Goal: Task Accomplishment & Management: Complete application form

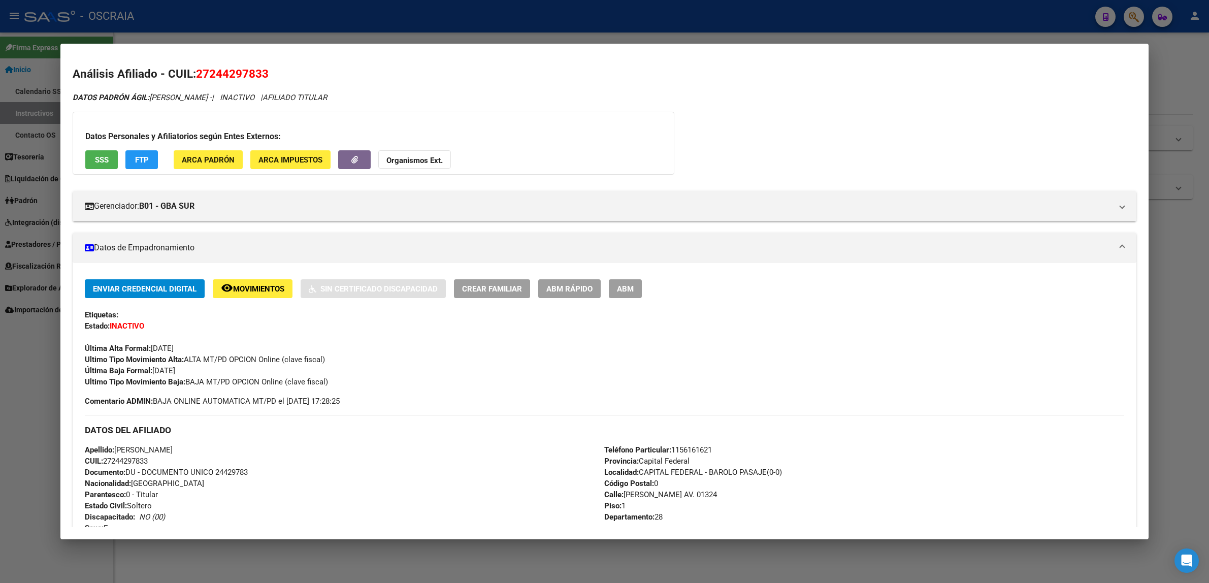
click at [1053, 18] on div at bounding box center [604, 291] width 1209 height 583
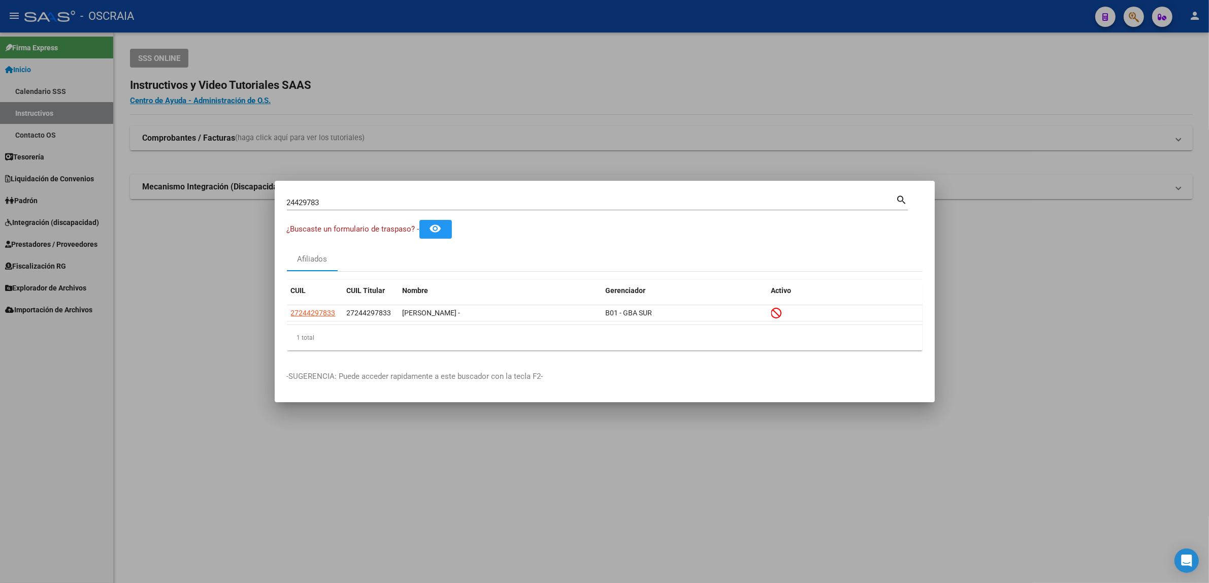
click at [713, 195] on div "24429783 Buscar (apellido, dni, cuil, nro traspaso, cuit, obra social)" at bounding box center [591, 202] width 609 height 15
type input "2"
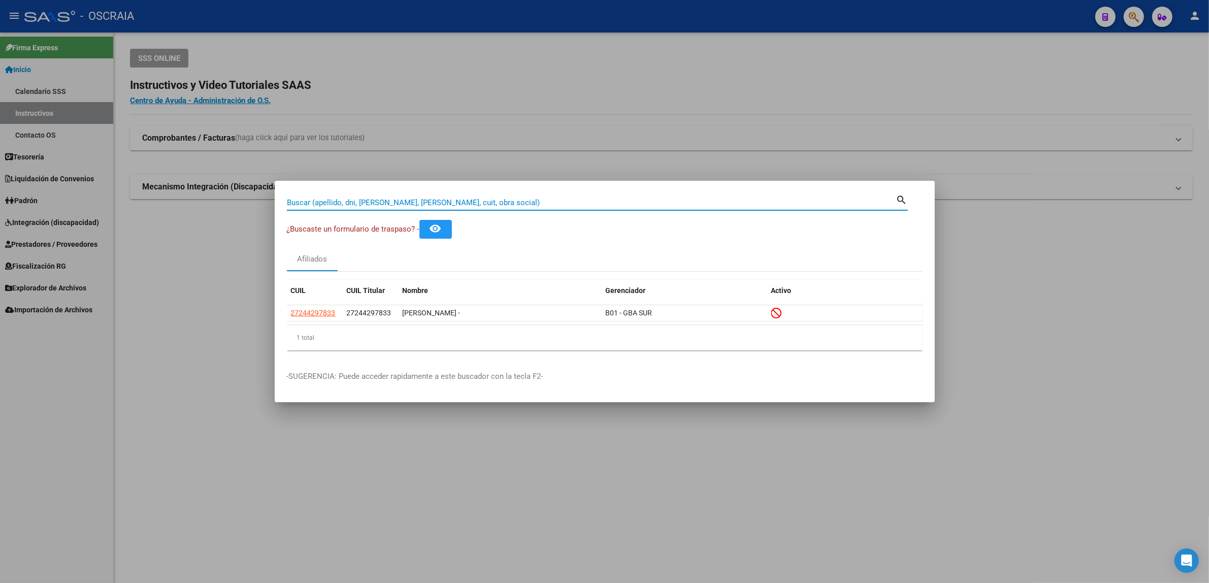
paste input "26517804"
type input "26517804"
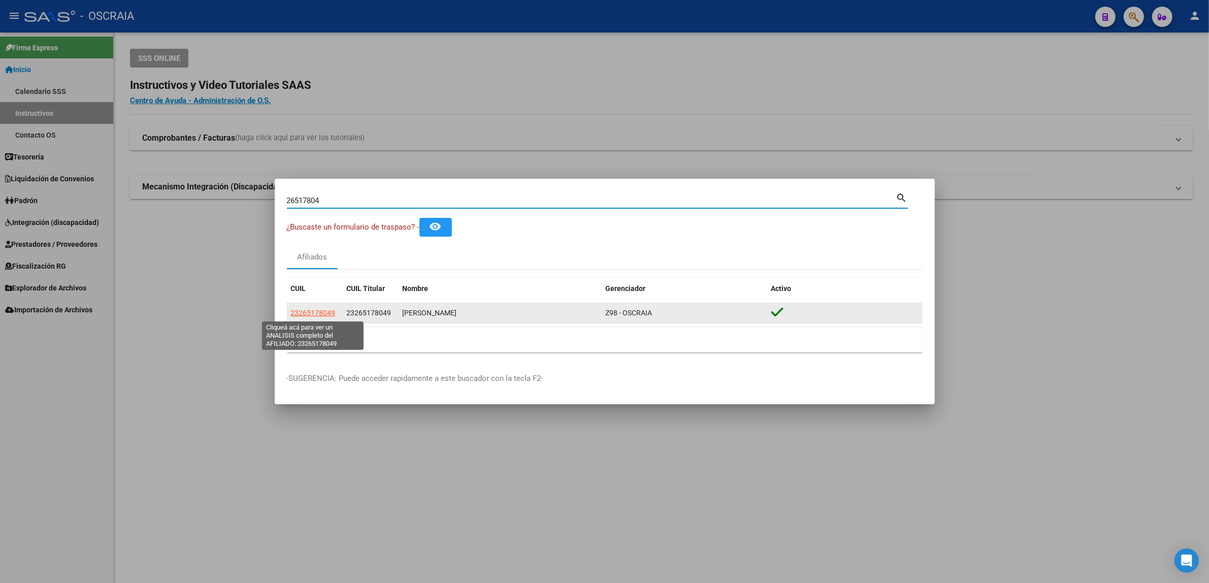
click at [311, 311] on span "23265178049" at bounding box center [313, 313] width 45 height 8
type textarea "23265178049"
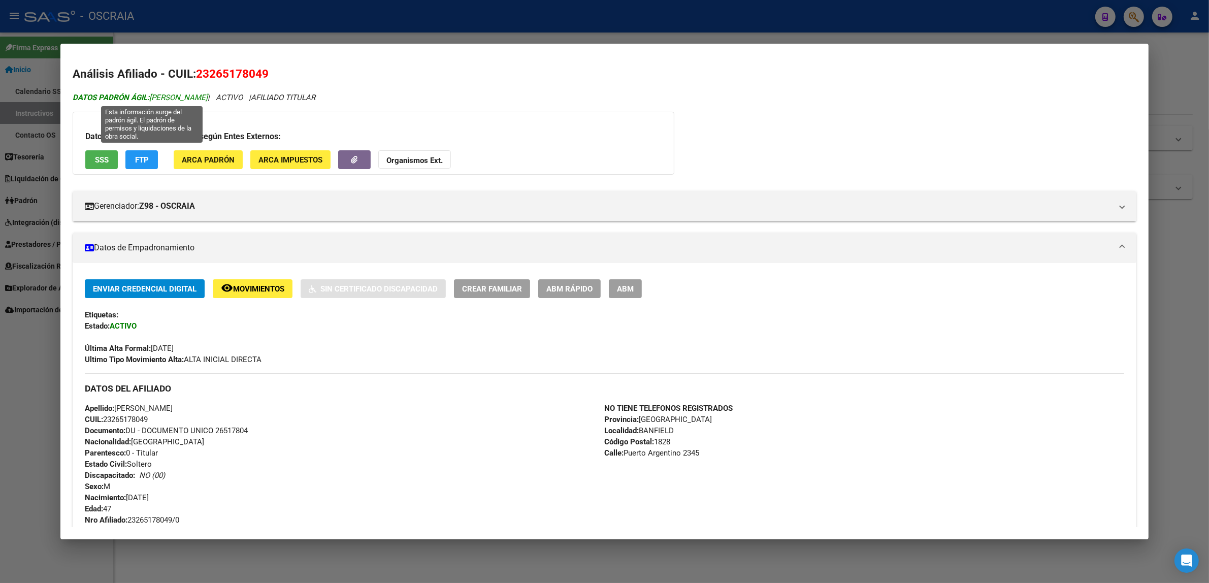
drag, startPoint x: 233, startPoint y: 95, endPoint x: 148, endPoint y: 94, distance: 84.8
click at [148, 94] on span "DATOS PADRÓN ÁGIL: MANSILLA VICTOR ARIEL" at bounding box center [140, 97] width 135 height 9
copy span "MANSILLA VICTOR ARIEL"
click at [1042, 33] on div at bounding box center [604, 291] width 1209 height 583
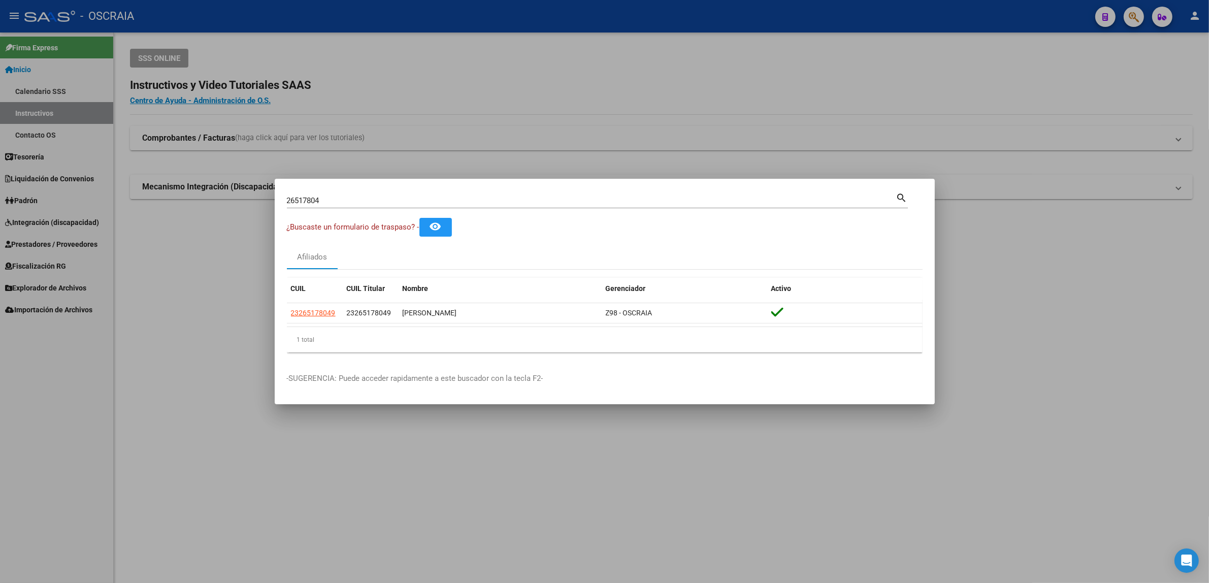
click at [1136, 17] on div at bounding box center [604, 291] width 1209 height 583
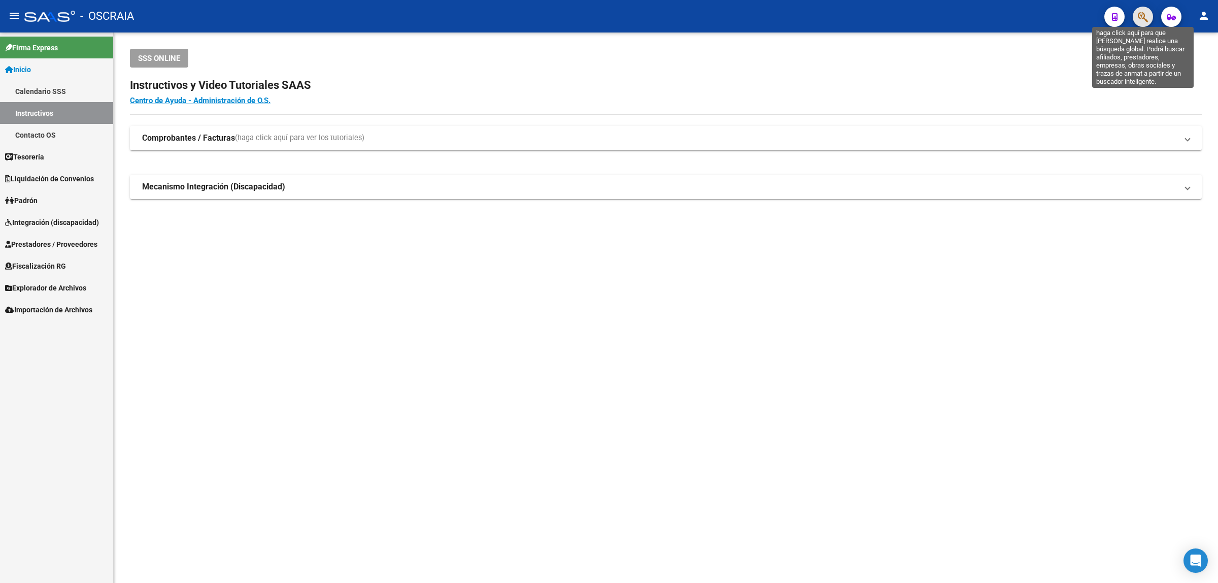
click at [1142, 16] on icon "button" at bounding box center [1143, 17] width 10 height 12
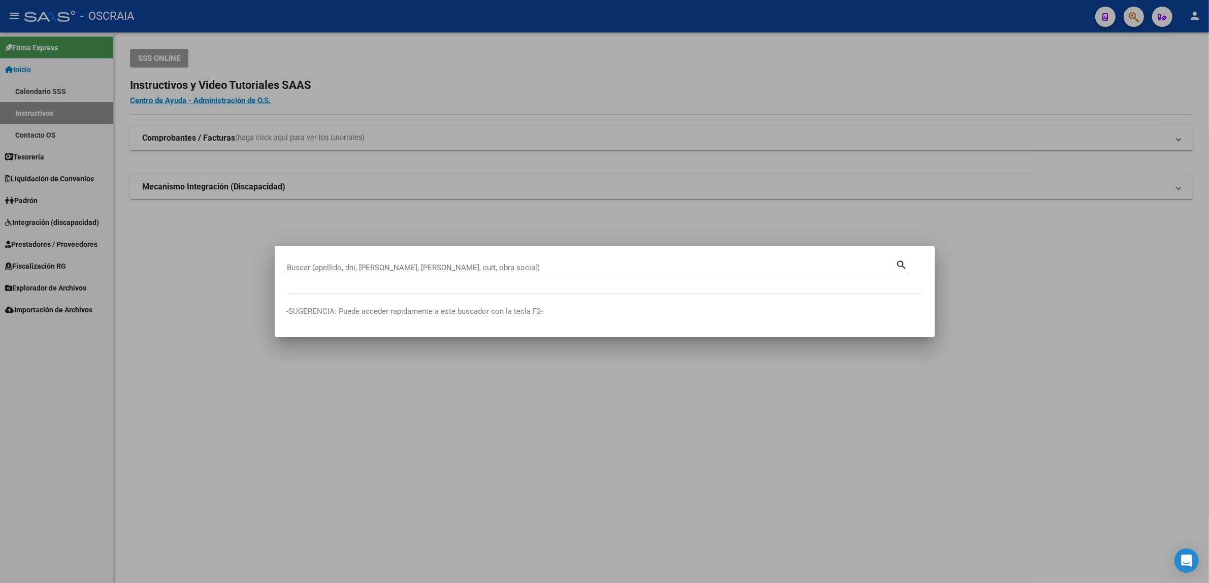
paste input "26517804"
type input "26517804"
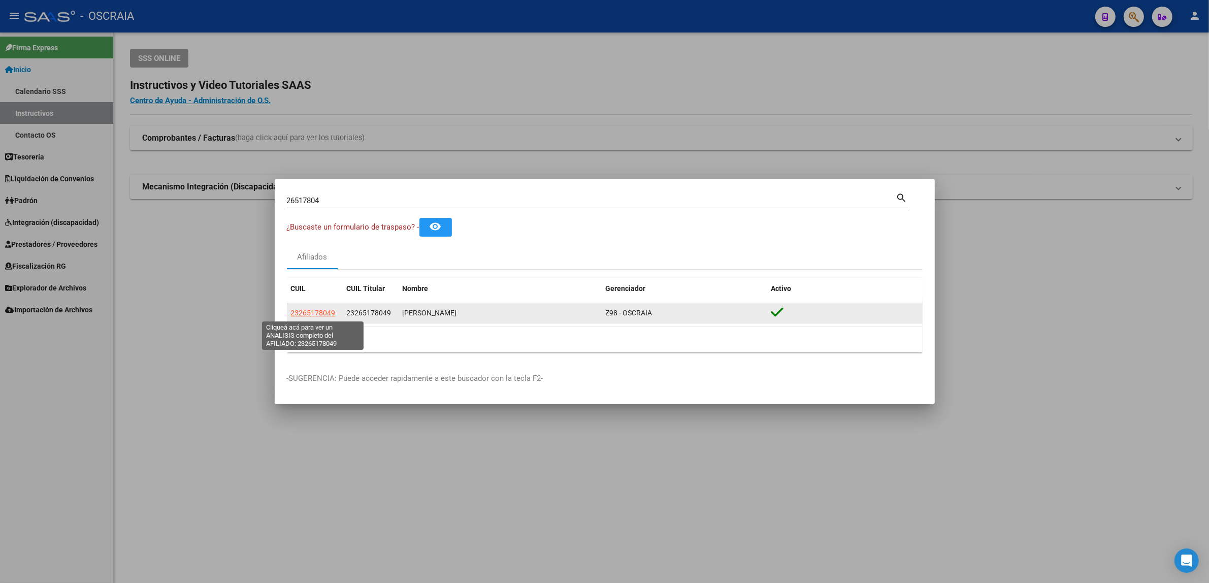
click at [331, 315] on span "23265178049" at bounding box center [313, 313] width 45 height 8
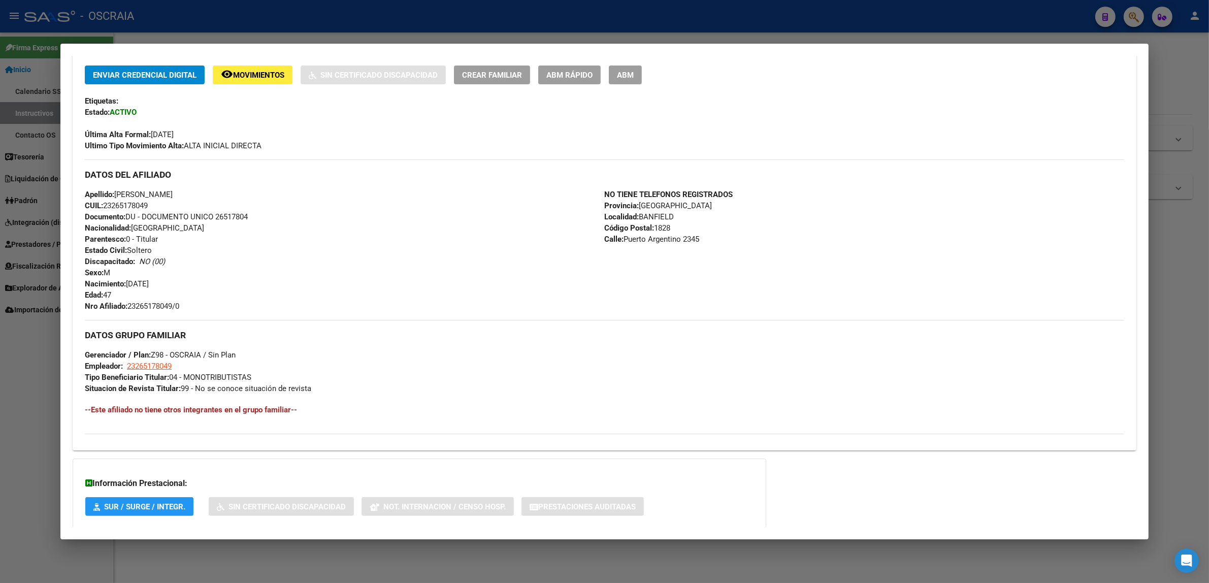
scroll to position [254, 0]
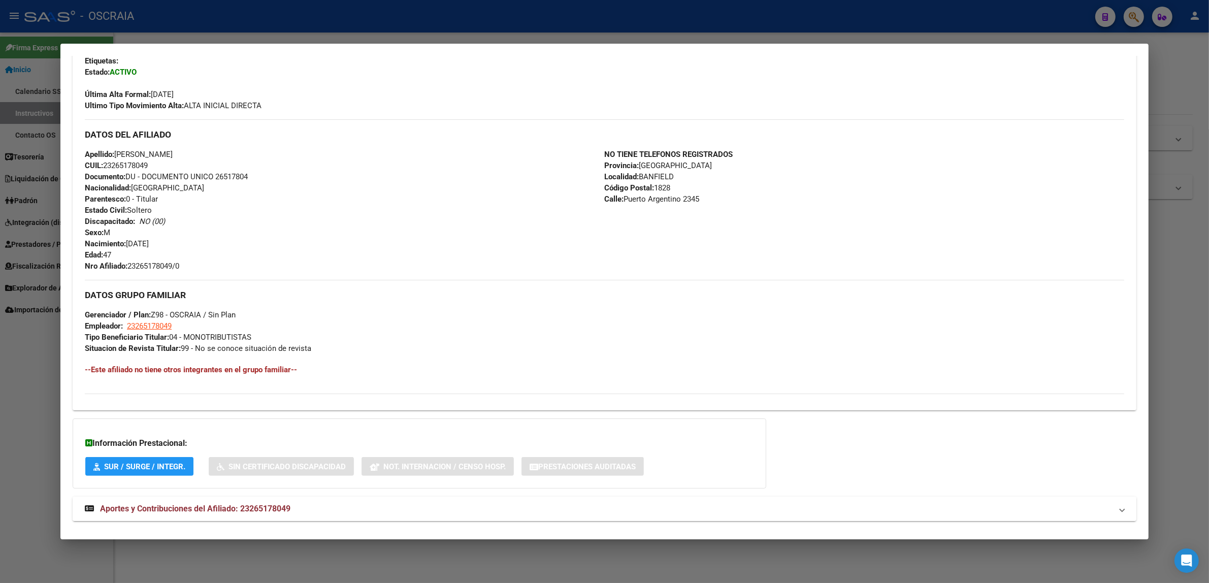
click at [148, 518] on mat-expansion-panel-header "Aportes y Contribuciones del Afiliado: 23265178049" at bounding box center [605, 509] width 1064 height 24
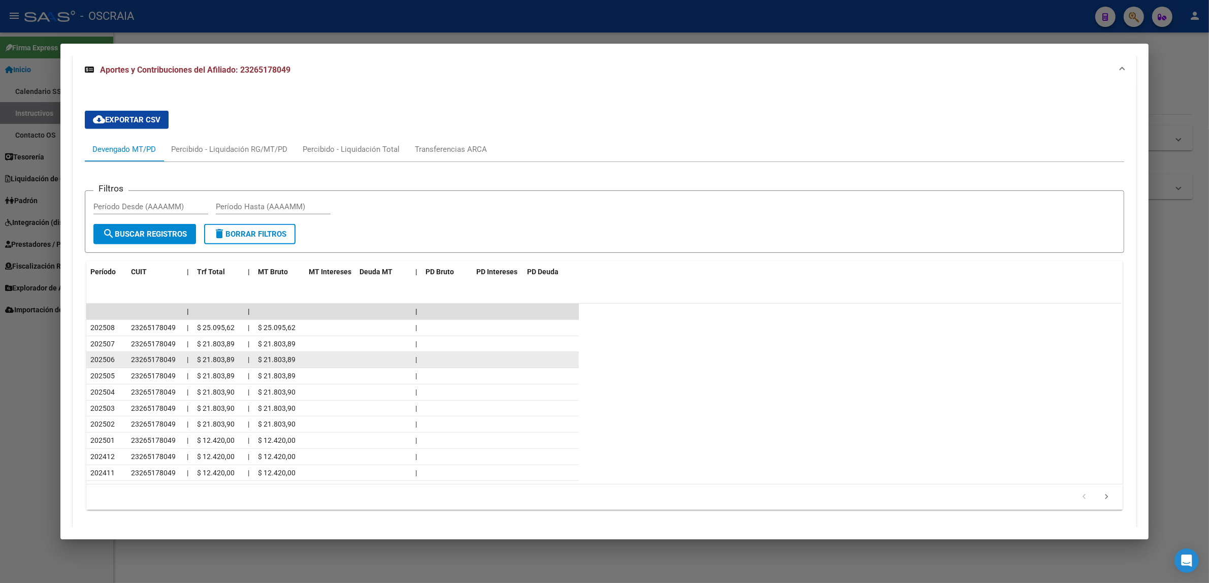
scroll to position [711, 0]
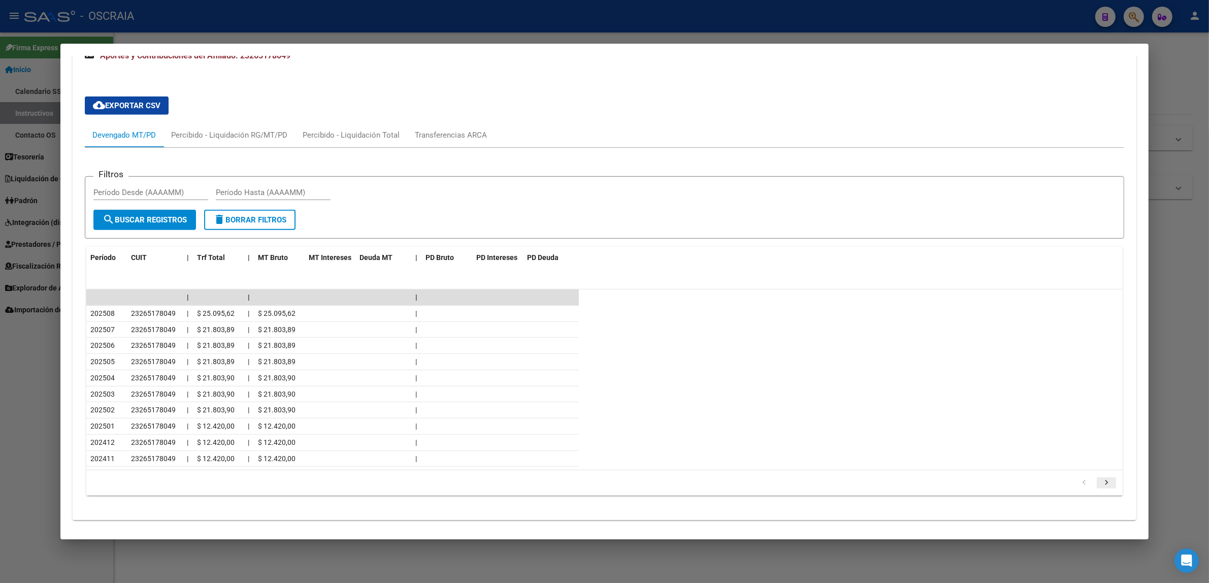
click at [1100, 483] on icon "go to next page" at bounding box center [1106, 484] width 13 height 12
click at [1103, 481] on icon "go to next page" at bounding box center [1106, 484] width 13 height 12
click at [1103, 482] on icon "go to next page" at bounding box center [1106, 484] width 13 height 12
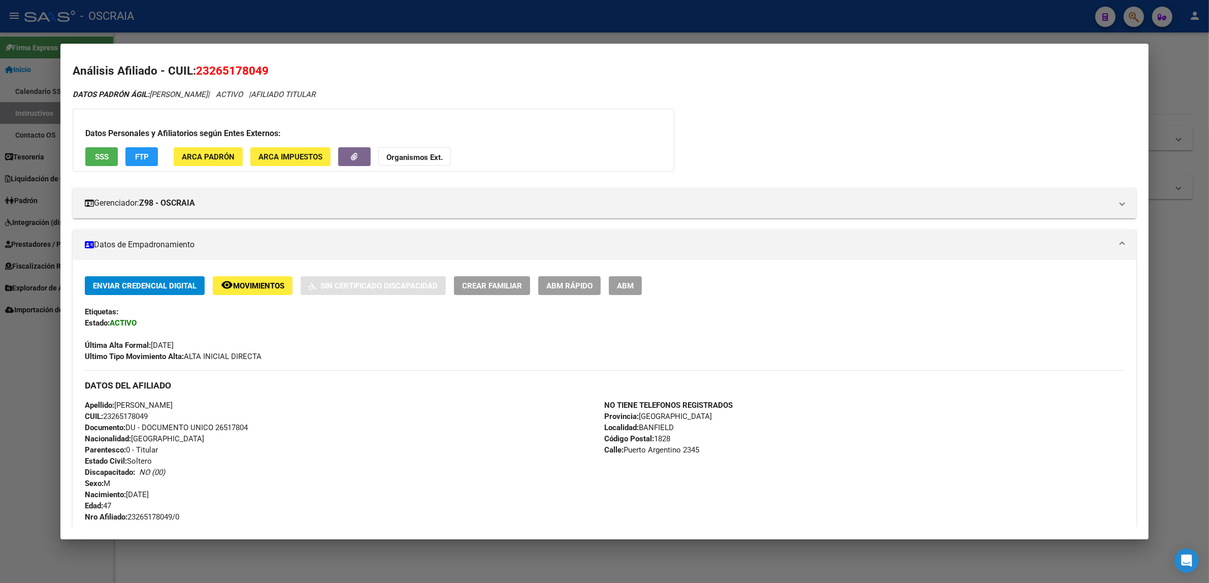
scroll to position [0, 0]
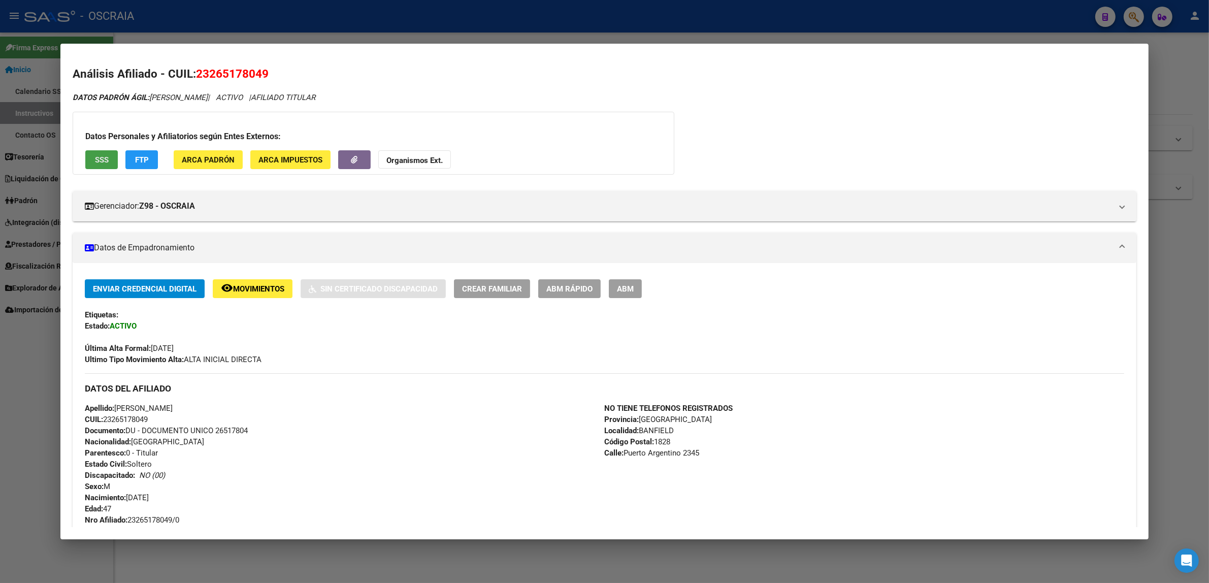
click at [110, 161] on button "SSS" at bounding box center [101, 159] width 32 height 19
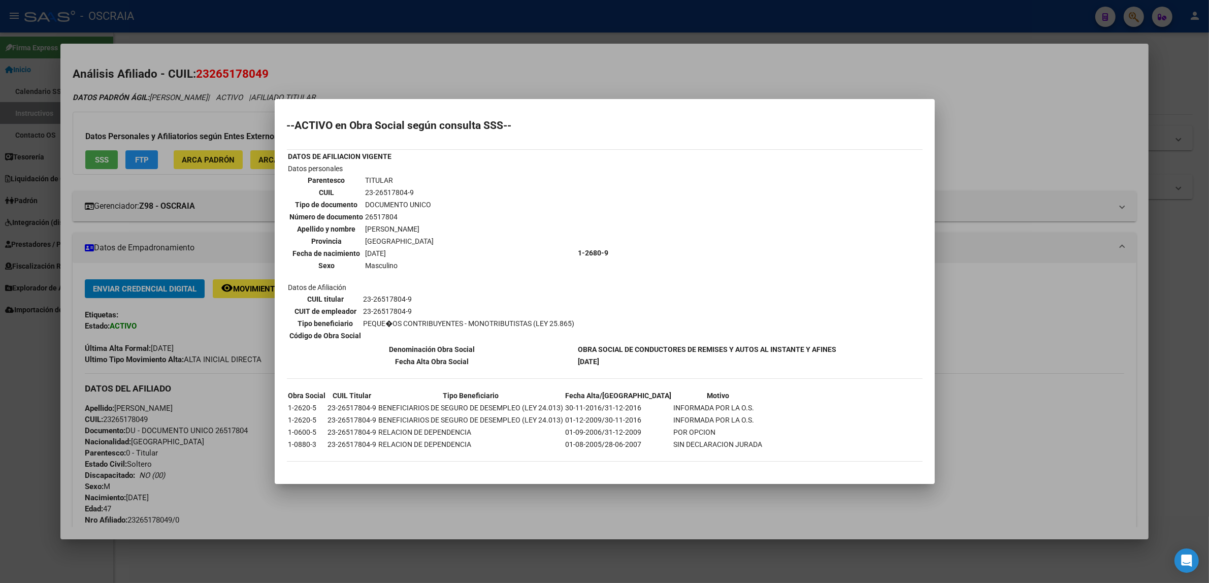
click at [887, 100] on div at bounding box center [604, 291] width 1209 height 583
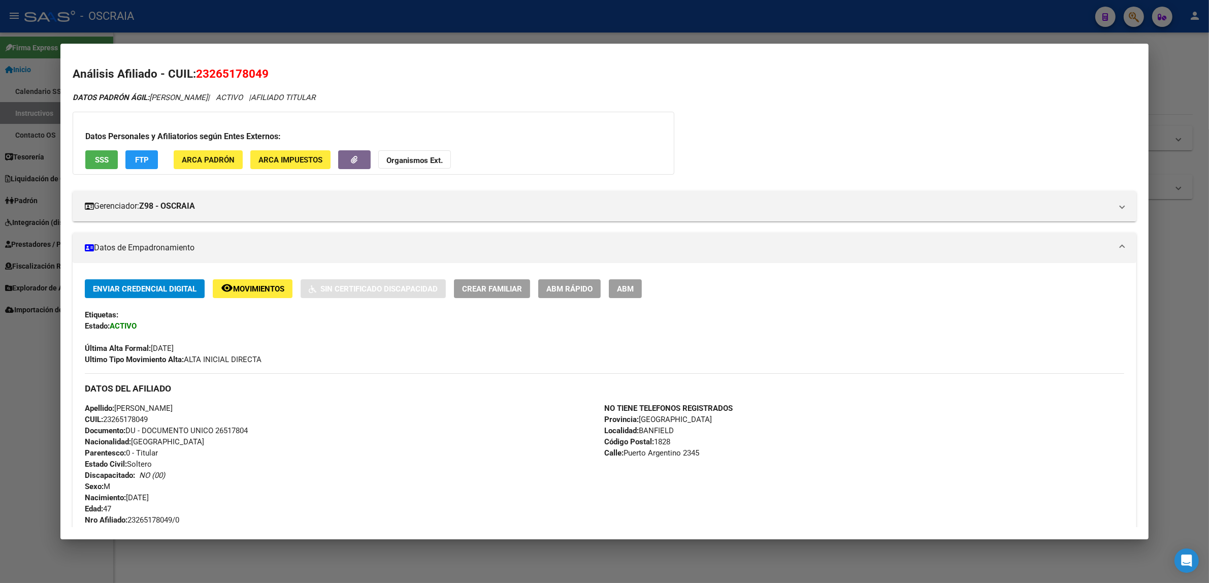
drag, startPoint x: 1199, startPoint y: 79, endPoint x: 1135, endPoint y: 14, distance: 91.5
click at [1193, 68] on div at bounding box center [604, 291] width 1209 height 583
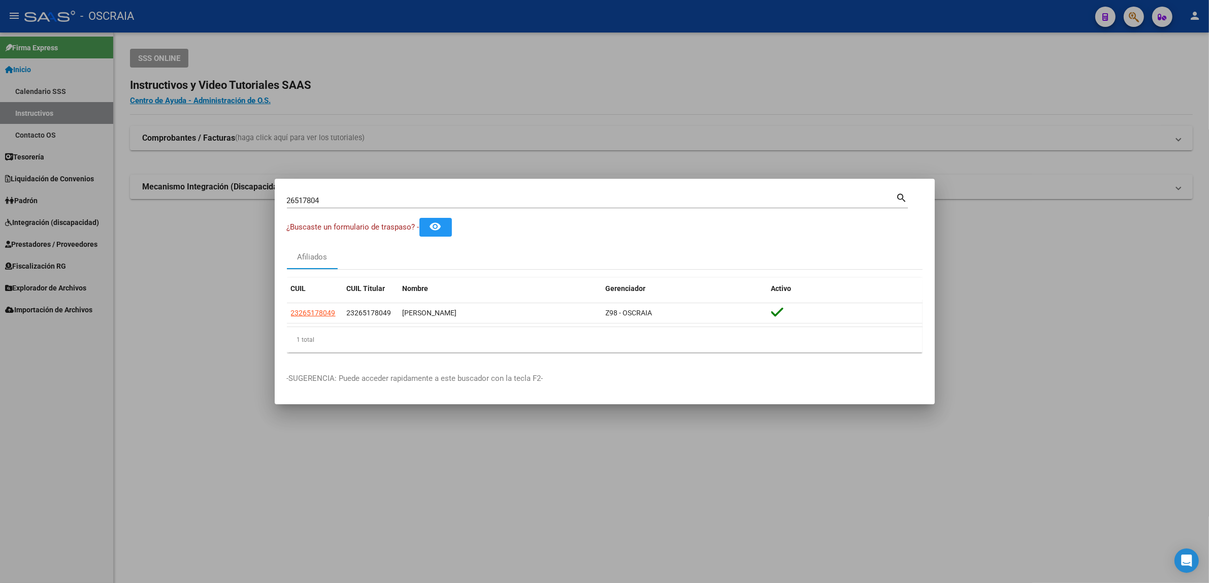
click at [1135, 14] on div at bounding box center [604, 291] width 1209 height 583
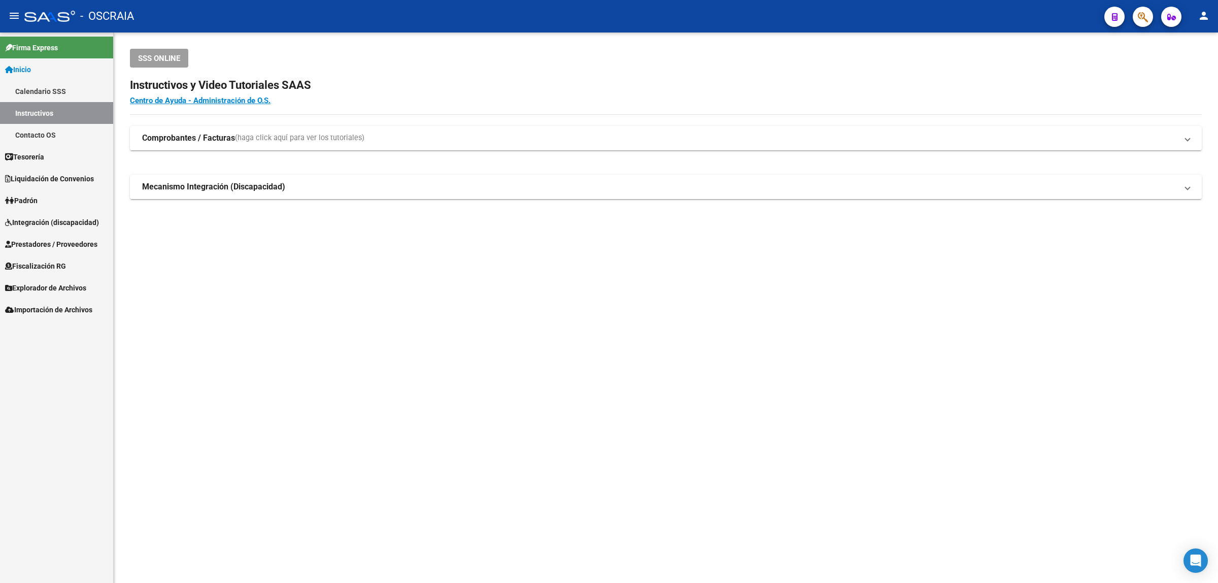
click at [1138, 16] on icon "button" at bounding box center [1143, 17] width 10 height 12
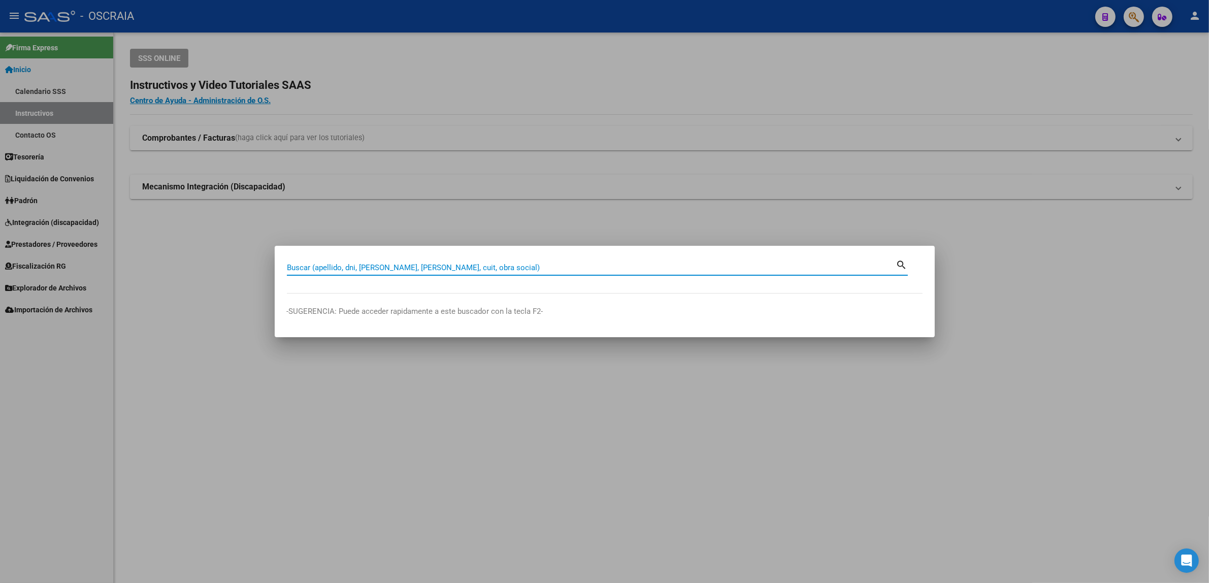
paste input "17435287"
type input "17435287"
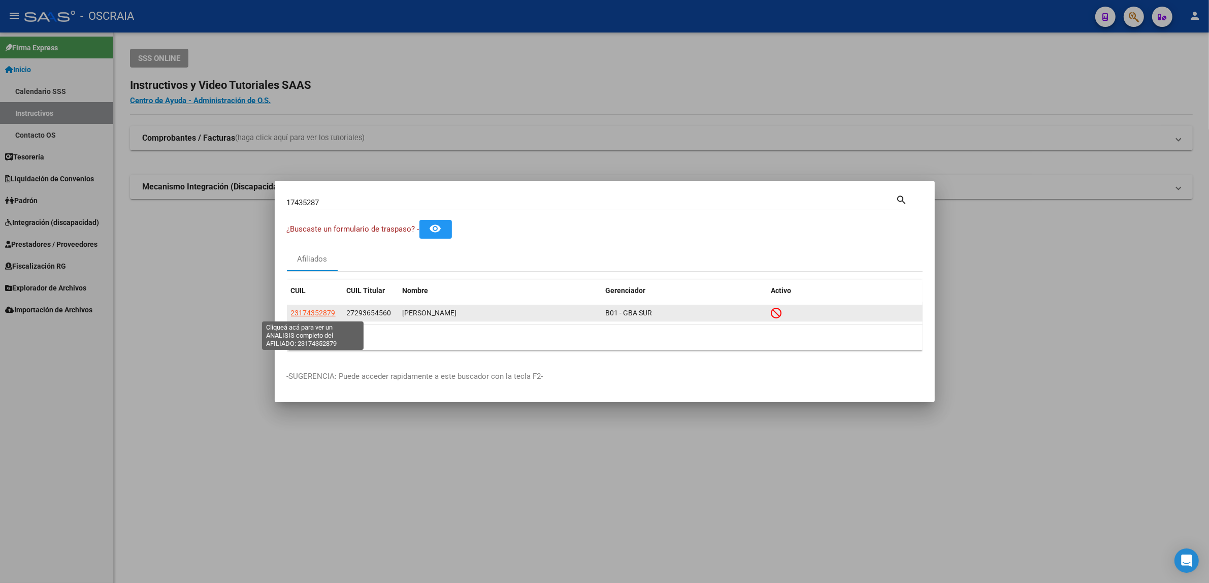
click at [312, 311] on span "23174352879" at bounding box center [313, 313] width 45 height 8
type textarea "23174352879"
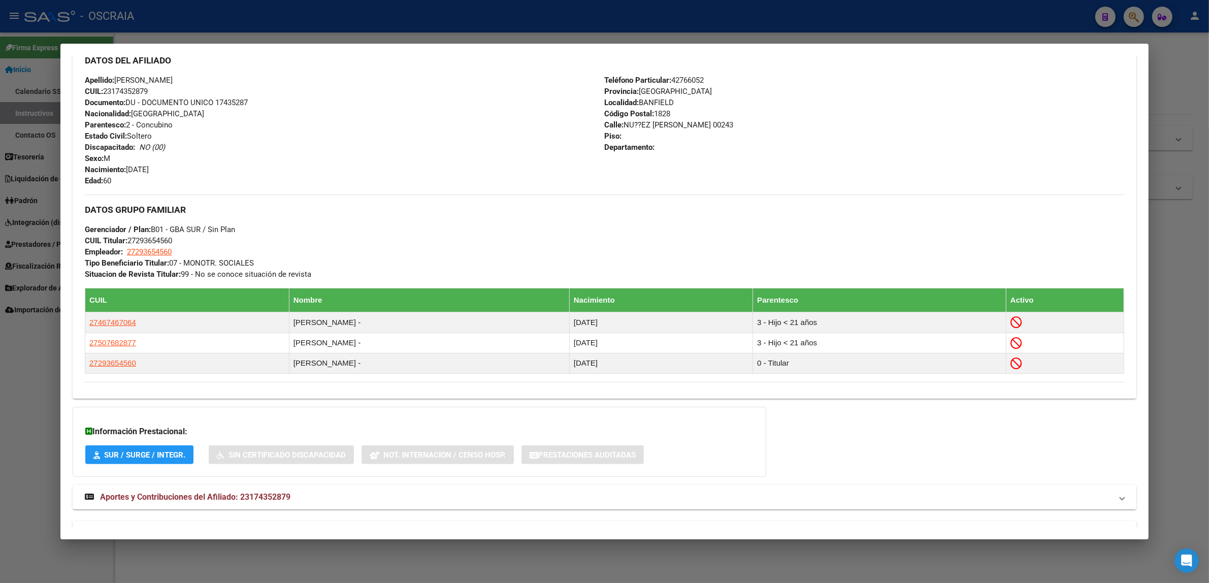
scroll to position [389, 0]
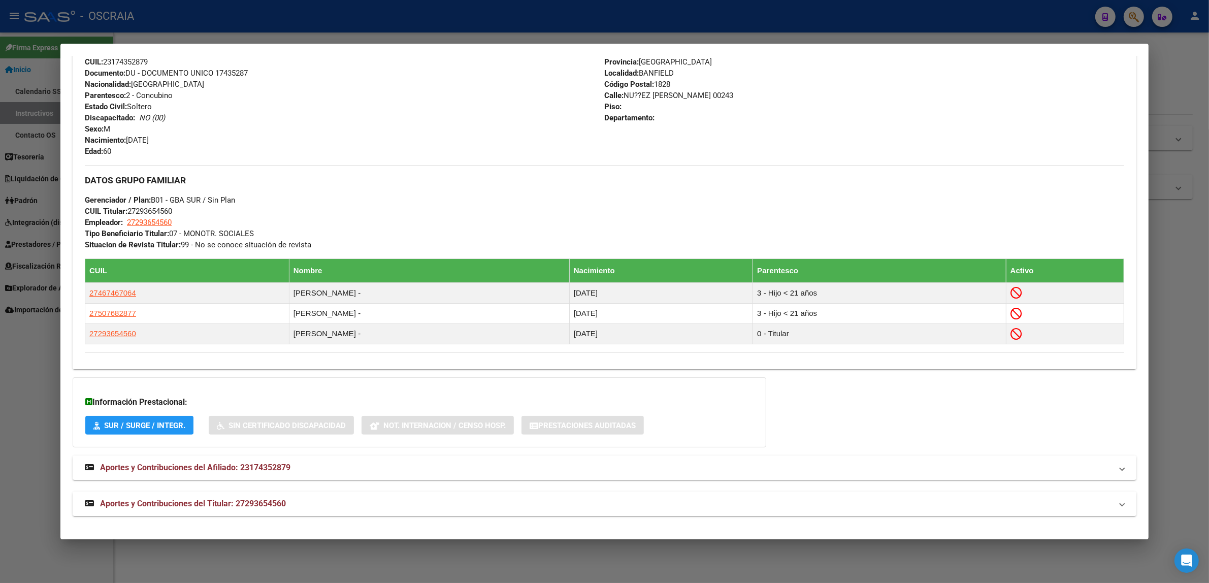
click at [254, 505] on span "Aportes y Contribuciones del Titular: 27293654560" at bounding box center [193, 504] width 186 height 10
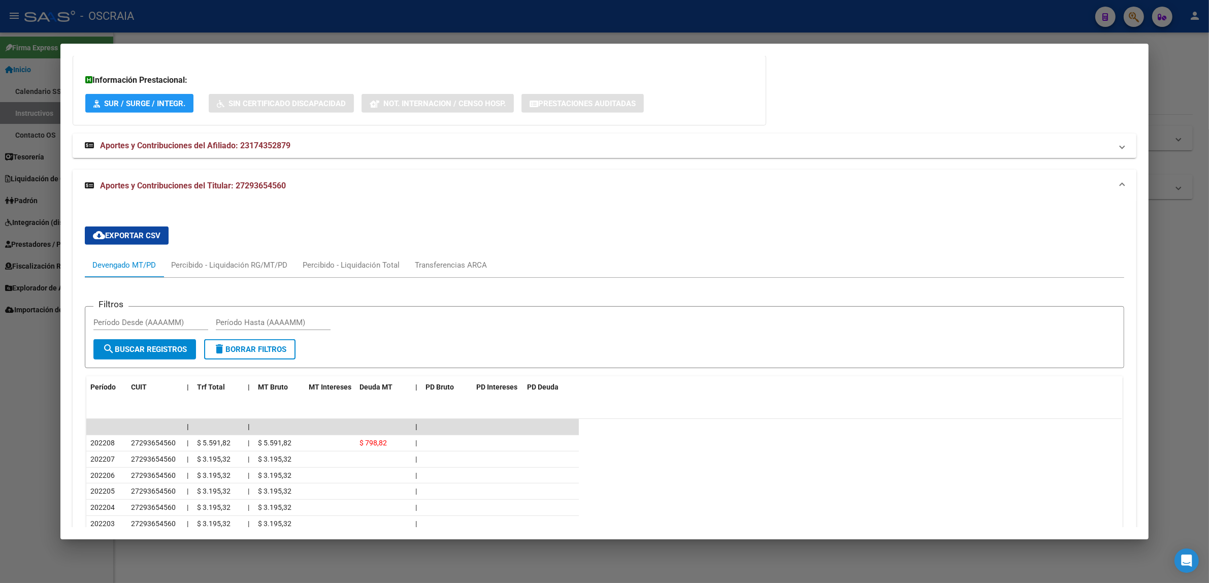
scroll to position [640, 0]
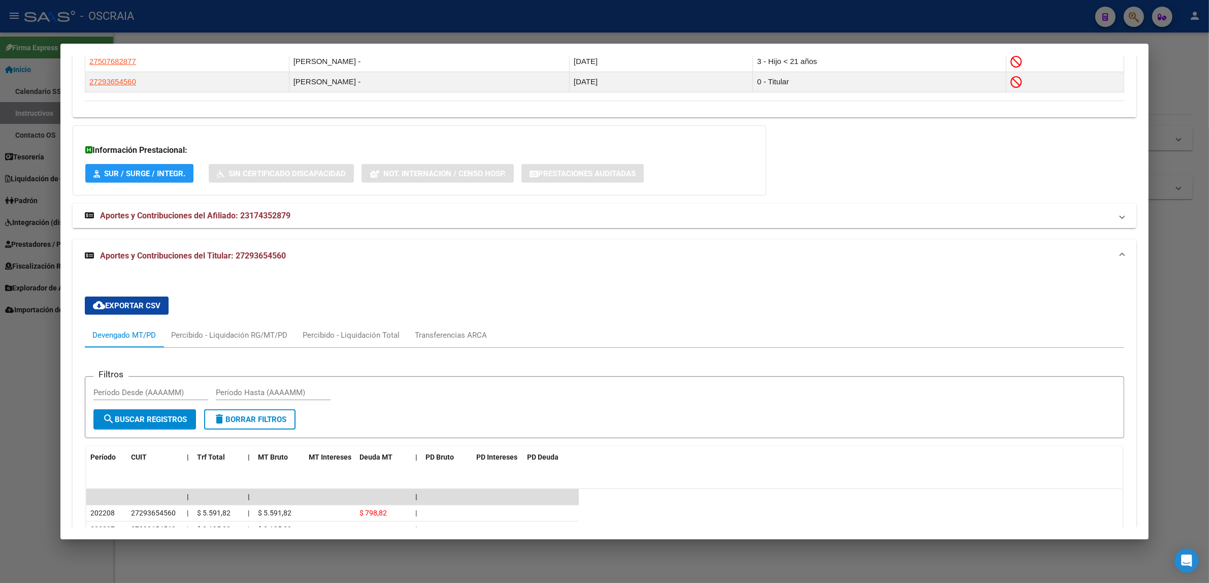
click at [235, 220] on span "Aportes y Contribuciones del Afiliado: 23174352879" at bounding box center [195, 216] width 190 height 10
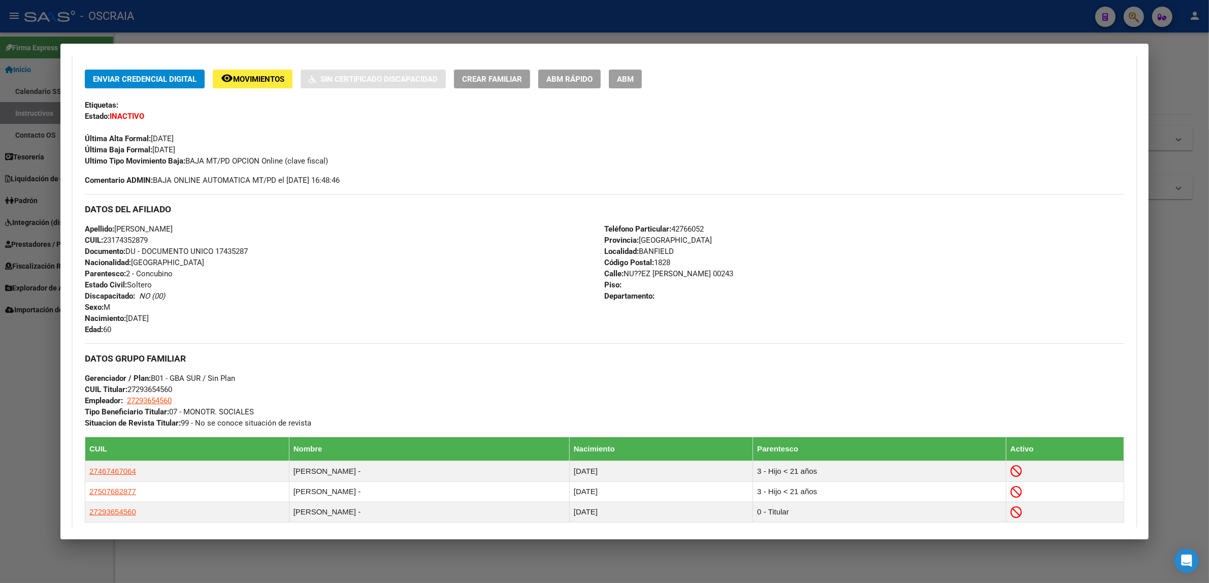
scroll to position [0, 0]
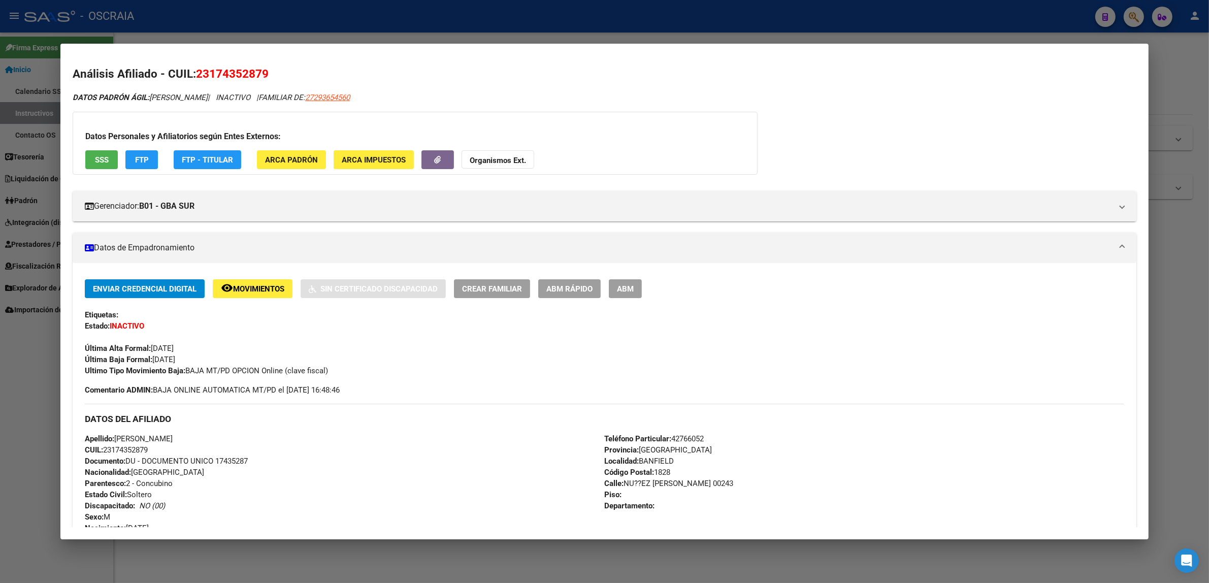
click at [217, 70] on span "23174352879" at bounding box center [232, 73] width 73 height 13
copy span "23174352879"
click at [923, 42] on div at bounding box center [604, 291] width 1209 height 583
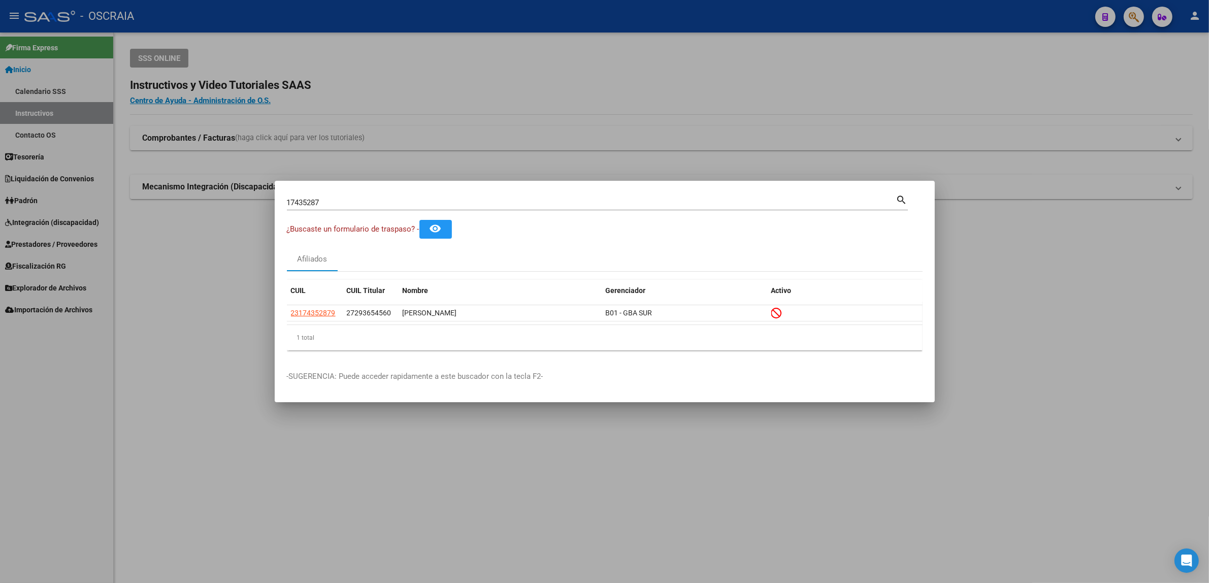
drag, startPoint x: 934, startPoint y: 28, endPoint x: 1000, endPoint y: 36, distance: 66.4
click at [956, 33] on div at bounding box center [604, 291] width 1209 height 583
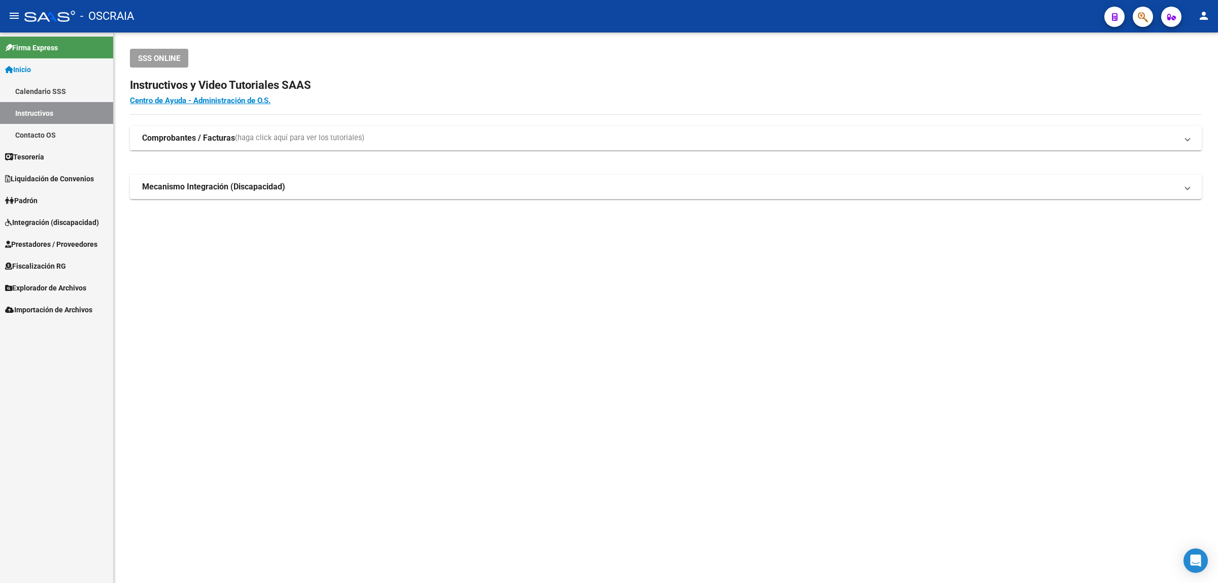
click at [1138, 19] on icon "button" at bounding box center [1143, 17] width 10 height 12
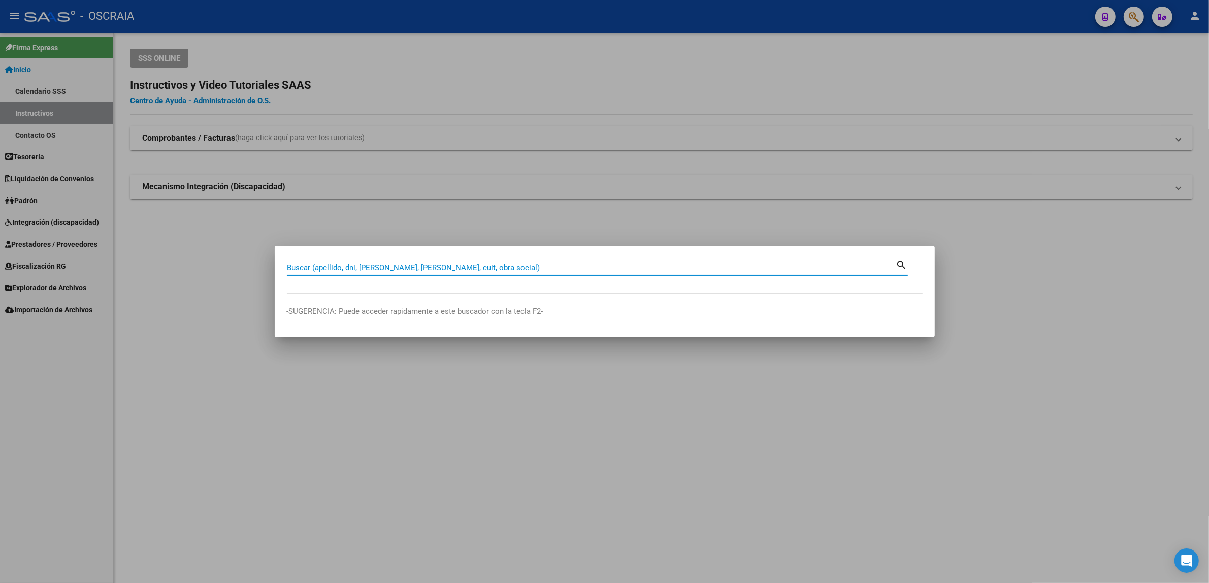
paste input "17603280"
type input "17603280"
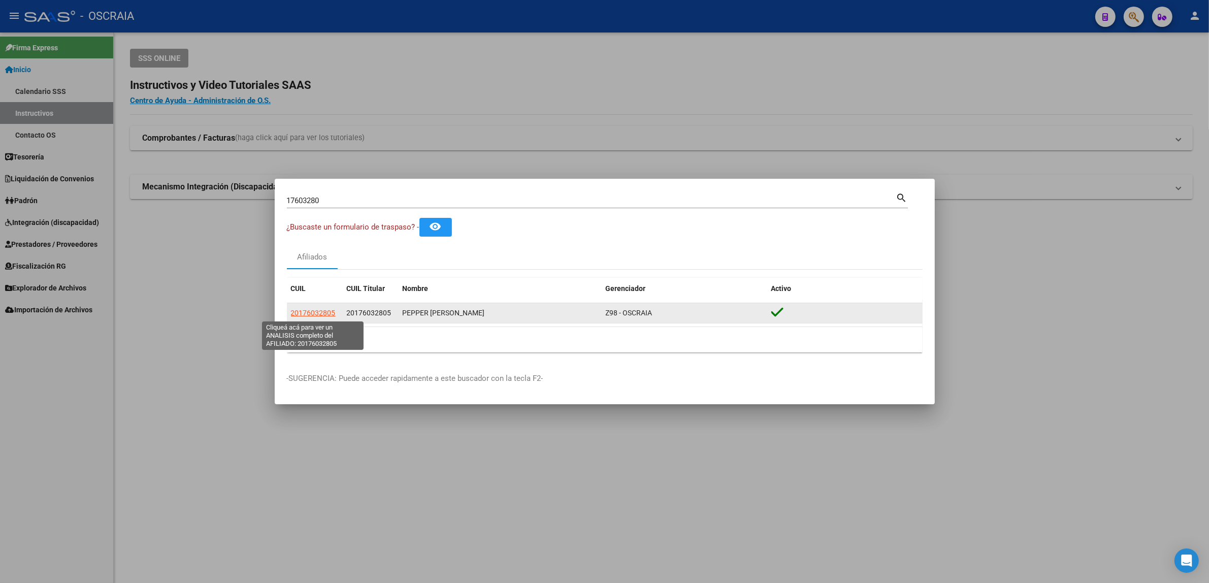
click at [324, 311] on span "20176032805" at bounding box center [313, 313] width 45 height 8
type textarea "20176032805"
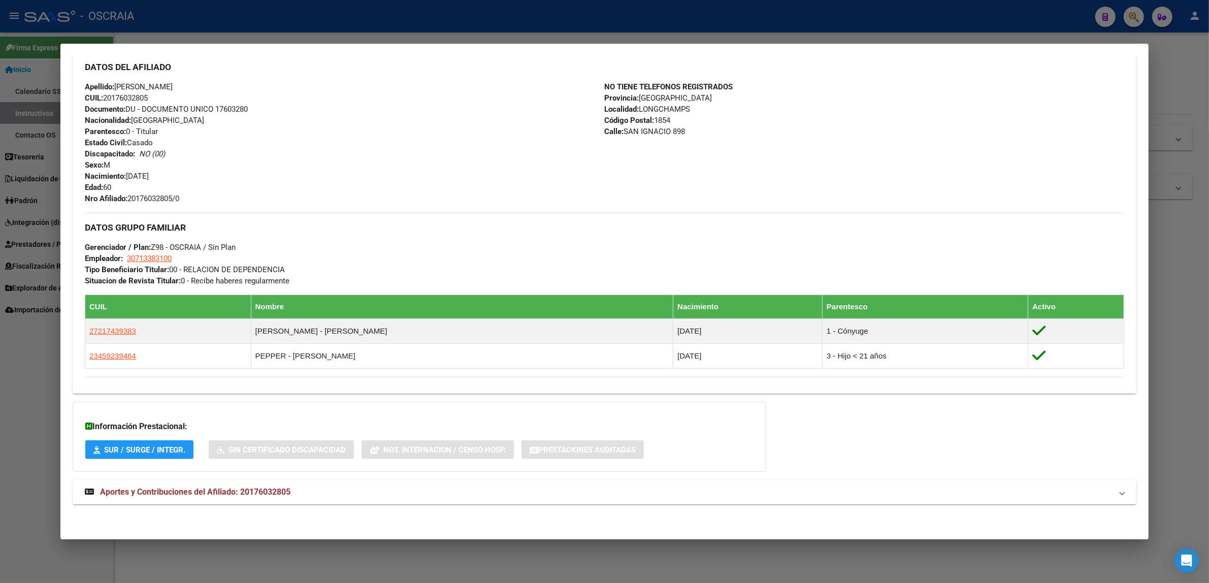
scroll to position [323, 0]
click at [217, 491] on span "Aportes y Contribuciones del Afiliado: 20176032805" at bounding box center [195, 492] width 190 height 10
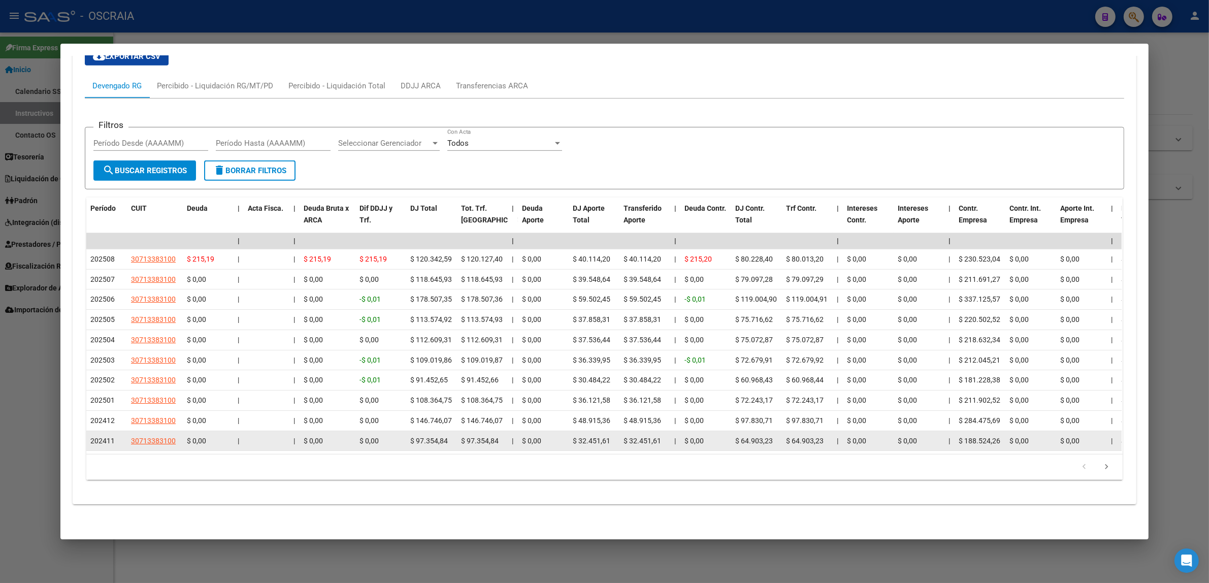
scroll to position [820, 0]
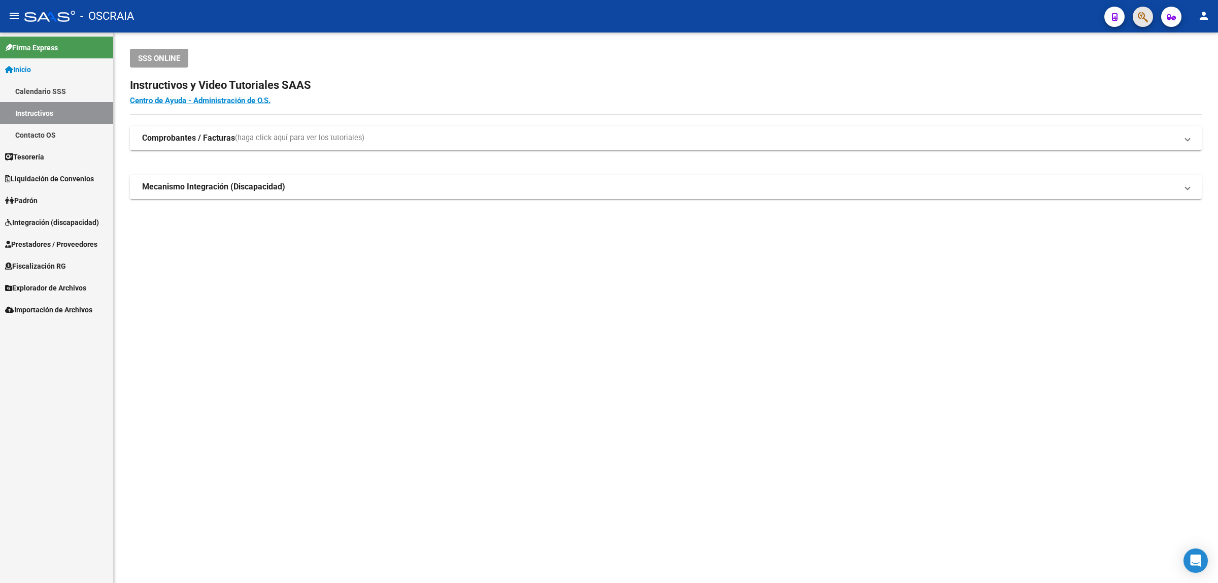
click at [1135, 18] on button "button" at bounding box center [1143, 17] width 20 height 20
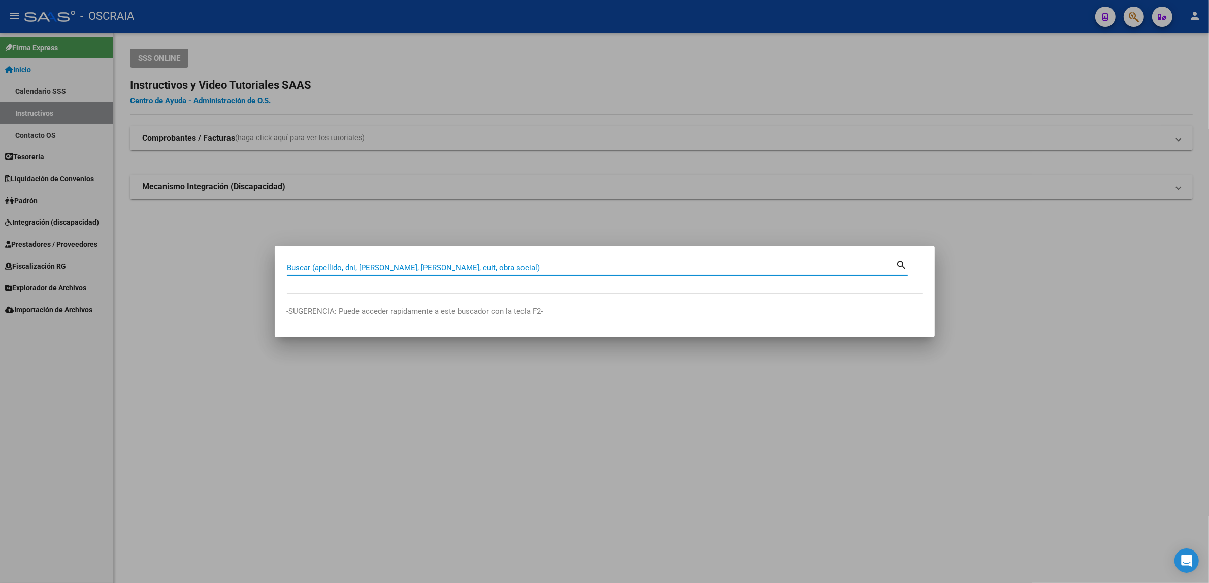
paste input "20176032805"
type input "20176032805"
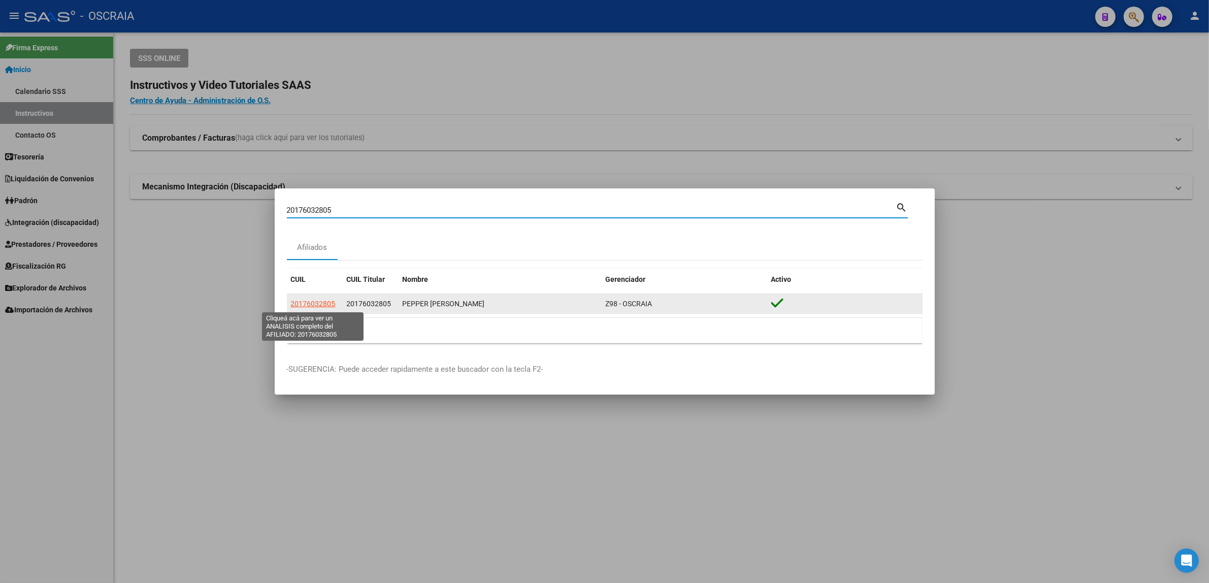
click at [333, 305] on span "20176032805" at bounding box center [313, 304] width 45 height 8
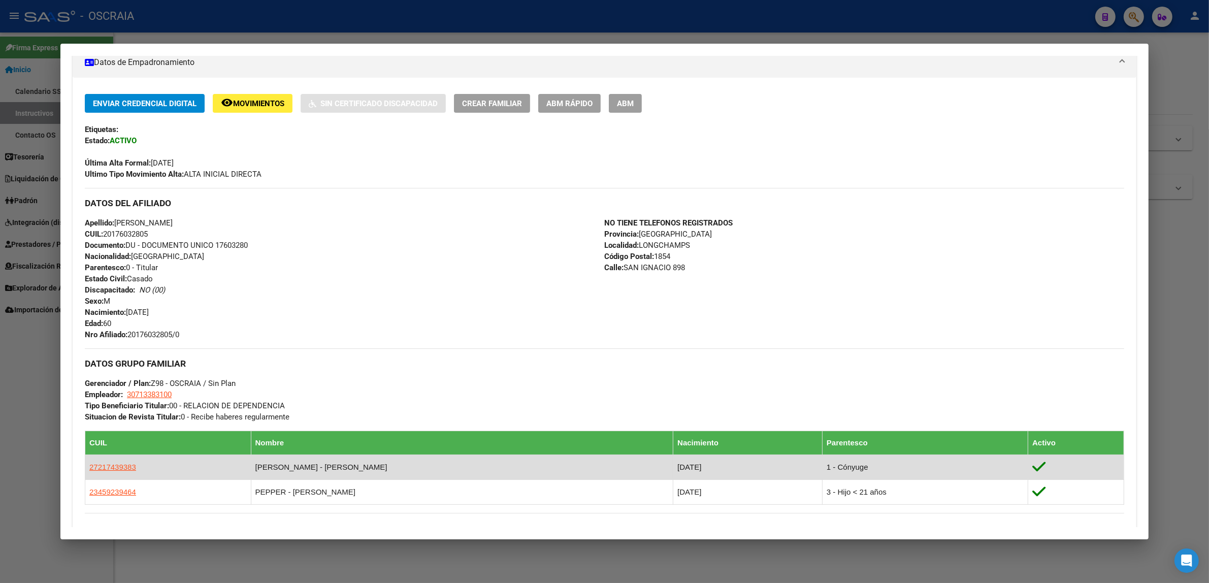
scroll to position [190, 0]
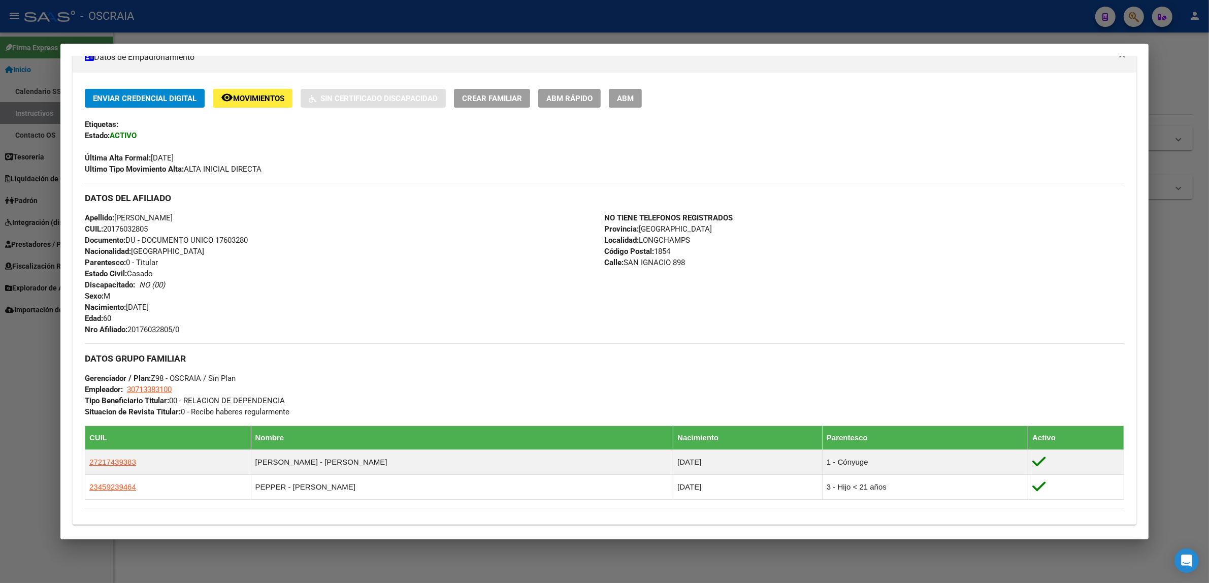
click at [1204, 142] on div at bounding box center [604, 291] width 1209 height 583
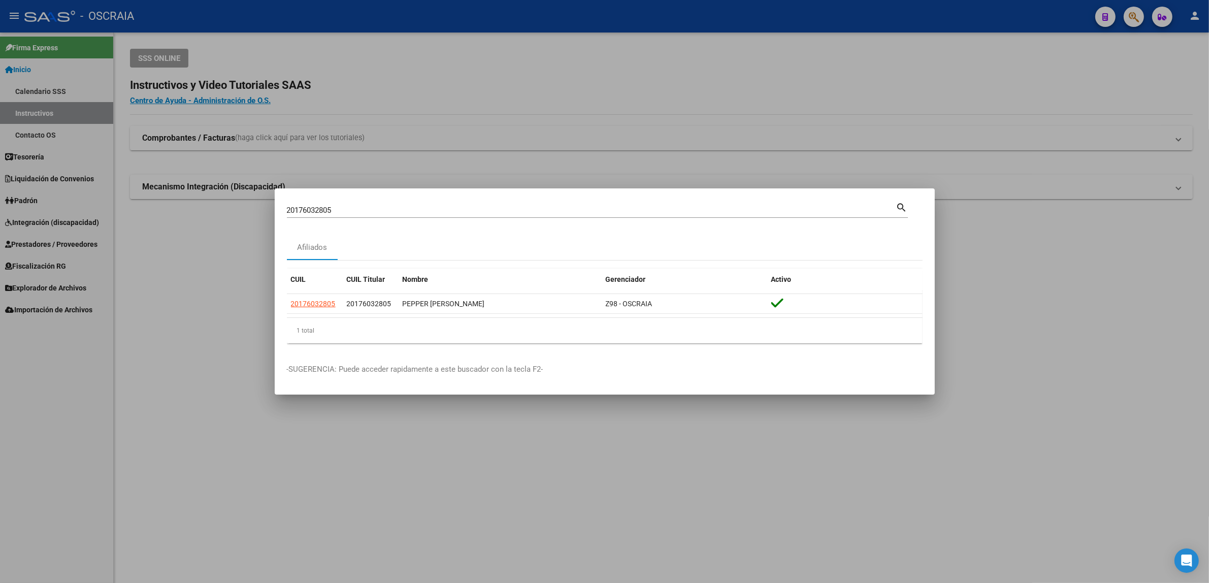
click at [1137, 19] on div at bounding box center [604, 291] width 1209 height 583
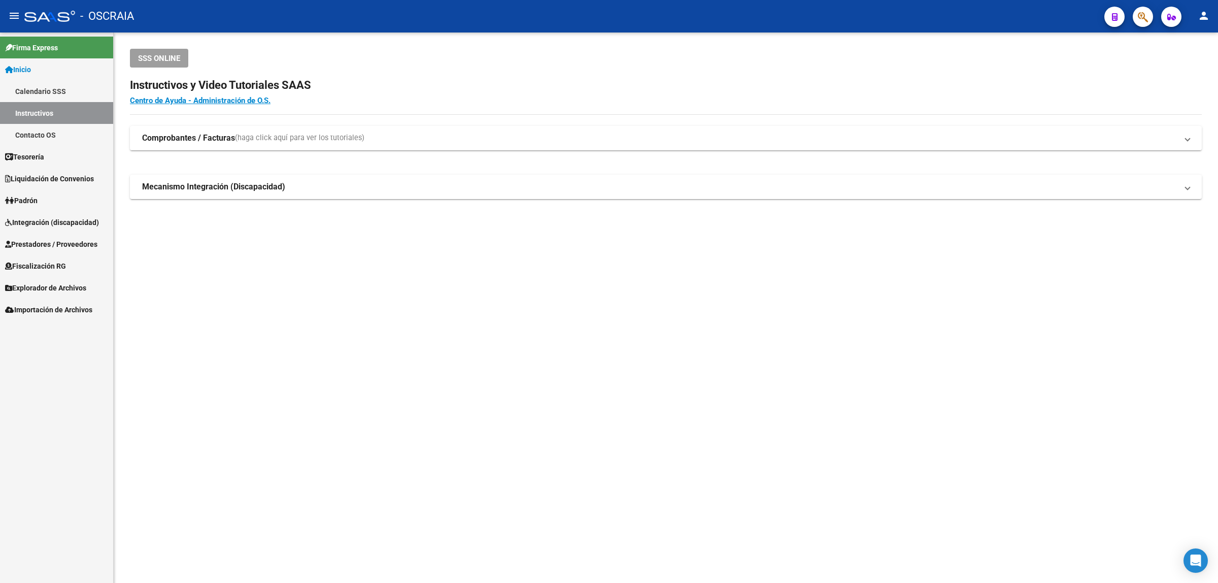
click at [1137, 19] on button "button" at bounding box center [1143, 17] width 20 height 20
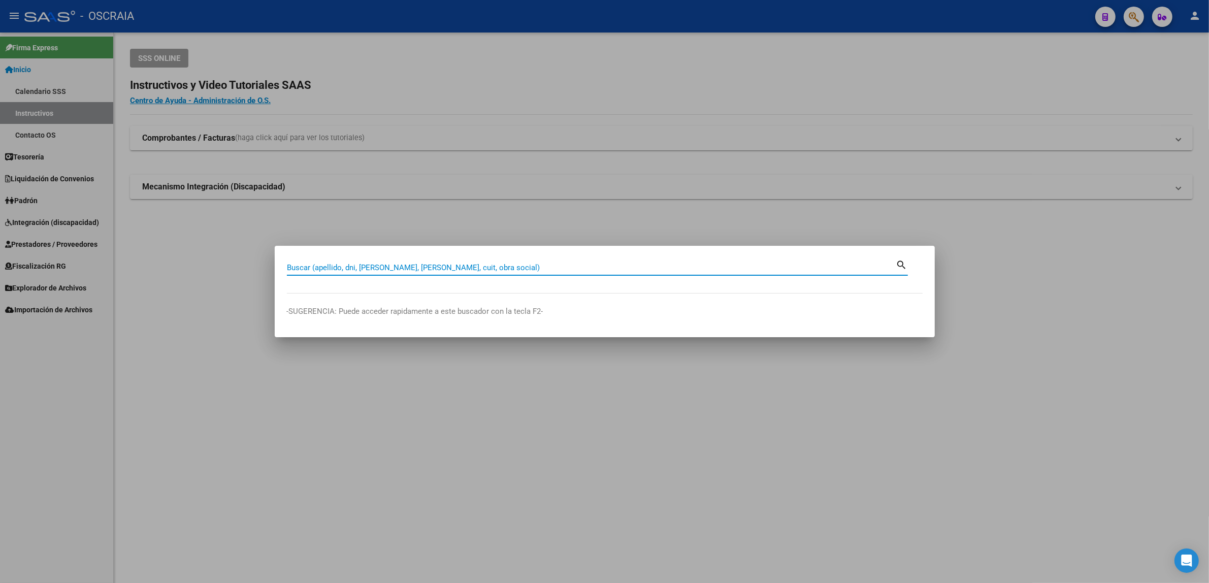
paste input "PAREDES [PERSON_NAME]"
type input "PAREDES [PERSON_NAME]"
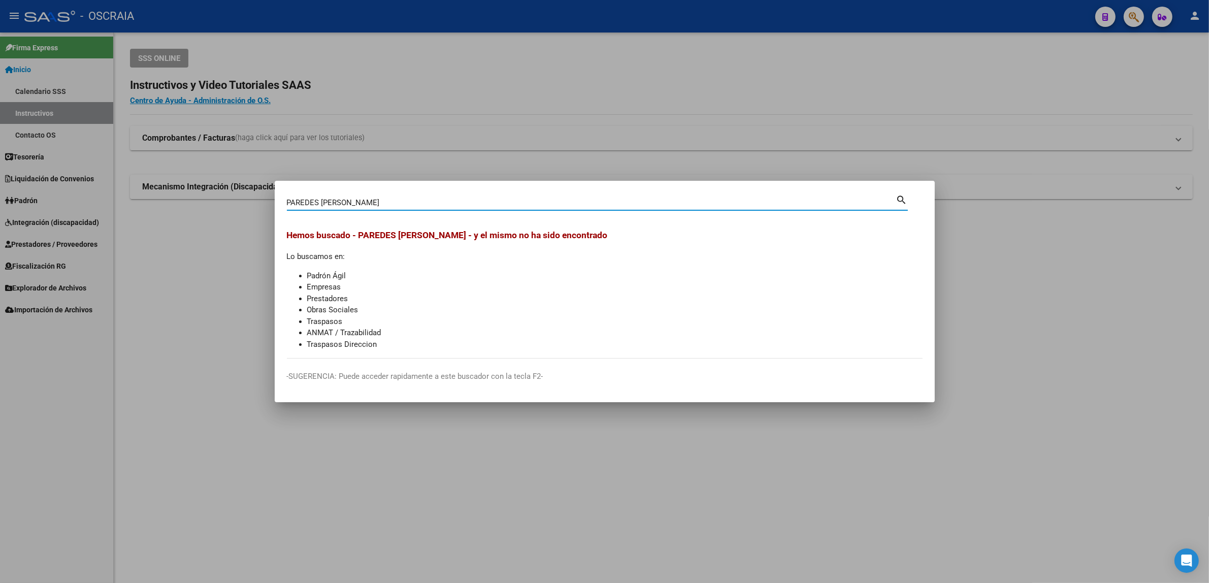
drag, startPoint x: 400, startPoint y: 201, endPoint x: 250, endPoint y: 214, distance: 150.9
click at [249, 213] on div "PAREDES [PERSON_NAME] (apellido, dni, cuil, nro traspaso, cuit, obra social) se…" at bounding box center [604, 291] width 1209 height 583
click at [381, 207] on div "Buscar (apellido, dni, [PERSON_NAME], [PERSON_NAME], cuit, obra social)" at bounding box center [591, 202] width 609 height 15
click at [378, 206] on input "Buscar (apellido, dni, [PERSON_NAME], [PERSON_NAME], cuit, obra social)" at bounding box center [591, 202] width 609 height 9
paste input "23415126"
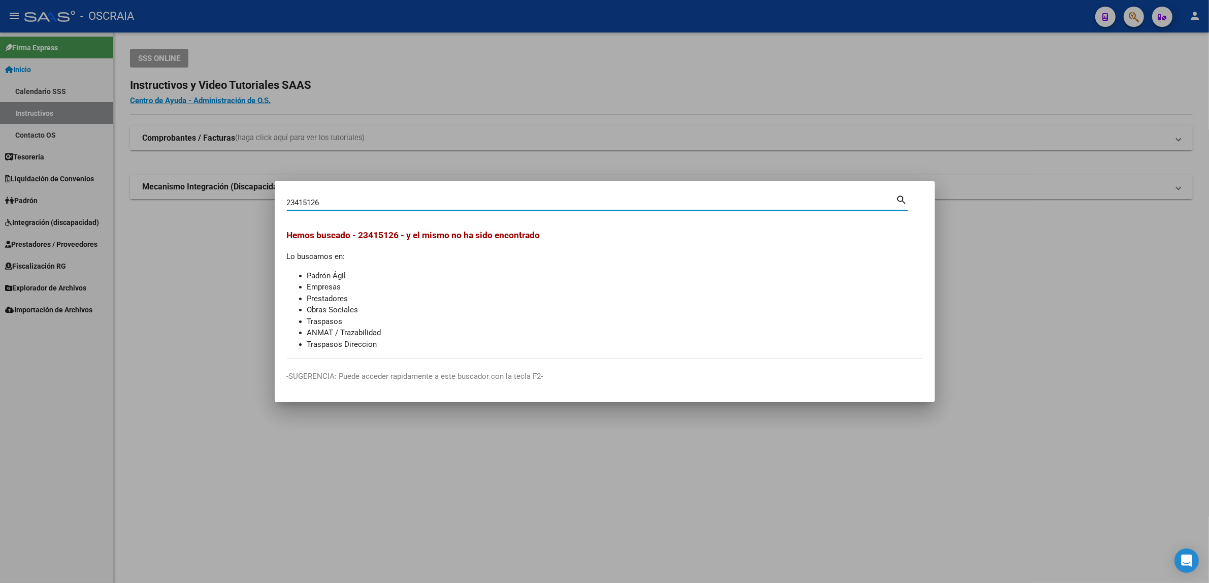
type input "23415126"
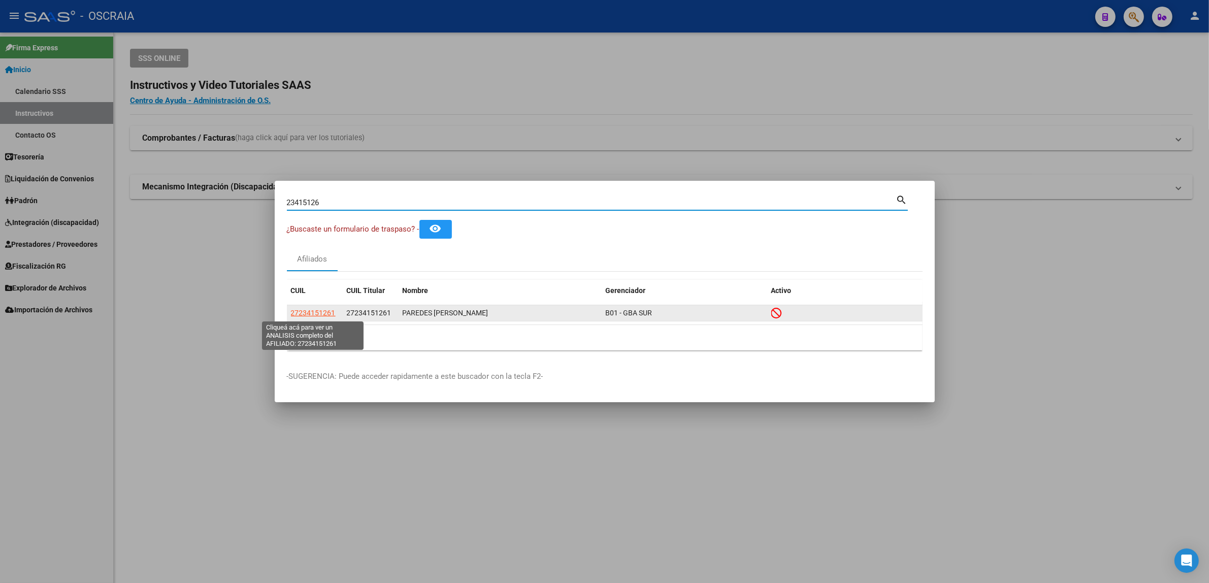
click at [313, 314] on span "27234151261" at bounding box center [313, 313] width 45 height 8
type textarea "27234151261"
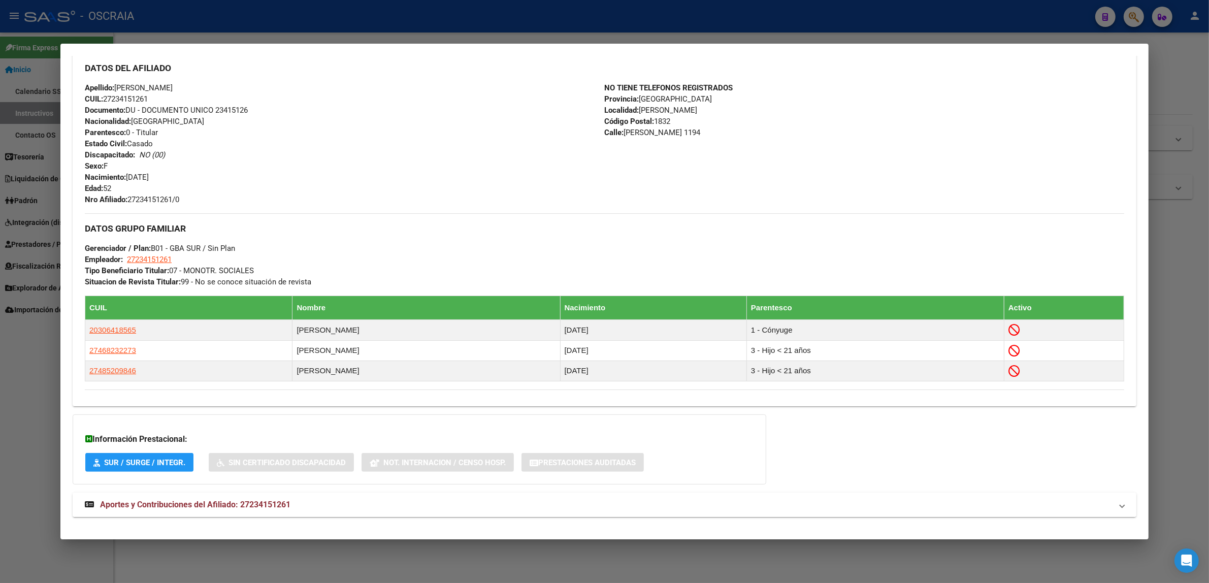
scroll to position [346, 0]
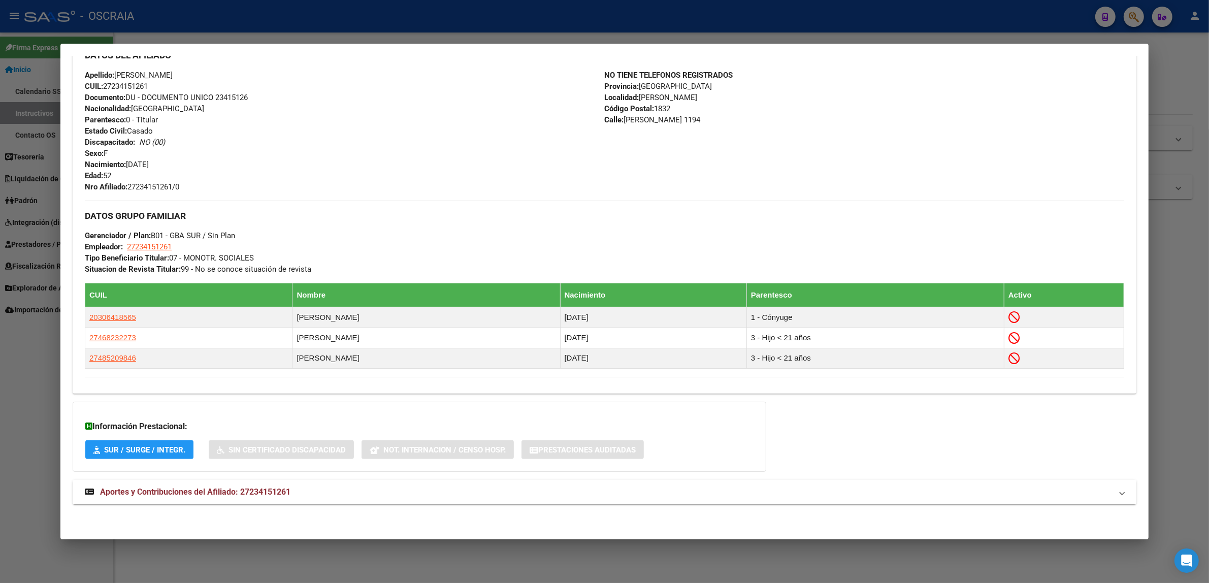
click at [169, 485] on mat-expansion-panel-header "Aportes y Contribuciones del Afiliado: 27234151261" at bounding box center [605, 492] width 1064 height 24
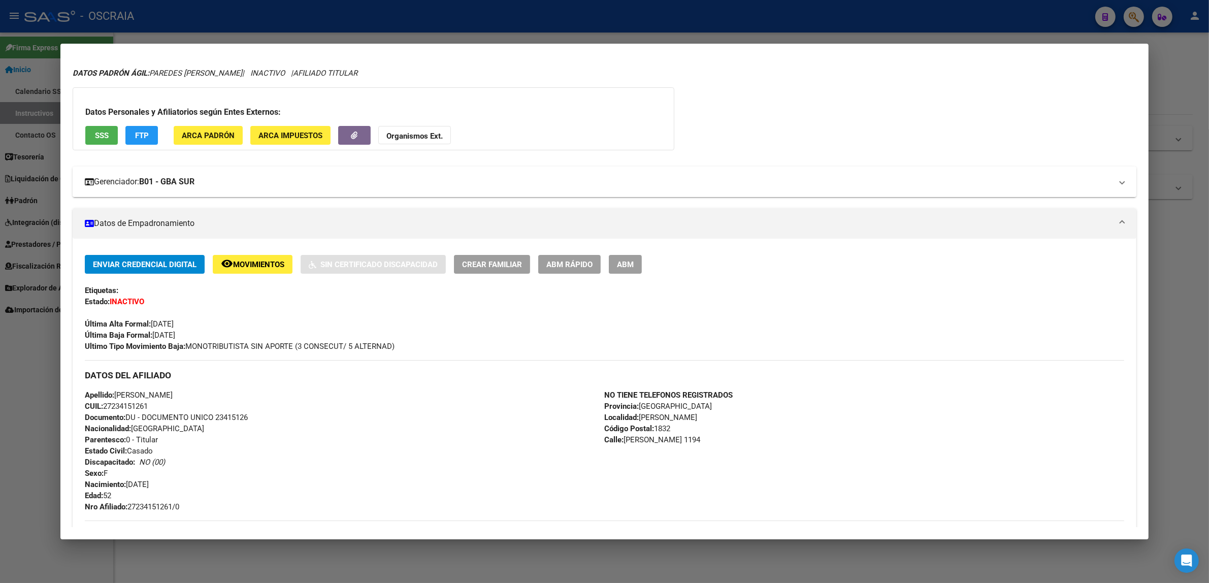
scroll to position [0, 0]
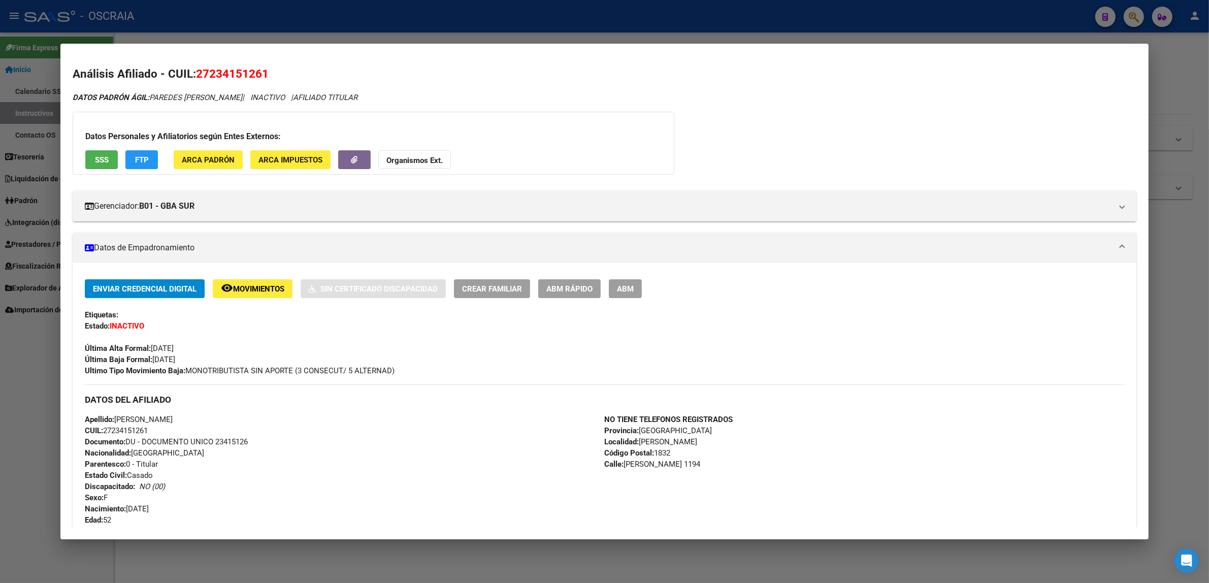
click at [249, 67] on span "27234151261" at bounding box center [232, 73] width 73 height 13
copy span "27234151261"
click at [1026, 8] on div at bounding box center [604, 291] width 1209 height 583
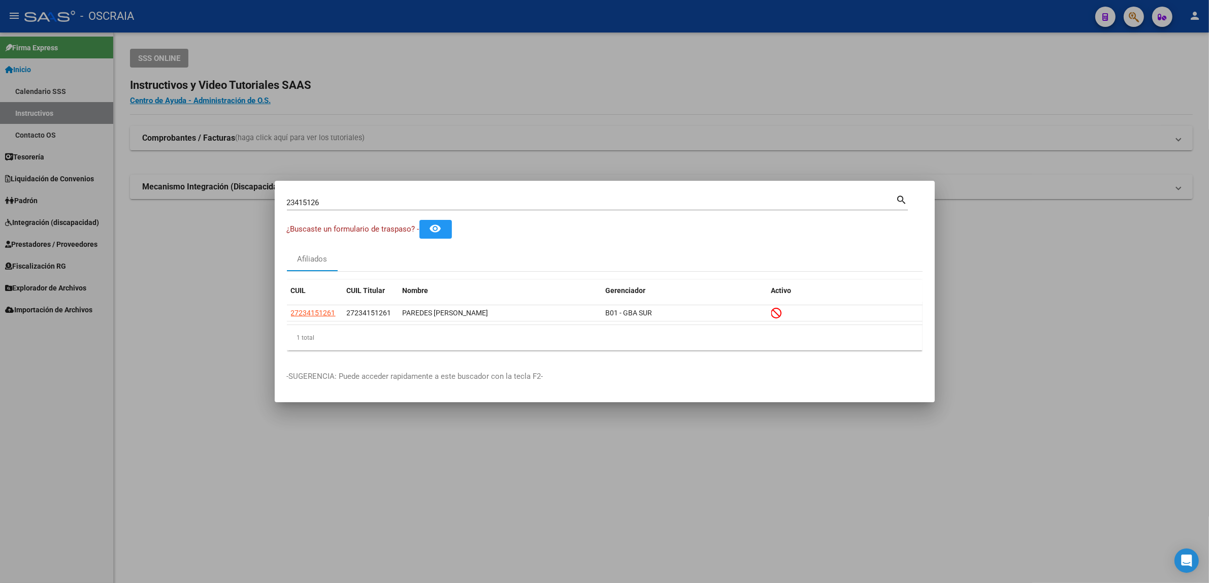
click at [1141, 20] on div at bounding box center [604, 291] width 1209 height 583
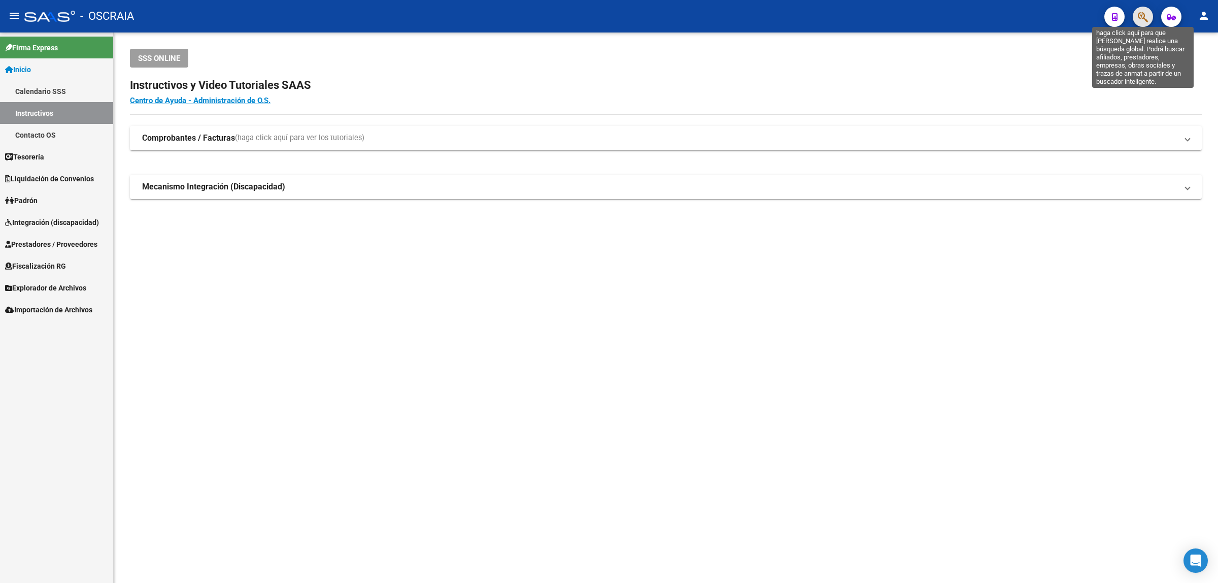
click at [1140, 14] on icon "button" at bounding box center [1143, 17] width 10 height 12
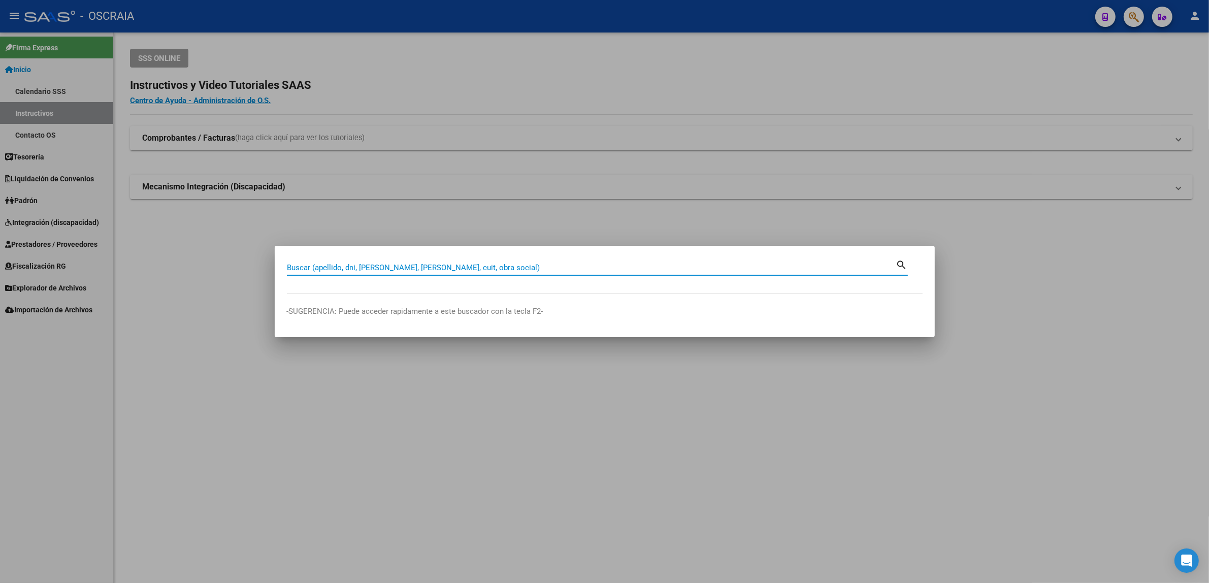
paste input "31465139"
type input "31465139"
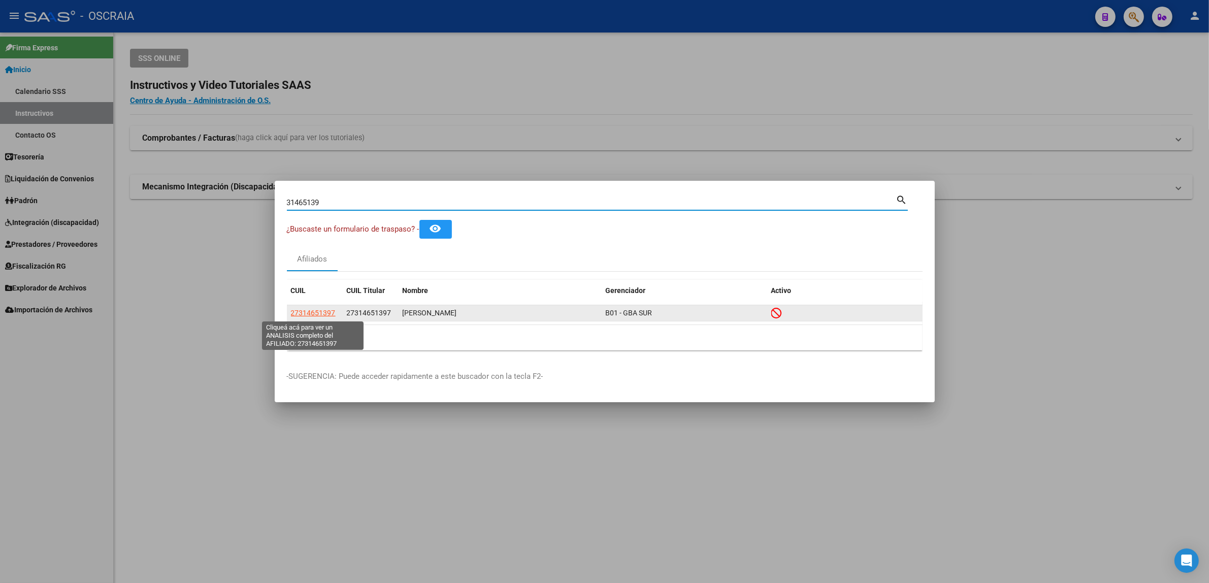
click at [310, 314] on span "27314651397" at bounding box center [313, 313] width 45 height 8
type textarea "27314651397"
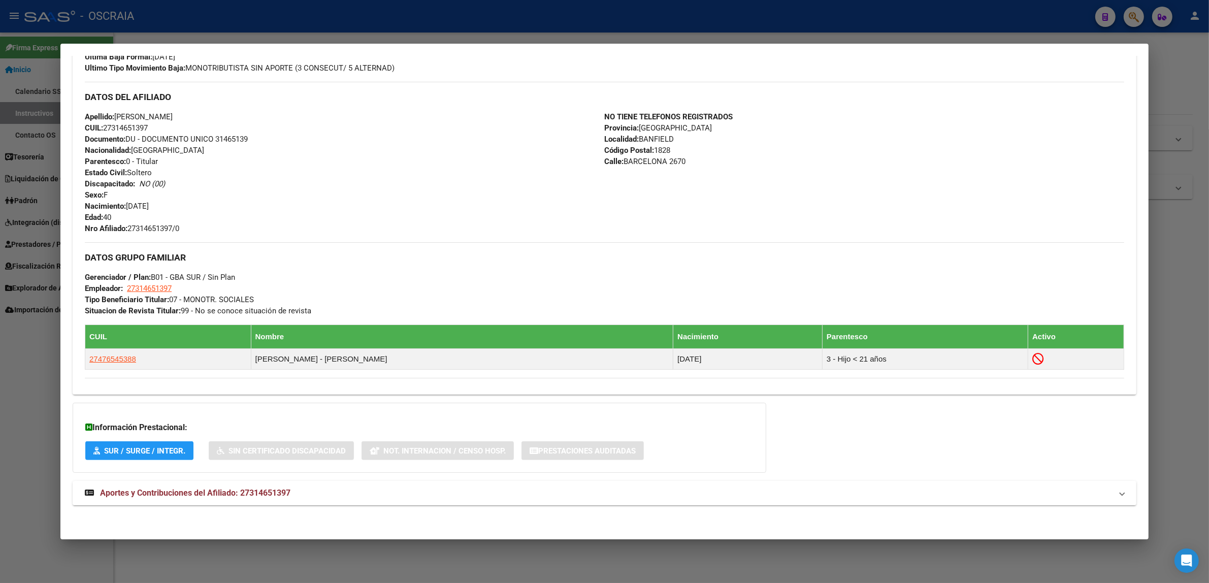
scroll to position [315, 0]
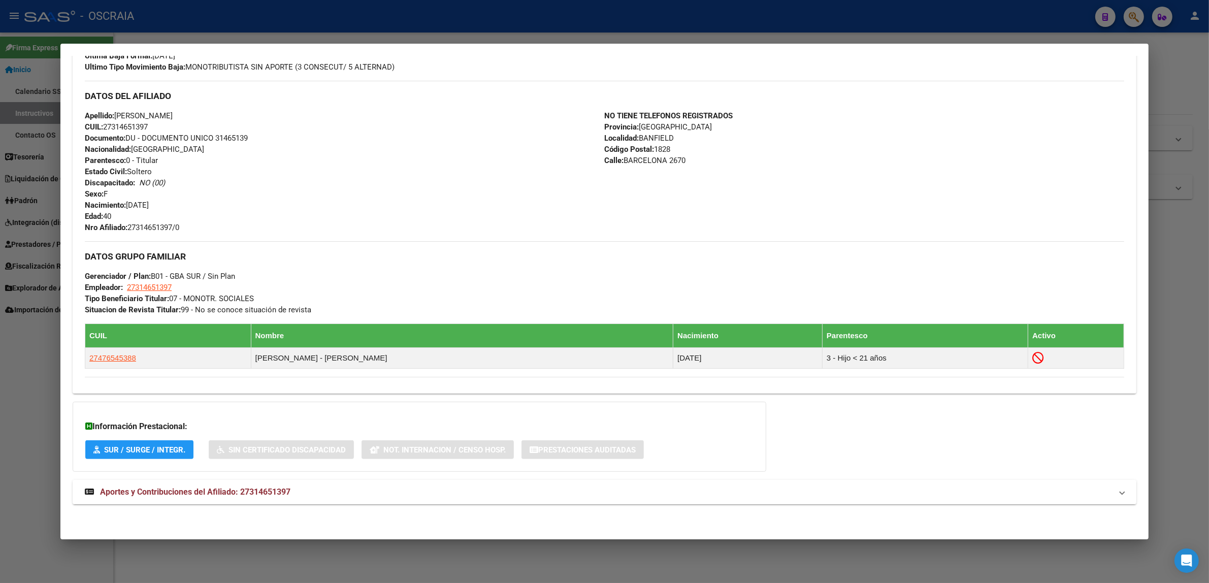
click at [178, 486] on strong "Aportes y Contribuciones del Afiliado: 27314651397" at bounding box center [188, 492] width 206 height 12
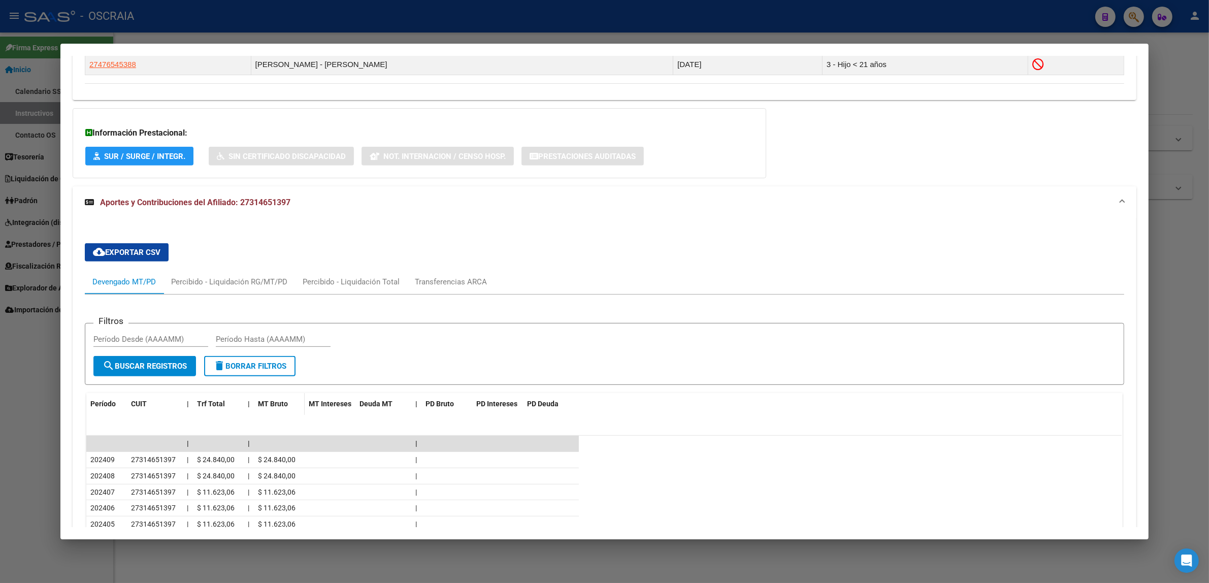
scroll to position [628, 0]
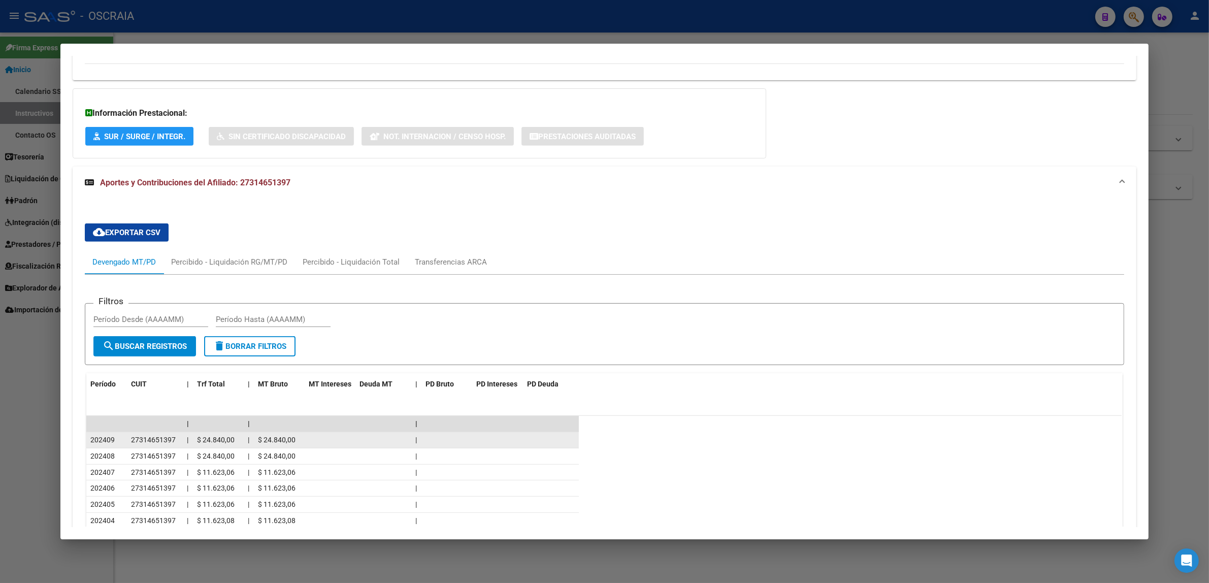
drag, startPoint x: 140, startPoint y: 437, endPoint x: 209, endPoint y: 438, distance: 68.5
click at [206, 437] on div "202409 27314651397 | $ 24.840,00 | $ 24.840,00 |" at bounding box center [332, 440] width 492 height 16
click at [247, 440] on datatable-body-cell "|" at bounding box center [249, 440] width 10 height 16
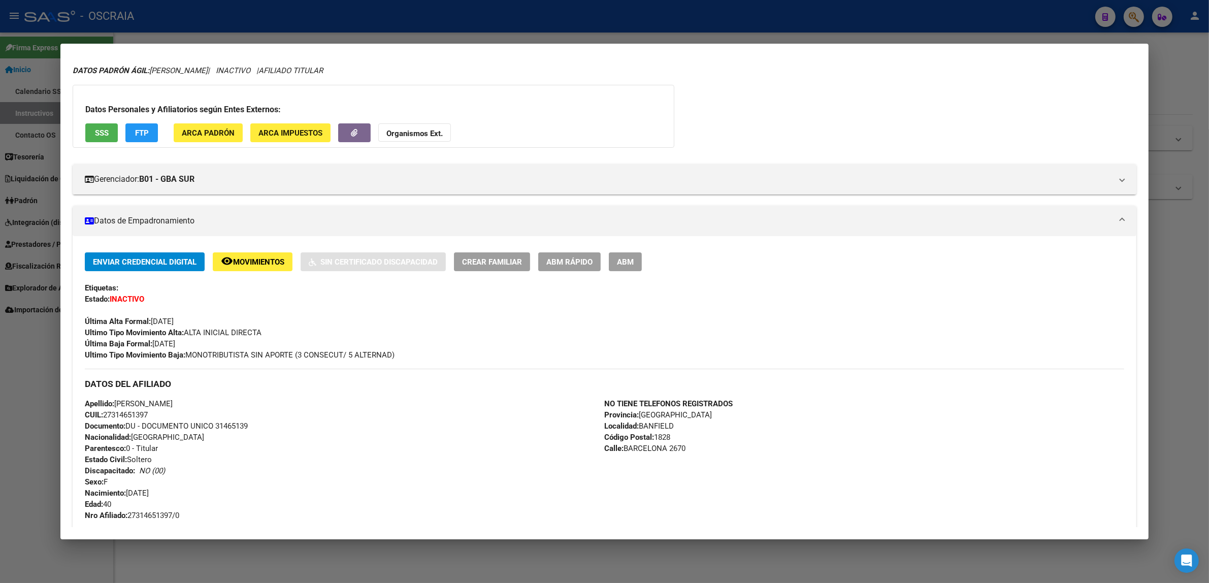
scroll to position [0, 0]
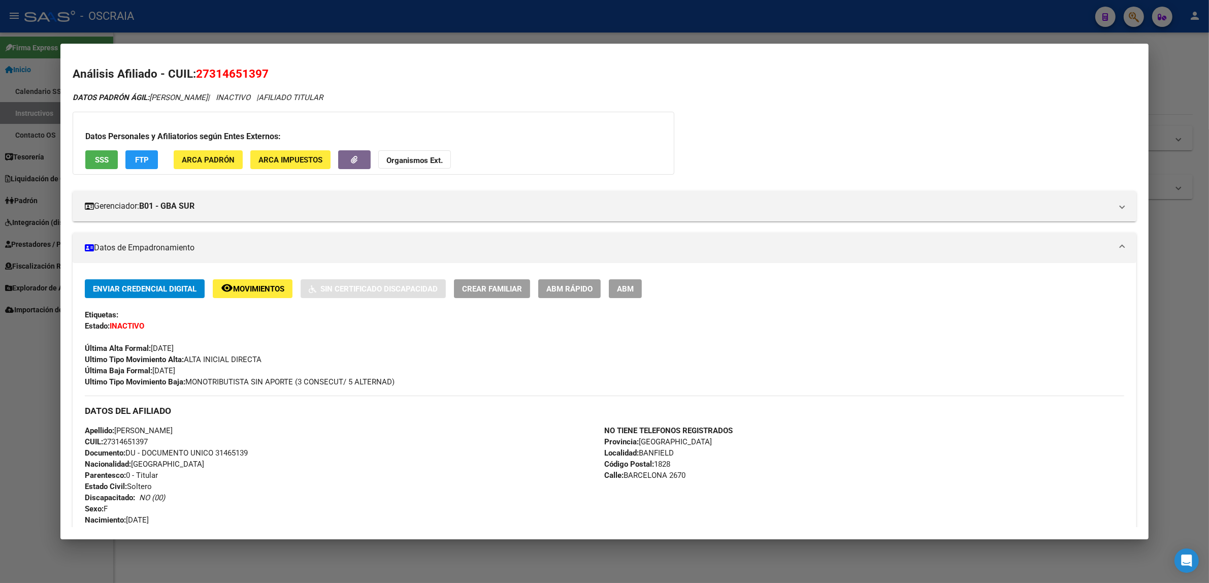
click at [215, 77] on span "27314651397" at bounding box center [232, 73] width 73 height 13
copy span "27314651397"
drag, startPoint x: 153, startPoint y: 100, endPoint x: 224, endPoint y: 98, distance: 71.1
click at [208, 98] on span "DATOS PADRÓN ÁGIL: [PERSON_NAME]" at bounding box center [140, 97] width 135 height 9
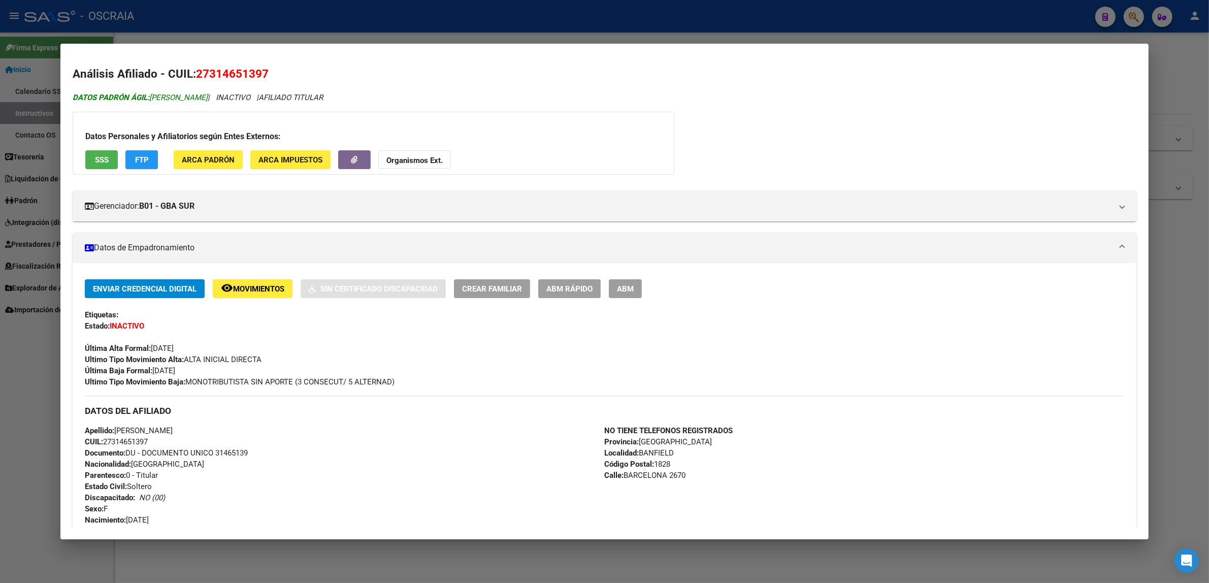
copy span "[PERSON_NAME]"
drag, startPoint x: 536, startPoint y: 12, endPoint x: 625, endPoint y: 5, distance: 89.1
click at [549, 11] on div at bounding box center [604, 291] width 1209 height 583
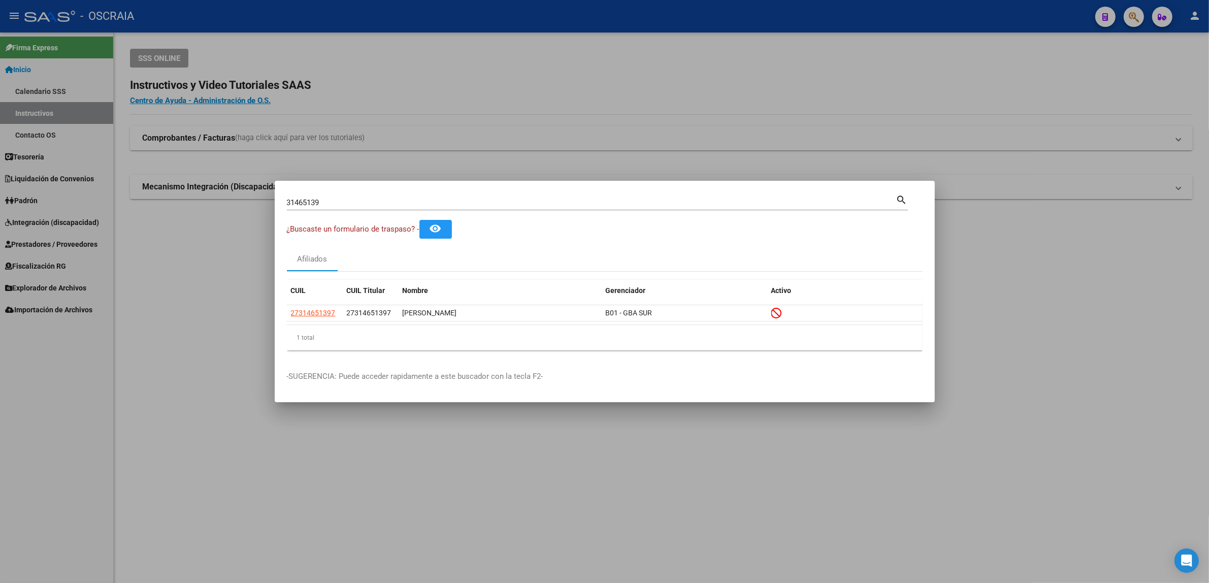
click at [1144, 11] on div at bounding box center [604, 291] width 1209 height 583
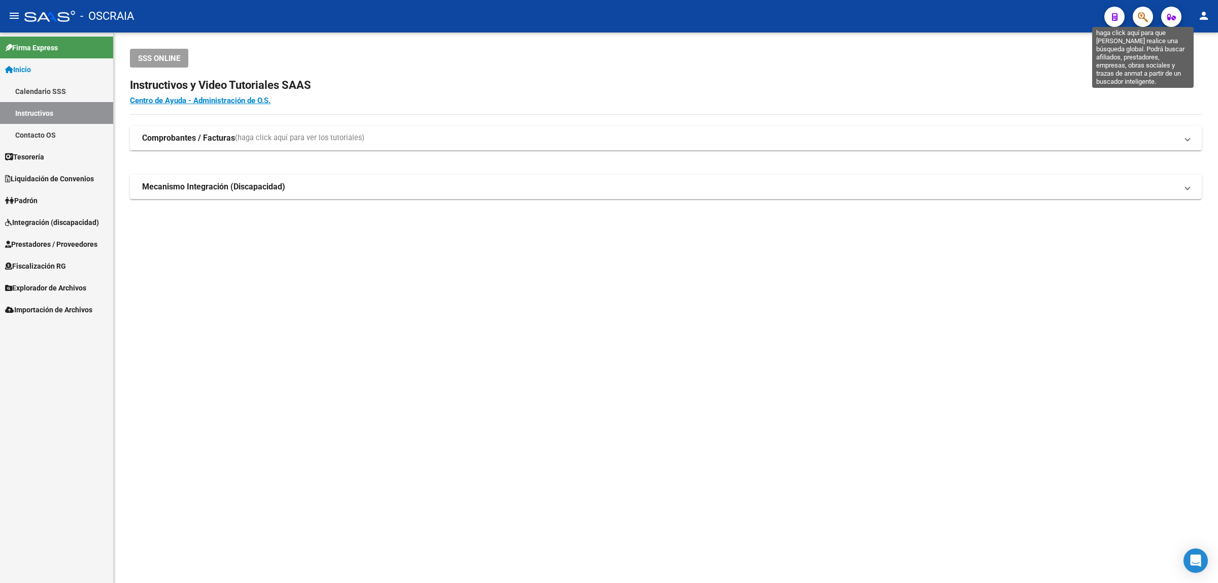
click at [1138, 16] on icon "button" at bounding box center [1143, 17] width 10 height 12
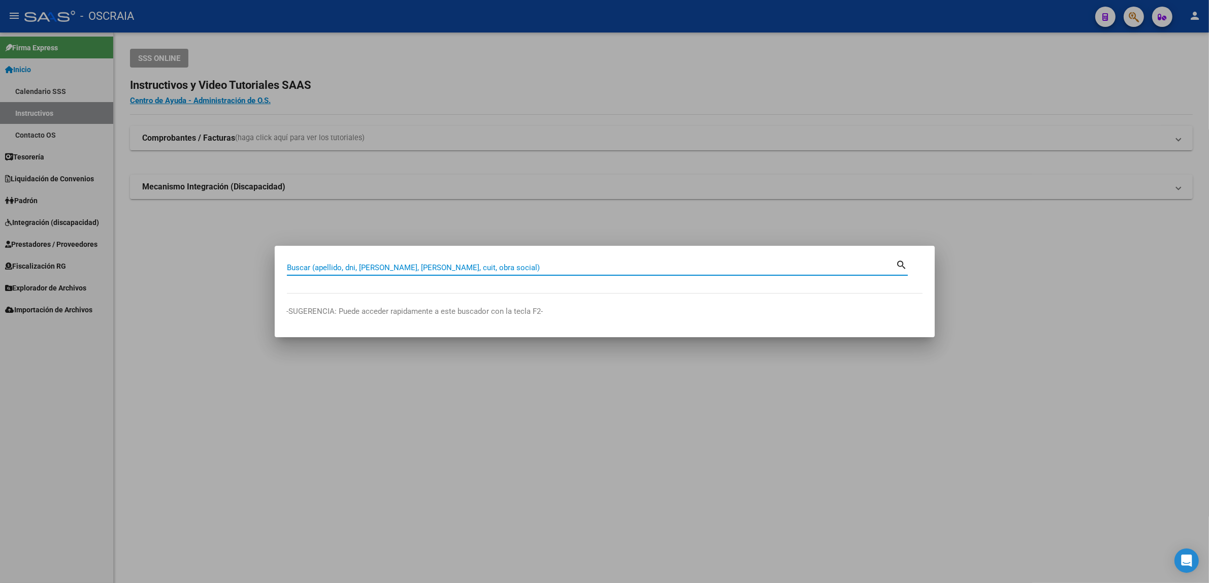
paste input "28141135"
type input "28141135"
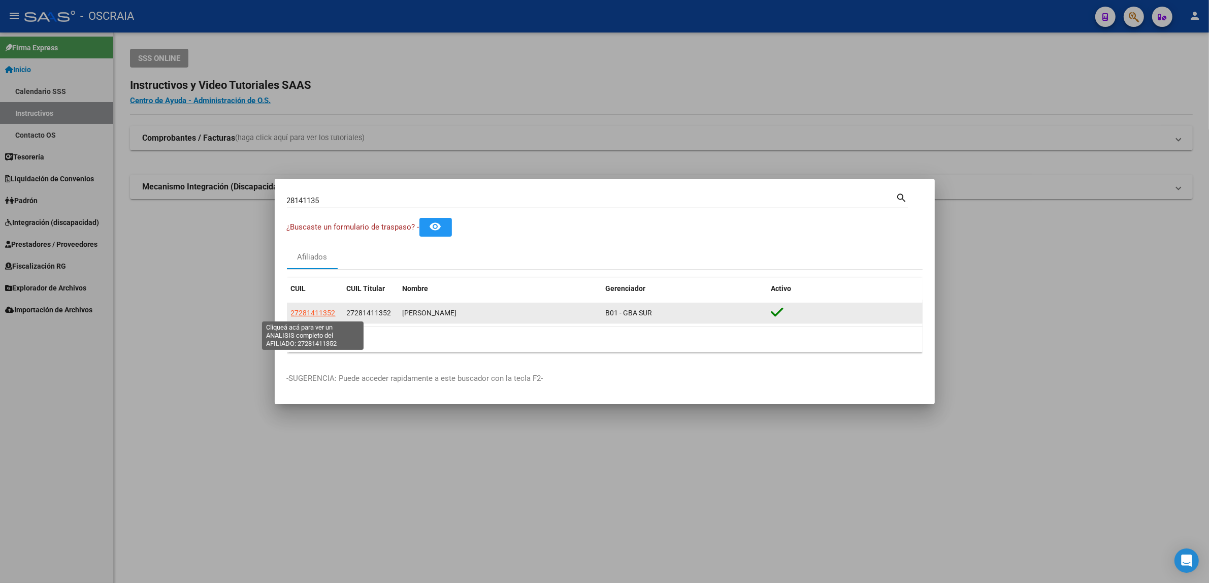
click at [321, 315] on span "27281411352" at bounding box center [313, 313] width 45 height 8
type textarea "27281411352"
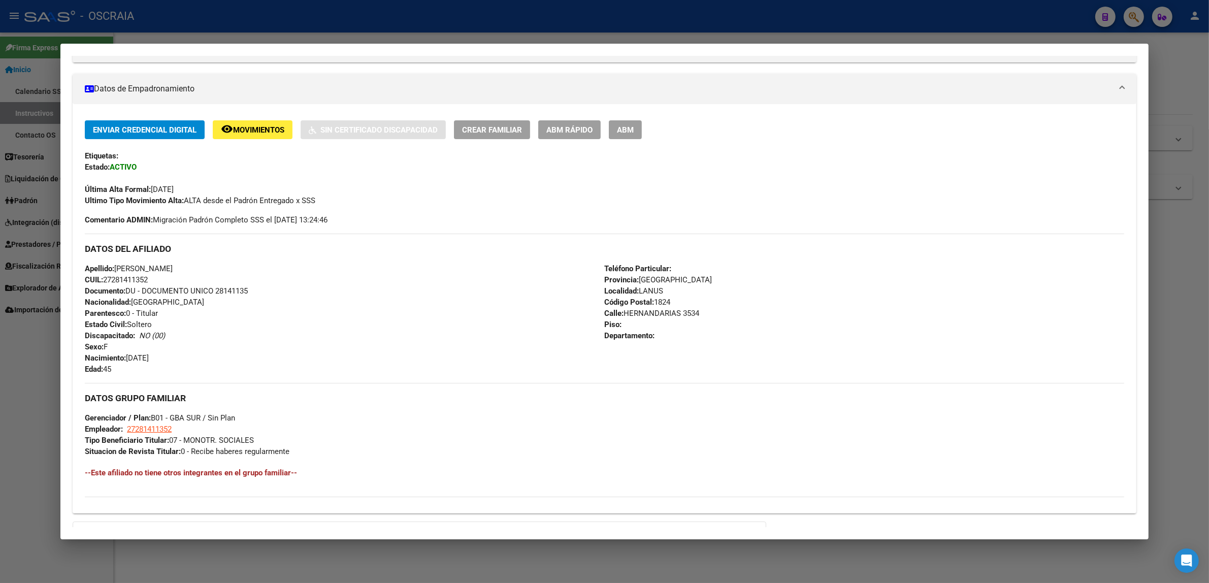
scroll to position [190, 0]
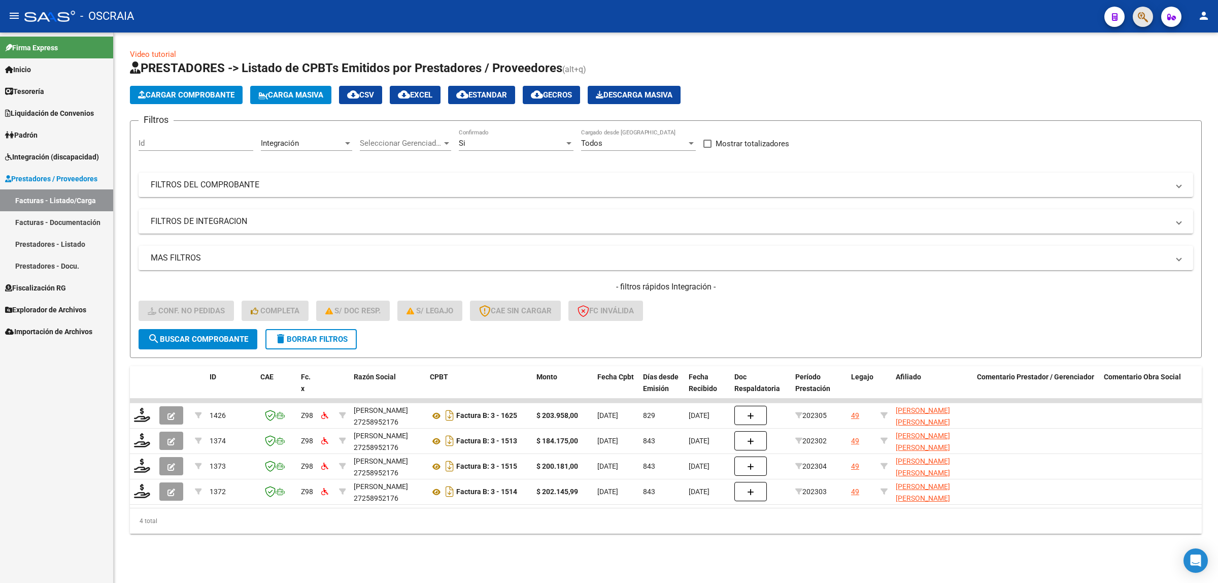
click at [1150, 14] on button "button" at bounding box center [1143, 17] width 20 height 20
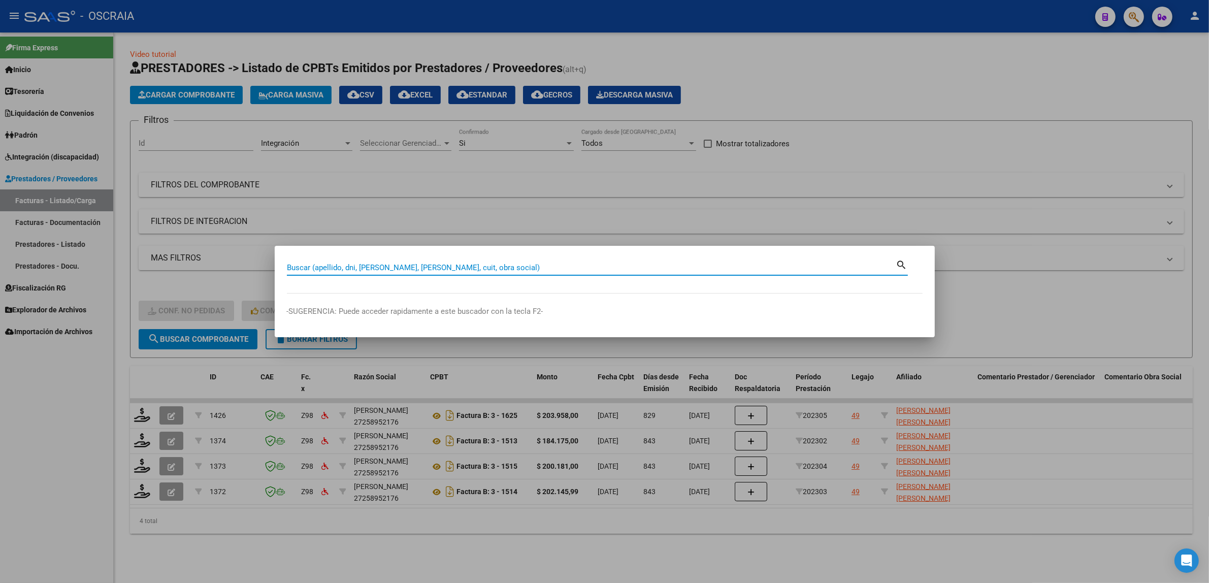
click at [559, 266] on input "Buscar (apellido, dni, [PERSON_NAME], [PERSON_NAME], cuit, obra social)" at bounding box center [591, 267] width 609 height 9
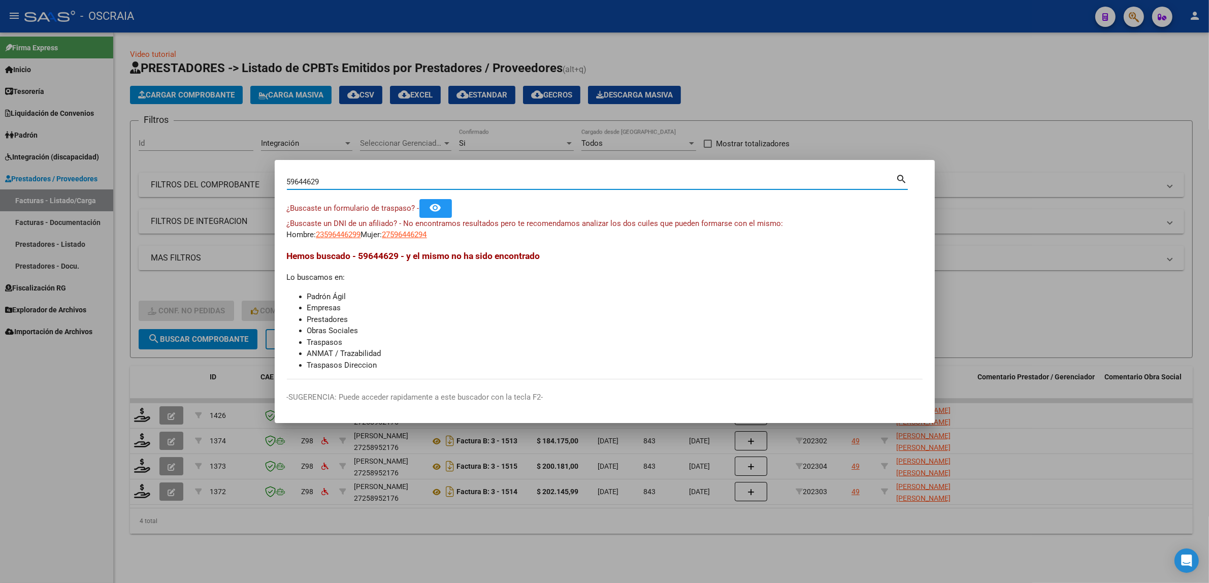
drag, startPoint x: 523, startPoint y: 178, endPoint x: 191, endPoint y: 178, distance: 332.5
click at [191, 178] on div "59644629 Buscar (apellido, dni, cuil, nro traspaso, cuit, obra social) search ¿…" at bounding box center [604, 291] width 1209 height 583
click at [309, 179] on input "59644629" at bounding box center [591, 181] width 609 height 9
drag, startPoint x: 300, startPoint y: 178, endPoint x: 346, endPoint y: 178, distance: 46.7
click at [346, 178] on input "59644629" at bounding box center [591, 181] width 609 height 9
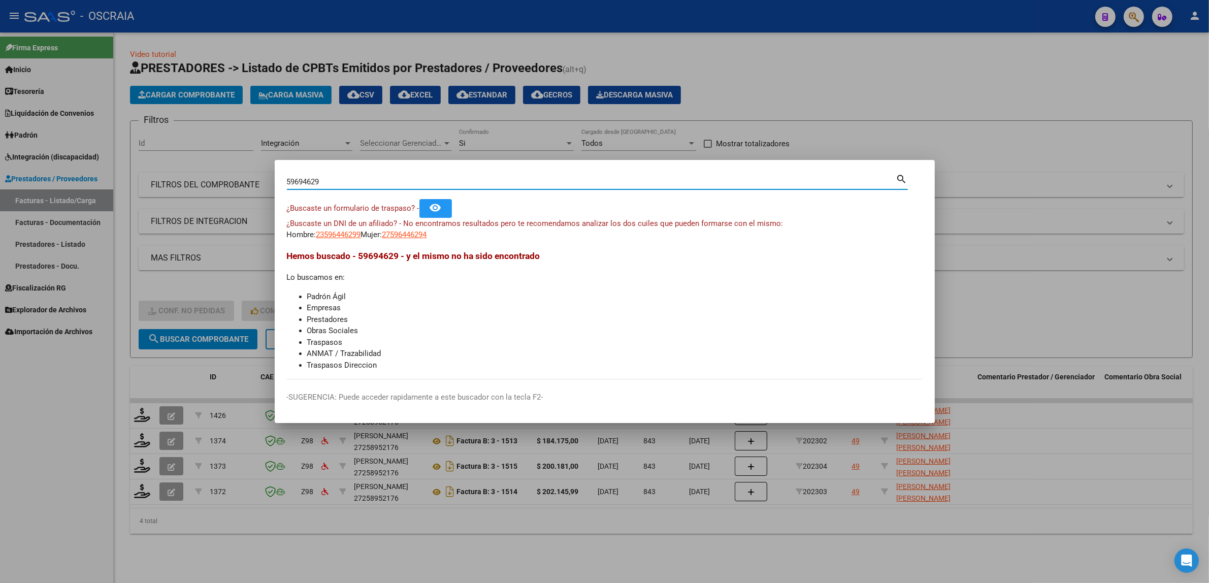
type input "59694629"
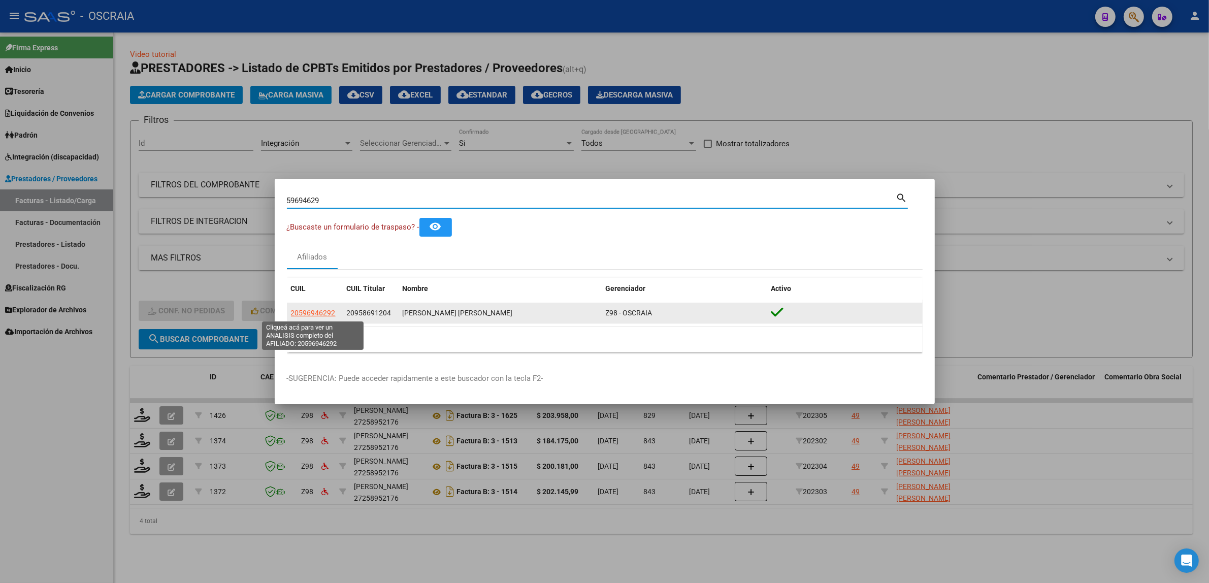
click at [313, 309] on span "20596946292" at bounding box center [313, 313] width 45 height 8
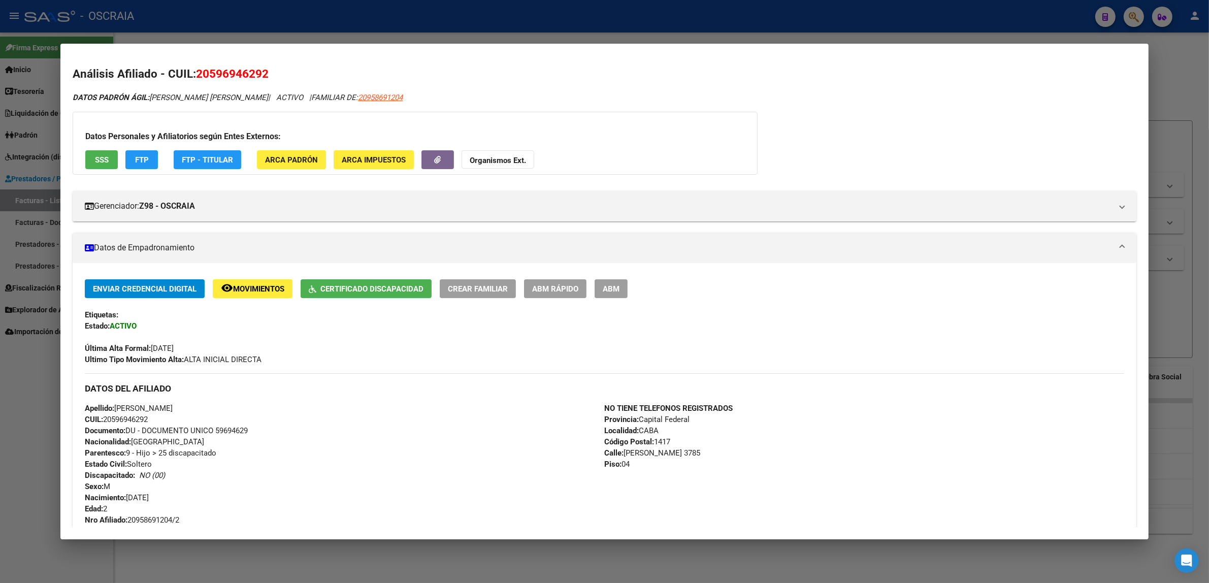
click at [254, 72] on span "20596946292" at bounding box center [232, 73] width 73 height 13
click at [250, 72] on span "20596946292" at bounding box center [232, 73] width 73 height 13
copy span "20596946292"
click at [310, 18] on div at bounding box center [604, 291] width 1209 height 583
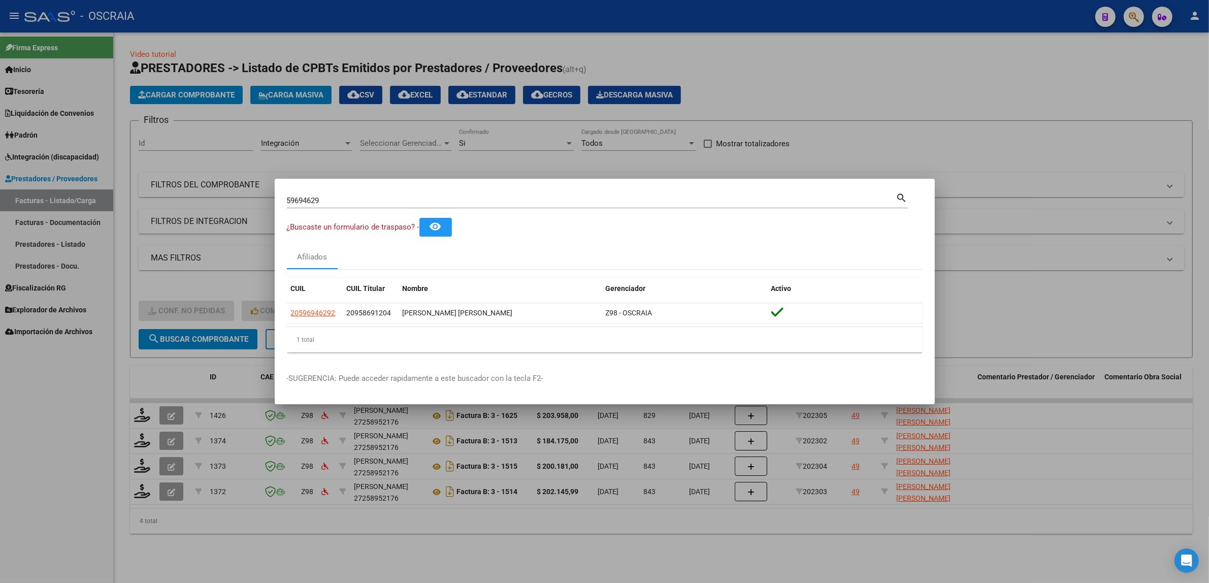
click at [287, 36] on div at bounding box center [604, 291] width 1209 height 583
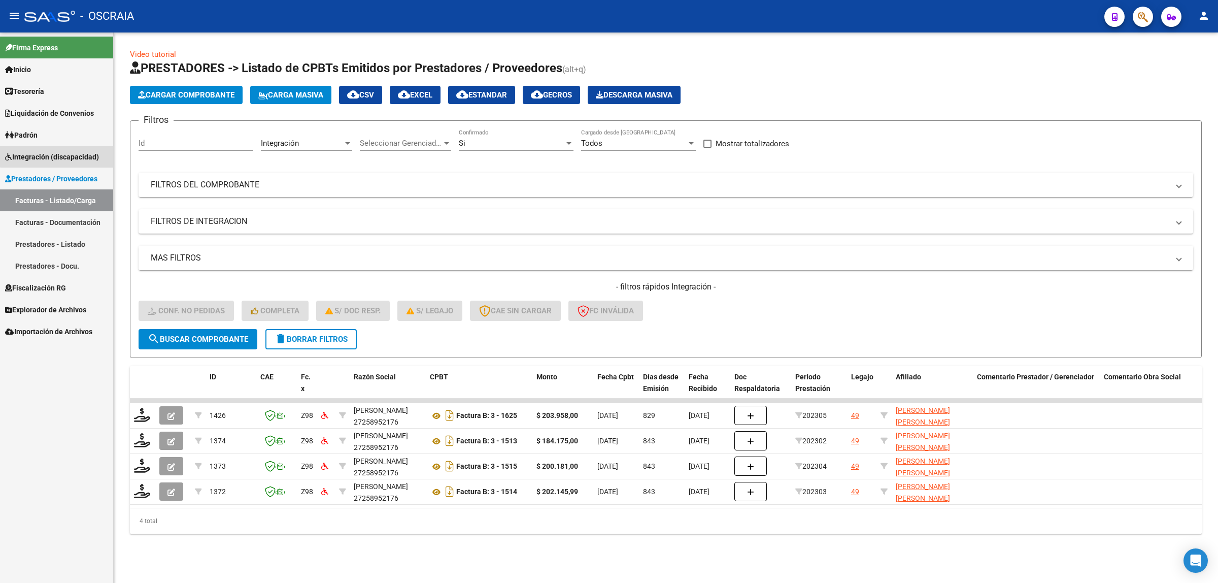
click at [61, 153] on span "Integración (discapacidad)" at bounding box center [52, 156] width 94 height 11
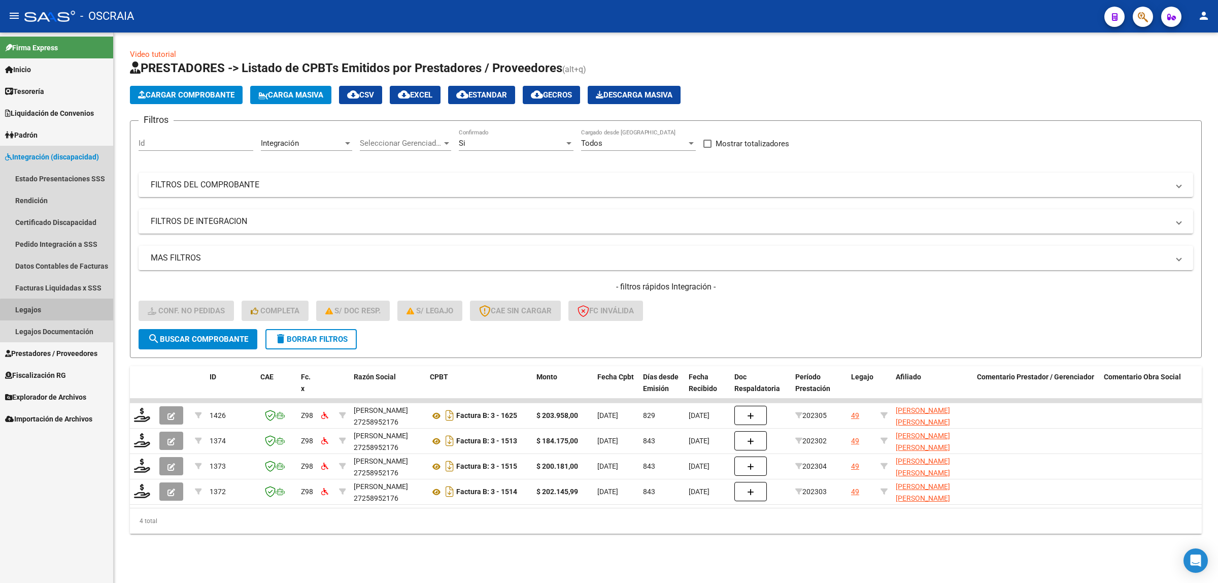
click at [79, 317] on link "Legajos" at bounding box center [56, 310] width 113 height 22
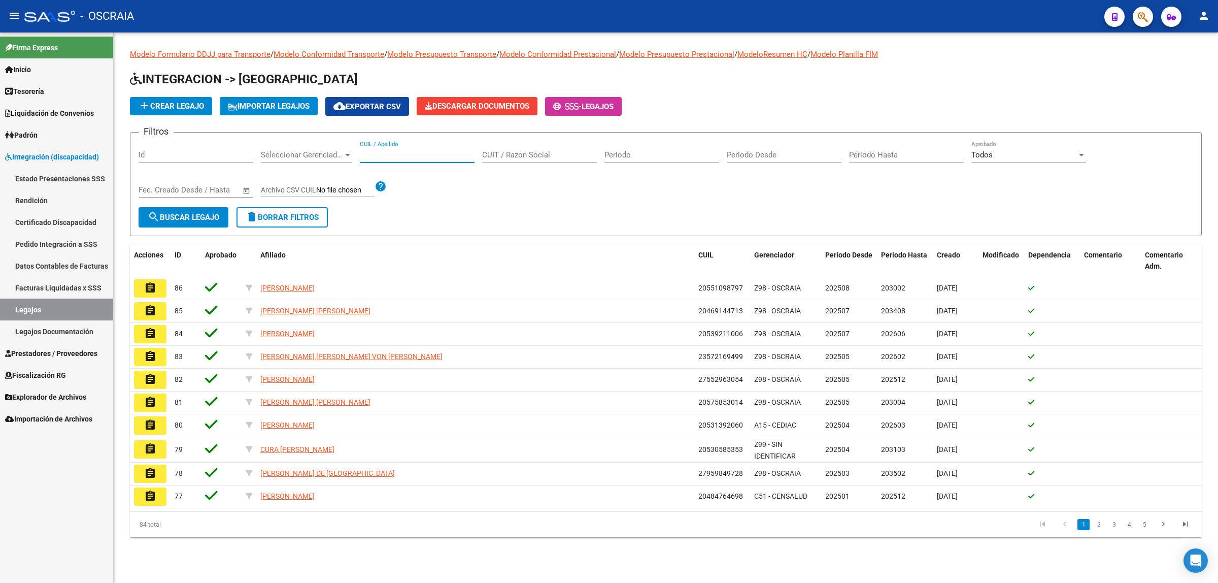
paste input "20596946292"
type input "20596946292"
click at [192, 215] on span "search Buscar Legajo" at bounding box center [184, 217] width 72 height 9
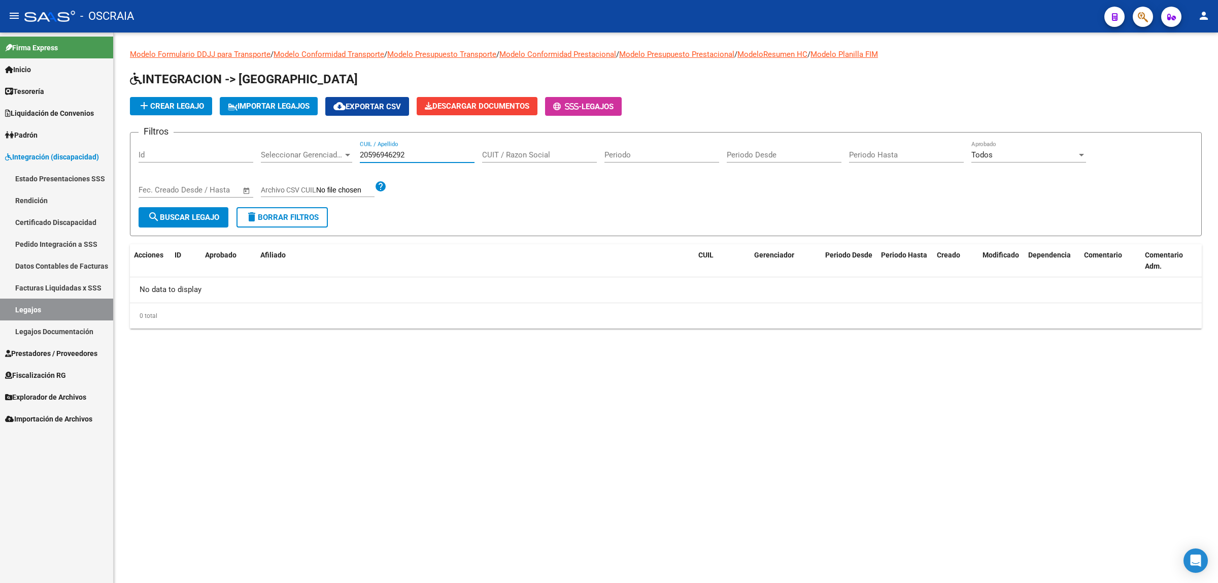
click at [405, 153] on input "20596946292" at bounding box center [417, 154] width 115 height 9
click at [163, 103] on span "add Crear Legajo" at bounding box center [171, 106] width 66 height 9
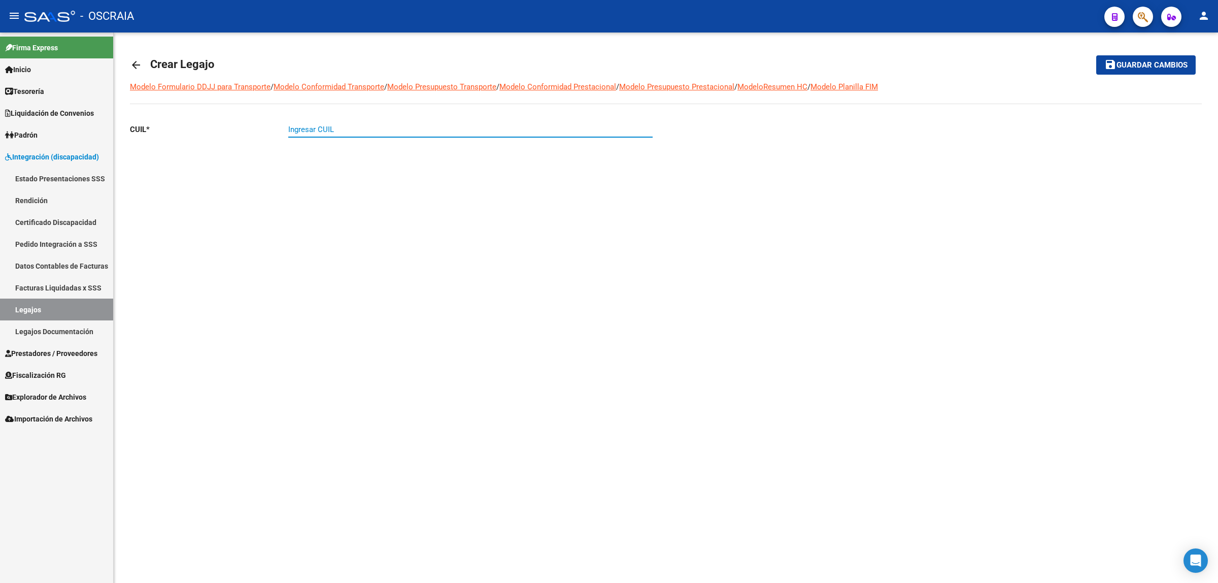
drag, startPoint x: 349, startPoint y: 133, endPoint x: 308, endPoint y: 130, distance: 41.2
paste input "20-59694629-2"
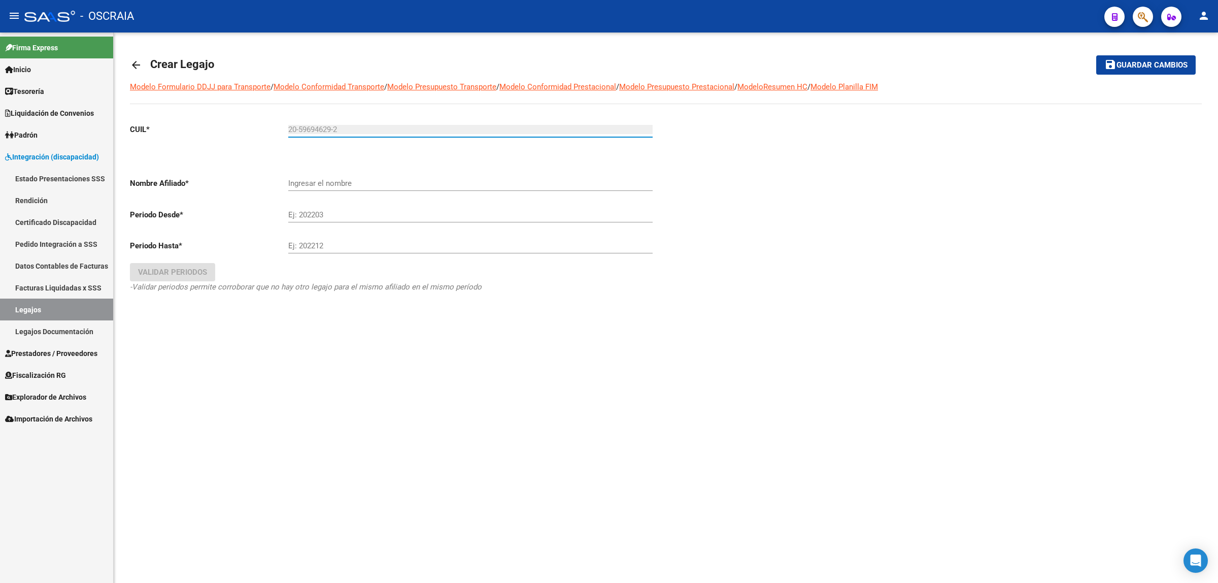
type input "20-59694629-2"
click at [389, 187] on div "Ingresar el nombre" at bounding box center [470, 180] width 365 height 22
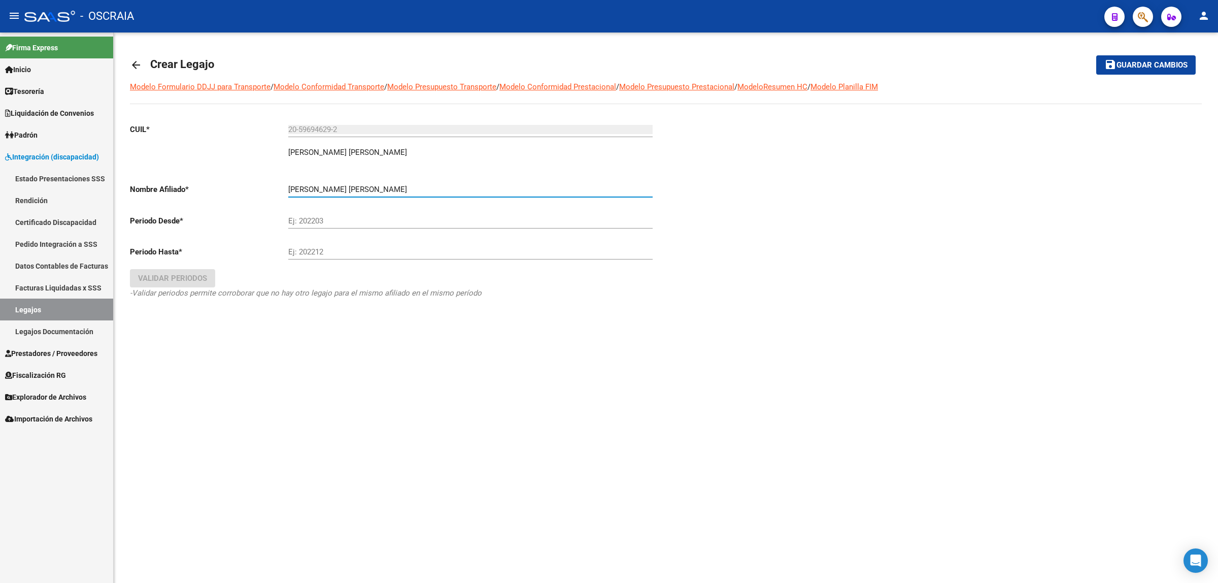
click at [348, 185] on input "PACHECO BRAVO SAMUEL IGNACIO" at bounding box center [470, 189] width 365 height 9
type input "PACHECO BRAVO SAMUEL IGNACIO"
click at [338, 221] on input "Ej: 202203" at bounding box center [470, 220] width 365 height 9
click at [1146, 23] on span "button" at bounding box center [1143, 17] width 10 height 21
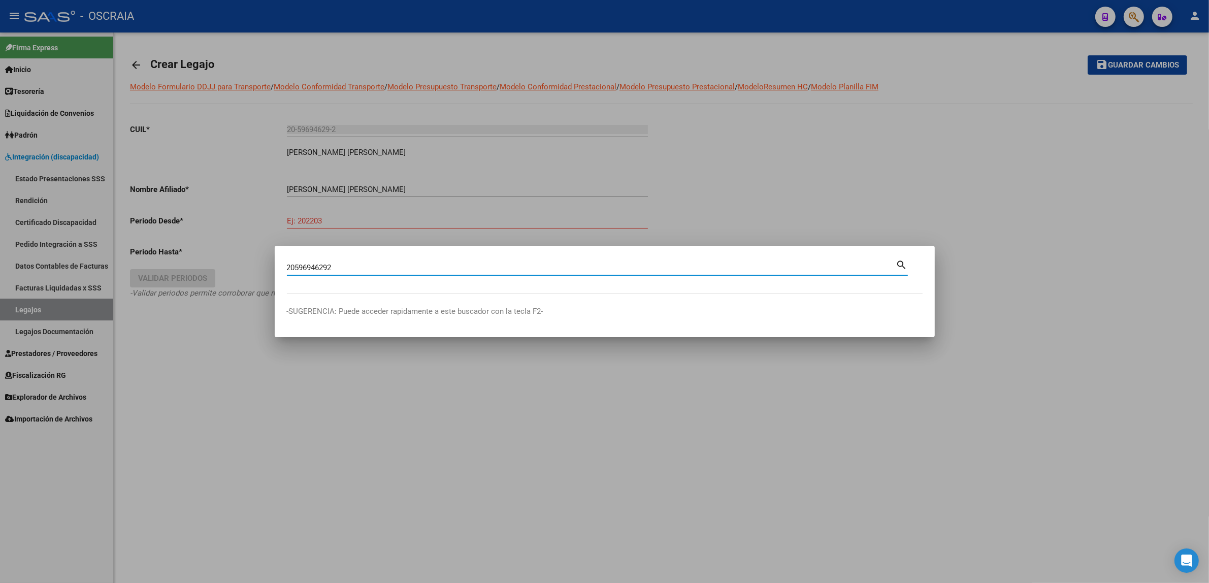
type input "20596946292"
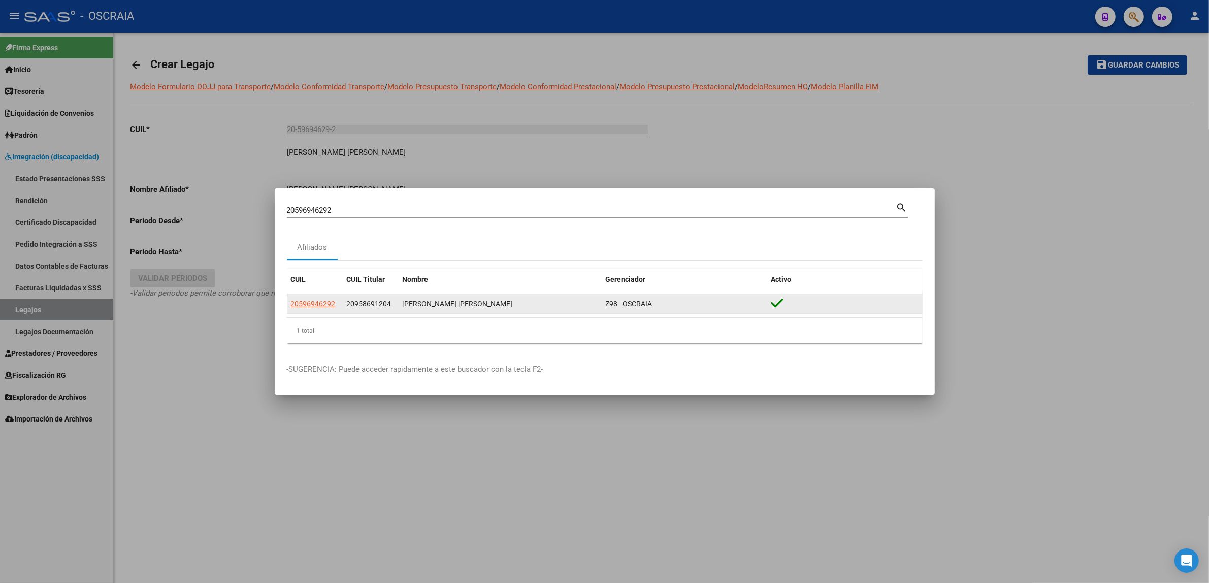
click at [335, 302] on div "20596946292" at bounding box center [315, 304] width 48 height 12
click at [327, 305] on span "20596946292" at bounding box center [313, 304] width 45 height 8
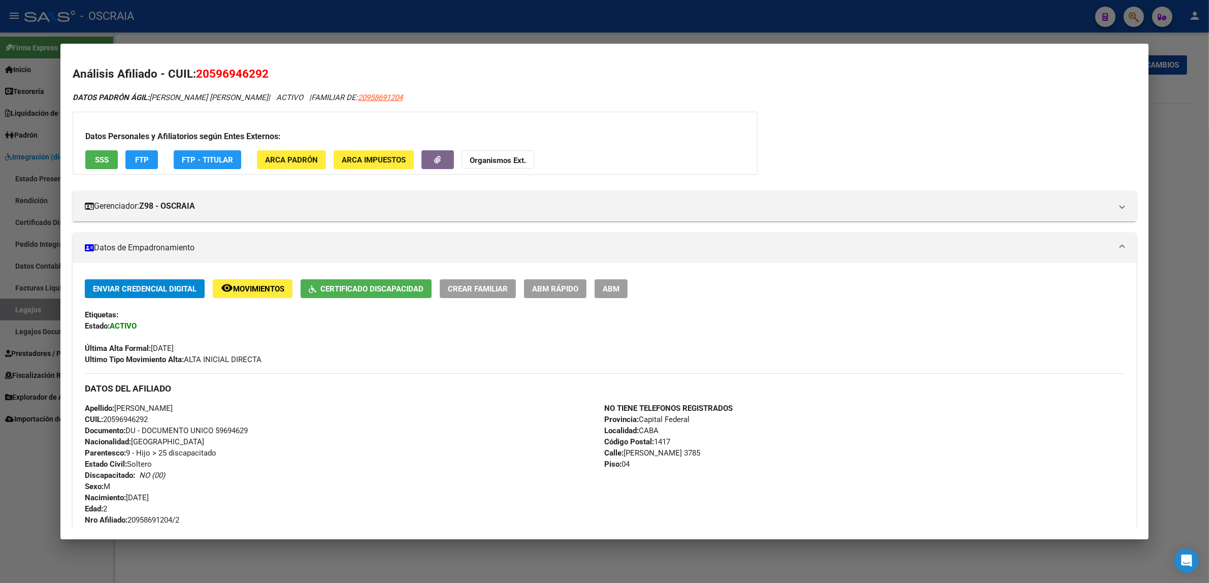
click at [384, 294] on button "Certificado Discapacidad" at bounding box center [366, 288] width 131 height 19
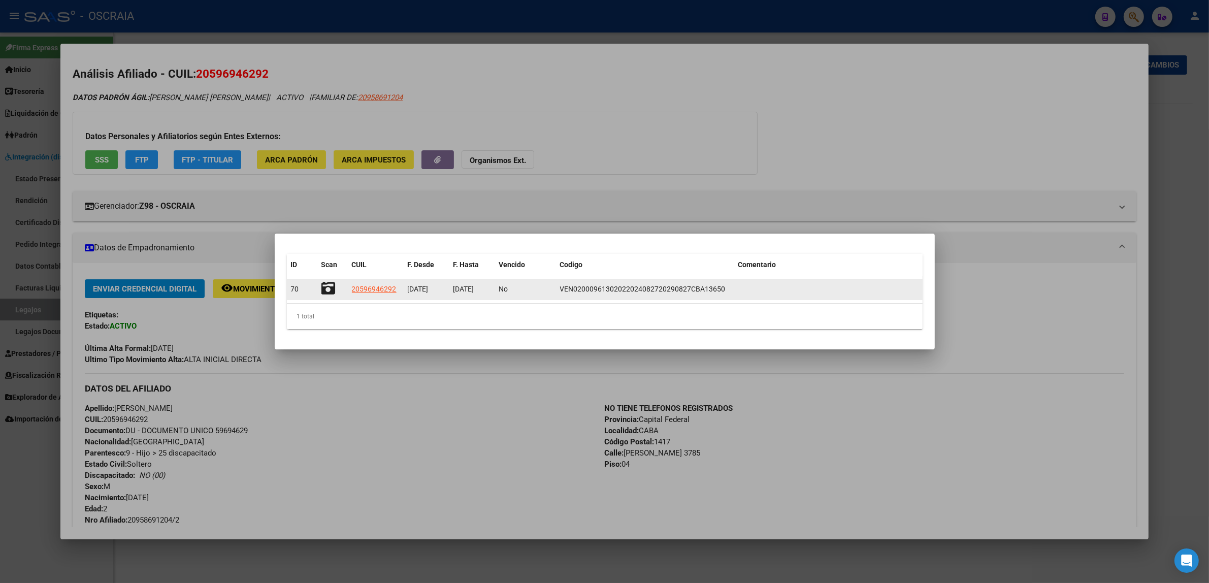
click at [426, 290] on span "27/08/2024" at bounding box center [418, 289] width 21 height 8
click at [427, 290] on span "27/08/2024" at bounding box center [418, 289] width 21 height 8
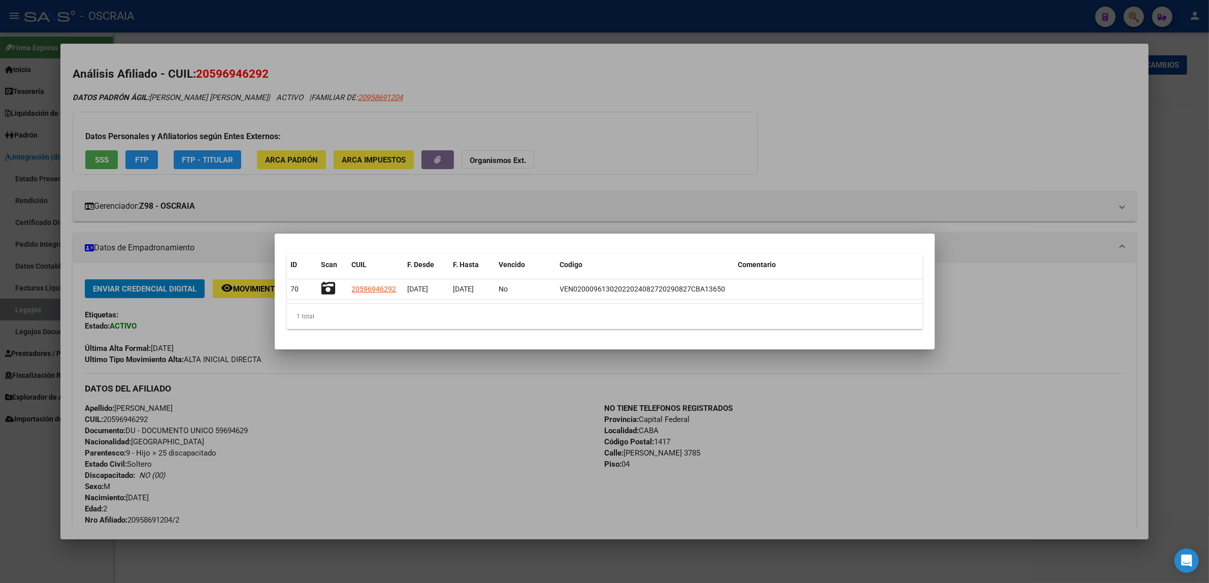
click at [630, 12] on div at bounding box center [604, 291] width 1209 height 583
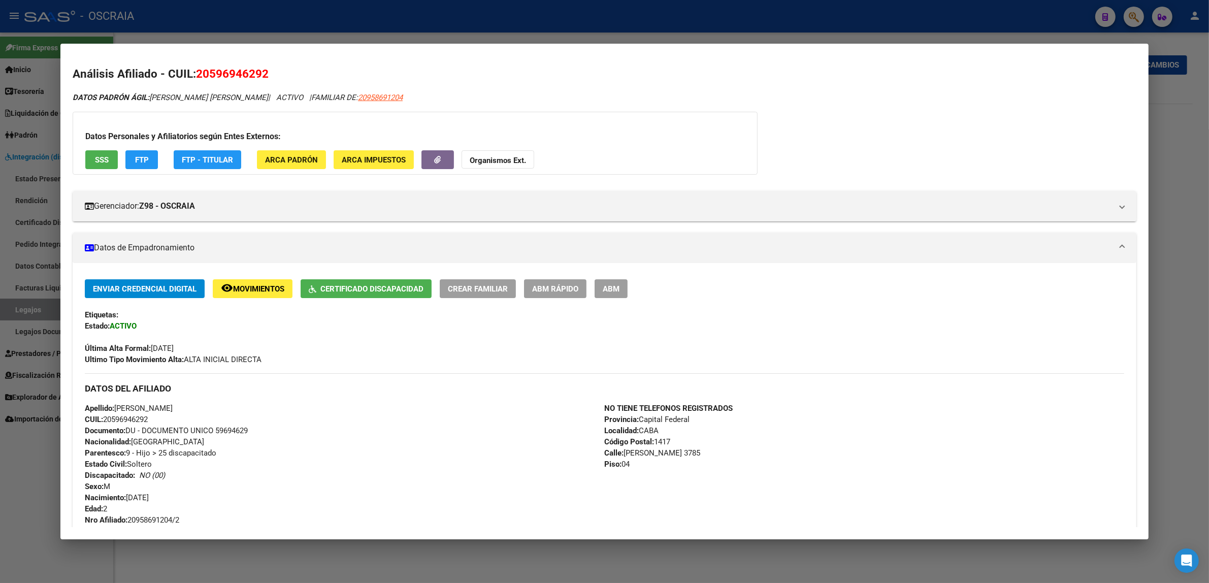
click at [475, 29] on div at bounding box center [604, 291] width 1209 height 583
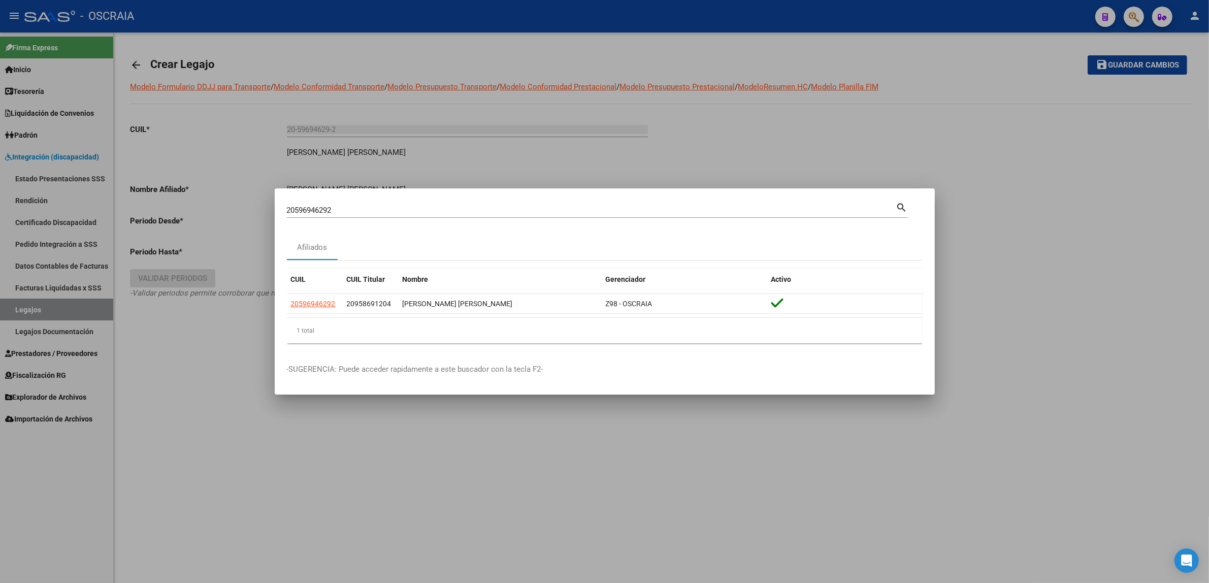
click at [397, 128] on div at bounding box center [604, 291] width 1209 height 583
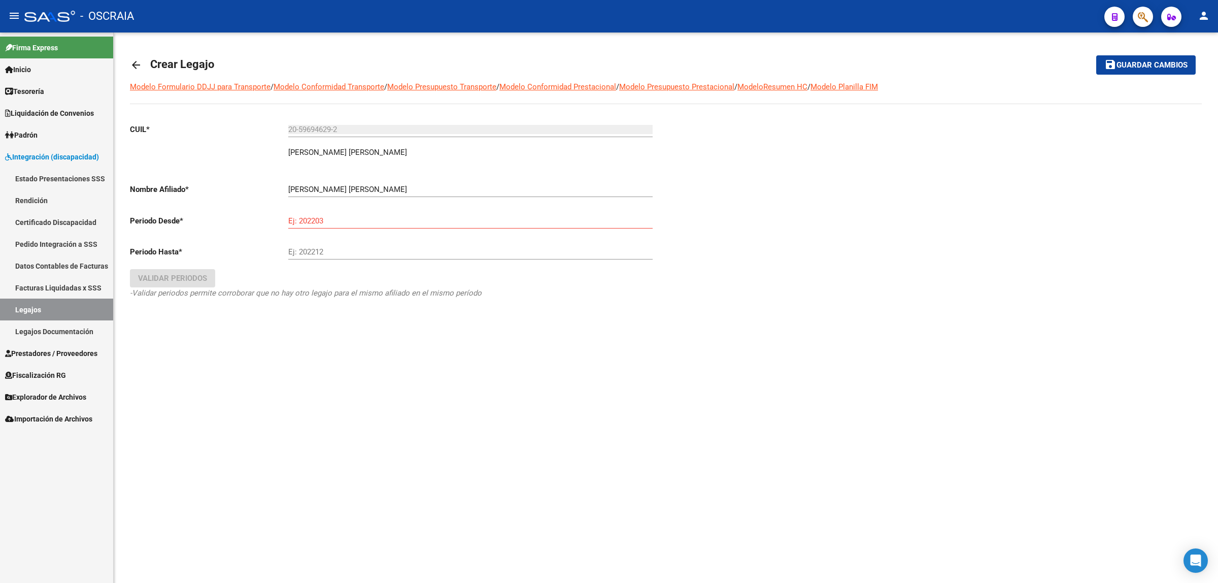
drag, startPoint x: 356, startPoint y: 209, endPoint x: 354, endPoint y: 218, distance: 10.0
click at [356, 214] on div "Ej: 202203" at bounding box center [470, 218] width 365 height 22
click at [354, 219] on input "Ej: 202203" at bounding box center [470, 220] width 365 height 9
type input "202408"
click at [473, 257] on div "Ej: 202212" at bounding box center [470, 249] width 365 height 22
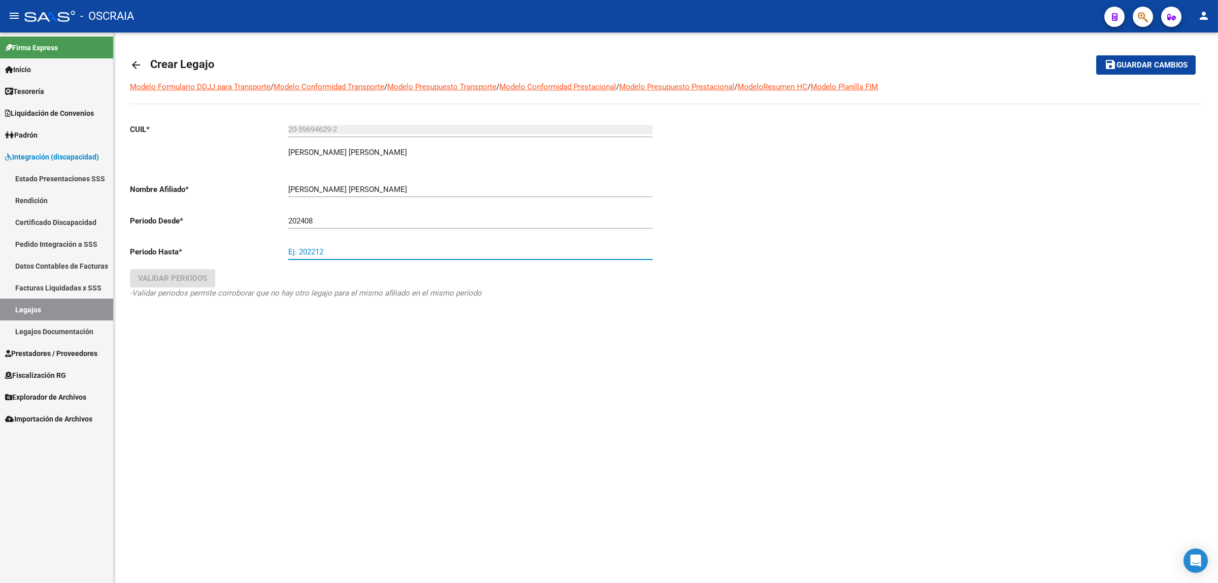
click at [468, 248] on input "Ej: 202212" at bounding box center [470, 251] width 365 height 9
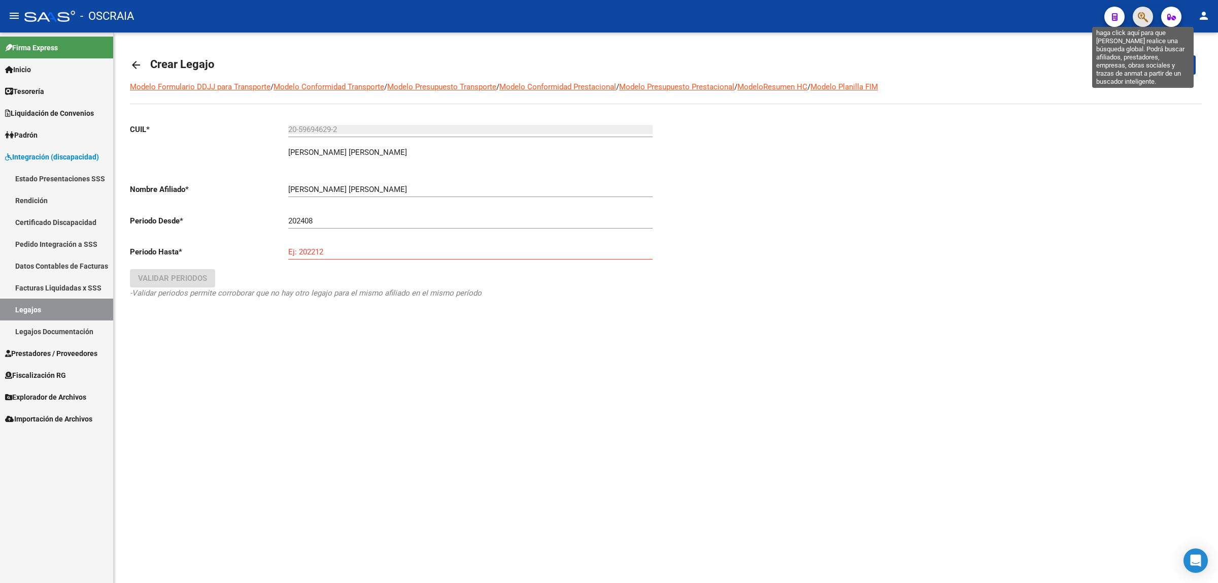
click at [1146, 19] on icon "button" at bounding box center [1143, 17] width 10 height 12
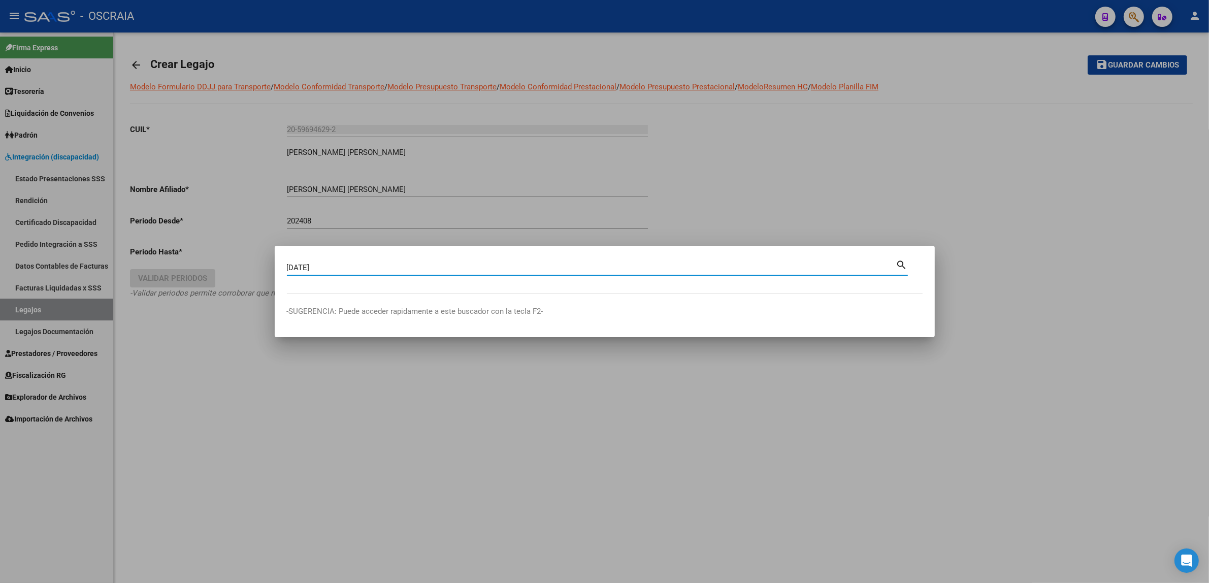
type input "27/08/202"
click at [374, 234] on div at bounding box center [604, 291] width 1209 height 583
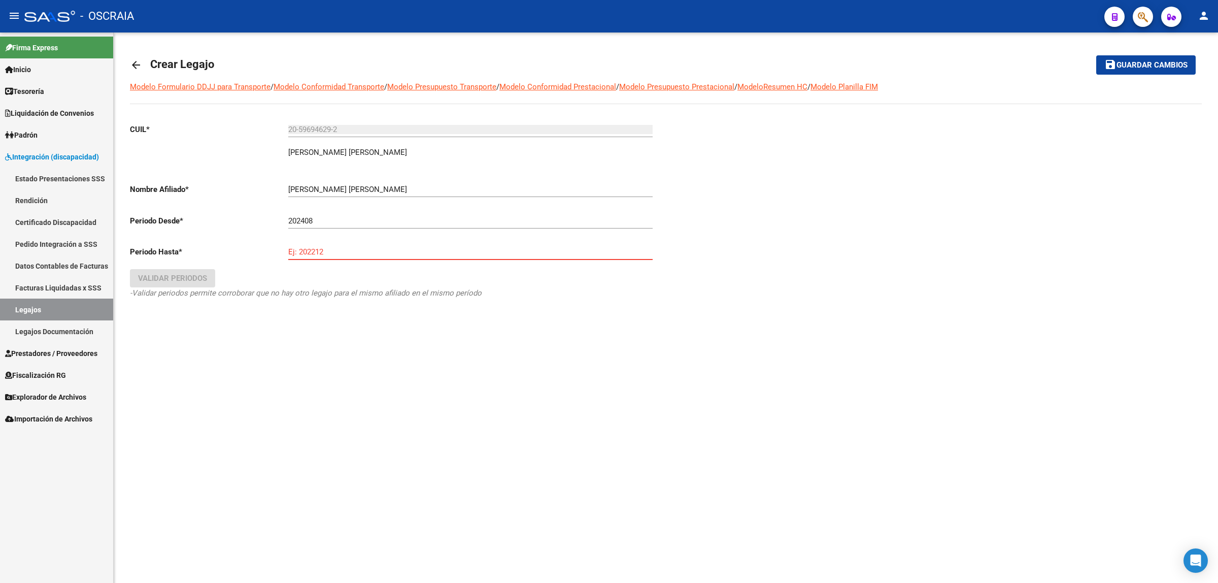
click at [349, 252] on input "Ej: 202212" at bounding box center [470, 251] width 365 height 9
type input "202908"
click at [174, 277] on span "Validar Periodos" at bounding box center [172, 278] width 69 height 9
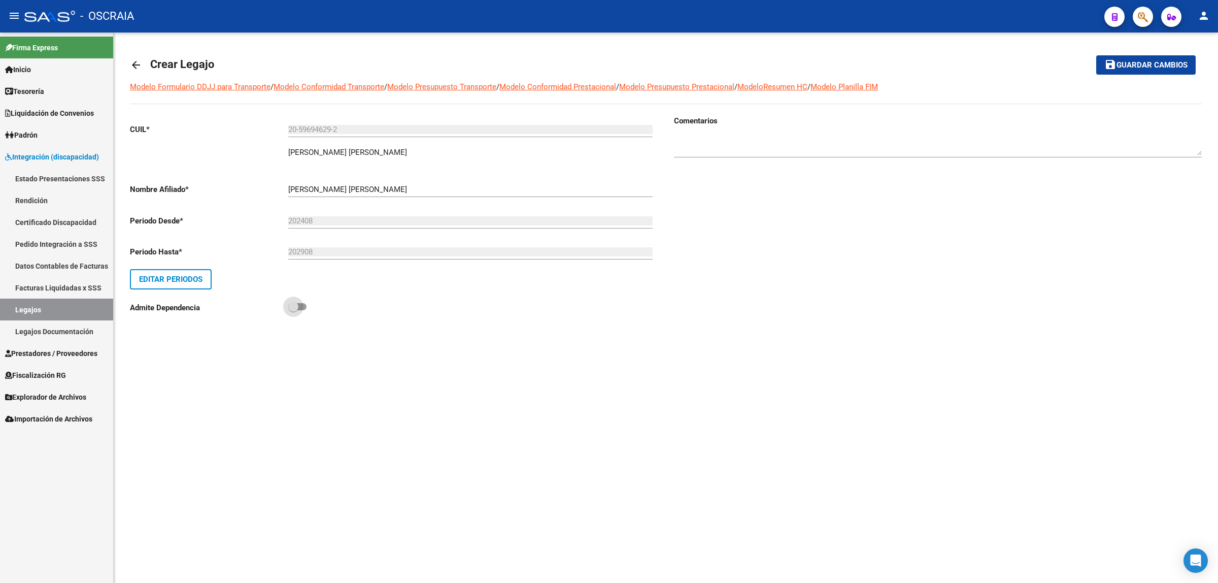
click at [296, 302] on span at bounding box center [293, 307] width 10 height 10
click at [293, 310] on input "checkbox" at bounding box center [293, 310] width 1 height 1
checkbox input "true"
click at [1126, 65] on span "Guardar cambios" at bounding box center [1152, 65] width 71 height 9
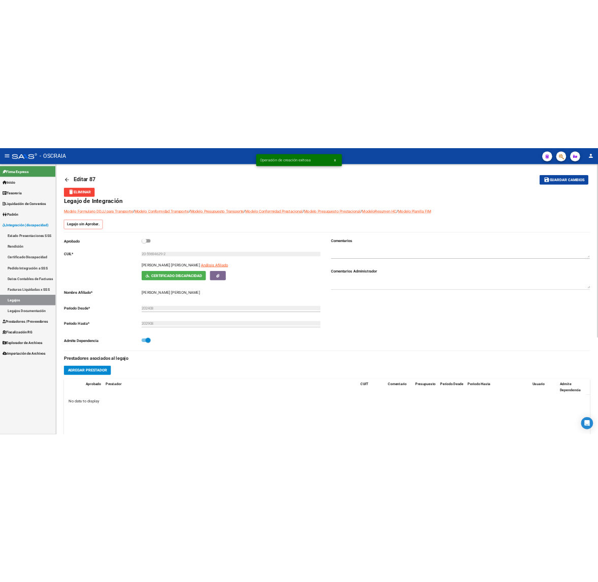
scroll to position [63, 0]
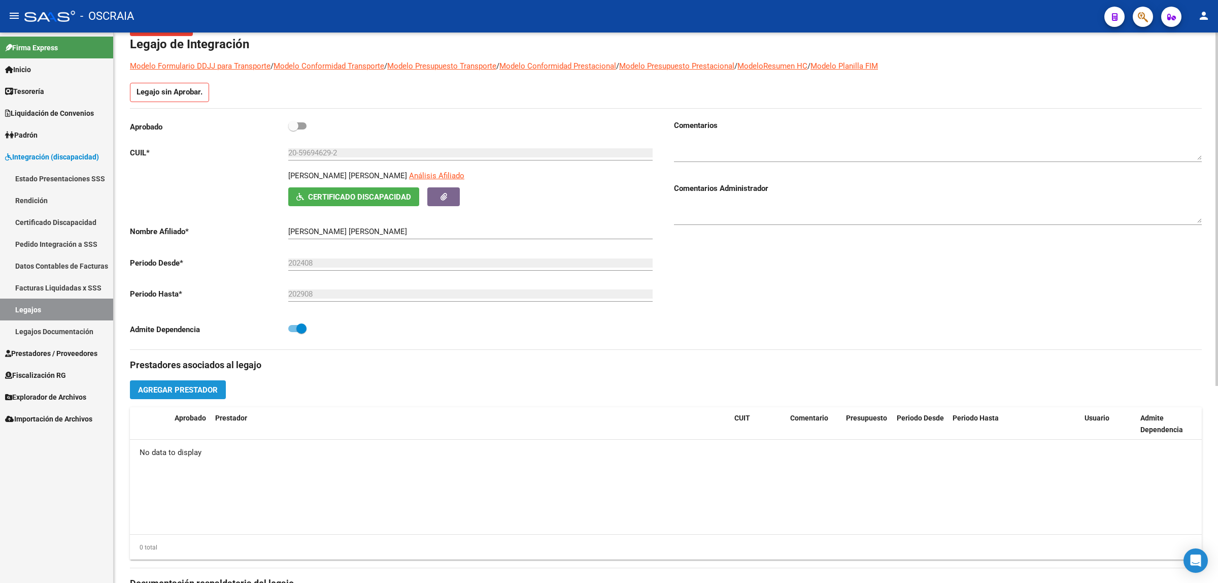
click at [190, 389] on span "Agregar Prestador" at bounding box center [178, 389] width 80 height 9
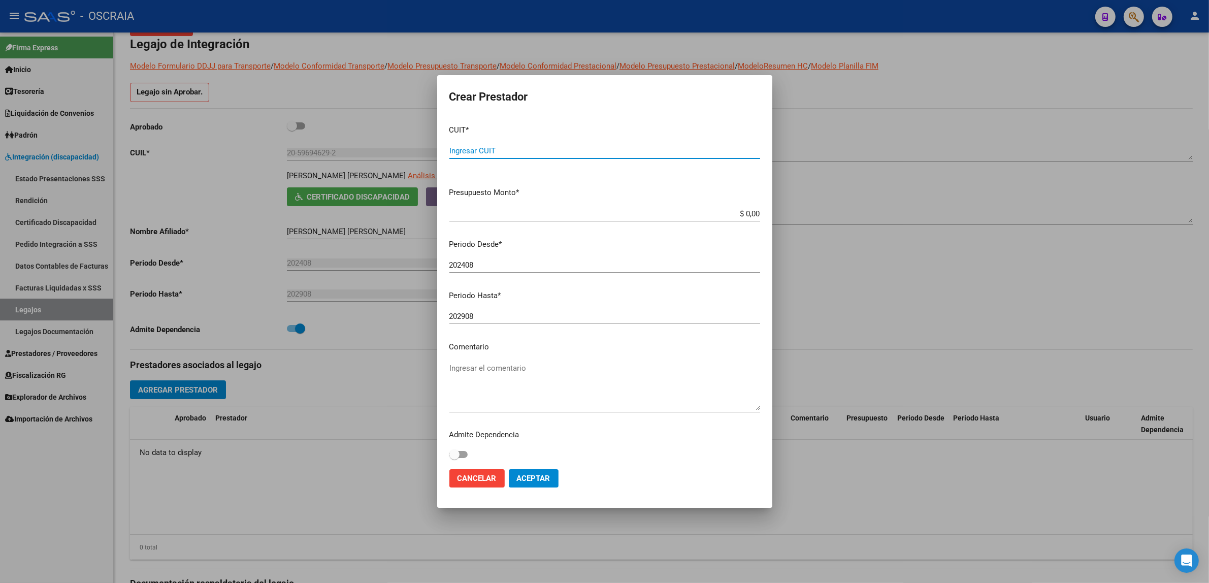
click at [599, 150] on input "Ingresar CUIT" at bounding box center [604, 150] width 311 height 9
click at [972, 268] on div at bounding box center [604, 291] width 1209 height 583
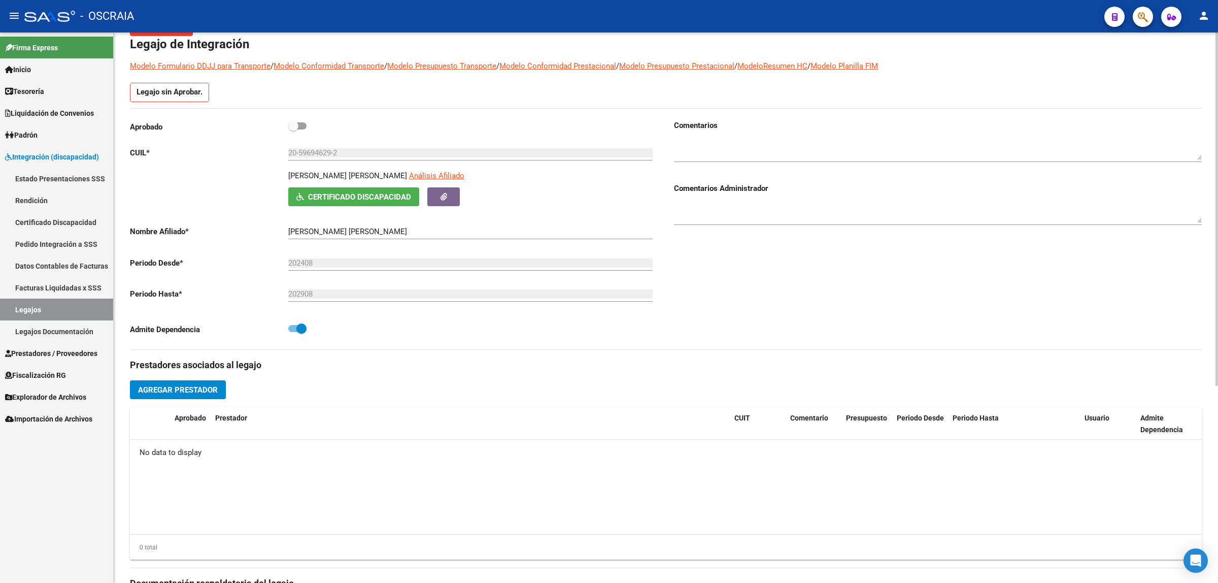
click at [193, 393] on span "Agregar Prestador" at bounding box center [178, 389] width 80 height 9
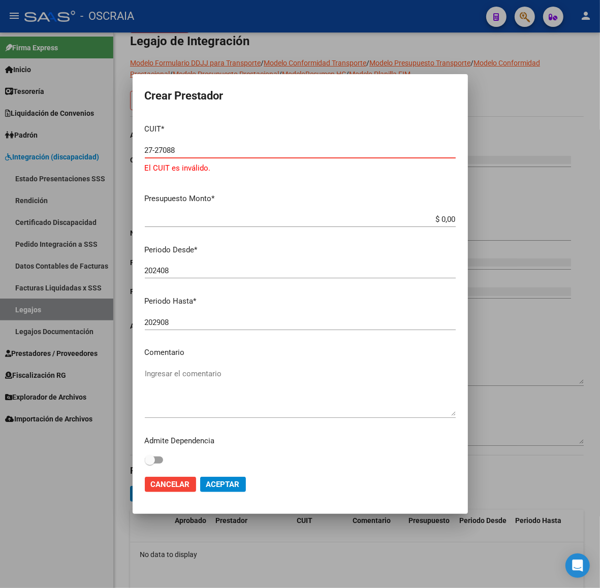
click at [231, 149] on input "27-27088" at bounding box center [300, 150] width 311 height 9
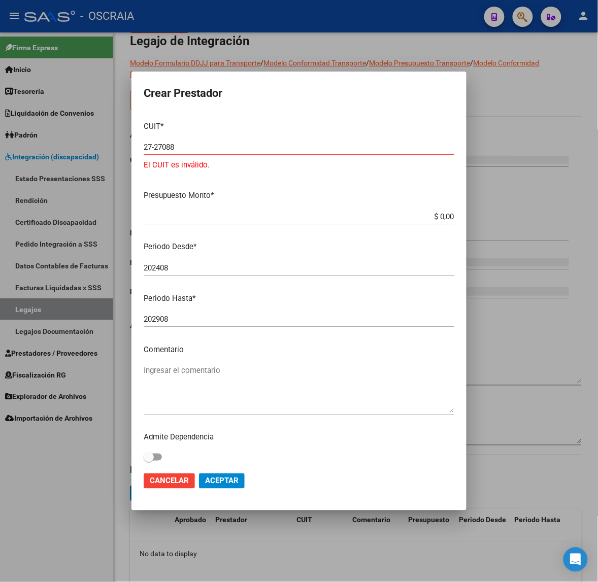
click at [232, 141] on div "27-27088 Ingresar CUIT" at bounding box center [299, 147] width 311 height 15
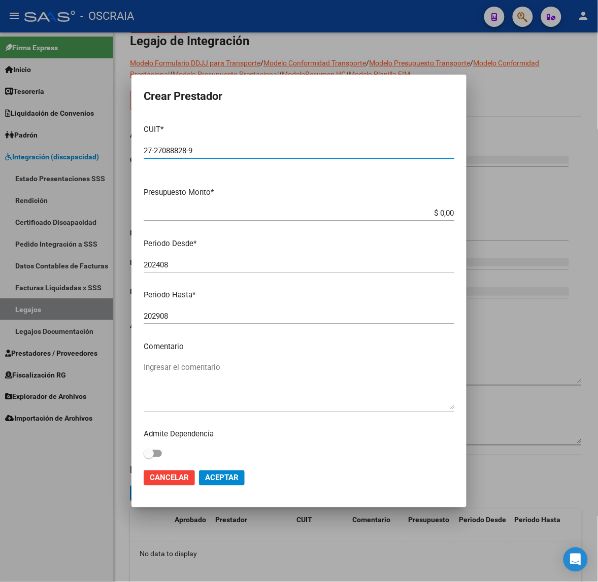
type input "27-27088828-9"
click at [254, 214] on input "$ 0,00" at bounding box center [299, 213] width 311 height 9
click at [273, 212] on input "$ 0,00" at bounding box center [299, 213] width 311 height 9
click at [306, 216] on input "$ 0,00" at bounding box center [299, 213] width 311 height 9
type input "$ 98.964,88"
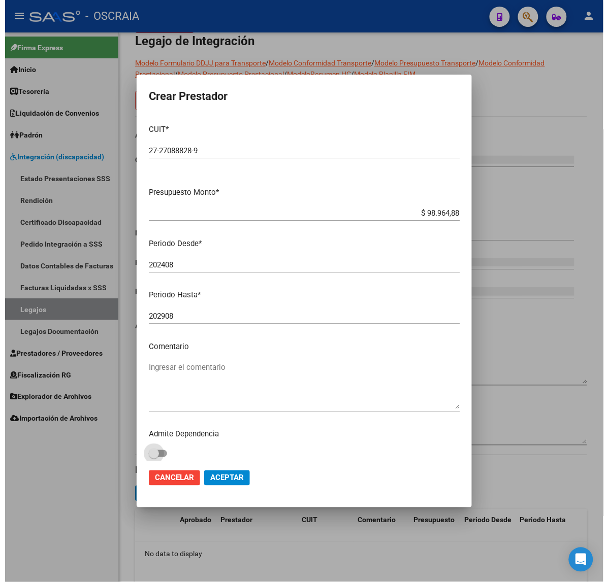
scroll to position [3, 0]
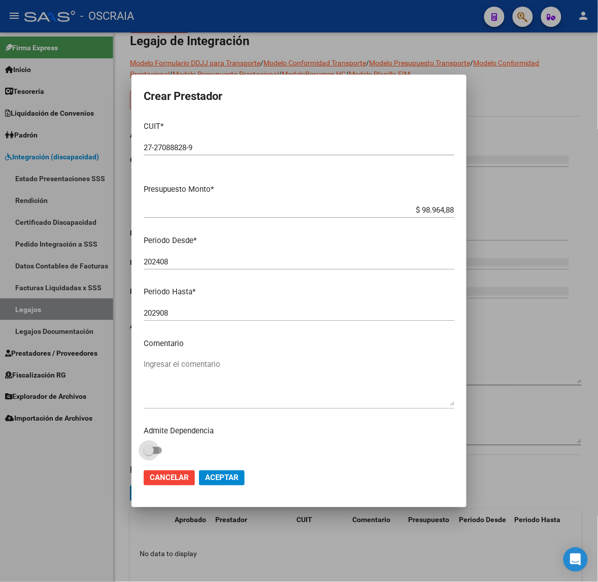
click at [185, 407] on div "Ingresar el comentario" at bounding box center [299, 383] width 311 height 52
click at [191, 392] on textarea "Ingresar el comentario" at bounding box center [299, 383] width 311 height 48
type textarea "TERAPIA OCUPACIONAL"
click at [229, 480] on span "Aceptar" at bounding box center [222, 478] width 34 height 9
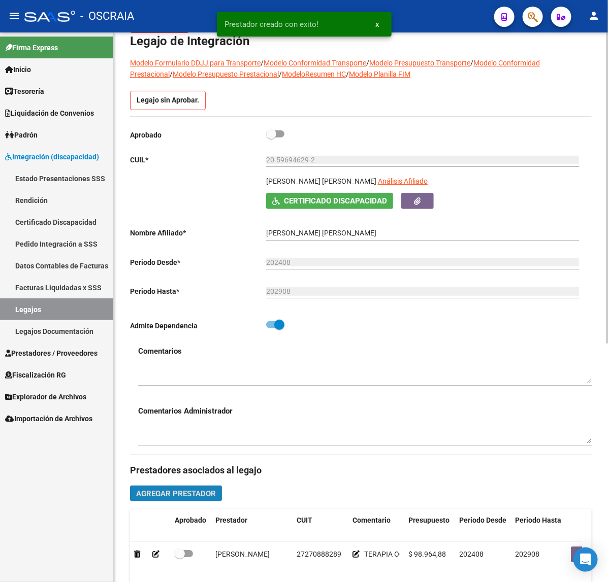
click at [194, 496] on span "Agregar Prestador" at bounding box center [176, 493] width 80 height 9
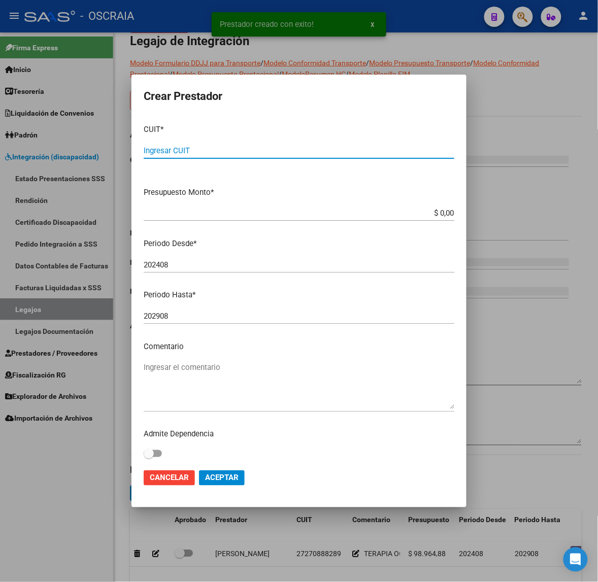
click at [227, 146] on input "Ingresar CUIT" at bounding box center [299, 150] width 311 height 9
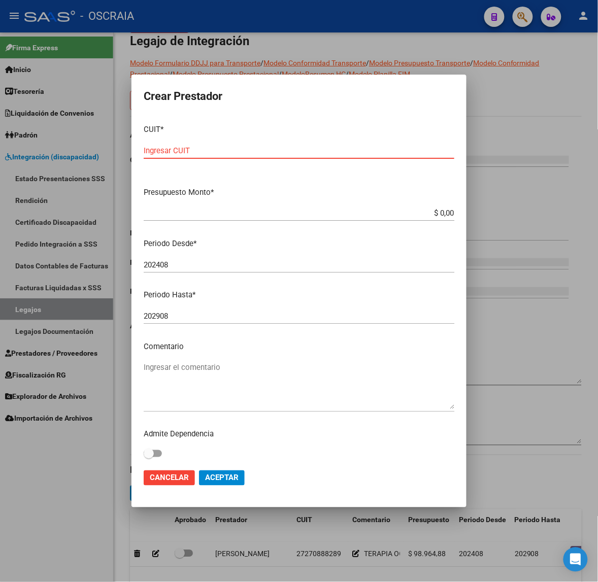
click at [186, 152] on input "Ingresar CUIT" at bounding box center [299, 150] width 311 height 9
type input "27-32553236-5"
type input "$ 98.954,88"
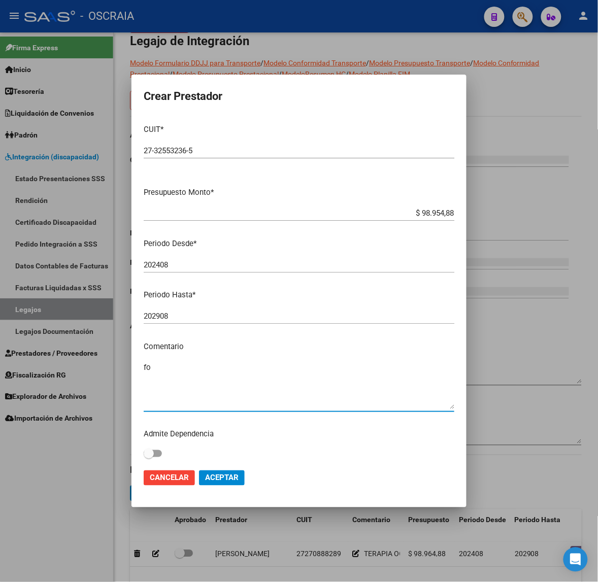
type textarea "f"
type textarea "FONOAUDIOLOGIA"
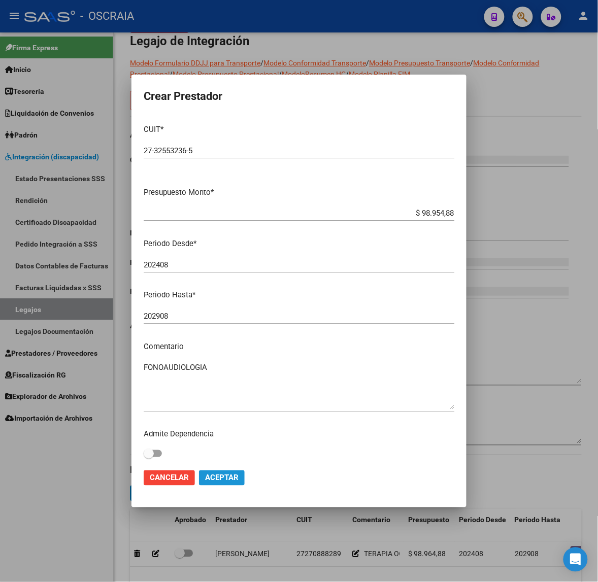
click at [227, 480] on span "Aceptar" at bounding box center [222, 478] width 34 height 9
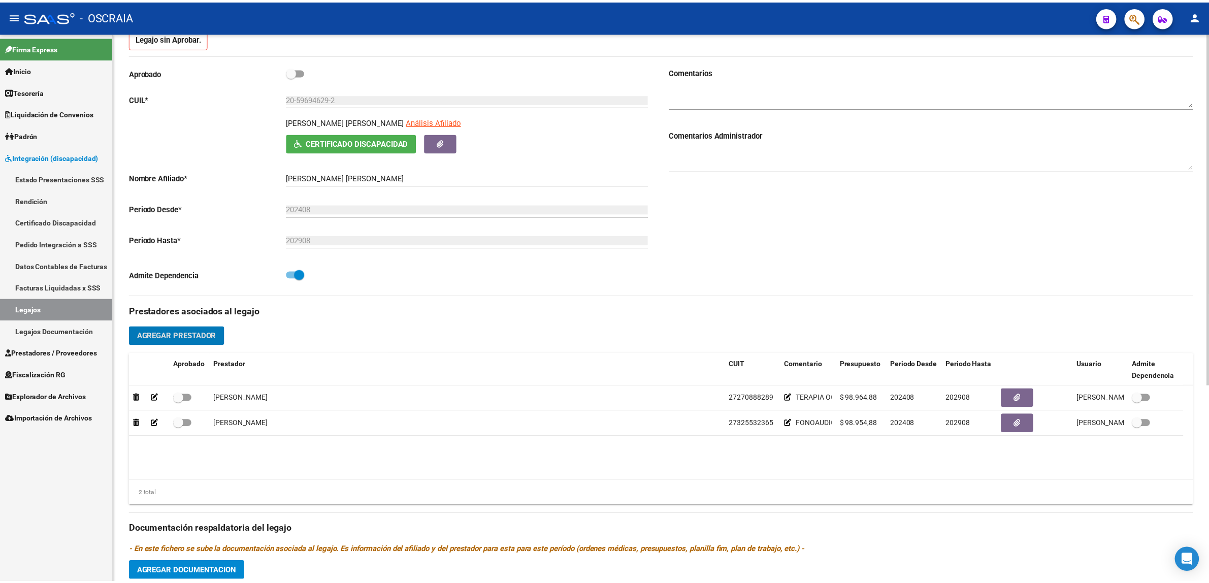
scroll to position [0, 0]
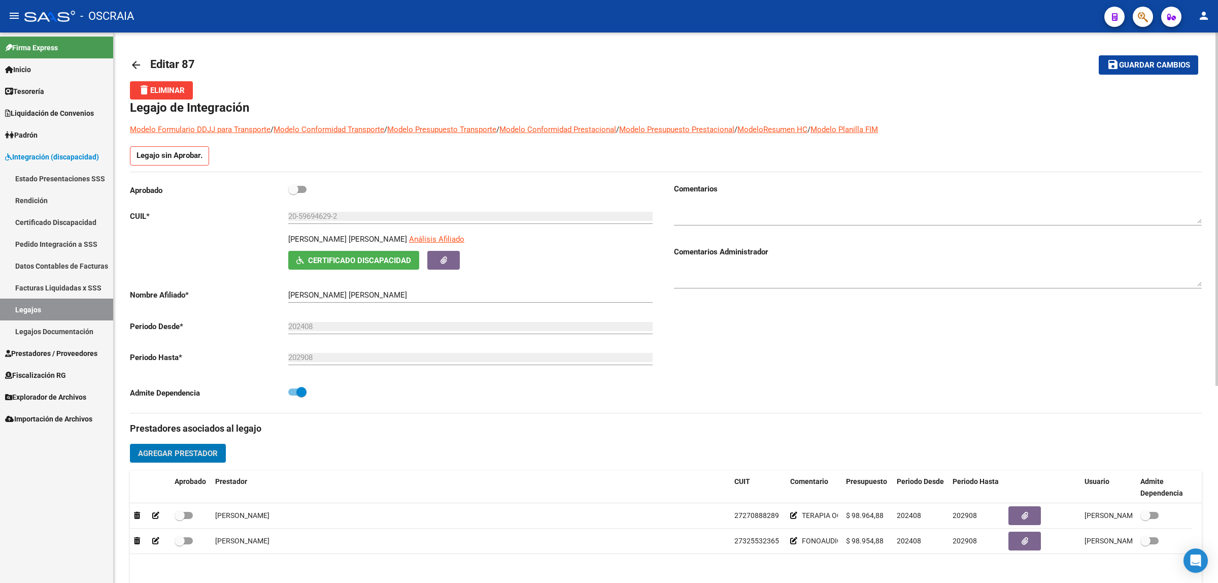
click at [1217, 56] on div at bounding box center [1217, 208] width 3 height 353
click at [1143, 63] on span "Guardar cambios" at bounding box center [1154, 65] width 71 height 9
click at [294, 185] on span at bounding box center [293, 189] width 10 height 10
click at [293, 193] on input "checkbox" at bounding box center [293, 193] width 1 height 1
checkbox input "true"
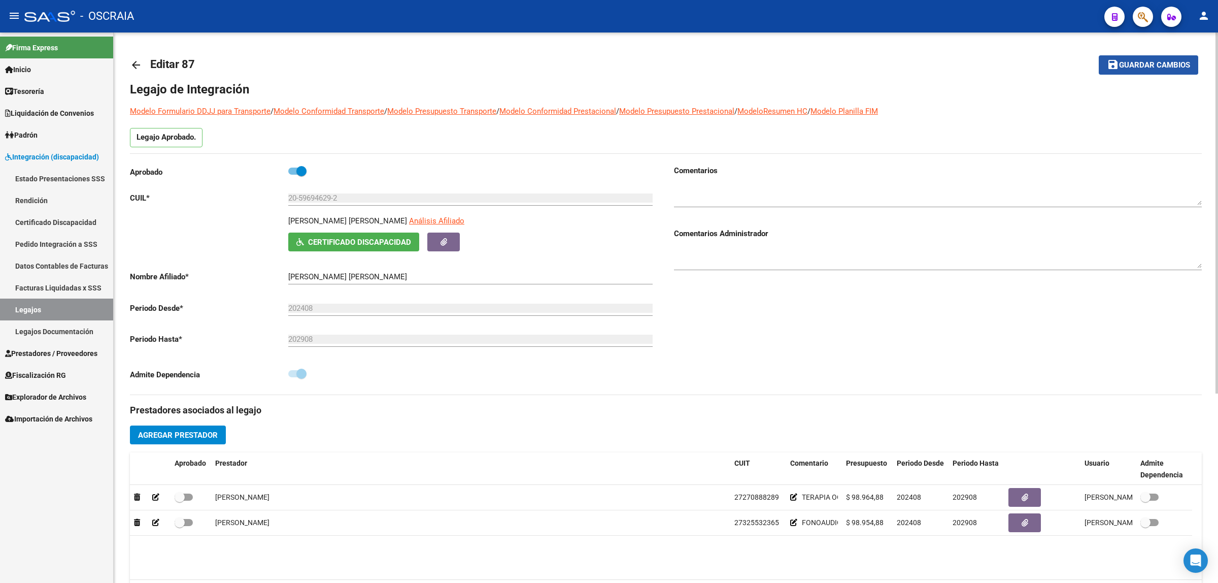
click at [1113, 62] on mat-icon "save" at bounding box center [1113, 64] width 12 height 12
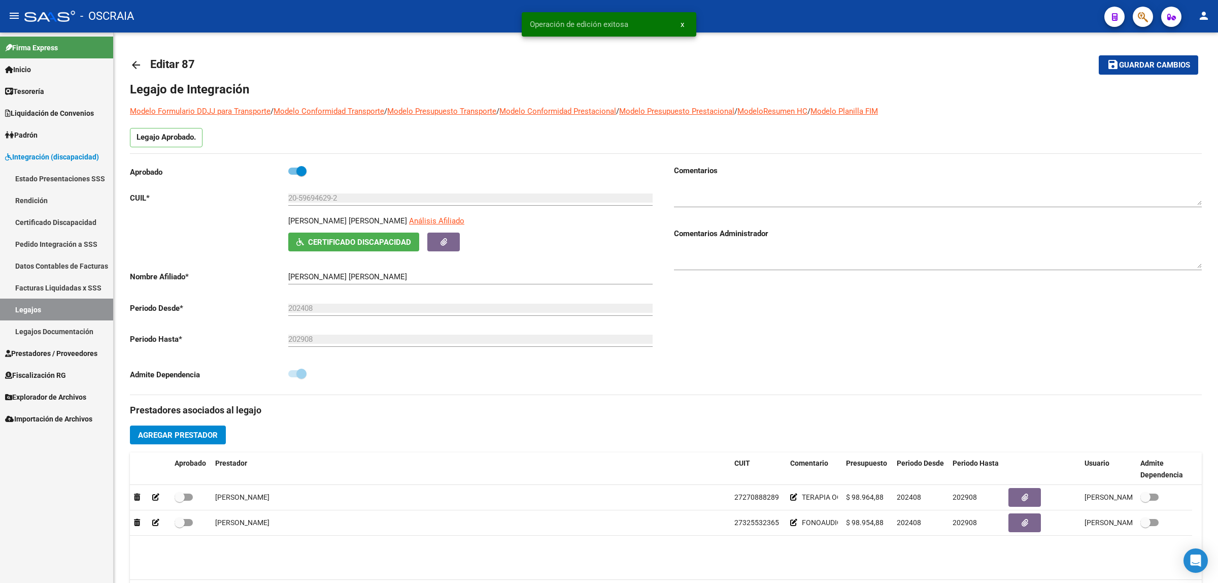
click at [57, 182] on link "Estado Presentaciones SSS" at bounding box center [56, 179] width 113 height 22
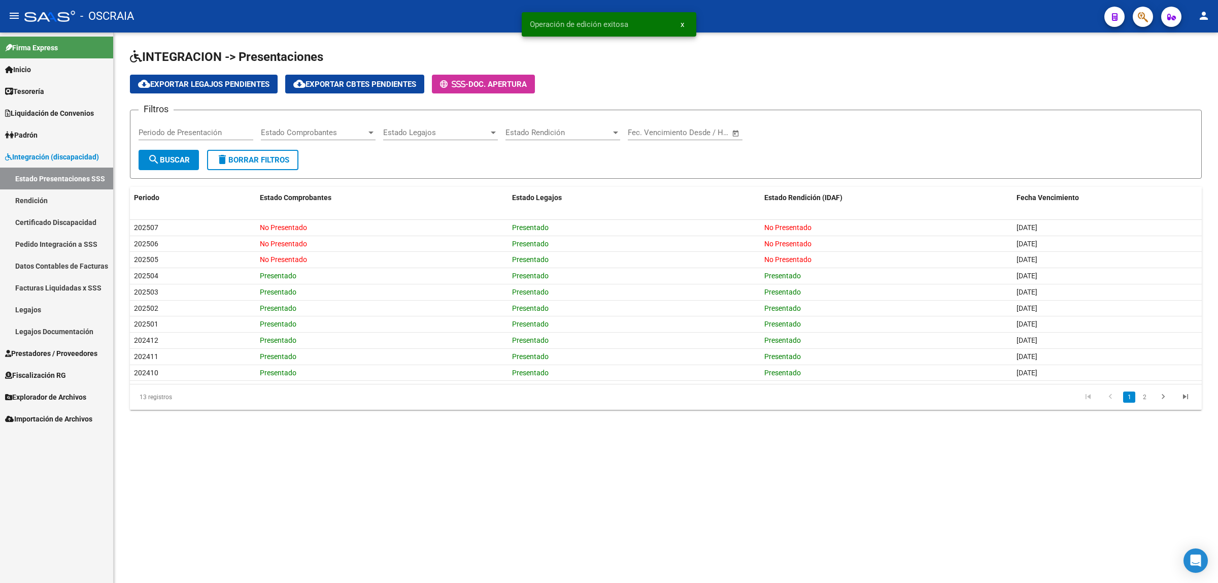
click at [57, 150] on link "Integración (discapacidad)" at bounding box center [56, 157] width 113 height 22
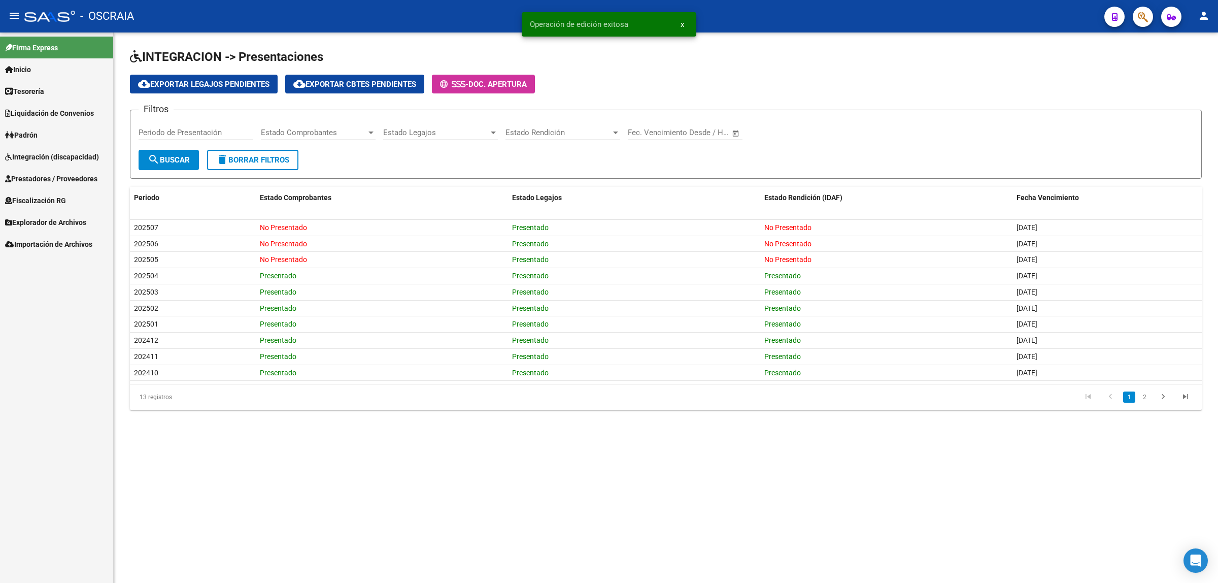
click at [61, 176] on span "Prestadores / Proveedores" at bounding box center [51, 178] width 92 height 11
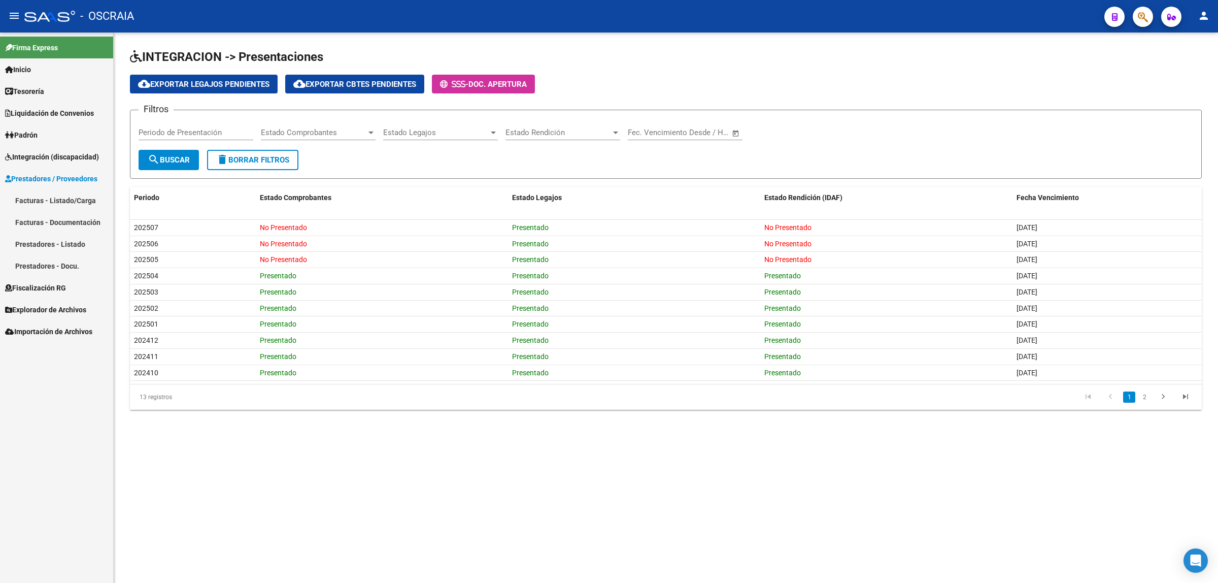
click at [73, 198] on link "Facturas - Listado/Carga" at bounding box center [56, 200] width 113 height 22
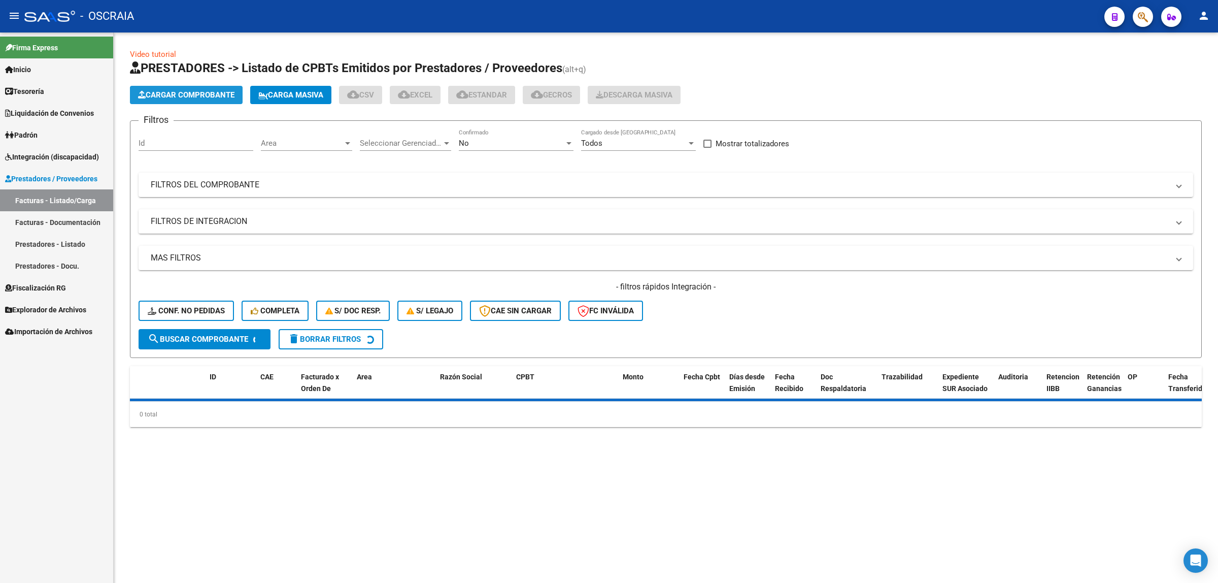
click at [191, 99] on button "Cargar Comprobante" at bounding box center [186, 95] width 113 height 18
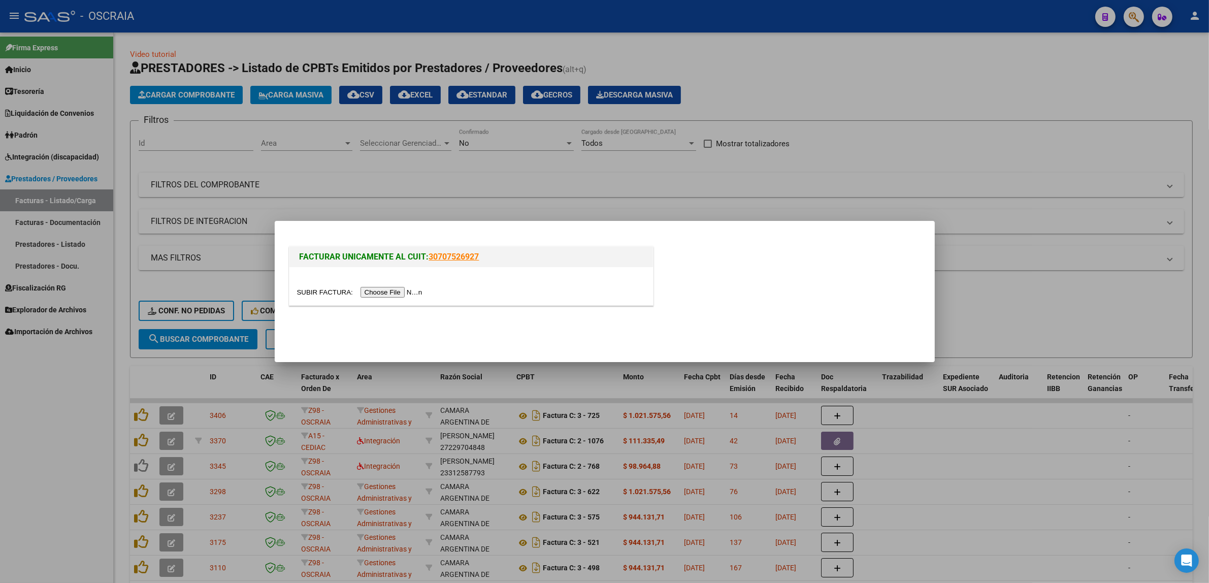
click at [417, 293] on input "file" at bounding box center [361, 292] width 128 height 11
click at [378, 288] on input "file" at bounding box center [361, 292] width 128 height 11
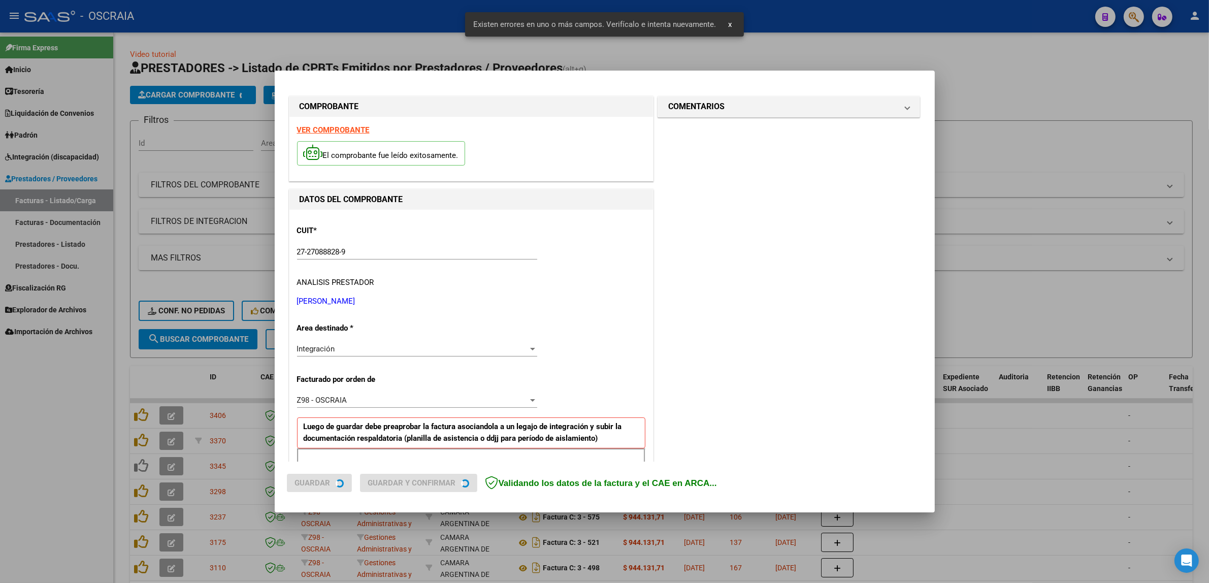
scroll to position [197, 0]
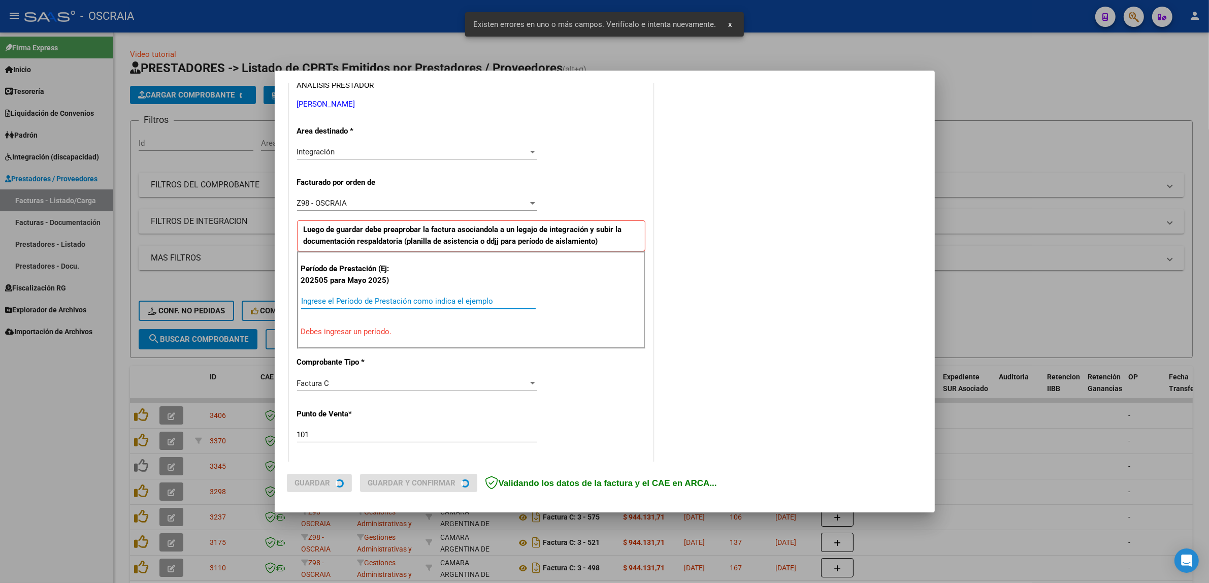
click at [384, 304] on input "Ingrese el Período de Prestación como indica el ejemplo" at bounding box center [418, 300] width 235 height 9
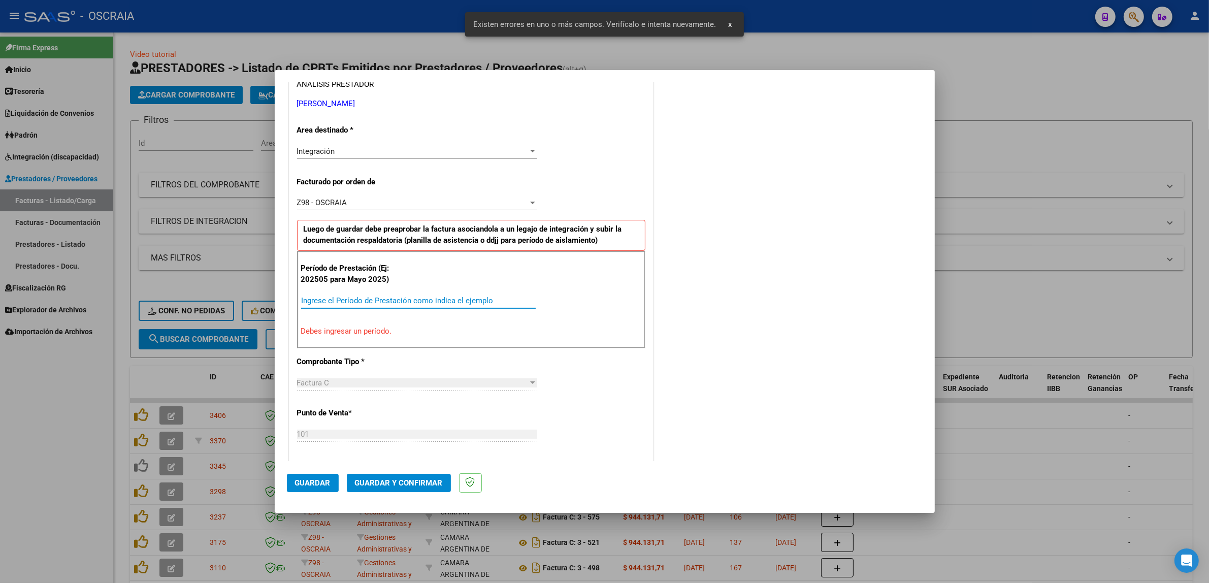
click at [444, 305] on div "Ingrese el Período de Prestación como indica el ejemplo" at bounding box center [418, 300] width 235 height 15
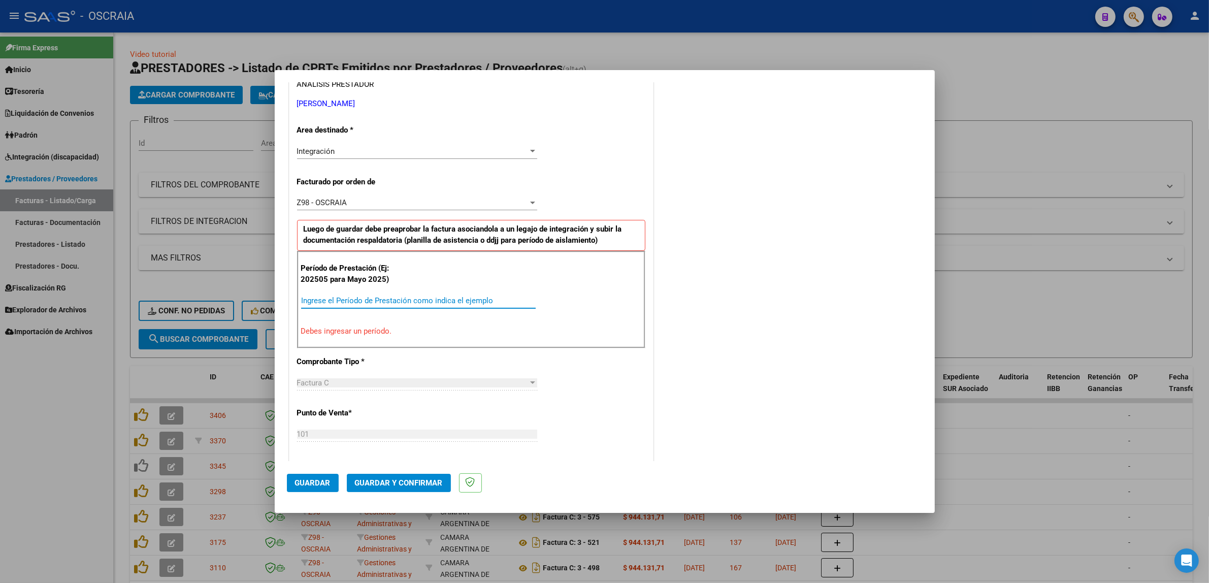
click at [442, 300] on input "Ingrese el Período de Prestación como indica el ejemplo" at bounding box center [418, 300] width 235 height 9
type input "0"
type input "202506"
click at [690, 401] on div "COMENTARIOS Comentarios De la Obra Social: Comentarios de la Obra Social (no vi…" at bounding box center [788, 392] width 267 height 992
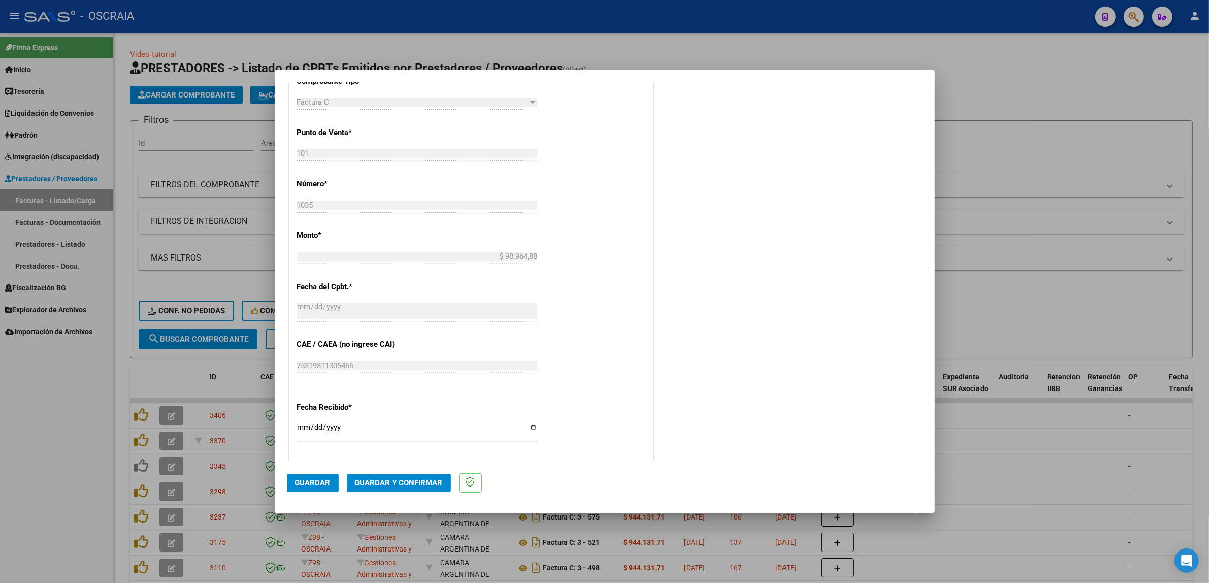
scroll to position [625, 0]
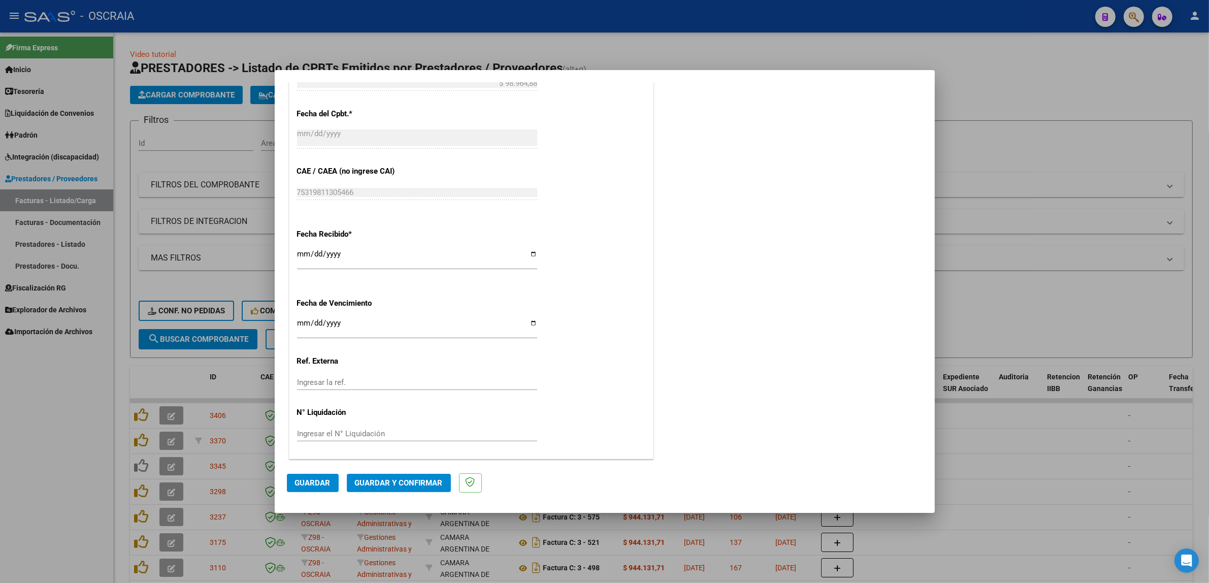
click at [333, 478] on button "Guardar" at bounding box center [313, 483] width 52 height 18
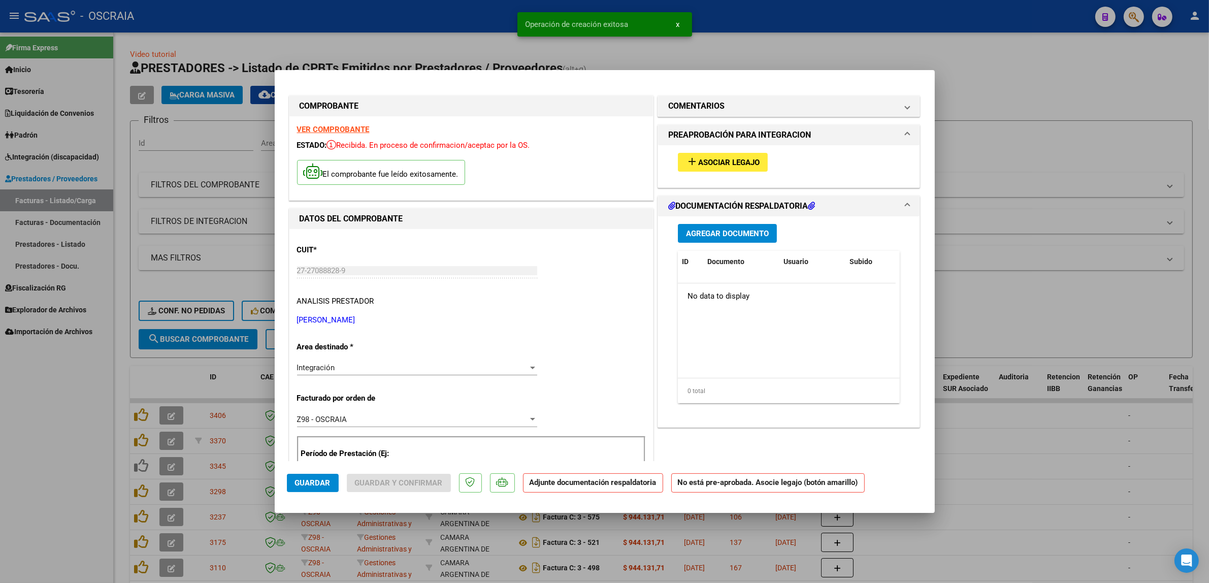
click at [740, 163] on span "Asociar Legajo" at bounding box center [728, 162] width 61 height 9
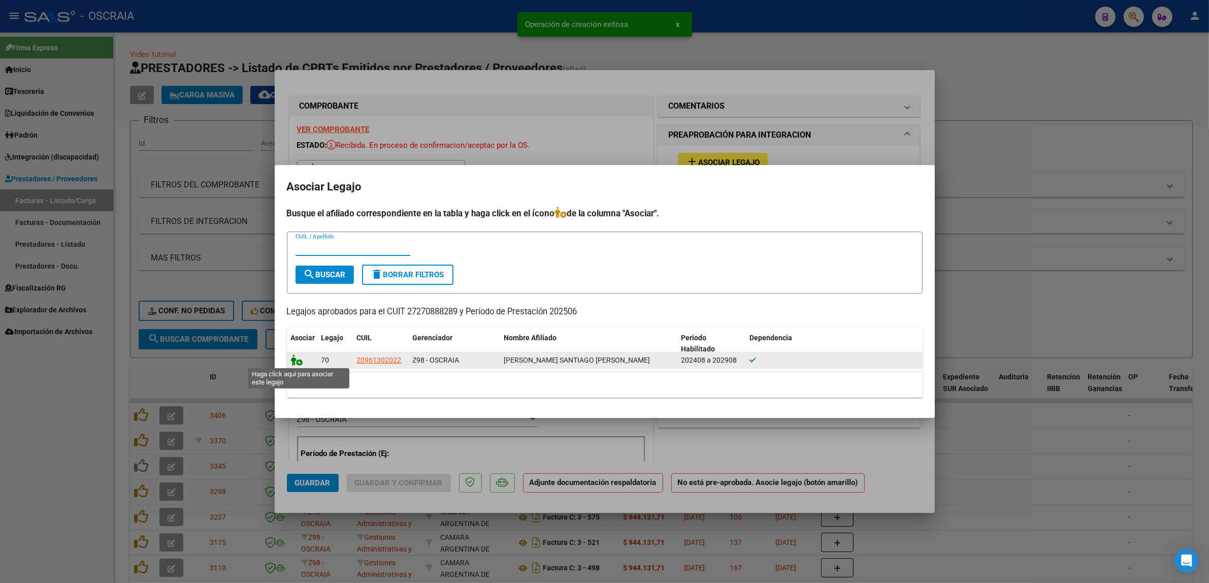
click at [295, 359] on icon at bounding box center [297, 359] width 12 height 11
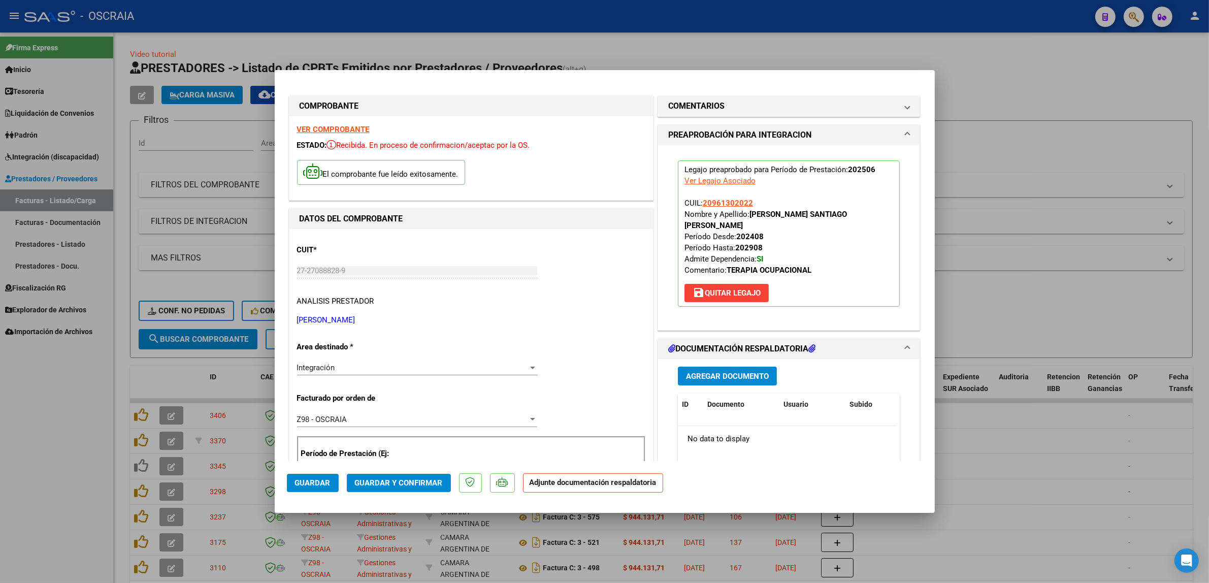
click at [704, 385] on button "Agregar Documento" at bounding box center [727, 376] width 99 height 19
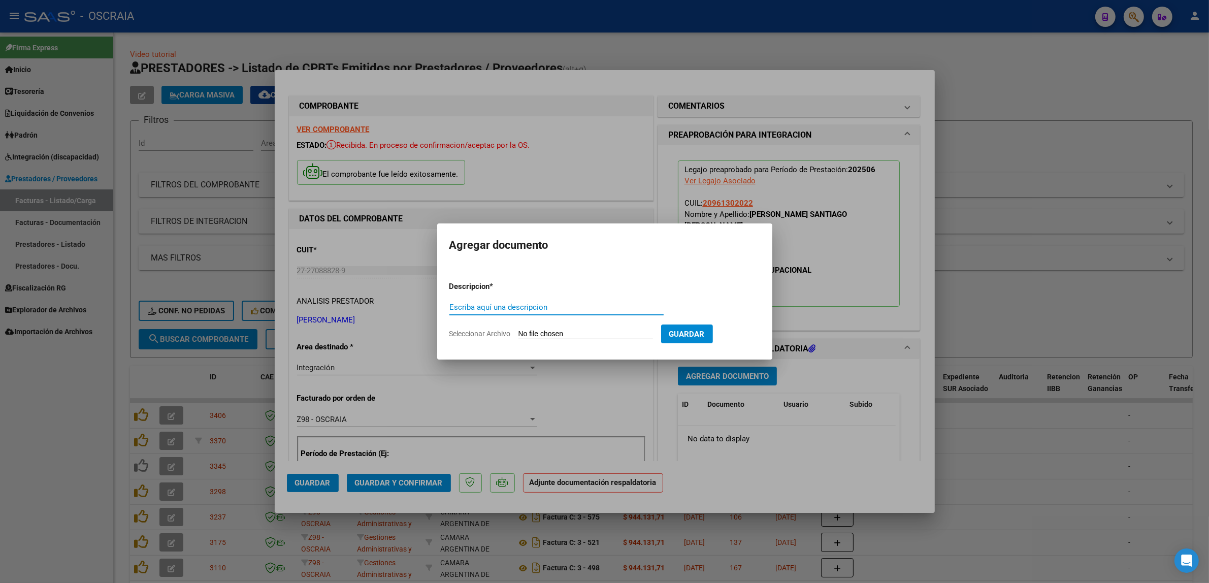
click at [478, 310] on input "Escriba aquí una descripcion" at bounding box center [556, 307] width 214 height 9
type input "PLANILLA DE ASISTENCIA"
click at [542, 337] on input "Seleccionar Archivo" at bounding box center [585, 334] width 135 height 10
type input "C:\fakepath\06-2025 BESAGONILL LUCIANA CELESTE FC1035 TERAPIA OCUPACIONAL SAMUE…"
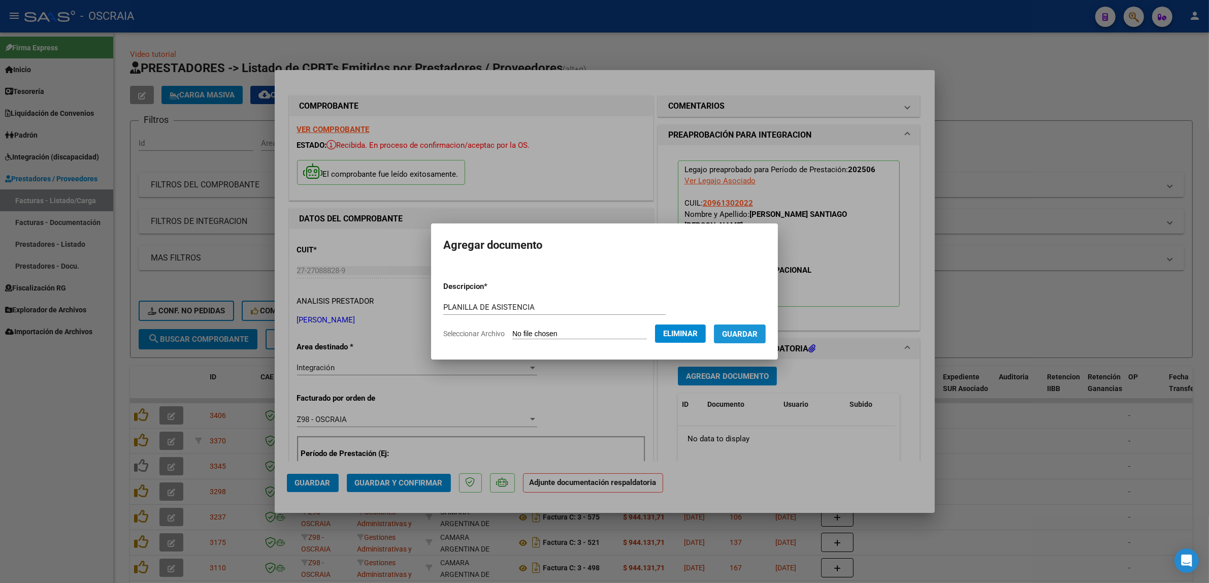
click at [758, 341] on button "Guardar" at bounding box center [740, 333] width 52 height 19
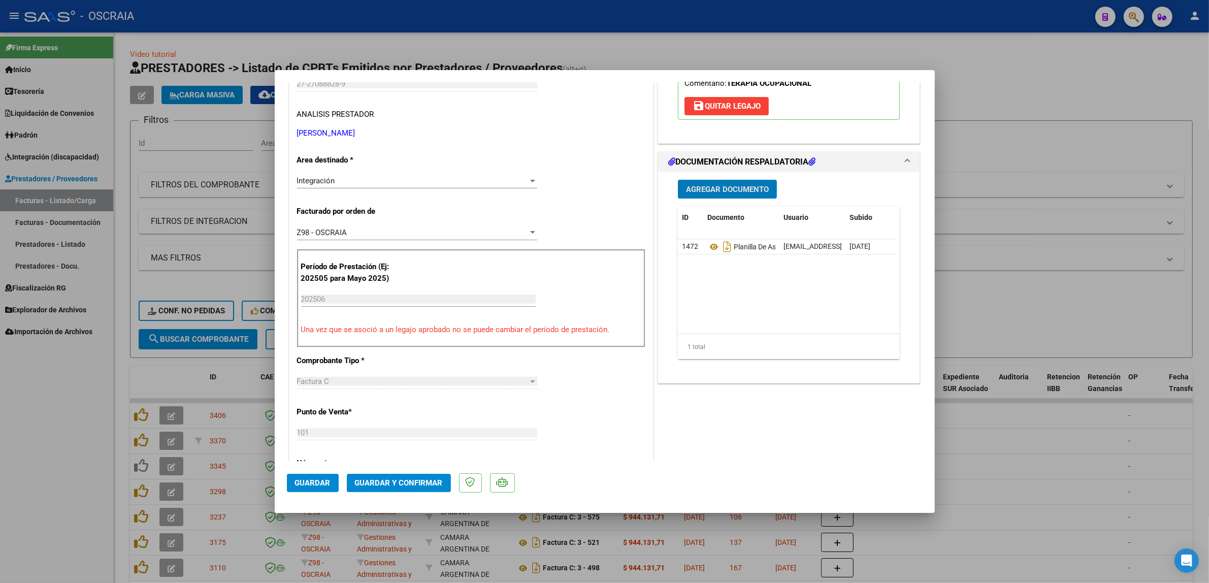
scroll to position [190, 0]
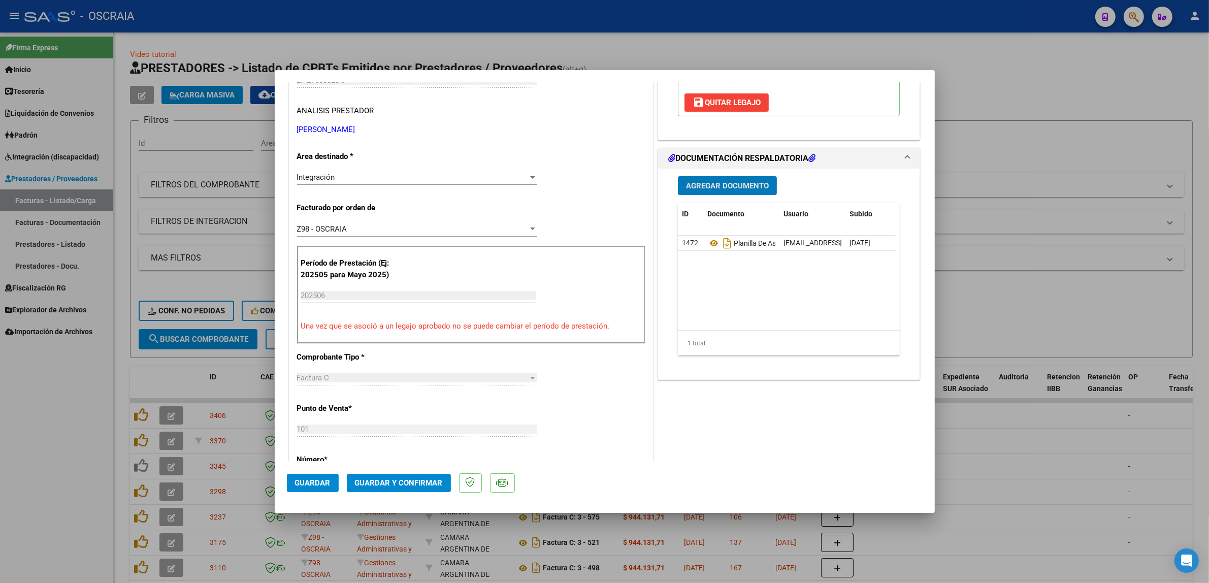
click at [401, 181] on div "Integración" at bounding box center [412, 177] width 231 height 9
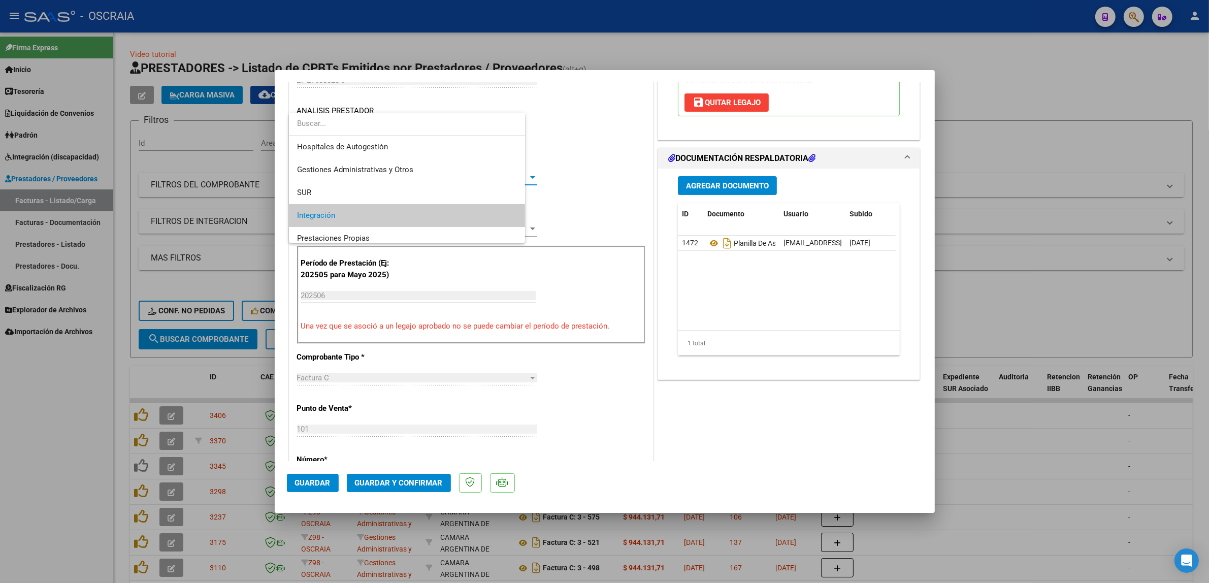
scroll to position [38, 0]
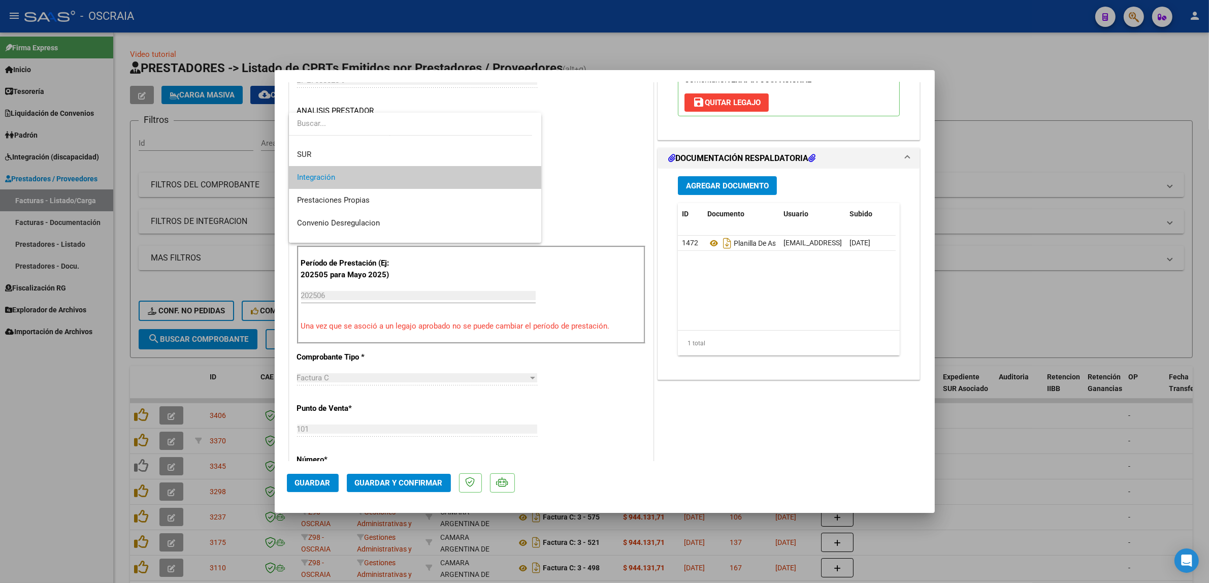
click at [489, 178] on span "Integración" at bounding box center [415, 177] width 237 height 23
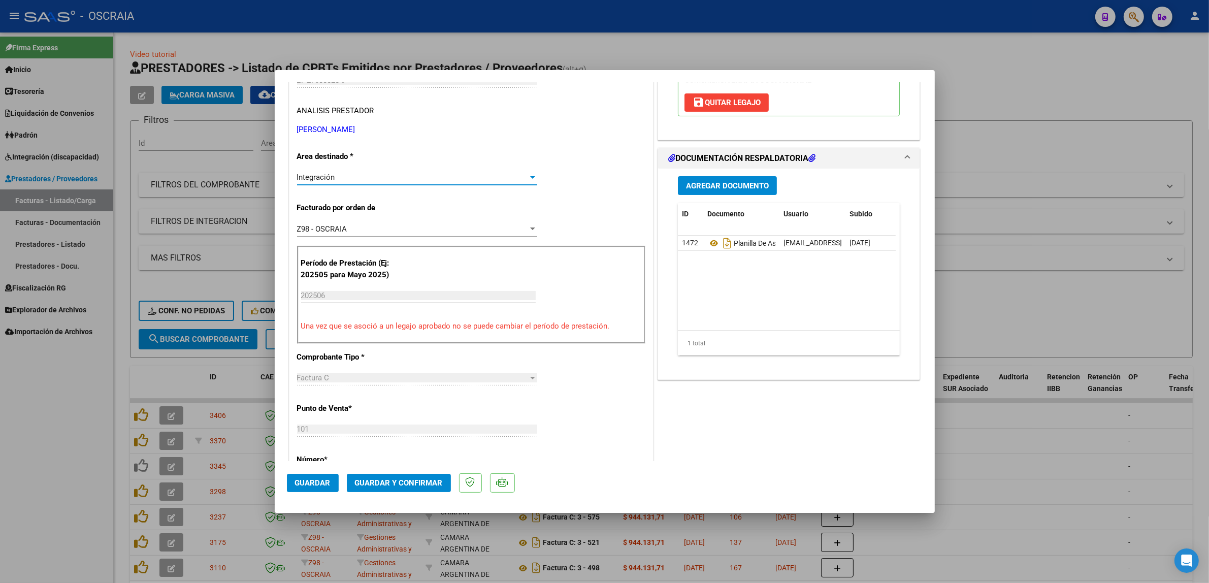
click at [493, 181] on div "Integración" at bounding box center [412, 177] width 231 height 9
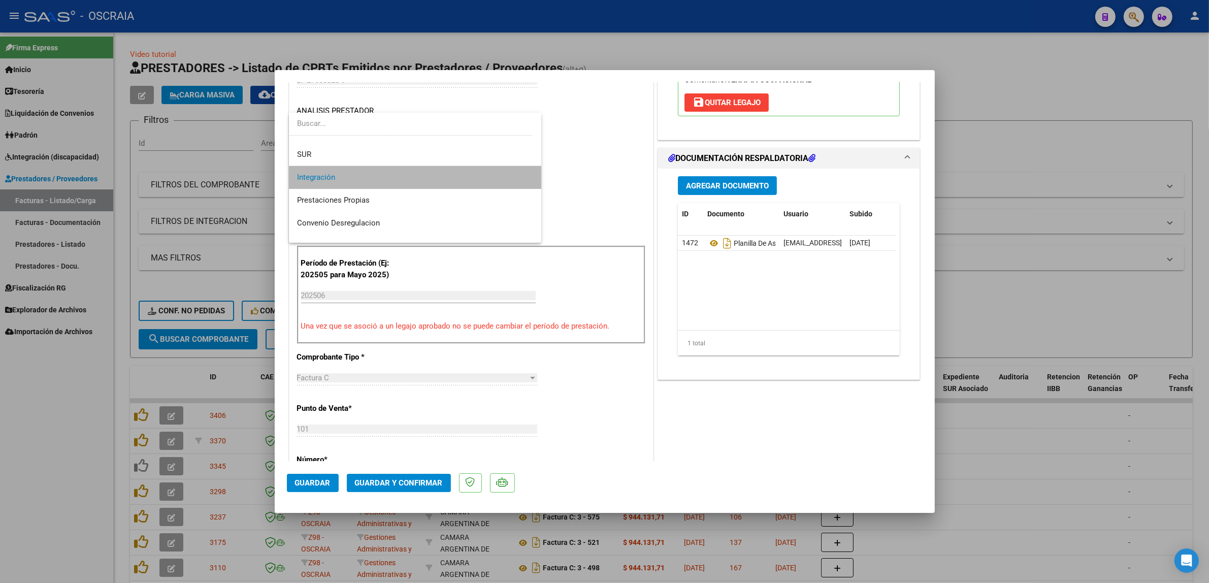
click at [493, 181] on span "Integración" at bounding box center [415, 177] width 237 height 23
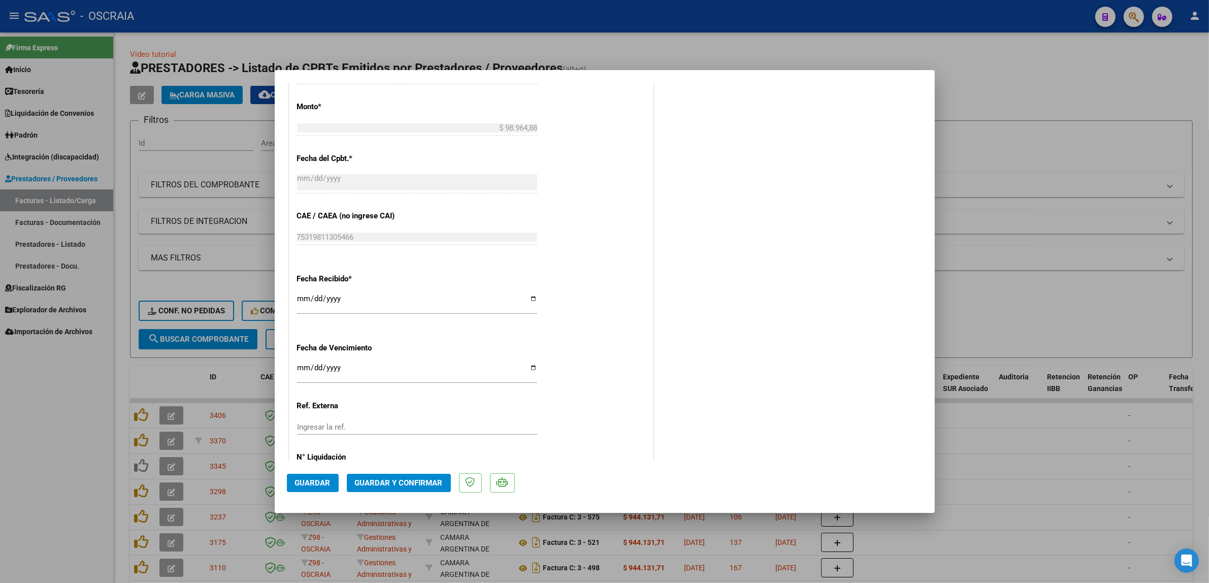
scroll to position [640, 0]
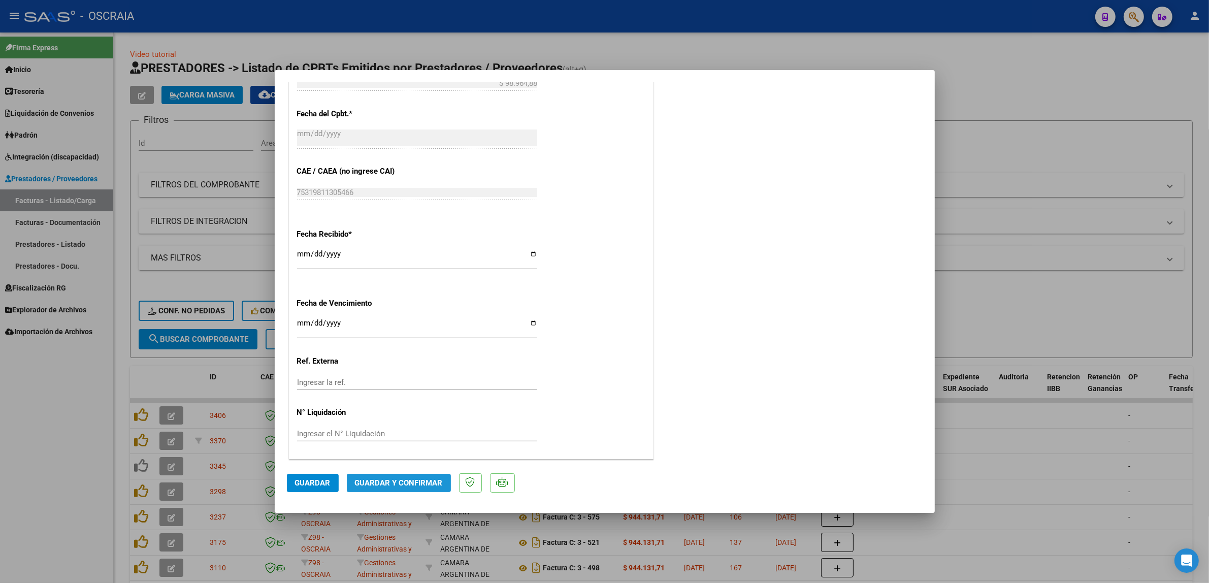
click at [414, 477] on button "Guardar y Confirmar" at bounding box center [399, 483] width 104 height 18
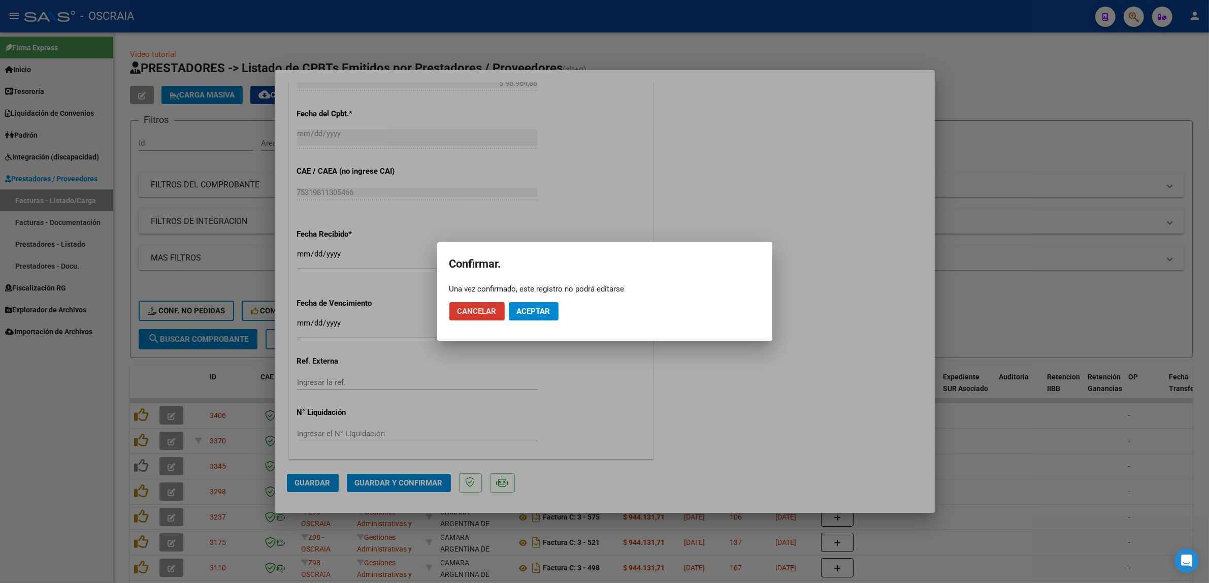
click at [513, 317] on button "Aceptar" at bounding box center [534, 311] width 50 height 18
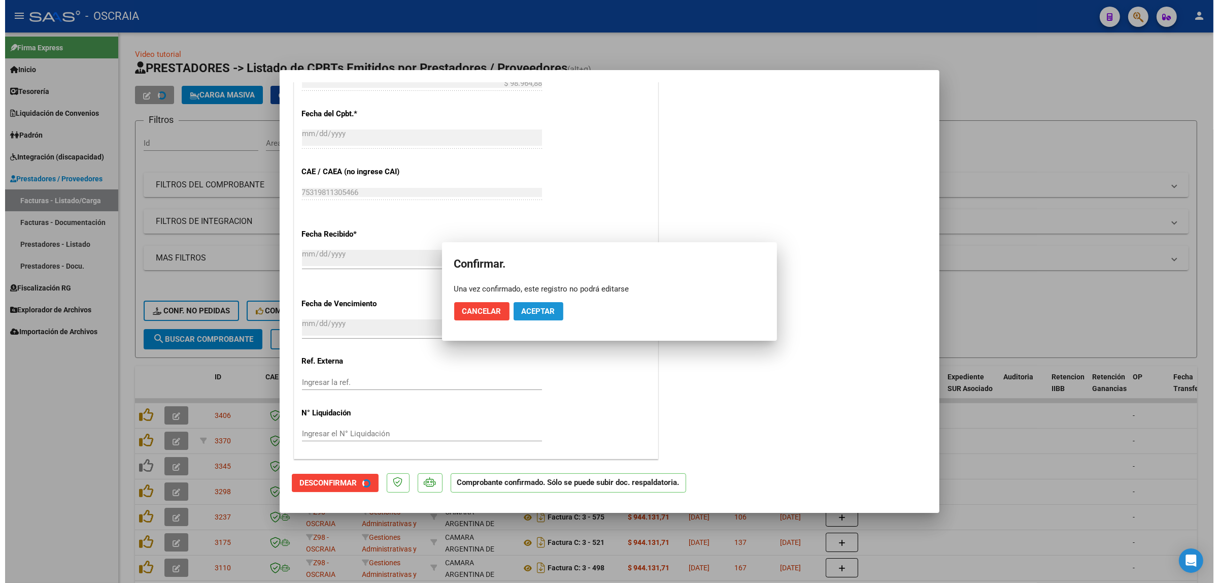
scroll to position [577, 0]
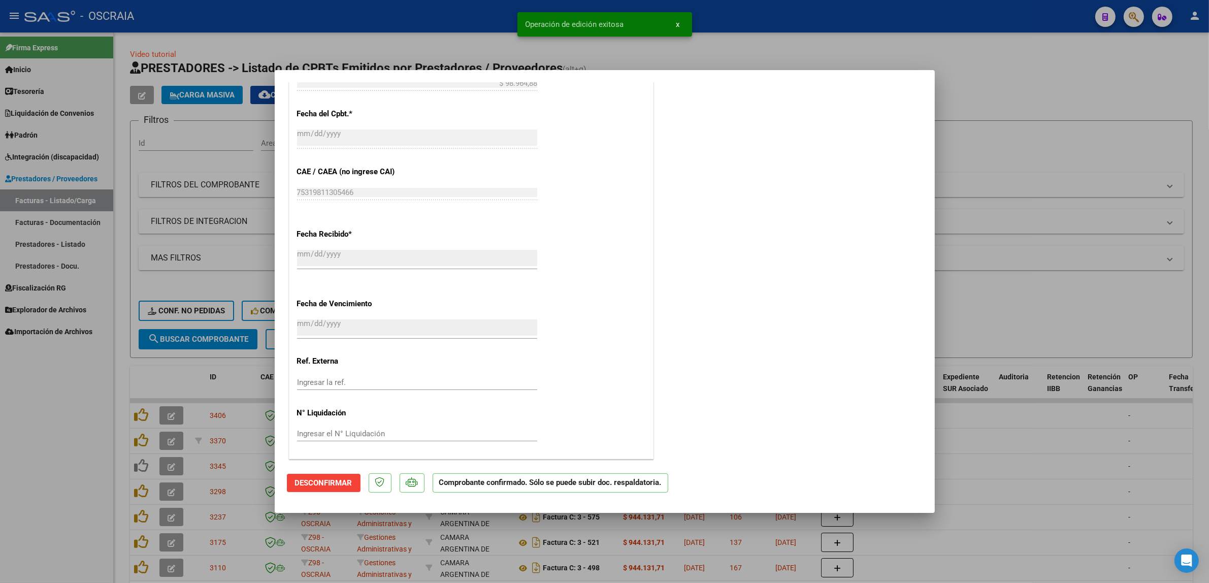
click at [222, 317] on div at bounding box center [604, 291] width 1209 height 583
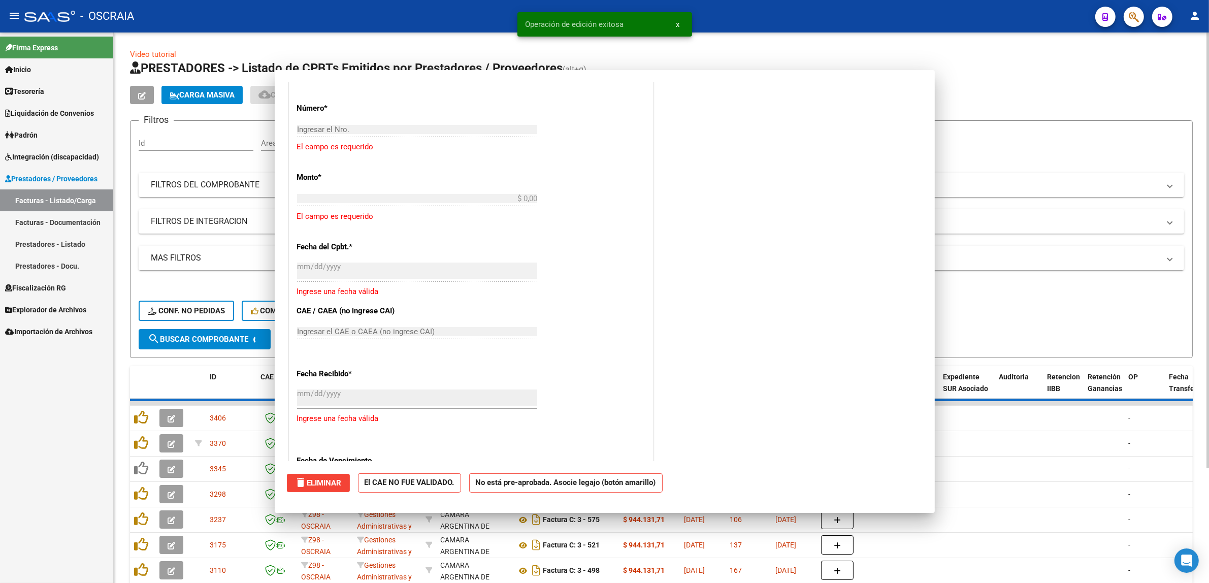
scroll to position [0, 0]
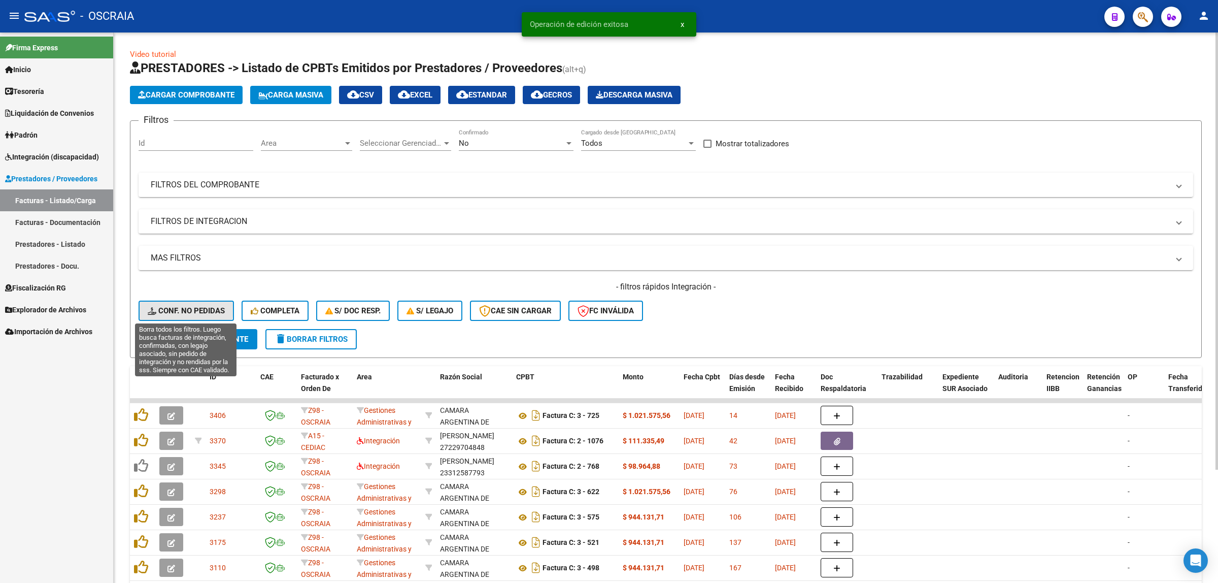
drag, startPoint x: 166, startPoint y: 308, endPoint x: 216, endPoint y: 311, distance: 50.4
click at [167, 308] on span "Conf. no pedidas" at bounding box center [186, 310] width 77 height 9
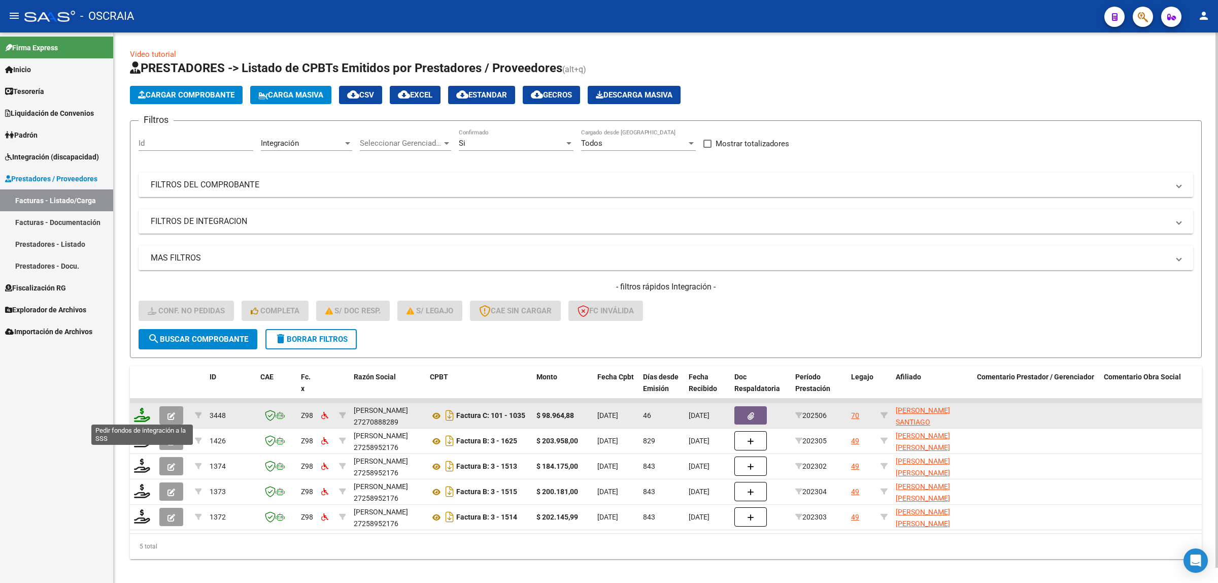
click at [142, 413] on icon at bounding box center [142, 415] width 16 height 14
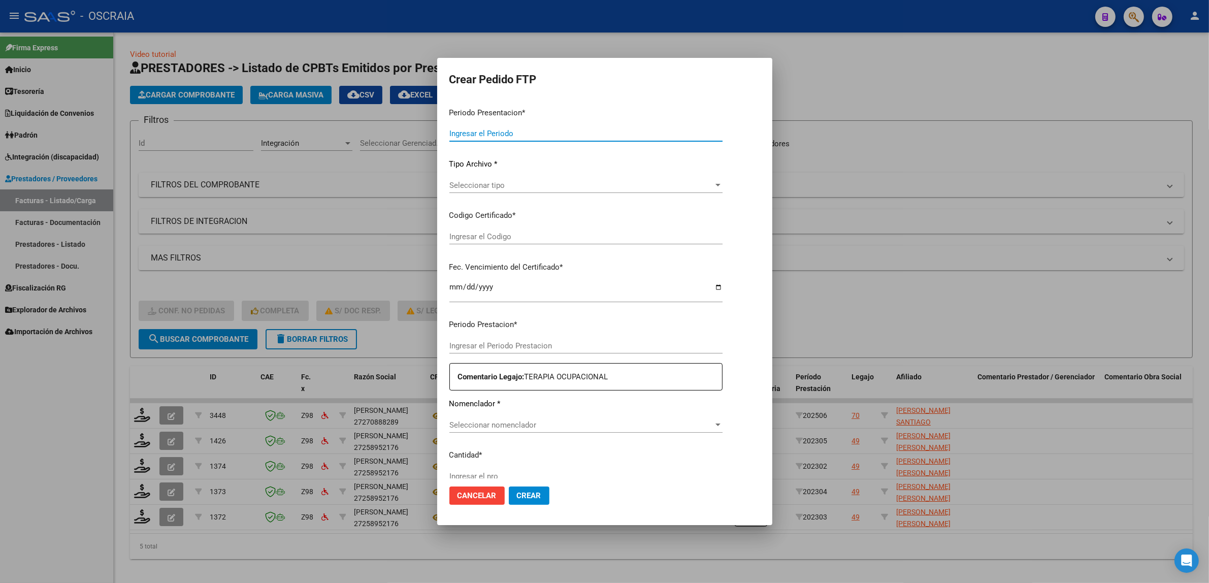
type input "202508"
type input "202506"
type input "$ 98.964,88"
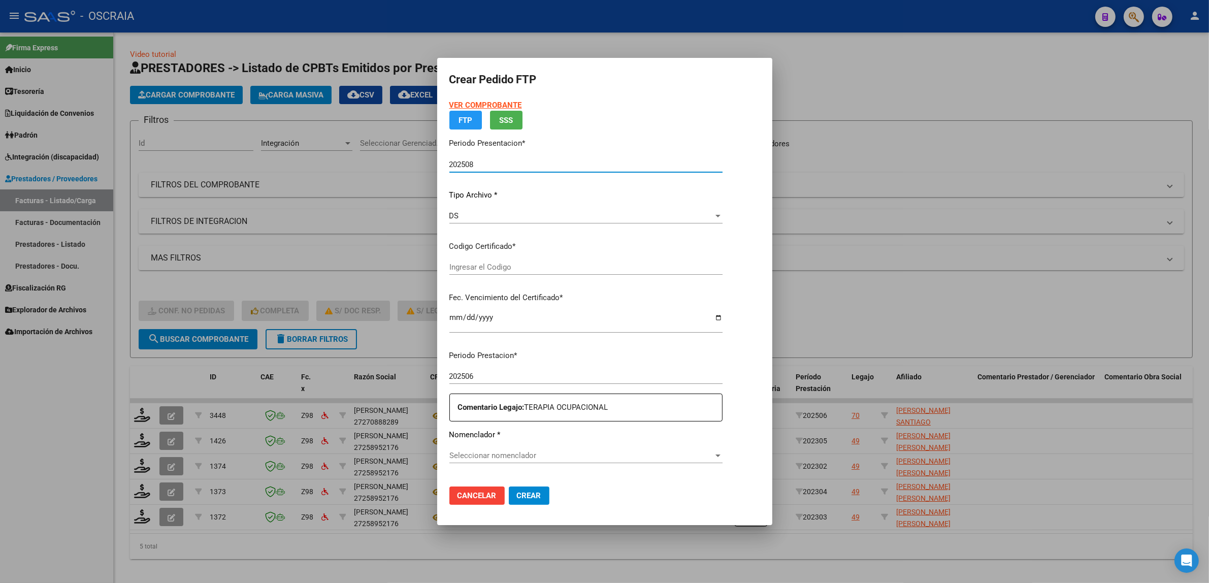
type input "VEN75000145590342021071420230714CBA536"
type input "2029-08-31"
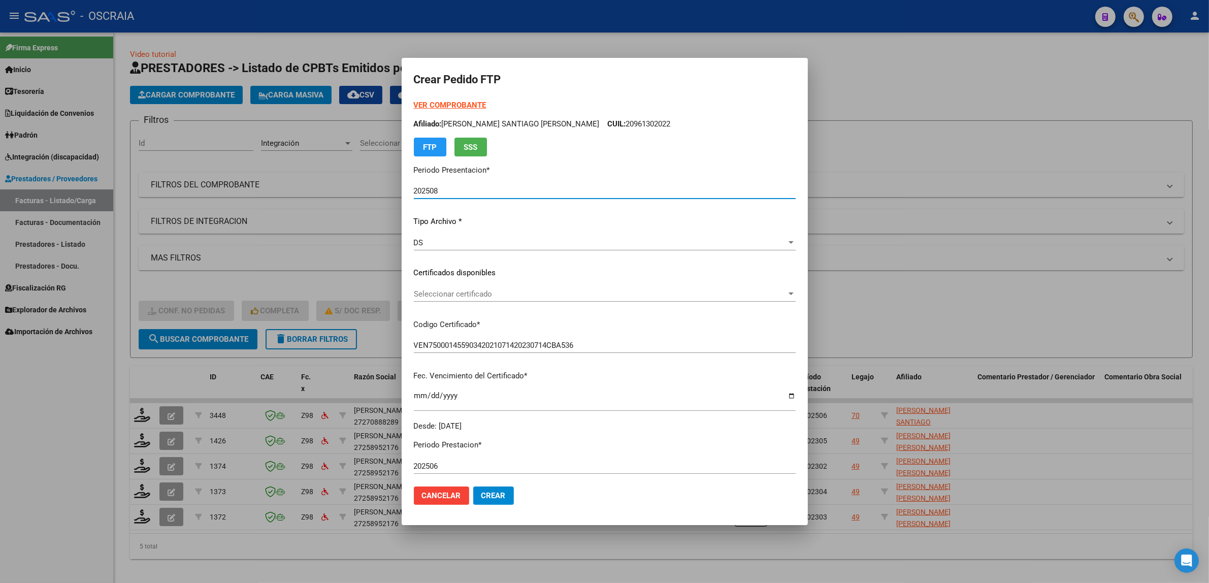
click at [498, 193] on input "202508" at bounding box center [605, 190] width 382 height 9
click at [445, 295] on span "Seleccionar certificado" at bounding box center [600, 293] width 373 height 9
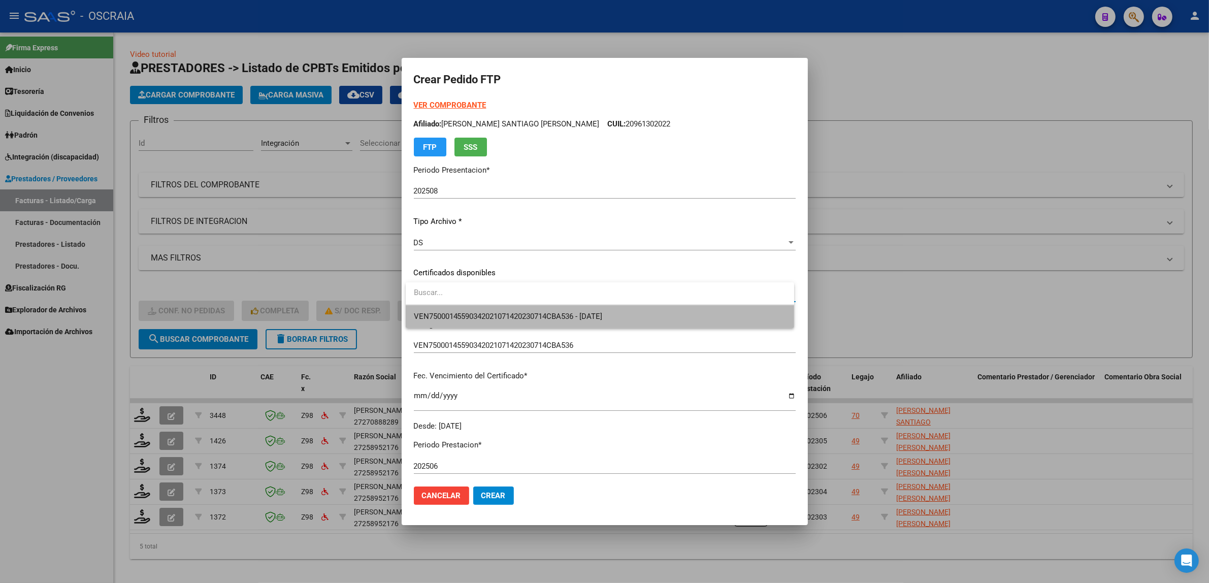
click at [492, 321] on span "VEN75000145590342021071420230714CBA536 - 2029-08-31" at bounding box center [600, 316] width 372 height 23
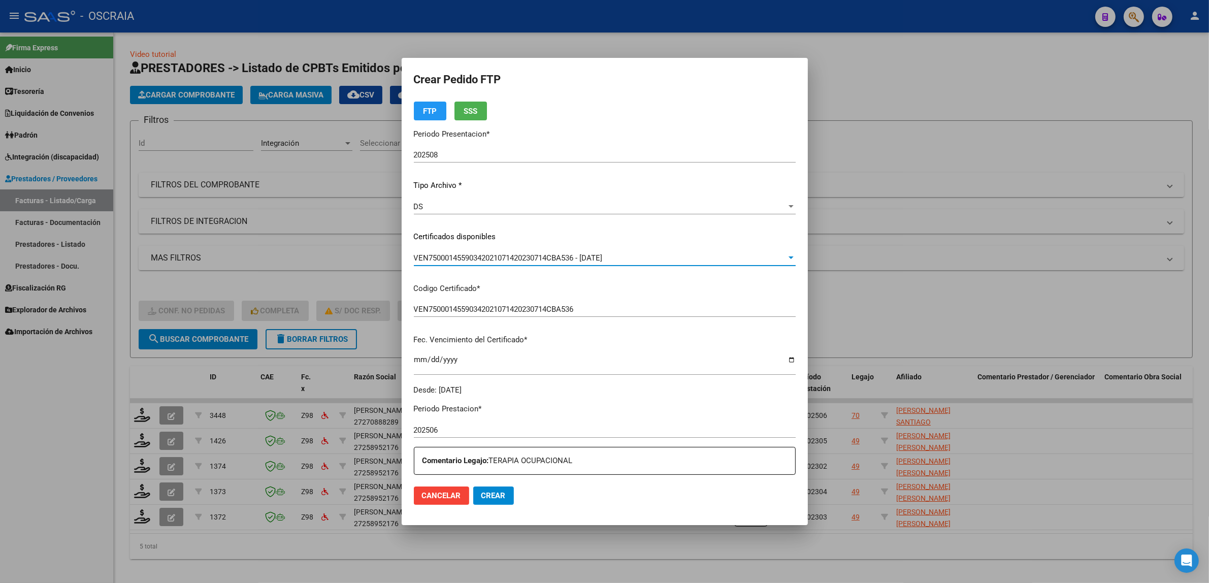
scroll to position [63, 0]
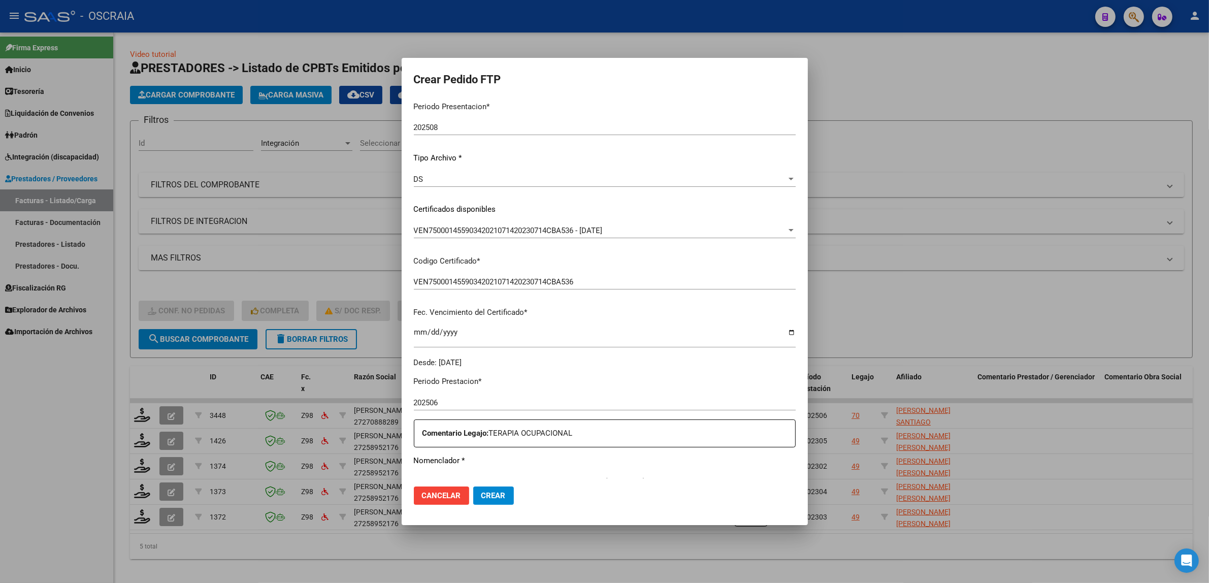
click at [594, 258] on p "Codigo Certificado *" at bounding box center [605, 261] width 382 height 12
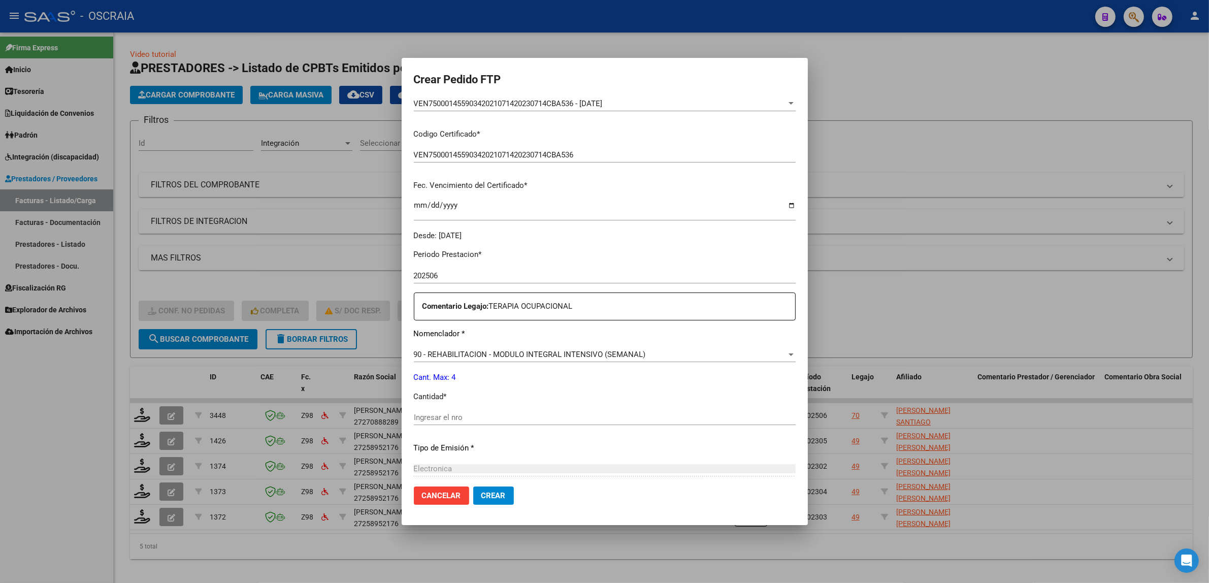
scroll to position [190, 0]
click at [509, 416] on input "Ingresar el nro" at bounding box center [605, 417] width 382 height 9
type input "4"
click at [527, 460] on div "Periodo Prestacion * 202506 Ingresar el Periodo Prestacion Comentario Legajo: T…" at bounding box center [605, 415] width 382 height 348
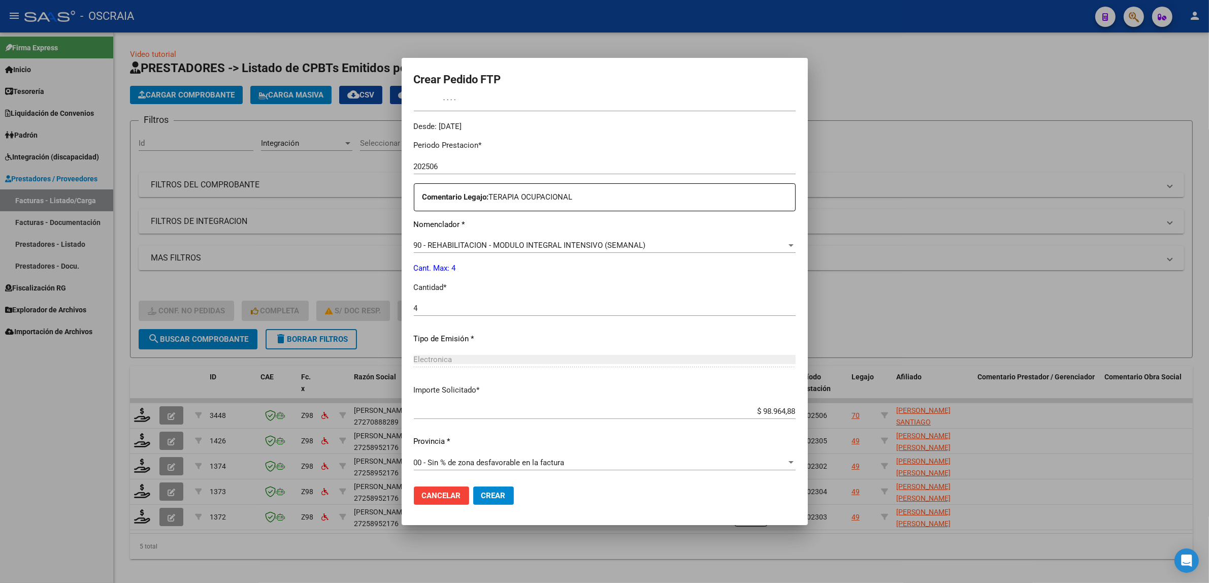
scroll to position [301, 0]
click at [658, 248] on div "90 - REHABILITACION - MODULO INTEGRAL INTENSIVO (SEMANAL)" at bounding box center [600, 244] width 373 height 9
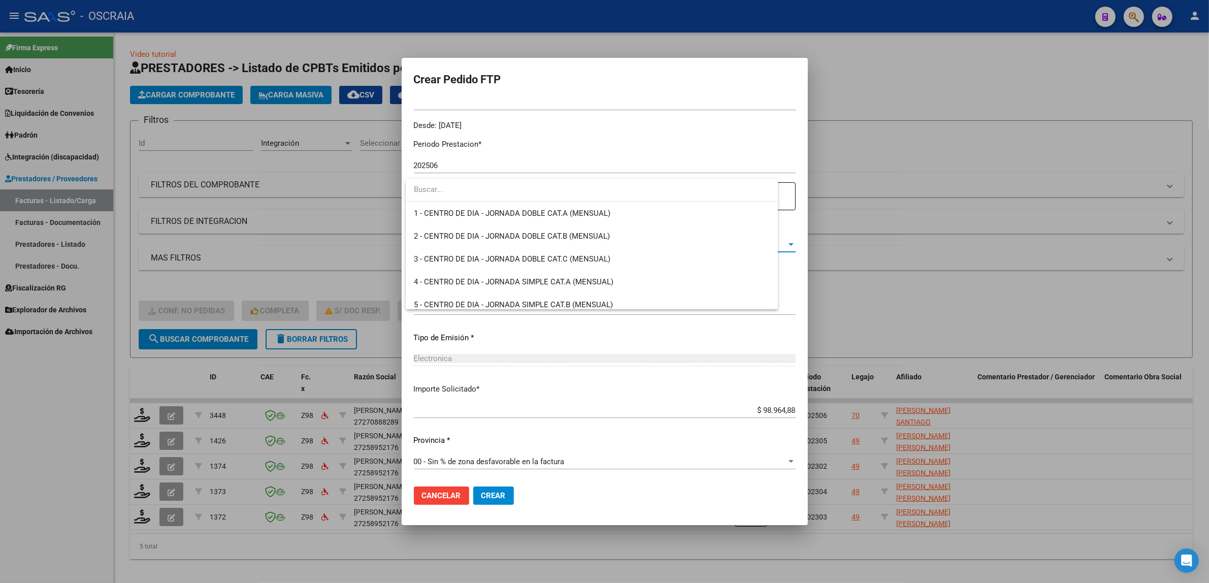
scroll to position [2003, 0]
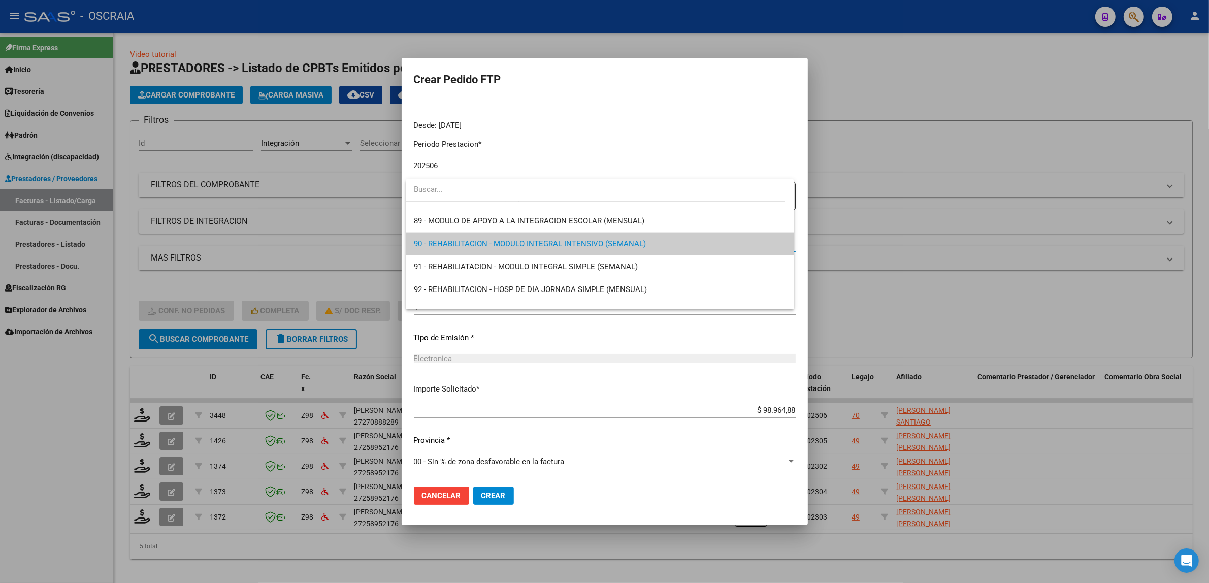
click at [658, 248] on span "90 - REHABILITACION - MODULO INTEGRAL INTENSIVO (SEMANAL)" at bounding box center [600, 244] width 372 height 23
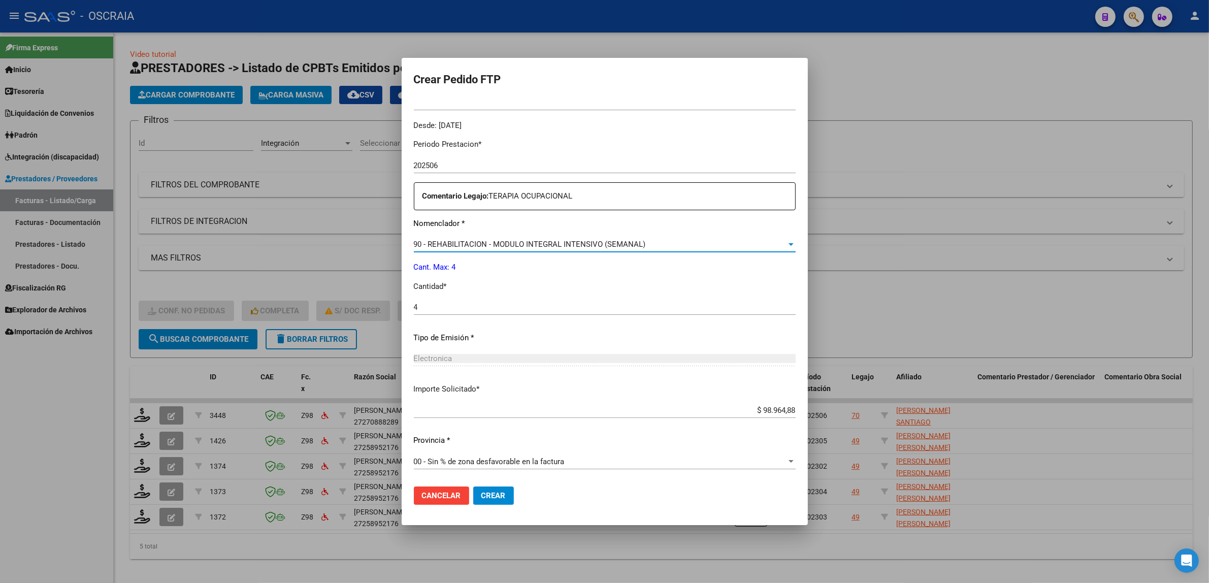
click at [734, 244] on div "90 - REHABILITACION - MODULO INTEGRAL INTENSIVO (SEMANAL)" at bounding box center [600, 244] width 373 height 9
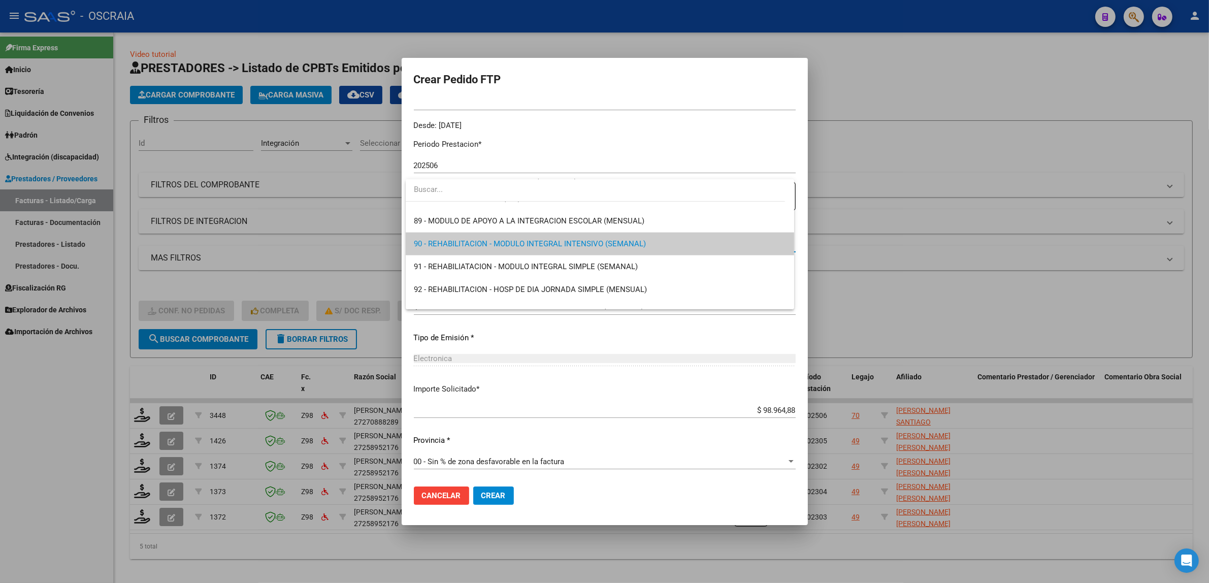
click at [734, 244] on span "90 - REHABILITACION - MODULO INTEGRAL INTENSIVO (SEMANAL)" at bounding box center [600, 244] width 372 height 23
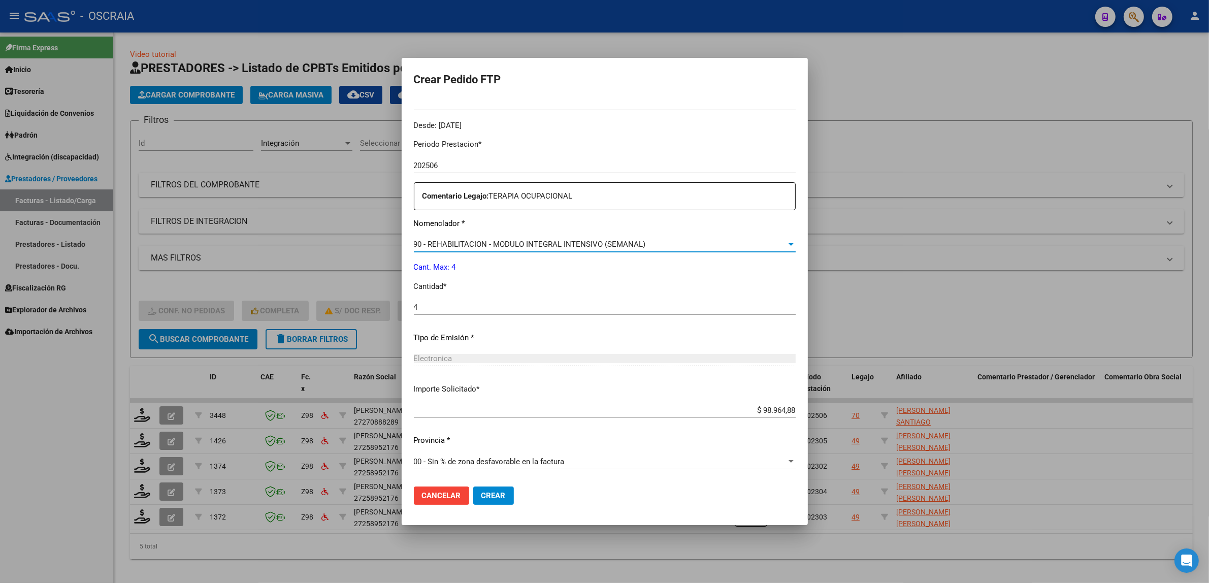
click at [704, 240] on div "90 - REHABILITACION - MODULO INTEGRAL INTENSIVO (SEMANAL)" at bounding box center [600, 244] width 373 height 9
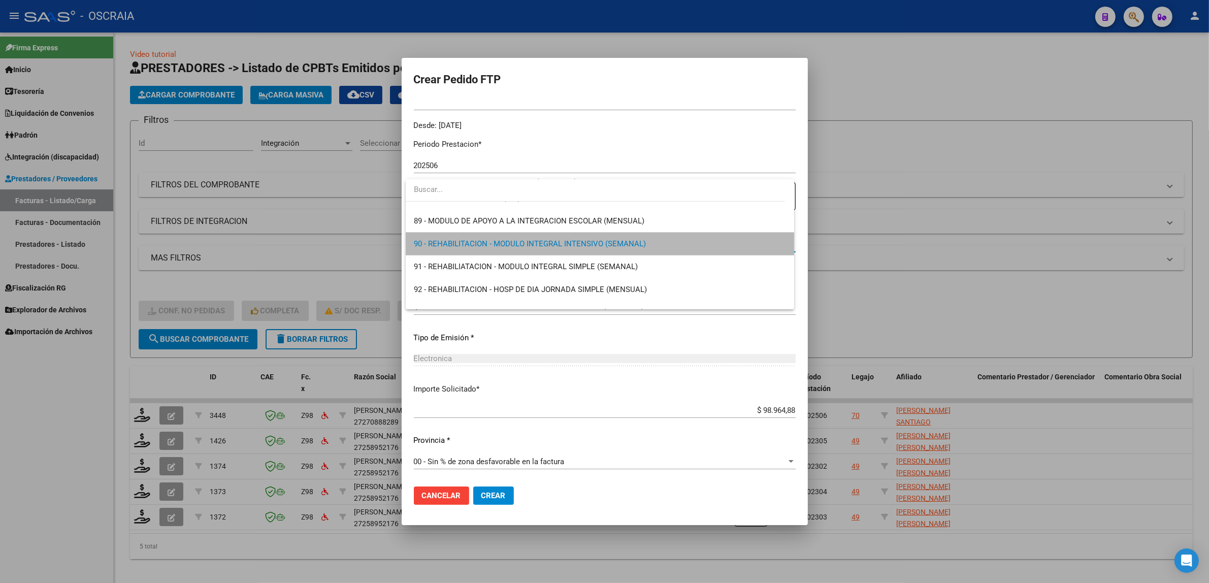
click at [680, 245] on span "90 - REHABILITACION - MODULO INTEGRAL INTENSIVO (SEMANAL)" at bounding box center [600, 244] width 372 height 23
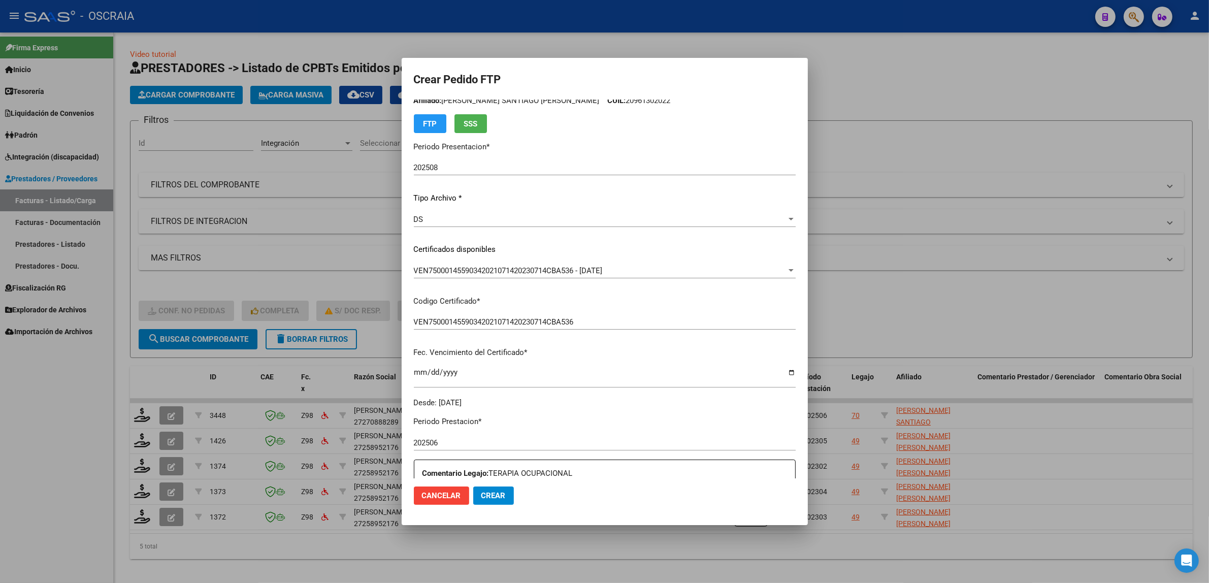
scroll to position [0, 0]
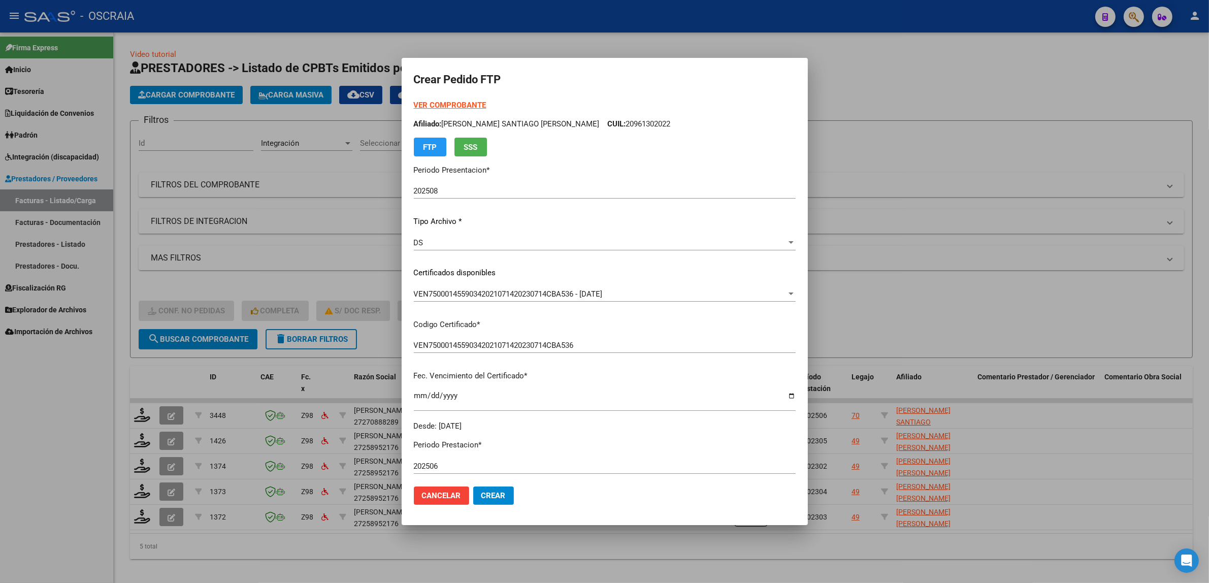
click at [494, 492] on span "Crear" at bounding box center [493, 495] width 24 height 9
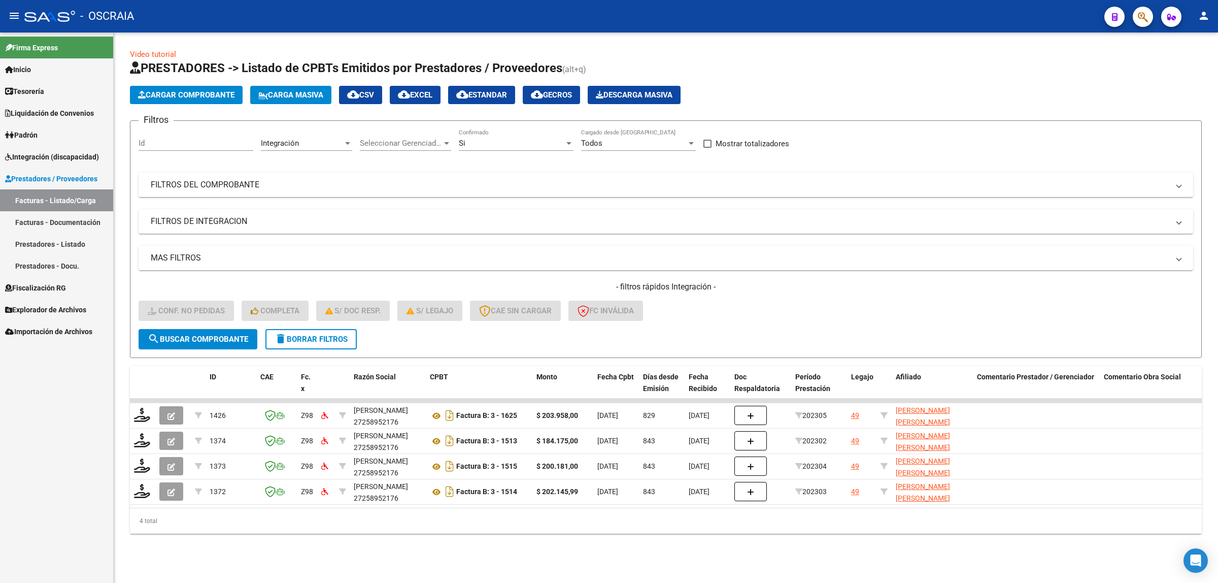
click at [167, 101] on button "Cargar Comprobante" at bounding box center [186, 95] width 113 height 18
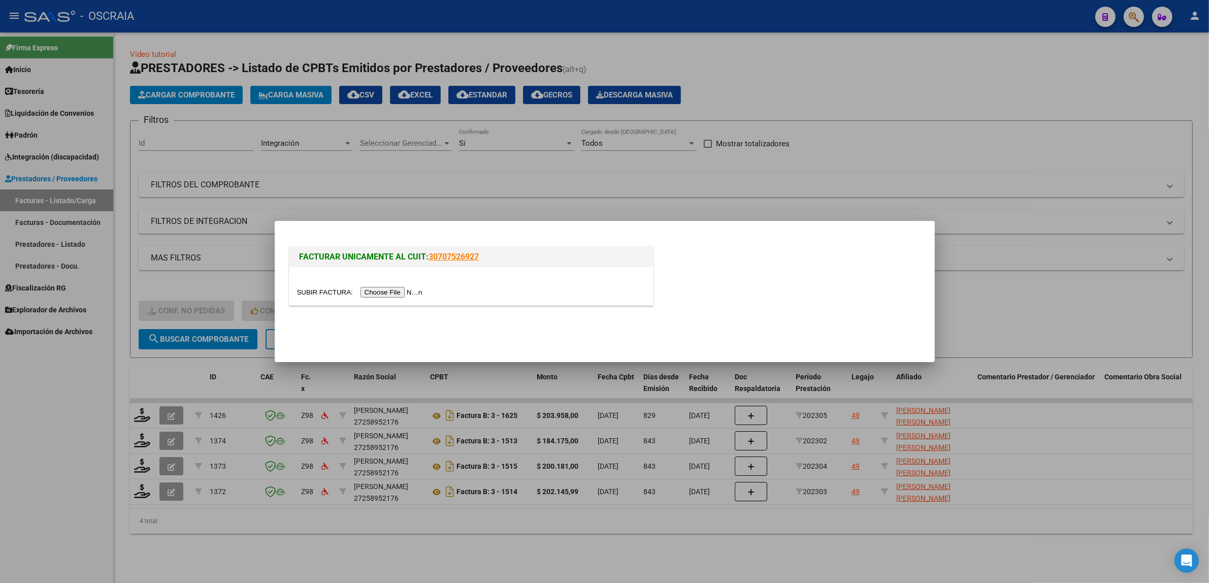
click at [405, 288] on input "file" at bounding box center [361, 292] width 128 height 11
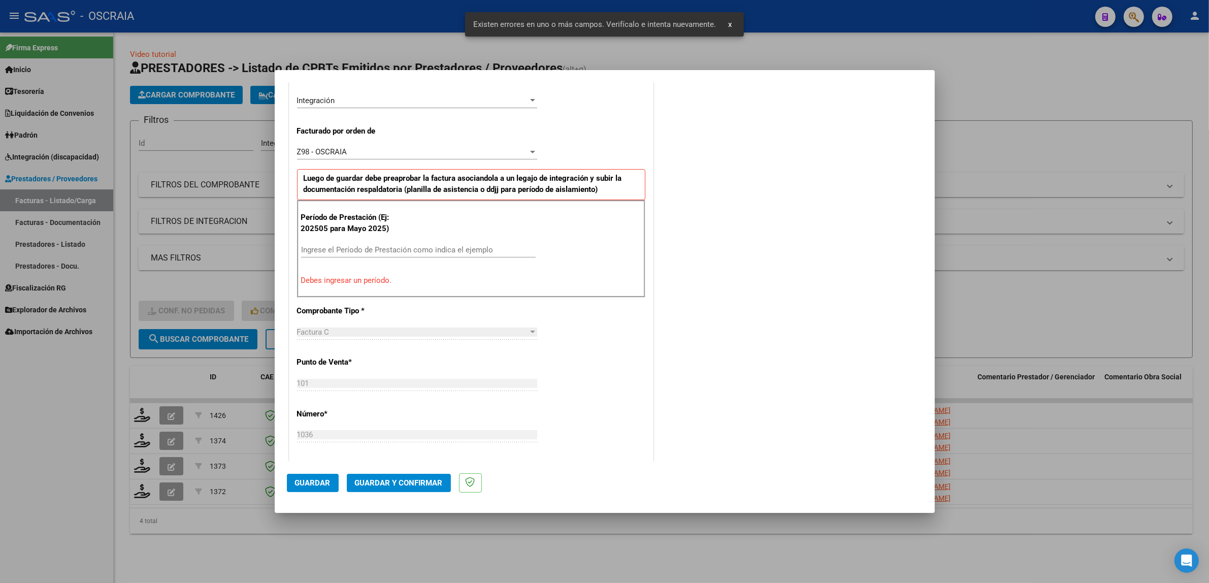
scroll to position [216, 0]
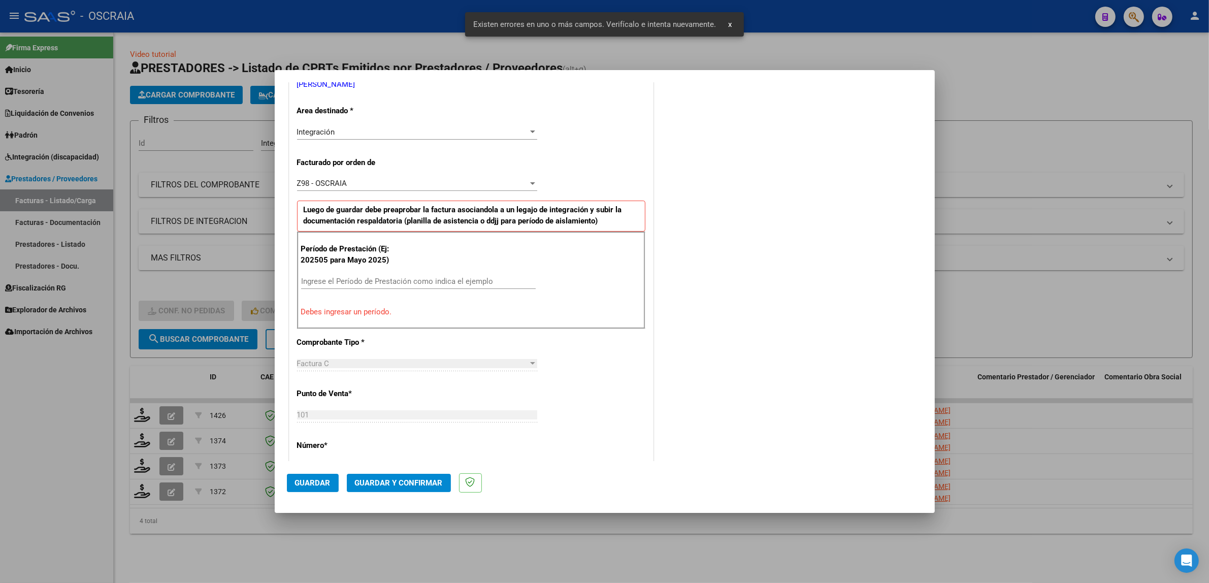
click at [389, 288] on div "Ingrese el Período de Prestación como indica el ejemplo" at bounding box center [418, 281] width 235 height 15
click at [383, 275] on div "Ingrese el Período de Prestación como indica el ejemplo" at bounding box center [418, 281] width 235 height 15
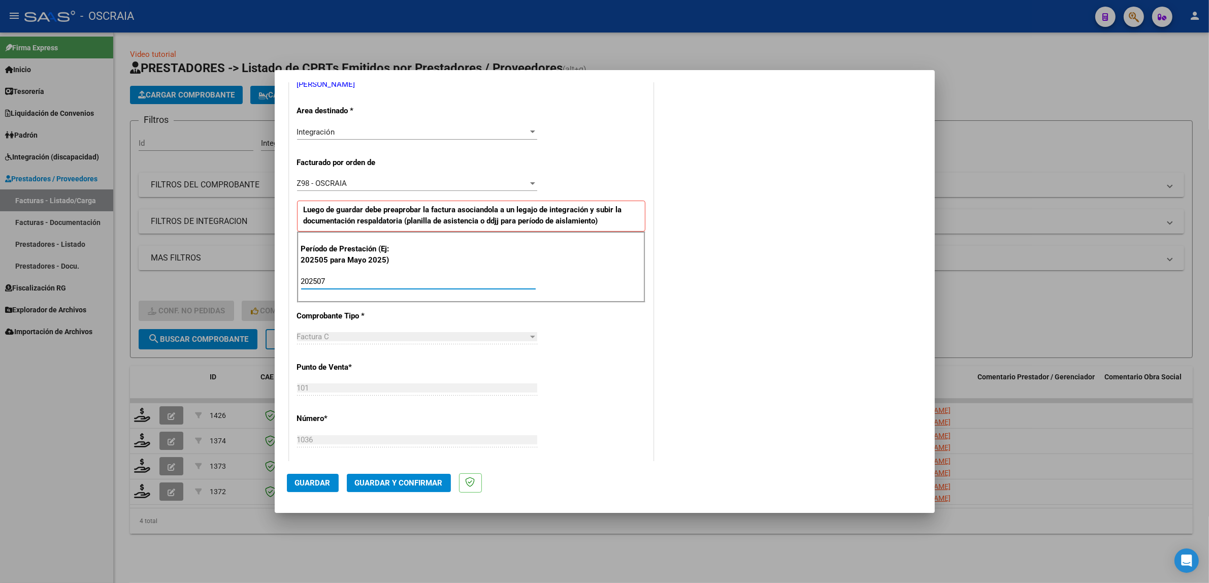
type input "202507"
click at [527, 349] on div "Factura C Seleccionar Tipo" at bounding box center [417, 341] width 240 height 25
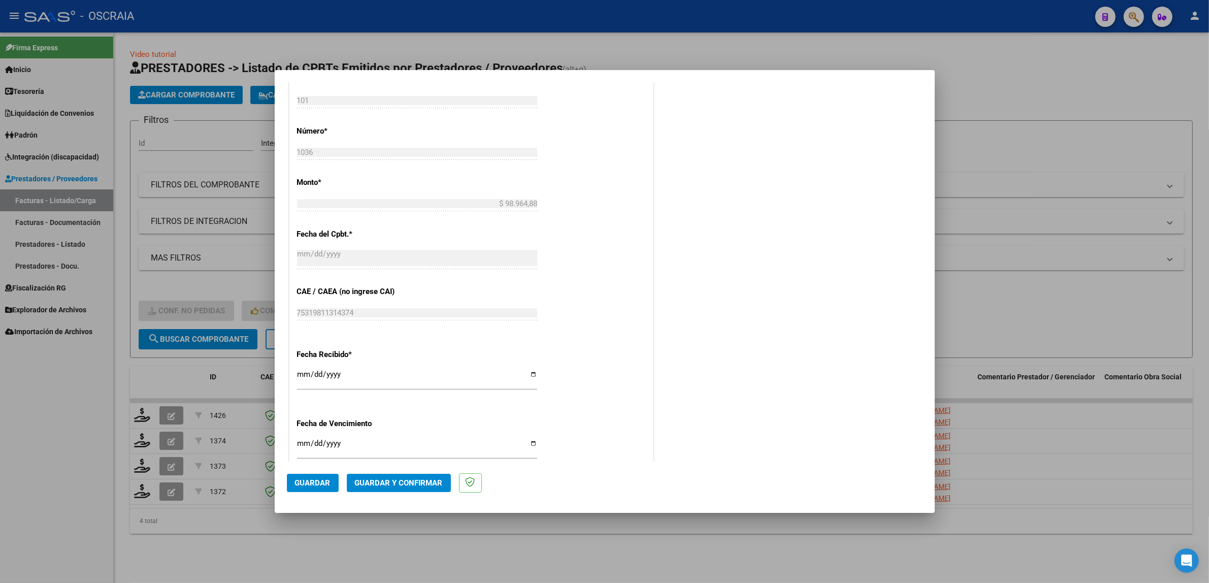
scroll to position [534, 0]
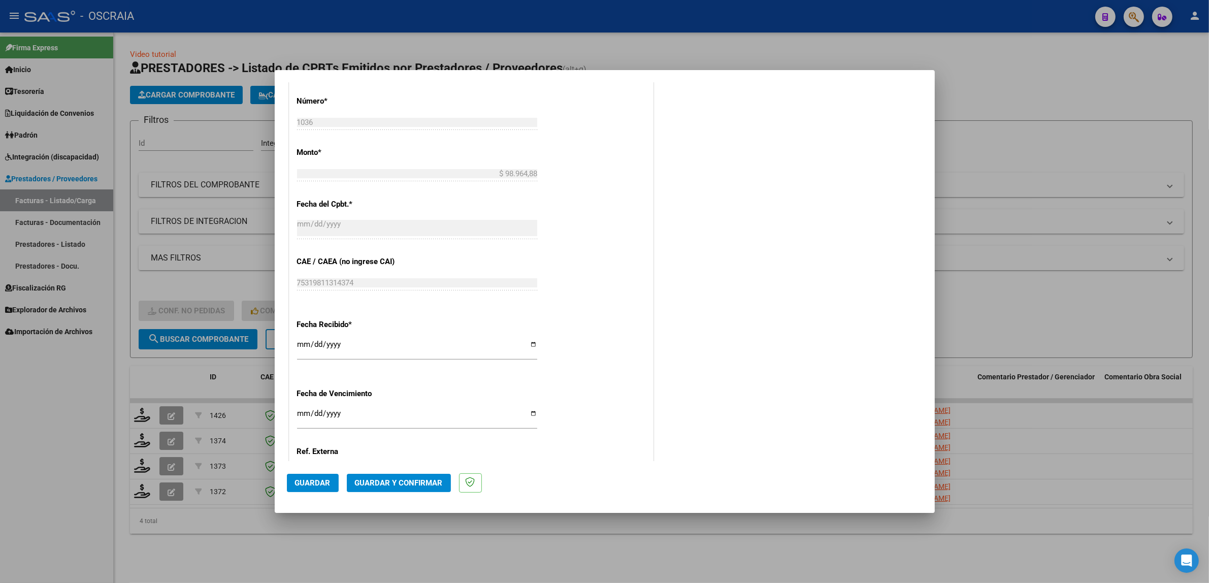
click at [323, 481] on span "Guardar" at bounding box center [313, 482] width 36 height 9
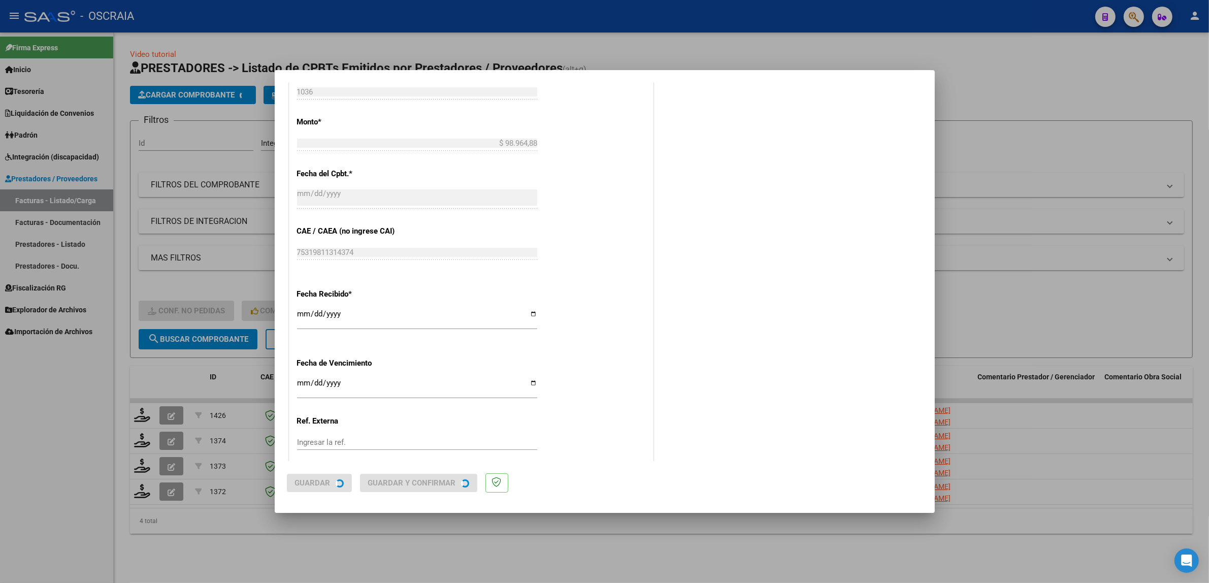
scroll to position [0, 0]
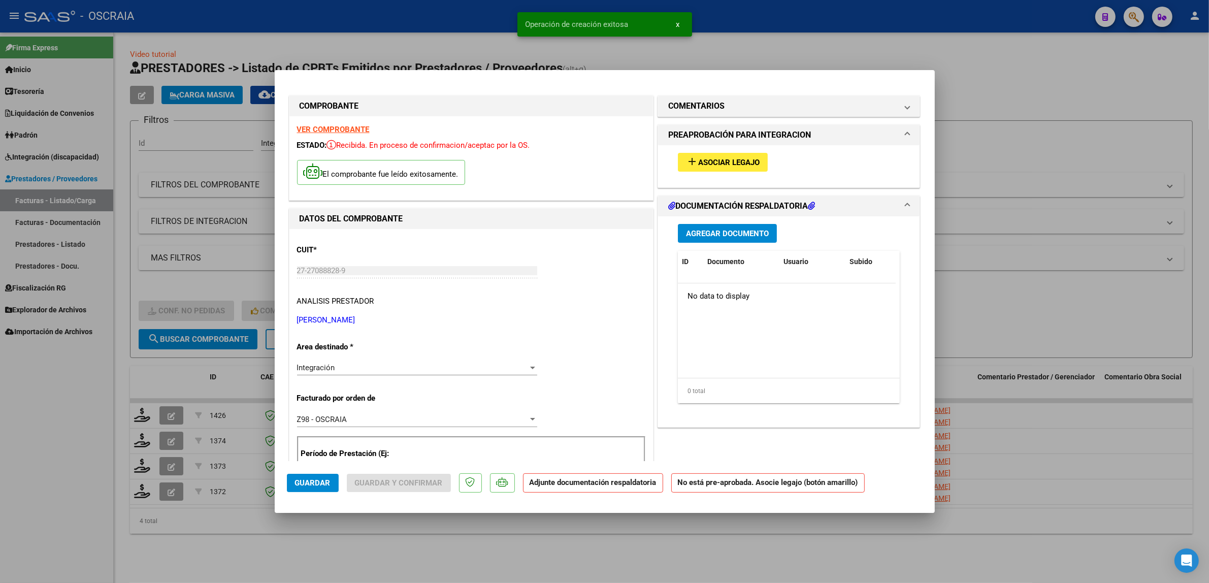
click at [733, 169] on button "add Asociar Legajo" at bounding box center [723, 162] width 90 height 19
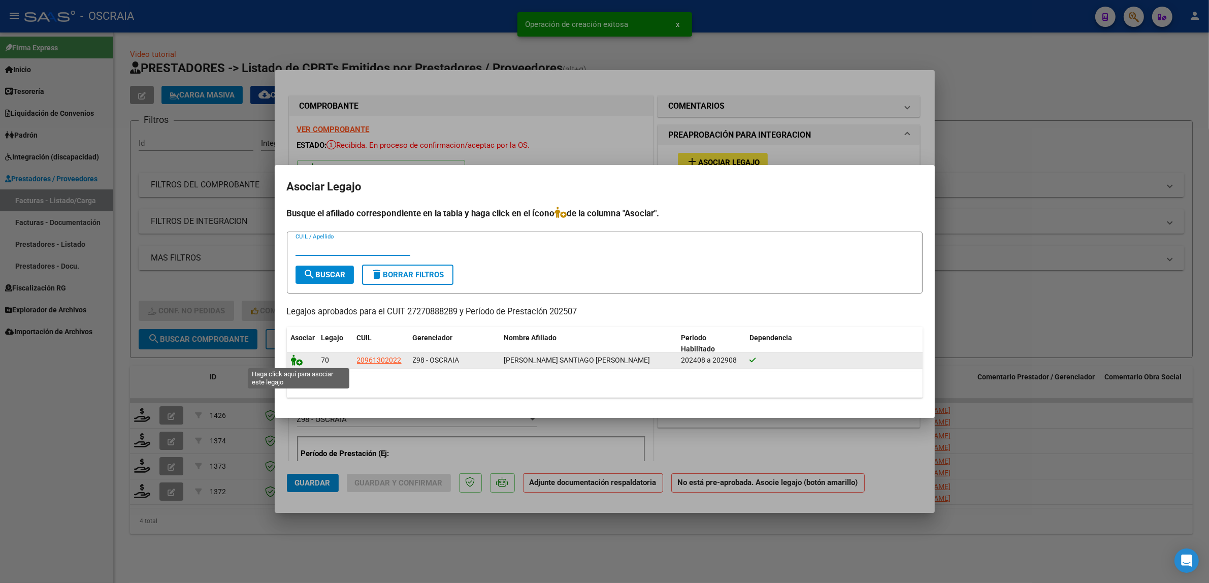
click at [298, 361] on icon at bounding box center [297, 359] width 12 height 11
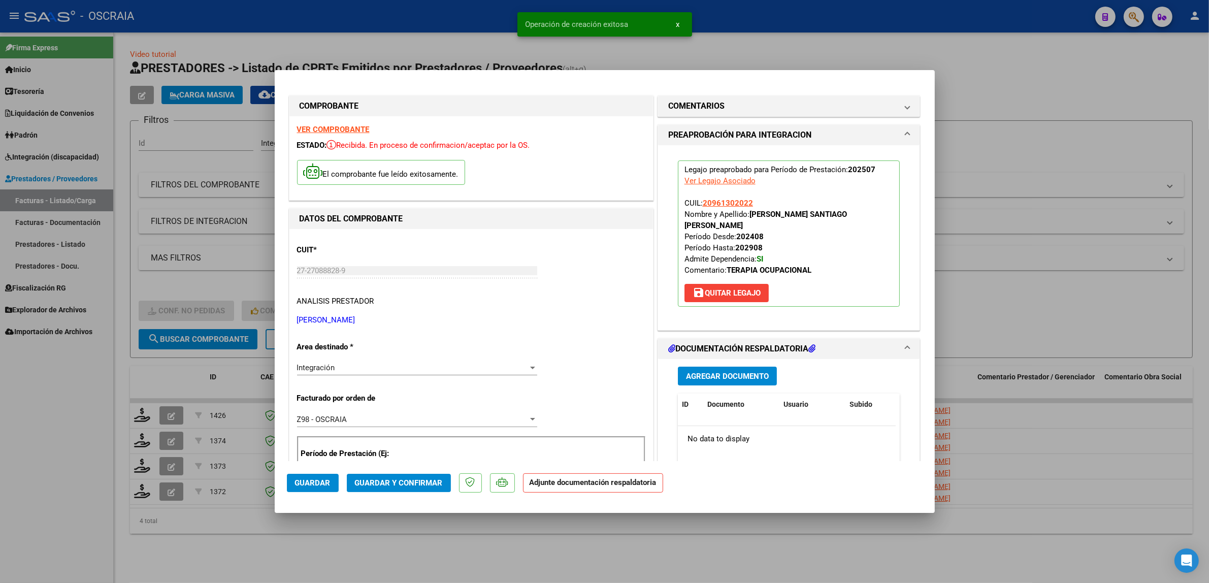
click at [714, 384] on button "Agregar Documento" at bounding box center [727, 376] width 99 height 19
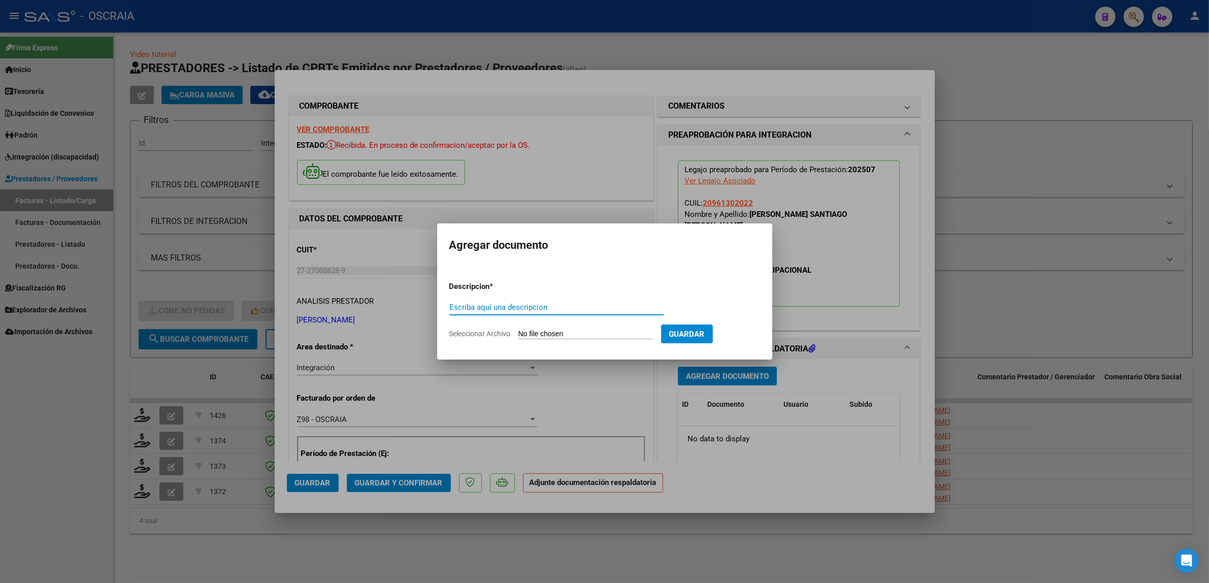
click at [468, 304] on input "Escriba aquí una descripcion" at bounding box center [556, 307] width 214 height 9
type input "PLANILLA DE ASISTENCIA"
click at [536, 334] on input "Seleccionar Archivo" at bounding box center [585, 334] width 135 height 10
type input "C:\fakepath\07-2025 BESAGONILL LUCIANA CELESTE FC1035 TERAPIA OCUPACIONAL SAMUE…"
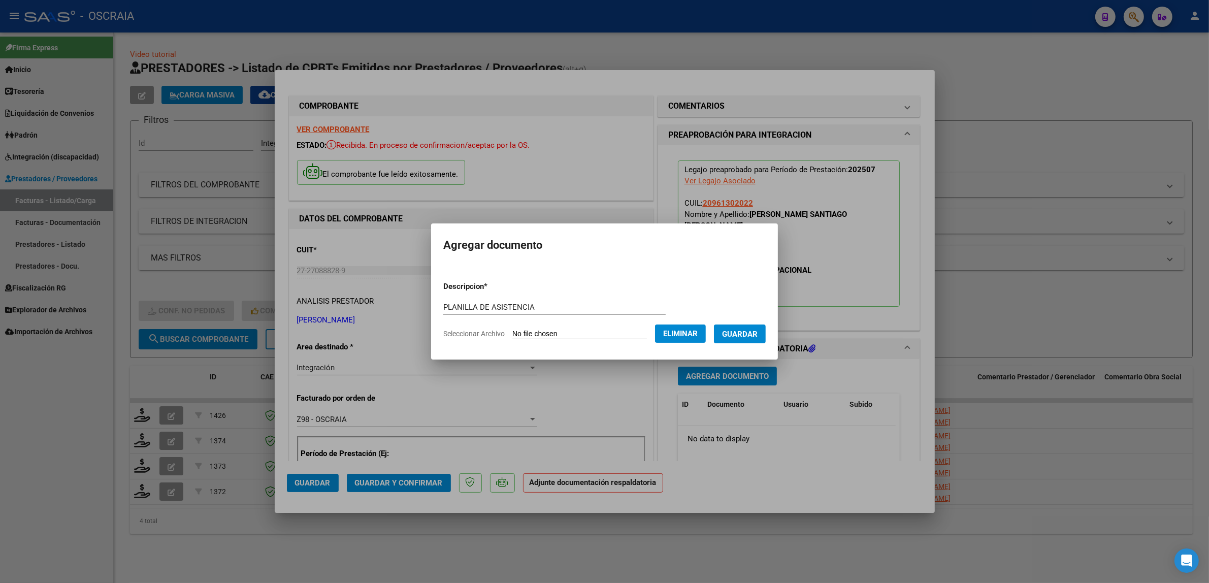
click at [752, 332] on span "Guardar" at bounding box center [740, 333] width 36 height 9
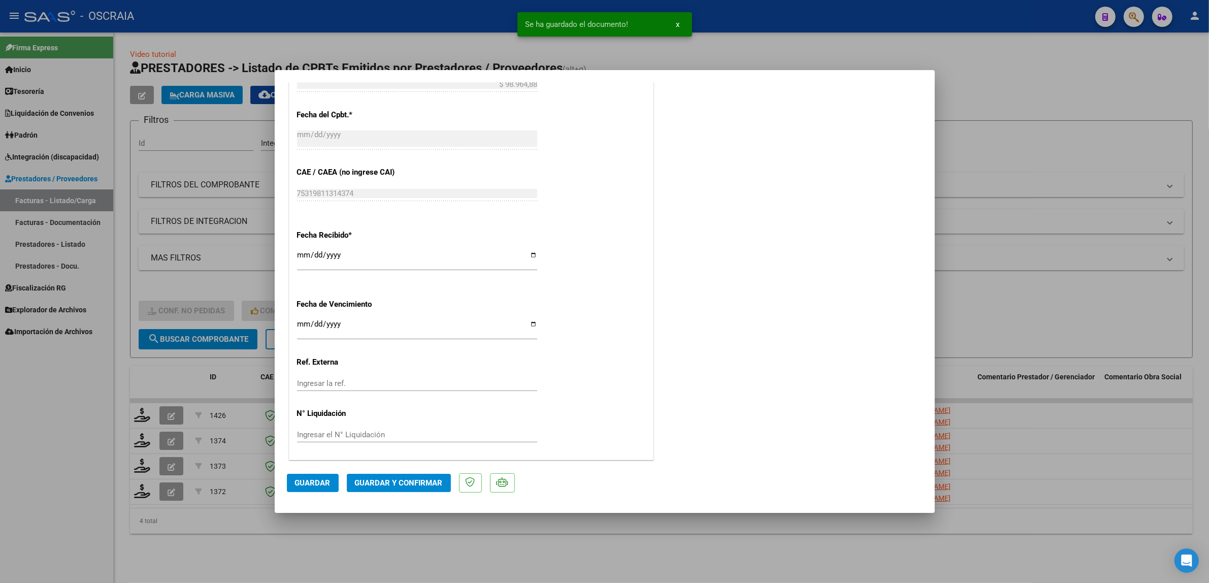
scroll to position [640, 0]
click at [432, 475] on button "Guardar y Confirmar" at bounding box center [399, 483] width 104 height 18
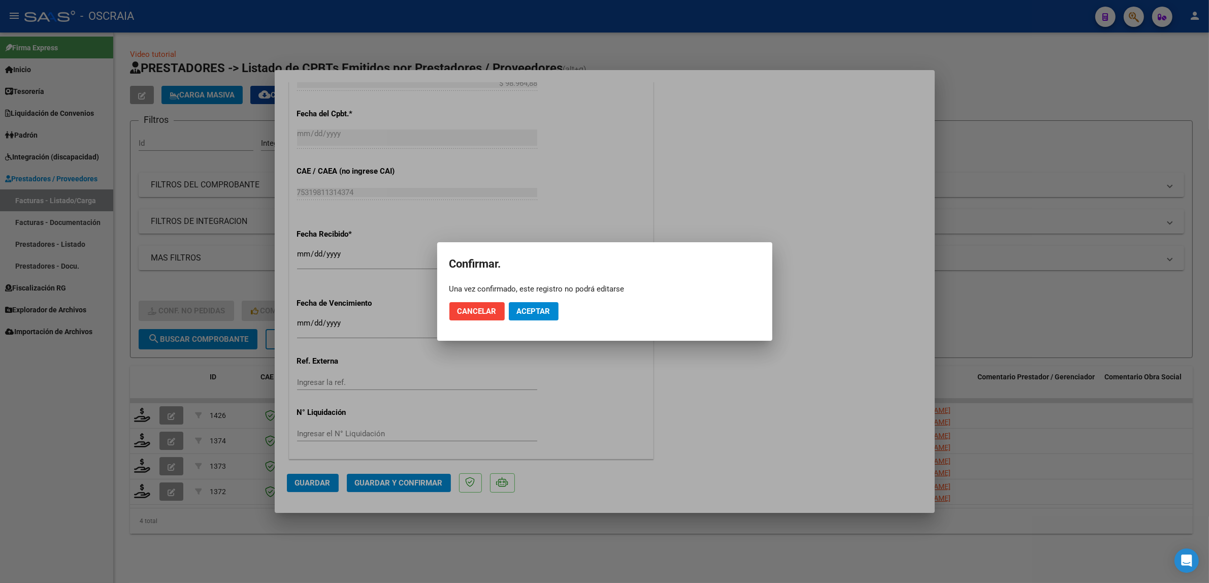
drag, startPoint x: 530, startPoint y: 294, endPoint x: 532, endPoint y: 305, distance: 10.4
click at [530, 295] on mat-dialog-actions "Cancelar Aceptar" at bounding box center [604, 311] width 311 height 35
click at [532, 305] on button "Aceptar" at bounding box center [534, 311] width 50 height 18
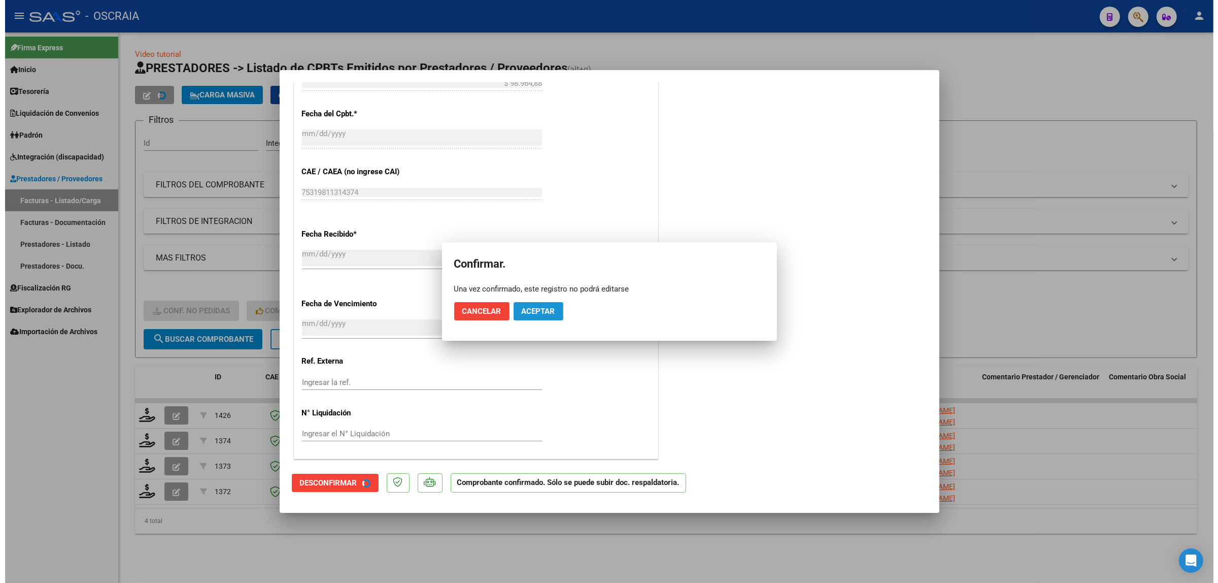
scroll to position [577, 0]
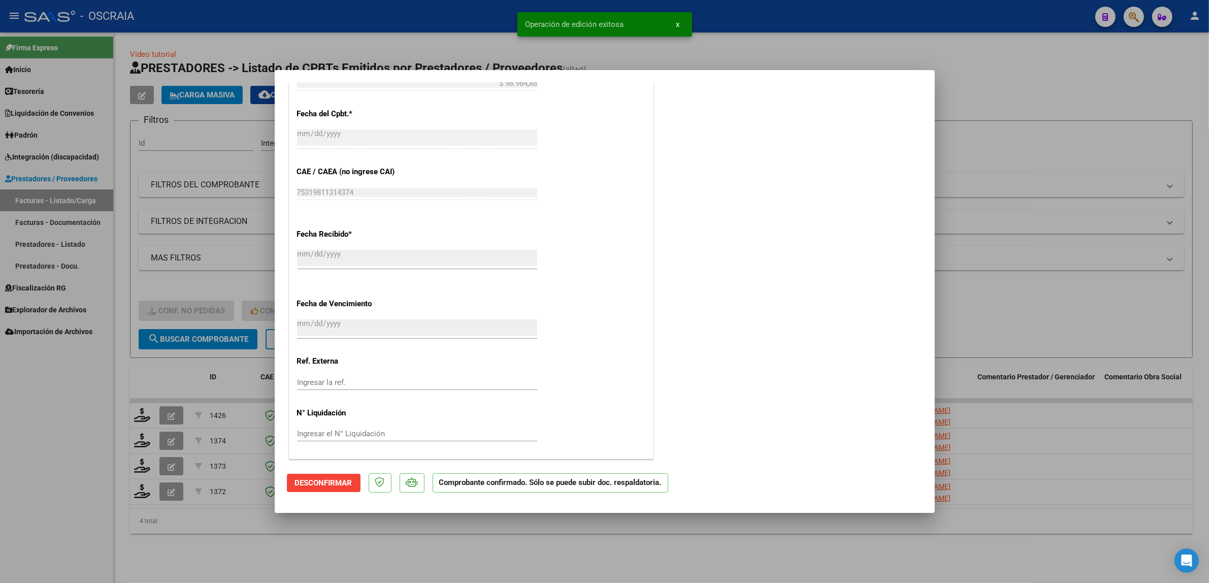
click at [176, 267] on div at bounding box center [604, 291] width 1209 height 583
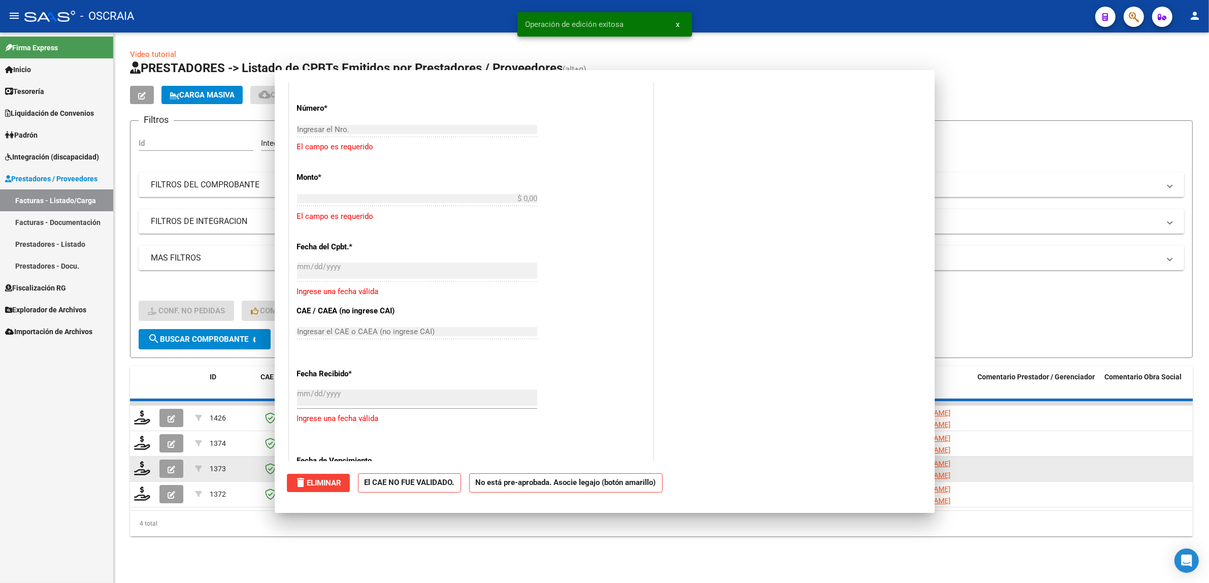
scroll to position [0, 0]
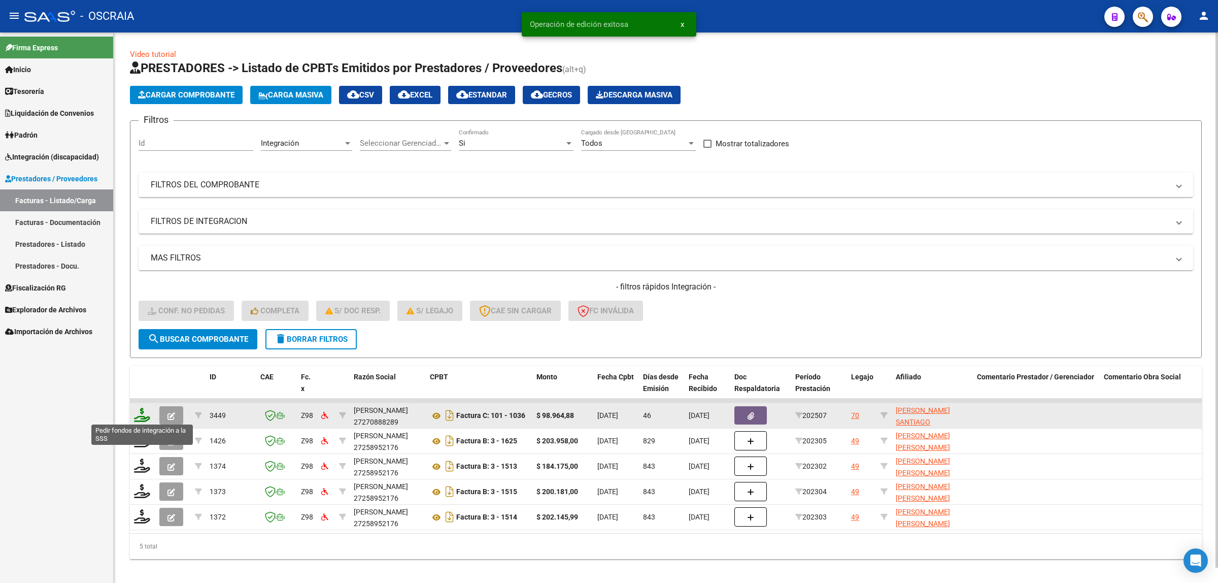
click at [145, 415] on icon at bounding box center [142, 415] width 16 height 14
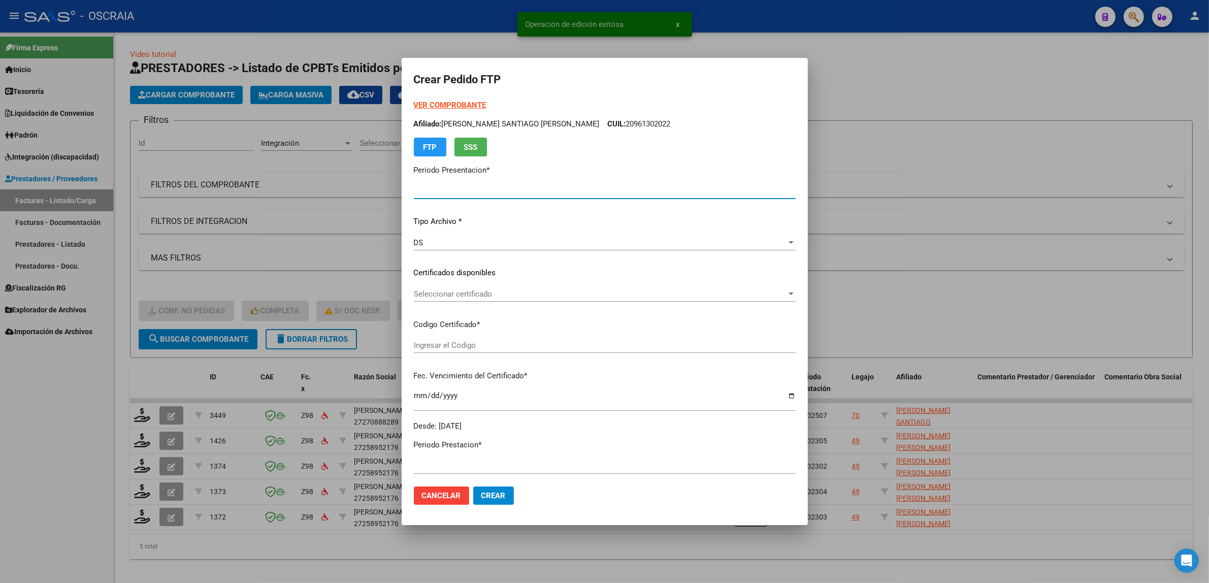
type input "202508"
type input "202507"
type input "$ 98.964,88"
type input "VEN75000145590342021071420230714CBA536"
type input "2029-08-31"
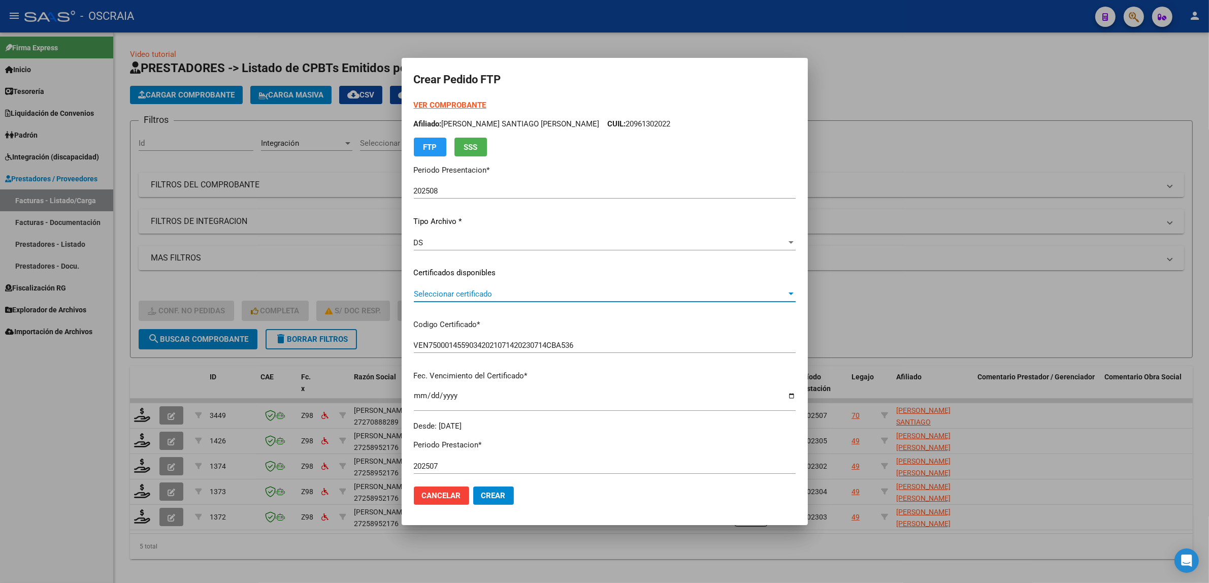
click at [518, 292] on span "Seleccionar certificado" at bounding box center [600, 293] width 373 height 9
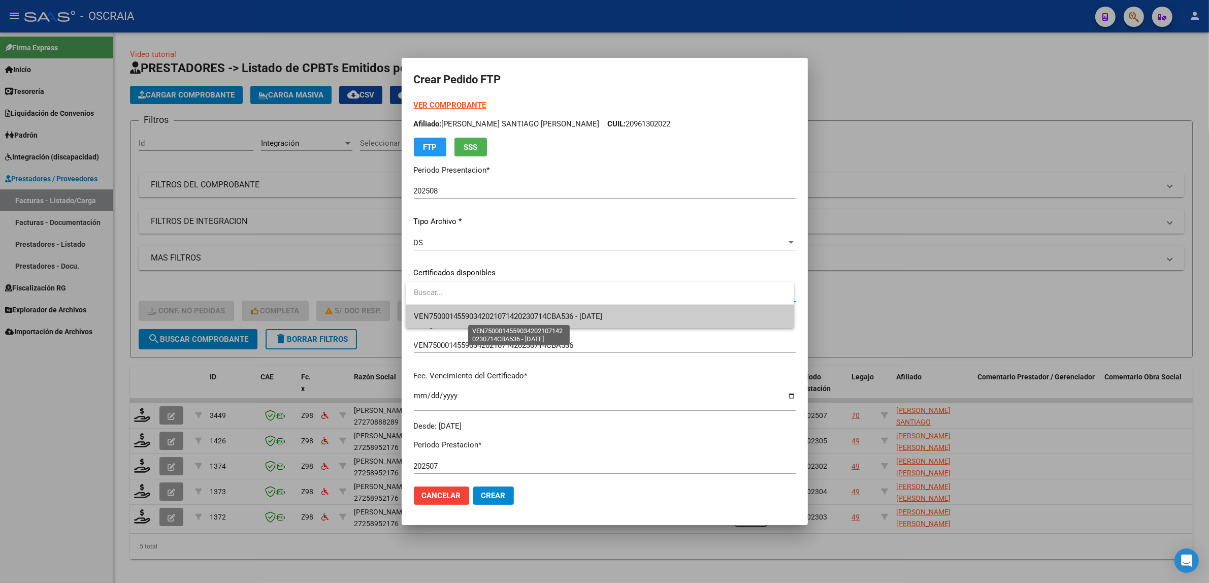
drag, startPoint x: 521, startPoint y: 318, endPoint x: 565, endPoint y: 326, distance: 44.5
click at [521, 318] on span "VEN75000145590342021071420230714CBA536 - 2029-08-31" at bounding box center [508, 316] width 189 height 9
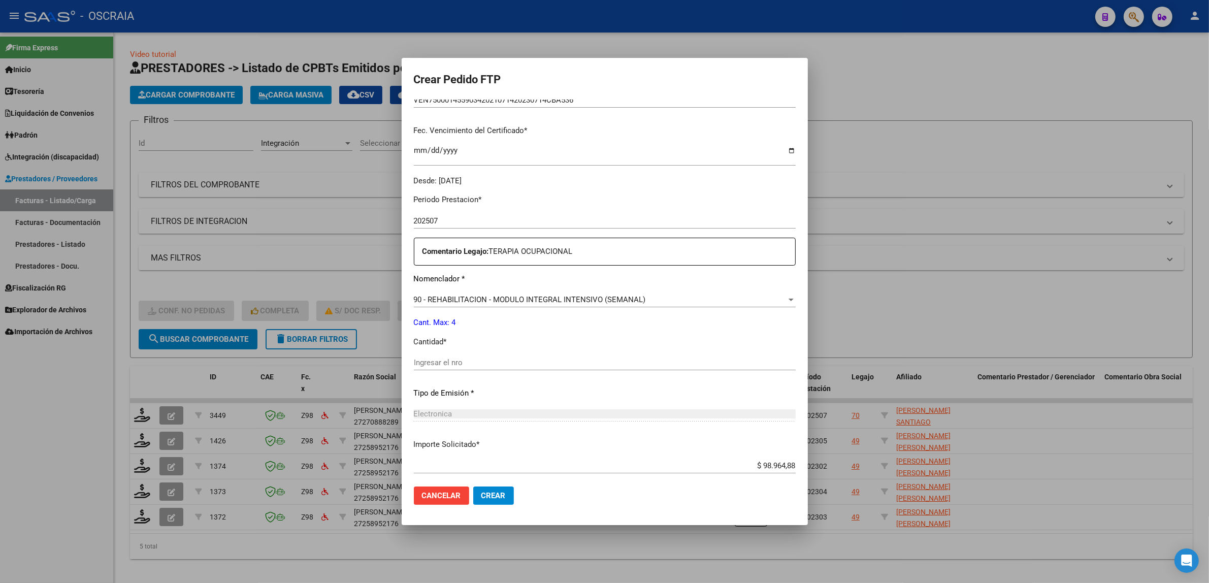
scroll to position [254, 0]
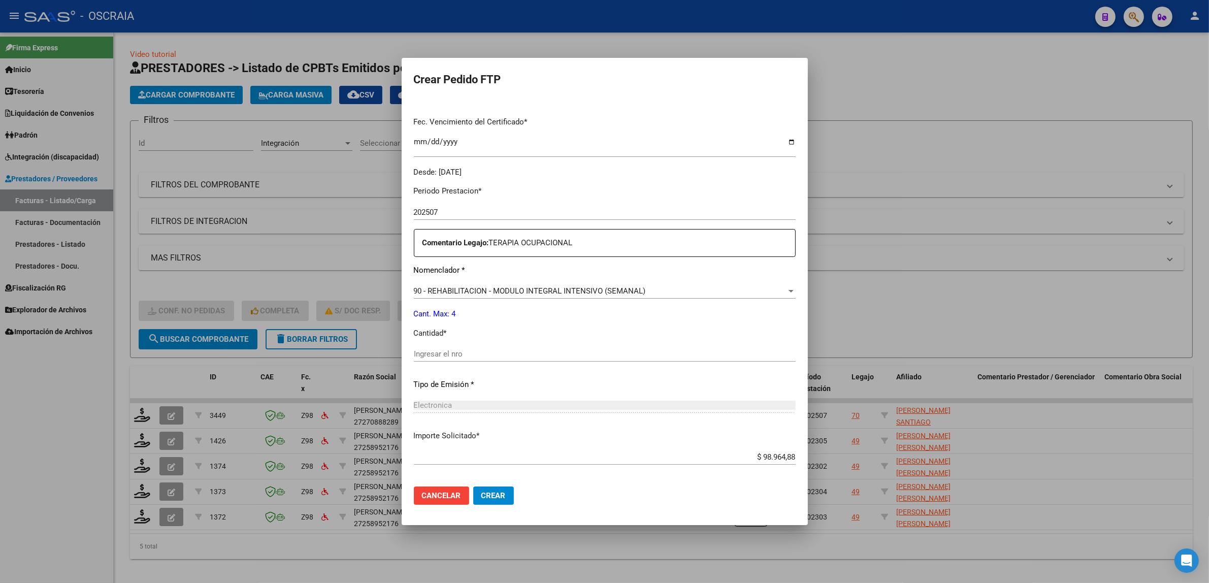
click at [531, 348] on div "Ingresar el nro" at bounding box center [605, 353] width 382 height 15
click at [531, 356] on input "Ingresar el nro" at bounding box center [605, 353] width 382 height 9
type input "4"
click at [524, 391] on div "Periodo Prestacion * 202507 Ingresar el Periodo Prestacion Comentario Legajo: T…" at bounding box center [605, 352] width 382 height 348
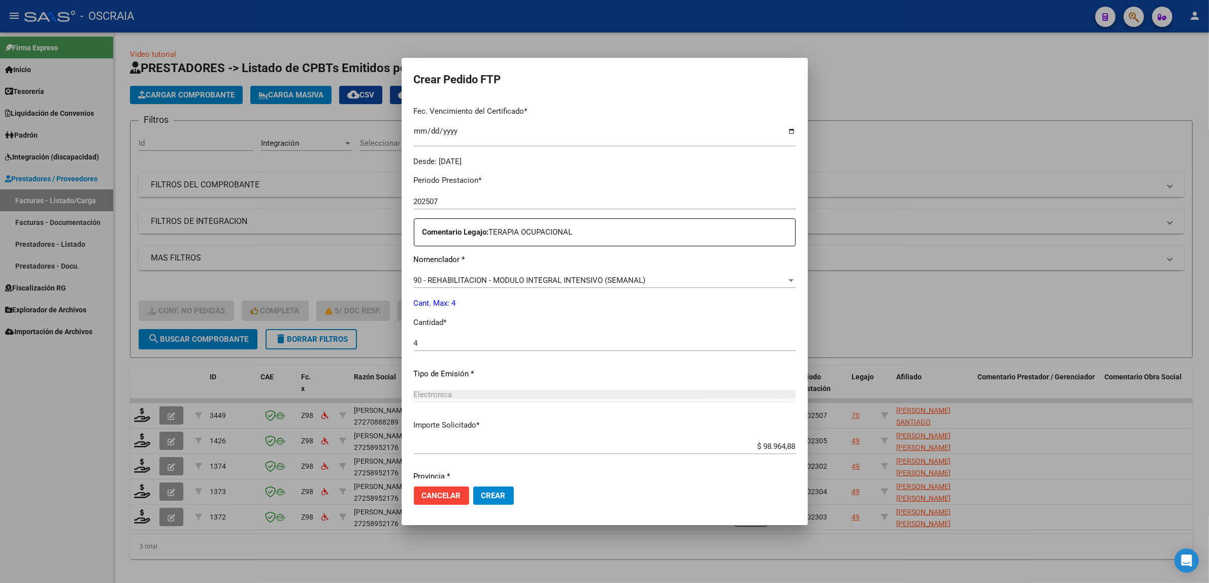
scroll to position [301, 0]
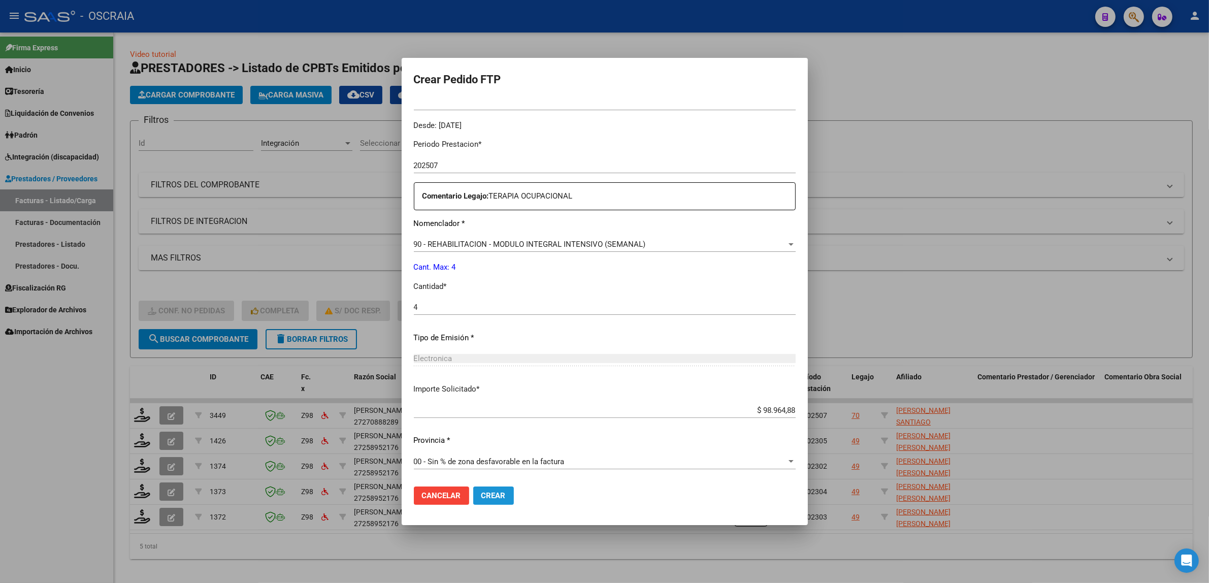
click at [508, 499] on button "Crear" at bounding box center [493, 495] width 41 height 18
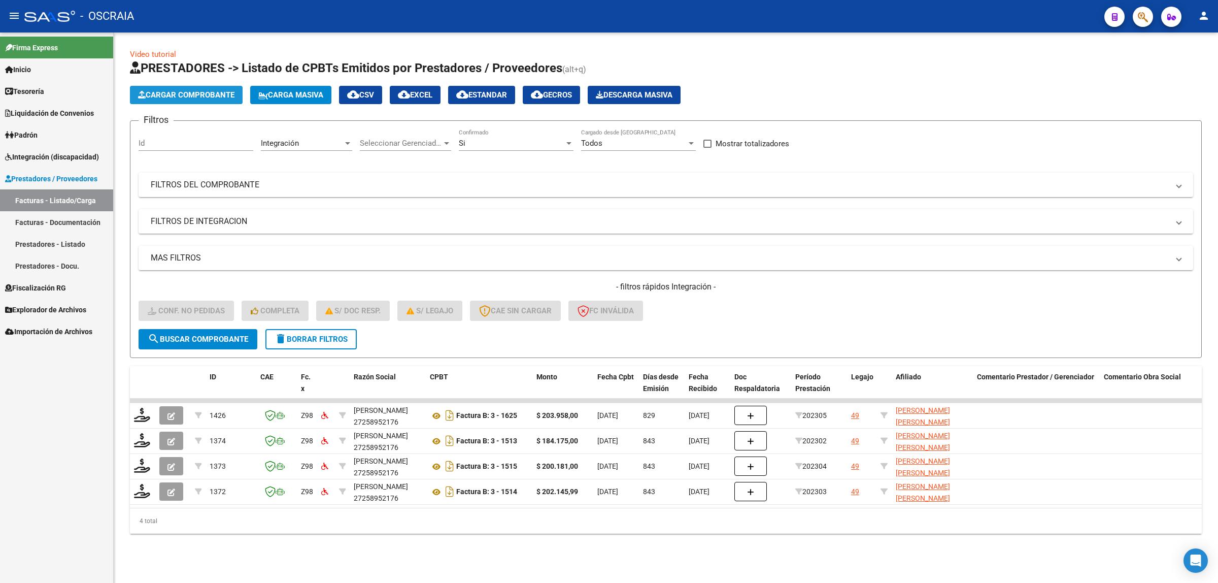
click at [176, 100] on button "Cargar Comprobante" at bounding box center [186, 95] width 113 height 18
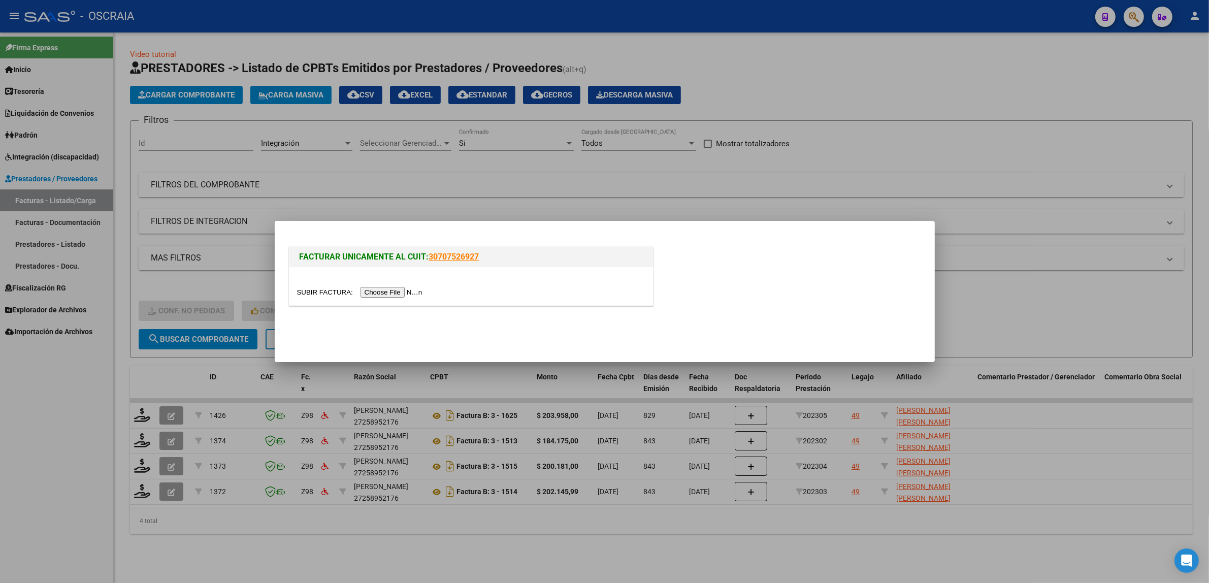
click at [402, 293] on input "file" at bounding box center [361, 292] width 128 height 11
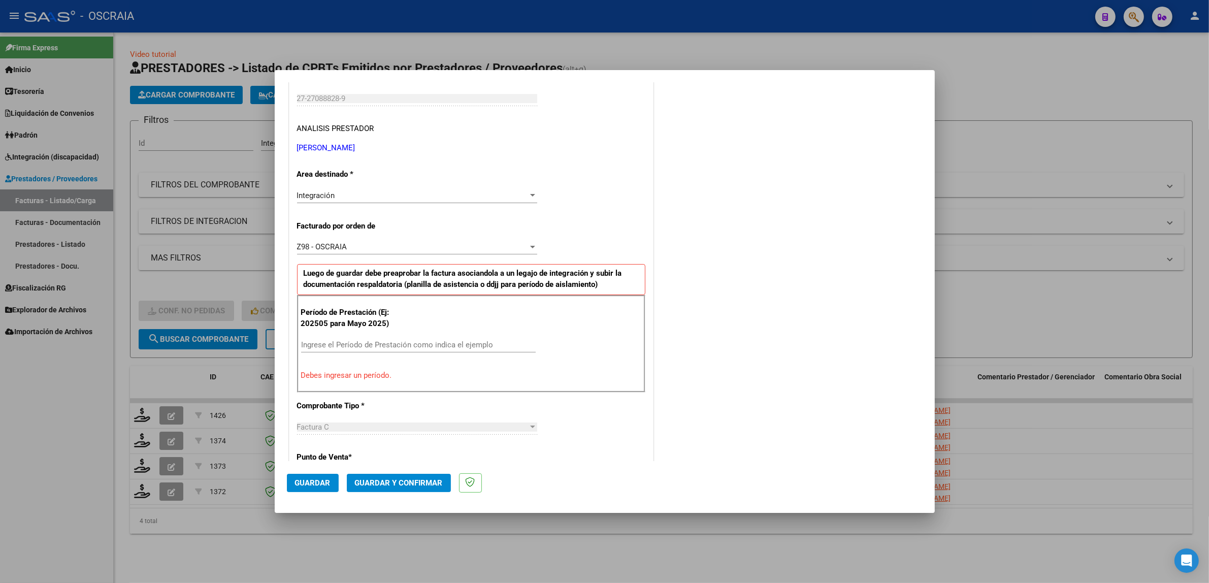
scroll to position [89, 0]
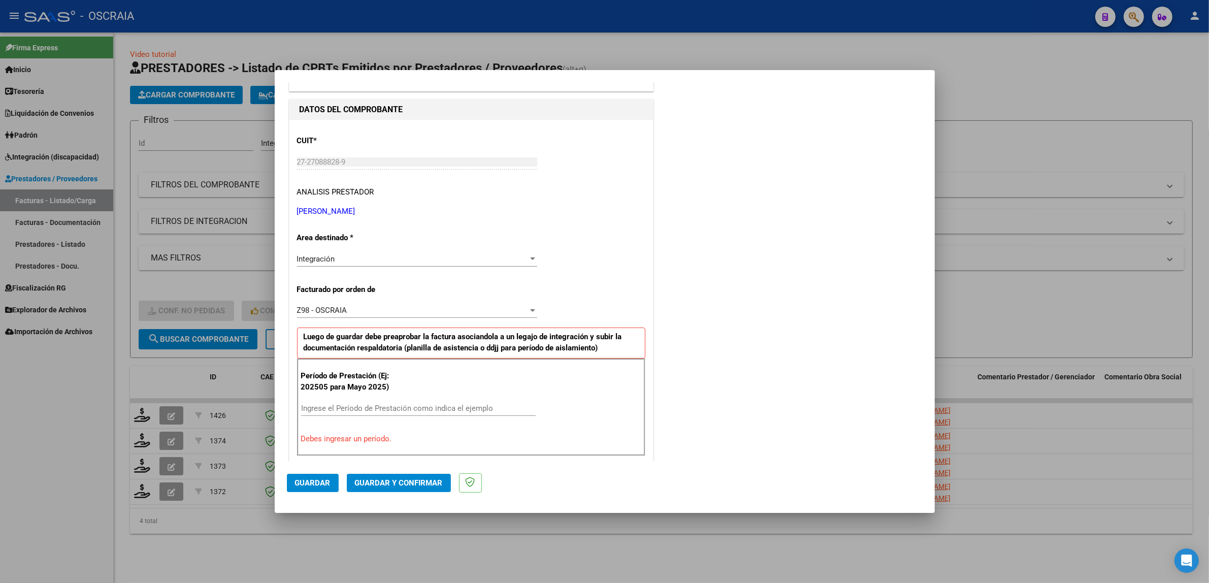
click at [381, 414] on div "Ingrese el Período de Prestación como indica el ejemplo" at bounding box center [418, 408] width 235 height 15
type input "202508"
click at [813, 351] on div "COMENTARIOS Comentarios De la Obra Social: Comentarios de la Obra Social (no vi…" at bounding box center [788, 500] width 267 height 992
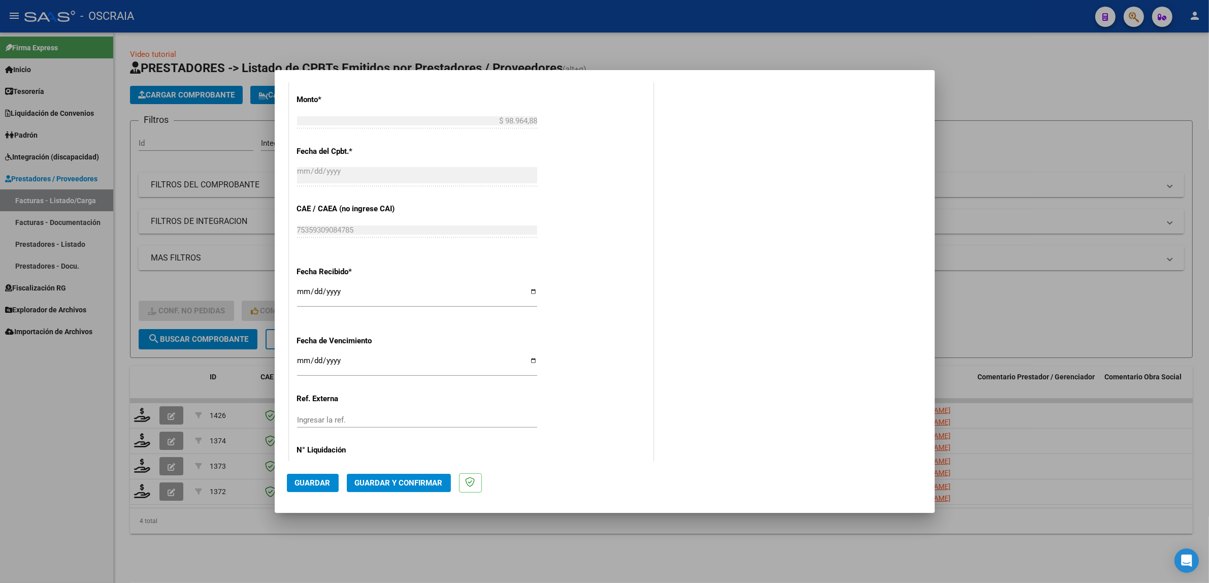
scroll to position [625, 0]
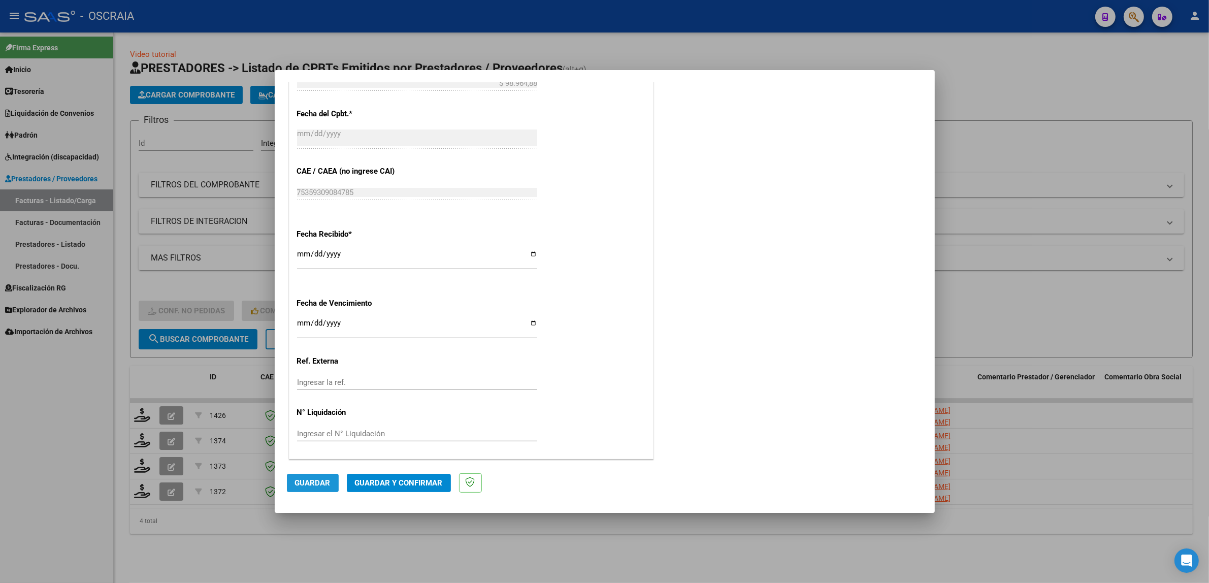
click at [312, 487] on button "Guardar" at bounding box center [313, 483] width 52 height 18
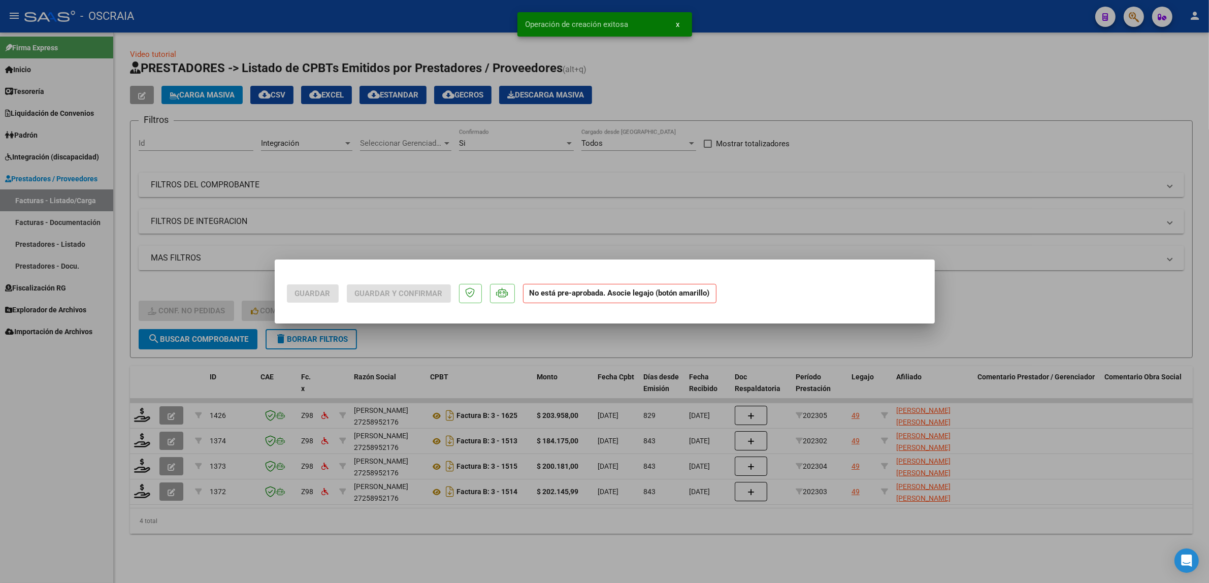
scroll to position [0, 0]
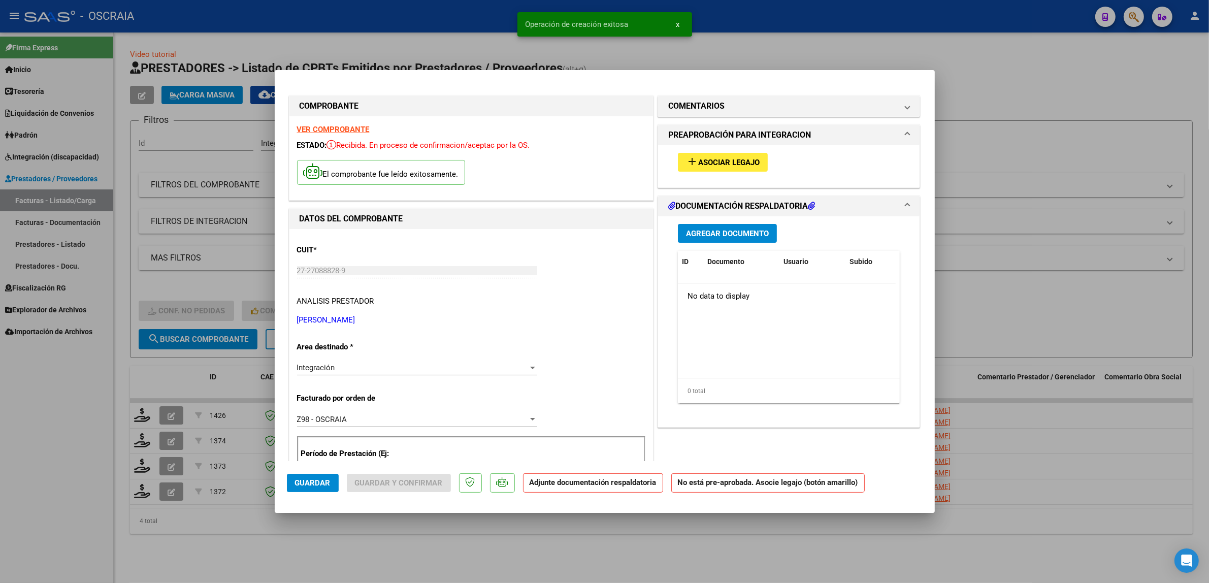
click at [712, 167] on button "add Asociar Legajo" at bounding box center [723, 162] width 90 height 19
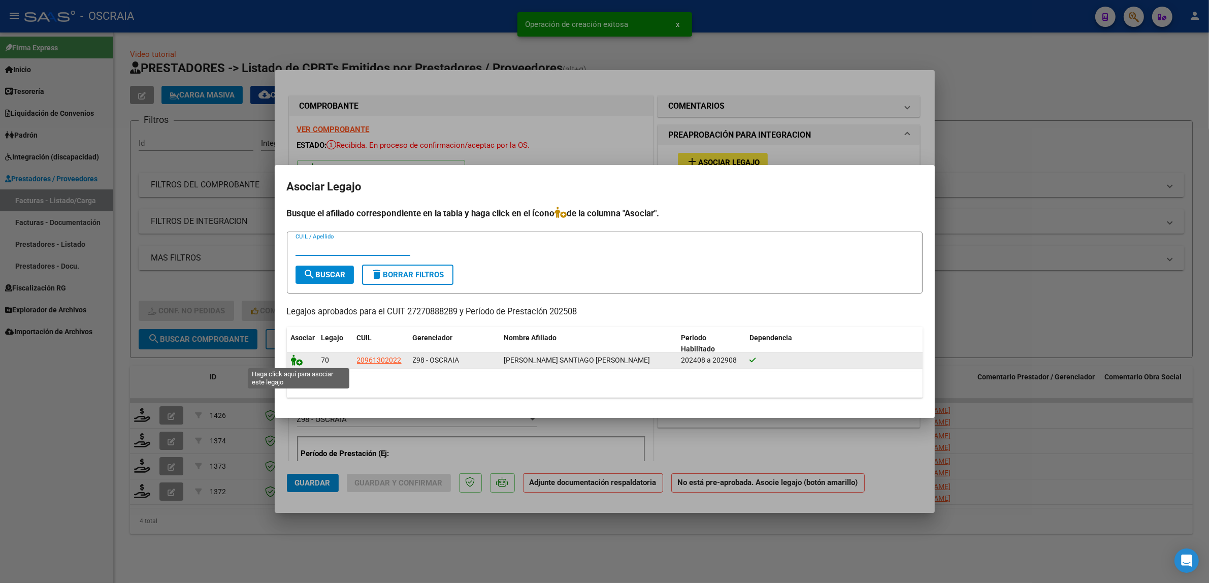
click at [300, 361] on icon at bounding box center [297, 359] width 12 height 11
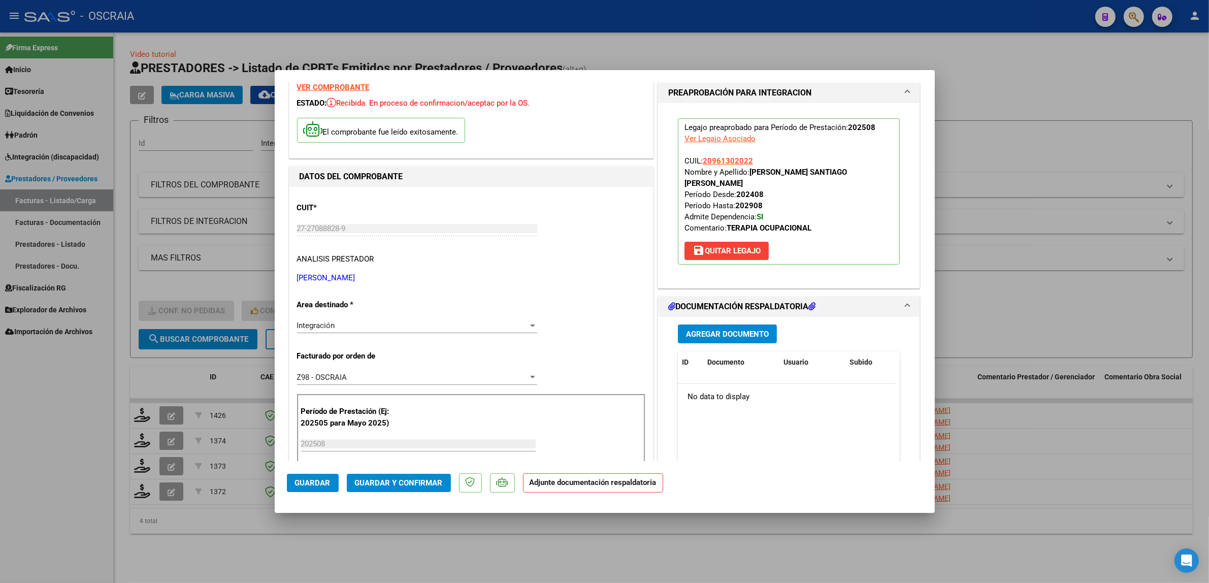
scroll to position [63, 0]
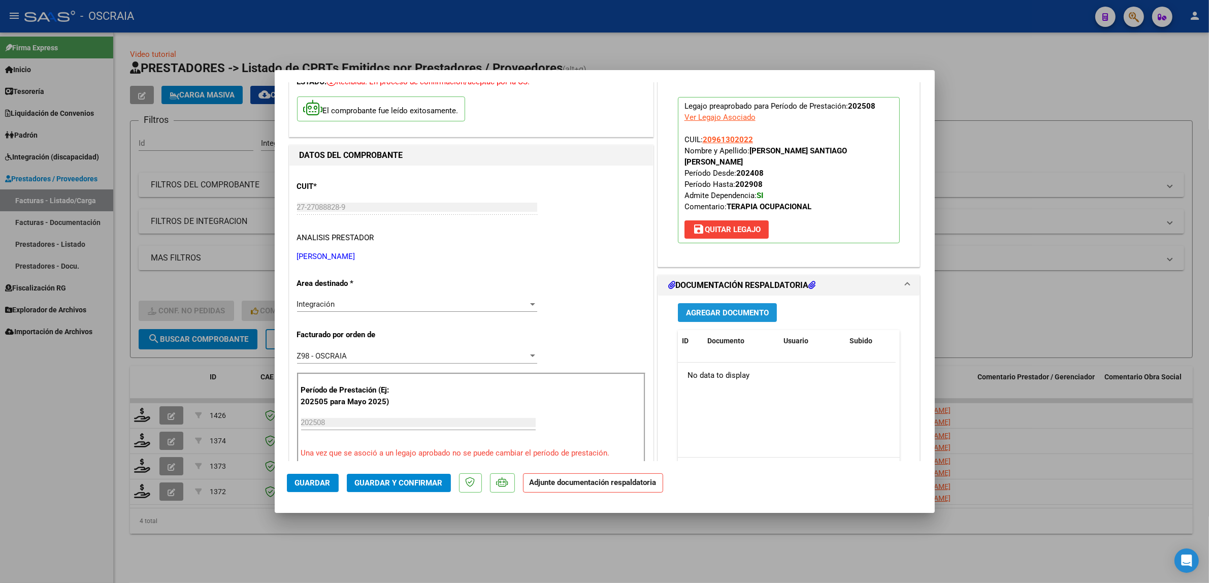
click at [714, 314] on span "Agregar Documento" at bounding box center [727, 312] width 83 height 9
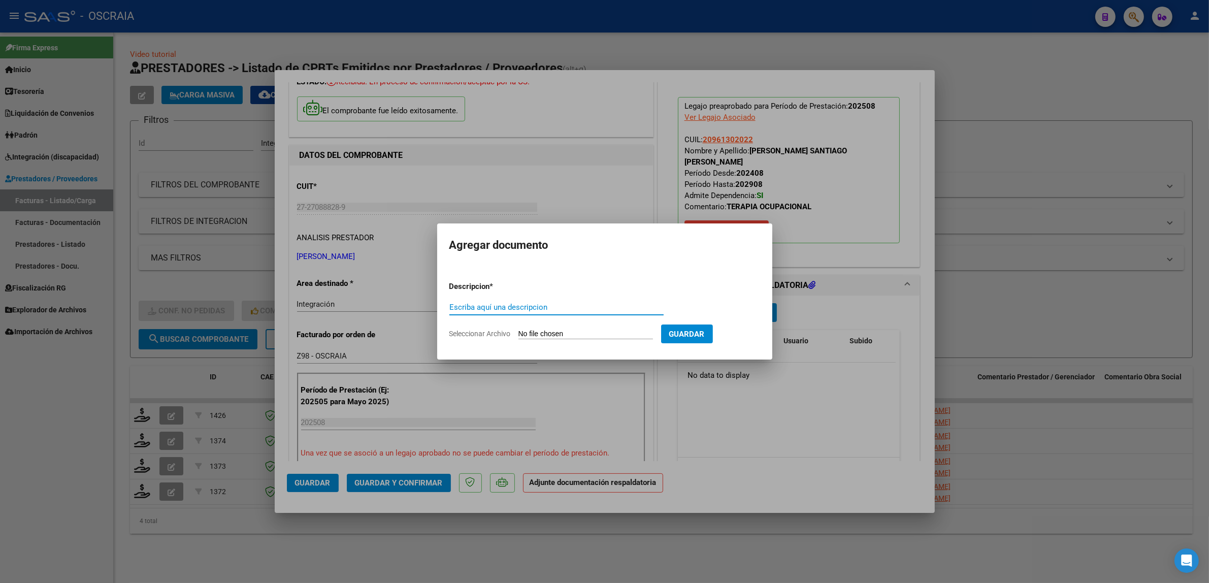
click at [555, 310] on input "Escriba aquí una descripcion" at bounding box center [556, 307] width 214 height 9
type input "PLANILLA DE ASISTENCIA"
click at [543, 333] on form "Descripcion * PLANILLA DE ASISTENCIA Escriba aquí una descripcion Seleccionar A…" at bounding box center [604, 310] width 311 height 74
click at [543, 333] on input "Seleccionar Archivo" at bounding box center [585, 334] width 135 height 10
type input "C:\fakepath\08-2025 BESAGONILL LUCIANA CELESTE FC1035 TERAPIA OCUPACIONAL SAMUE…"
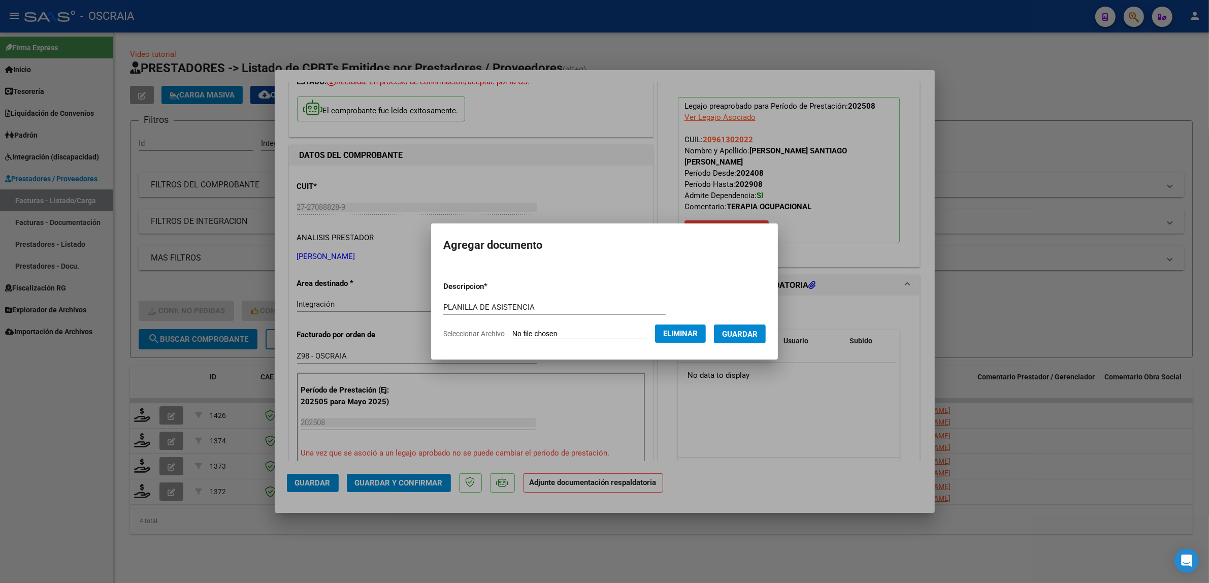
click at [741, 332] on span "Guardar" at bounding box center [740, 333] width 36 height 9
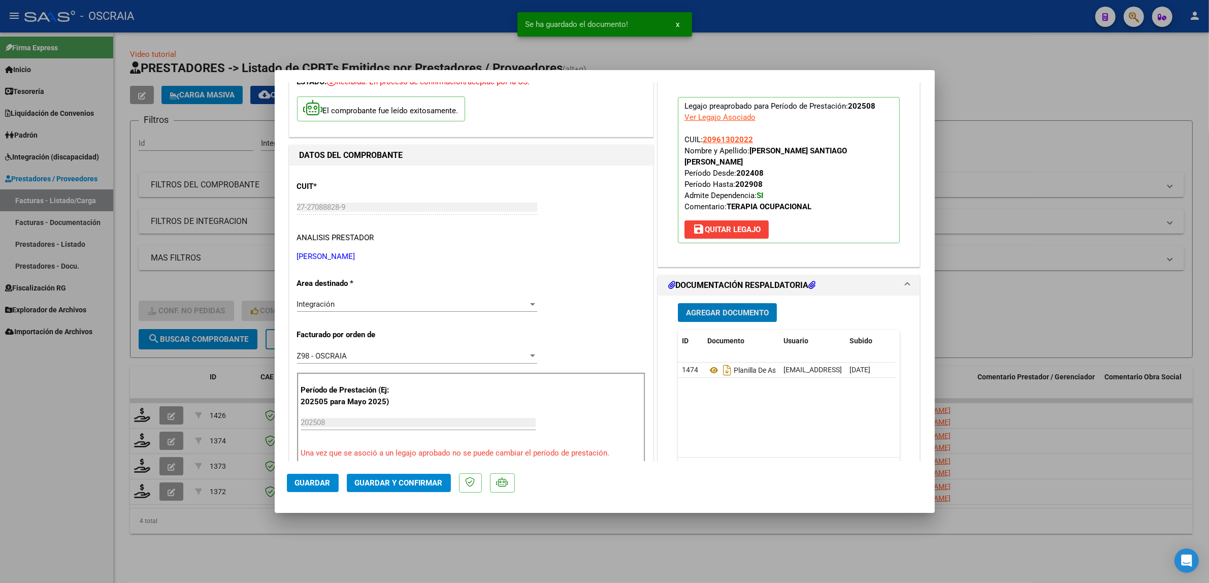
click at [429, 481] on span "Guardar y Confirmar" at bounding box center [399, 482] width 88 height 9
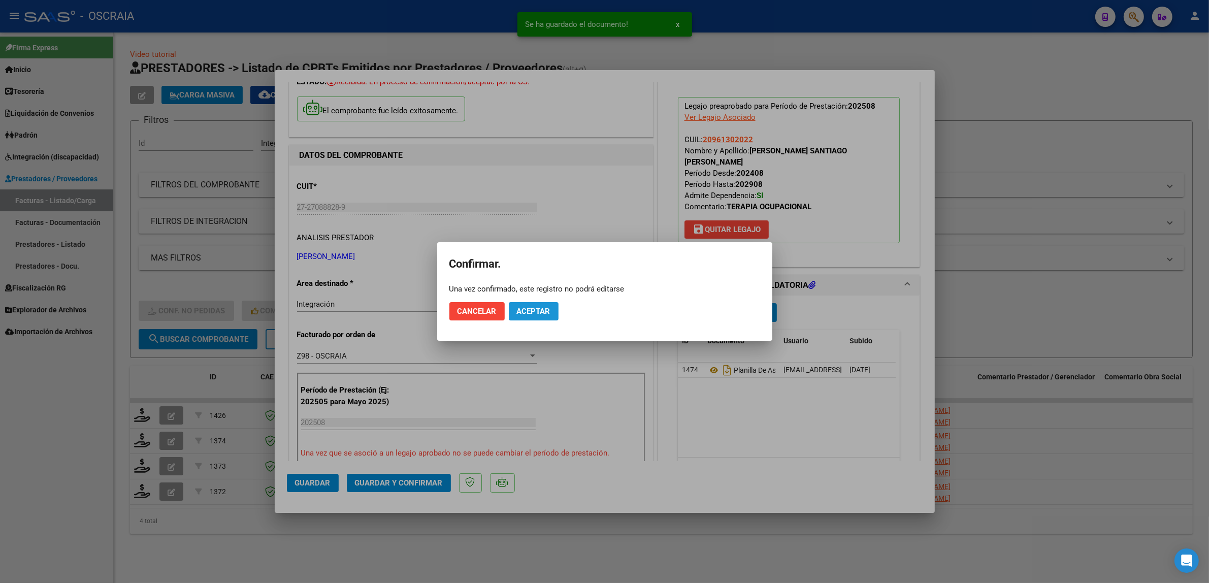
click at [554, 311] on button "Aceptar" at bounding box center [534, 311] width 50 height 18
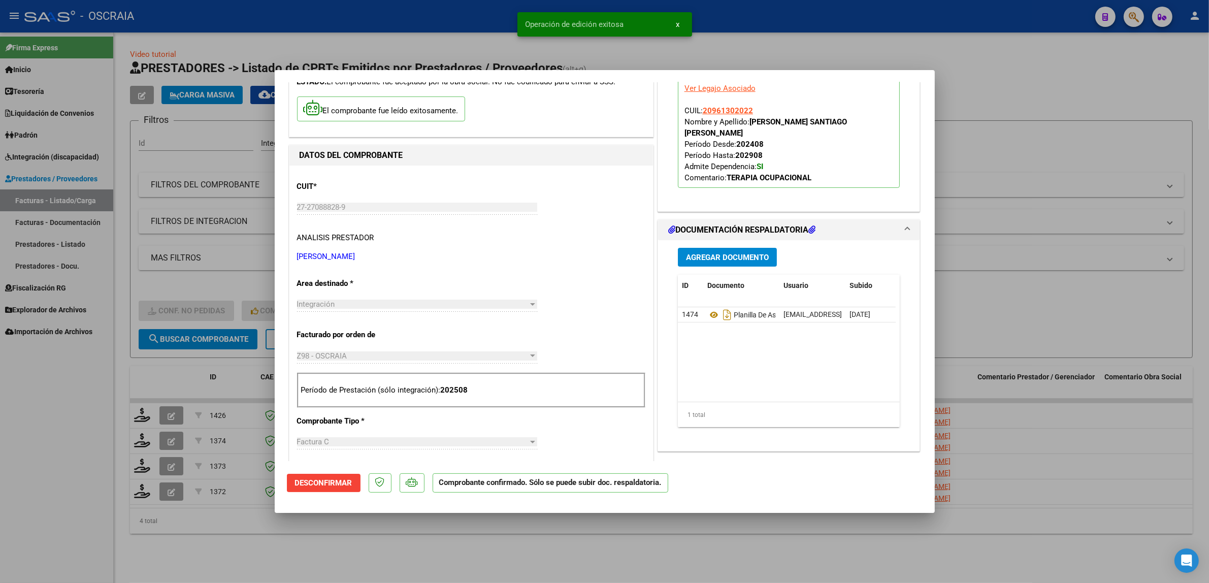
click at [237, 84] on div at bounding box center [604, 291] width 1209 height 583
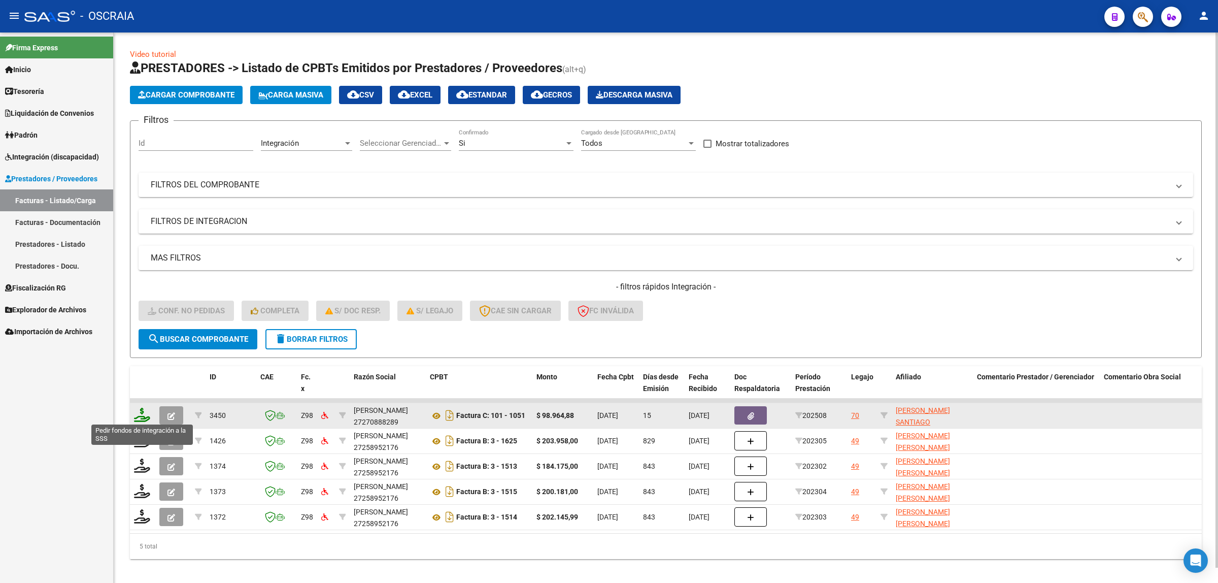
click at [143, 415] on icon at bounding box center [142, 415] width 16 height 14
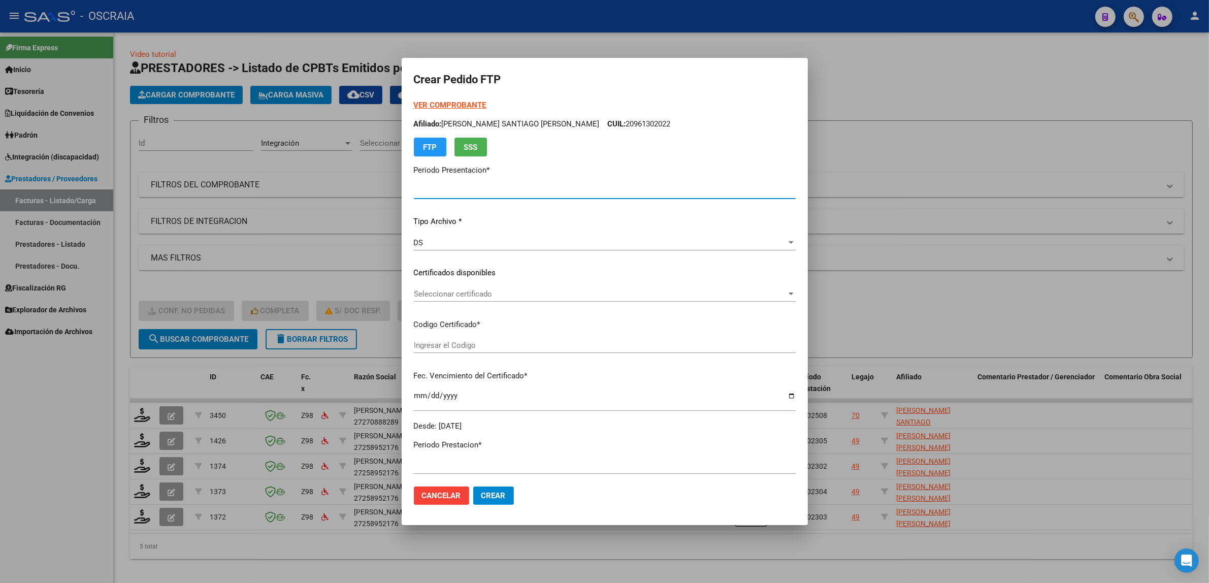
type input "202508"
type input "$ 98.964,88"
type input "VEN75000145590342021071420230714CBA536"
type input "2029-08-31"
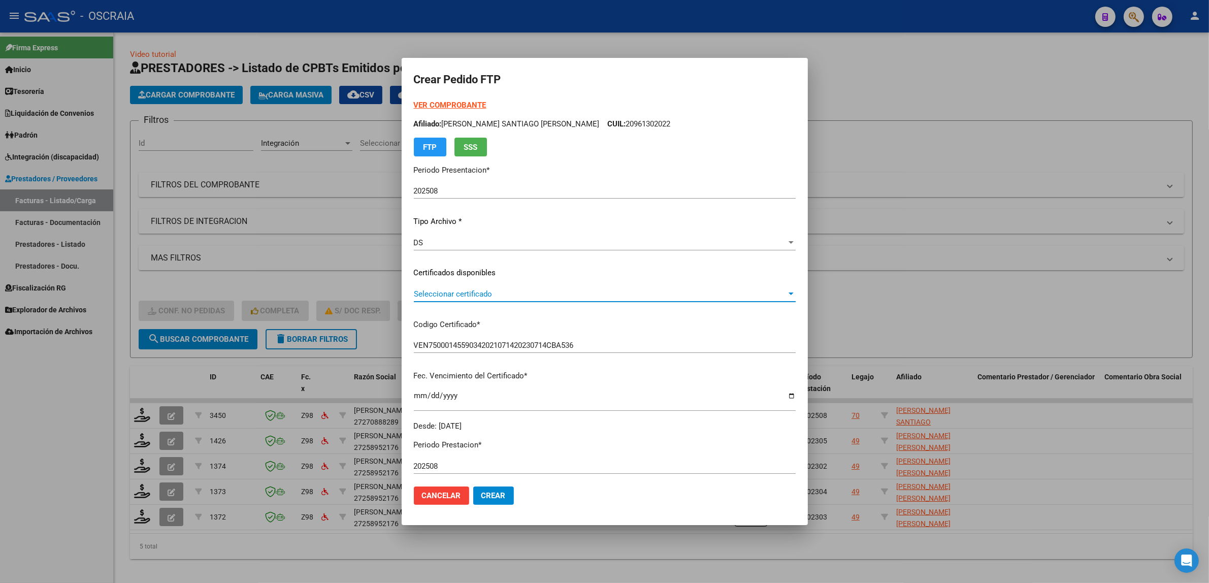
click at [513, 297] on span "Seleccionar certificado" at bounding box center [600, 293] width 373 height 9
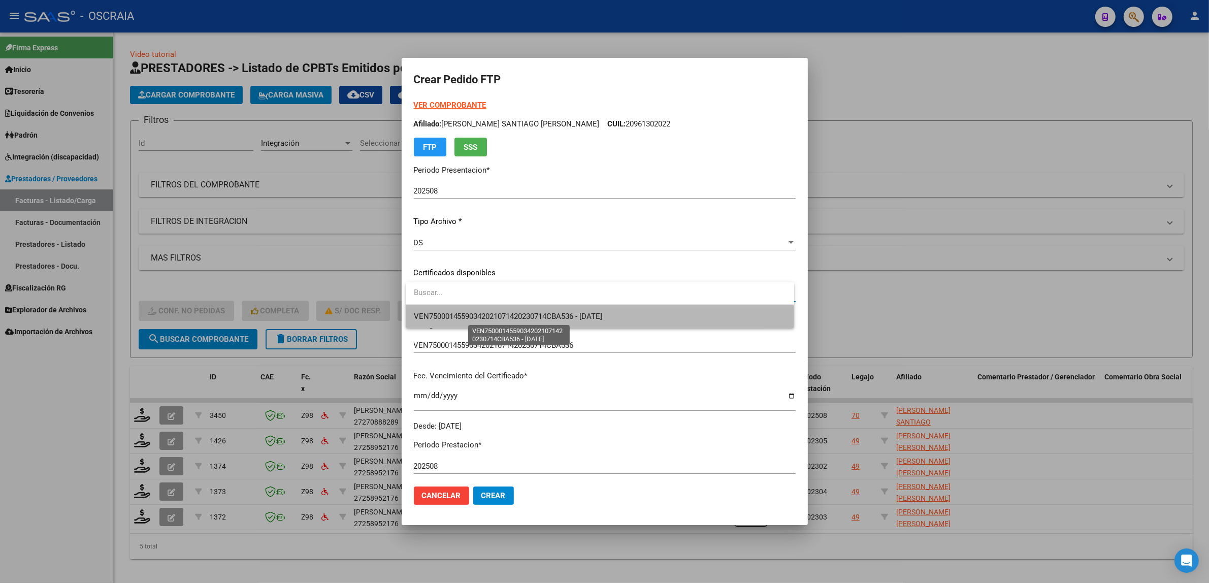
click at [521, 317] on span "VEN75000145590342021071420230714CBA536 - 2029-08-31" at bounding box center [508, 316] width 189 height 9
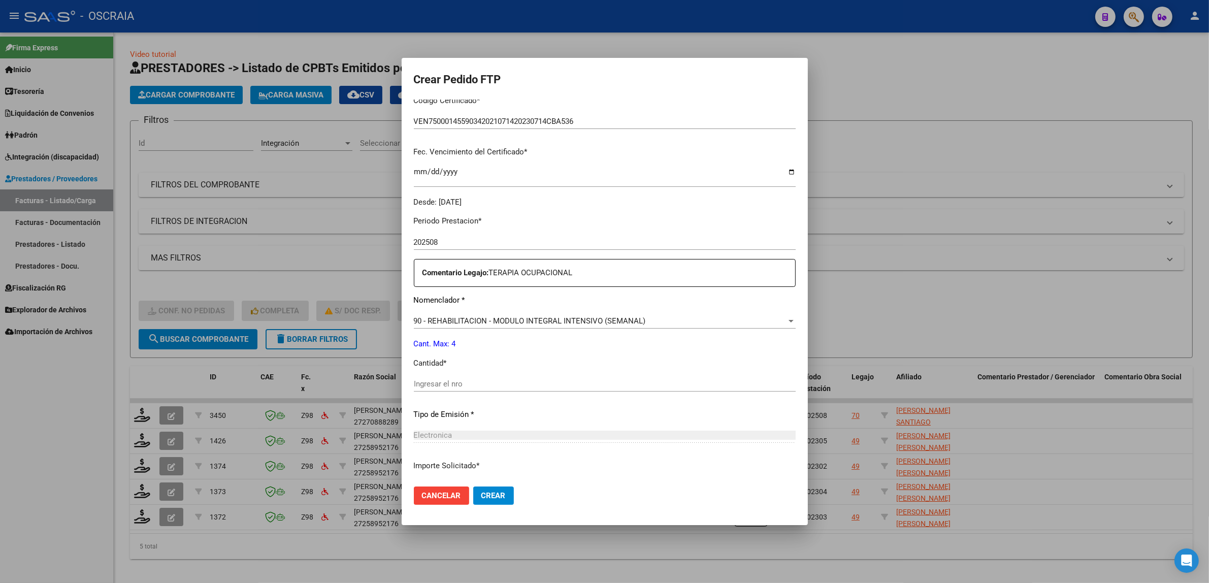
scroll to position [254, 0]
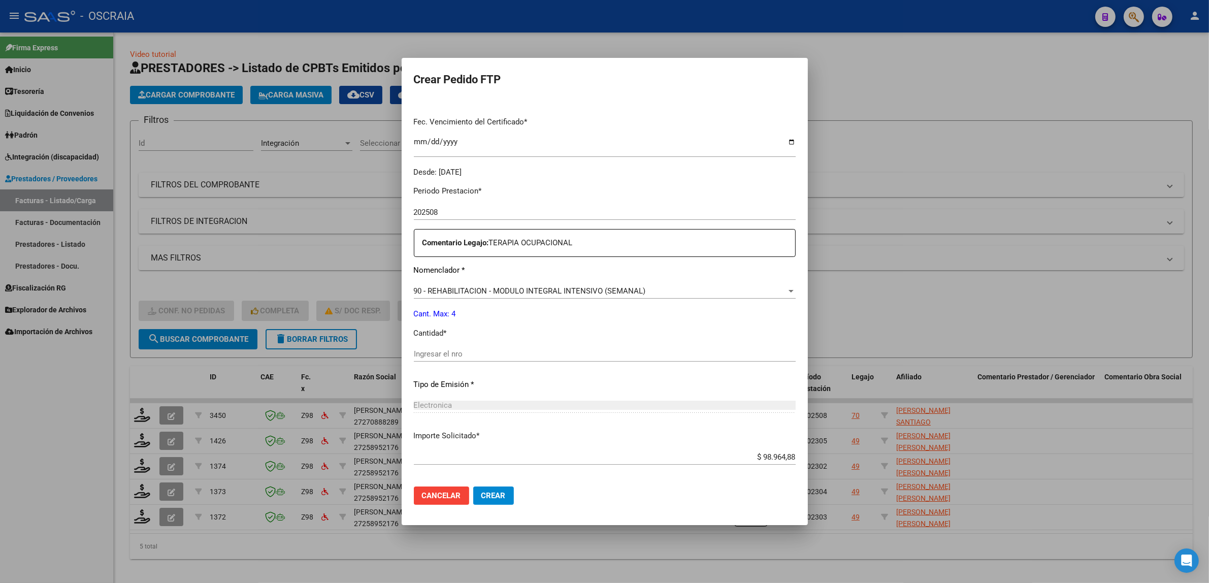
click at [519, 358] on input "Ingresar el nro" at bounding box center [605, 353] width 382 height 9
type input "4"
click at [490, 409] on div "Electronica" at bounding box center [605, 405] width 382 height 9
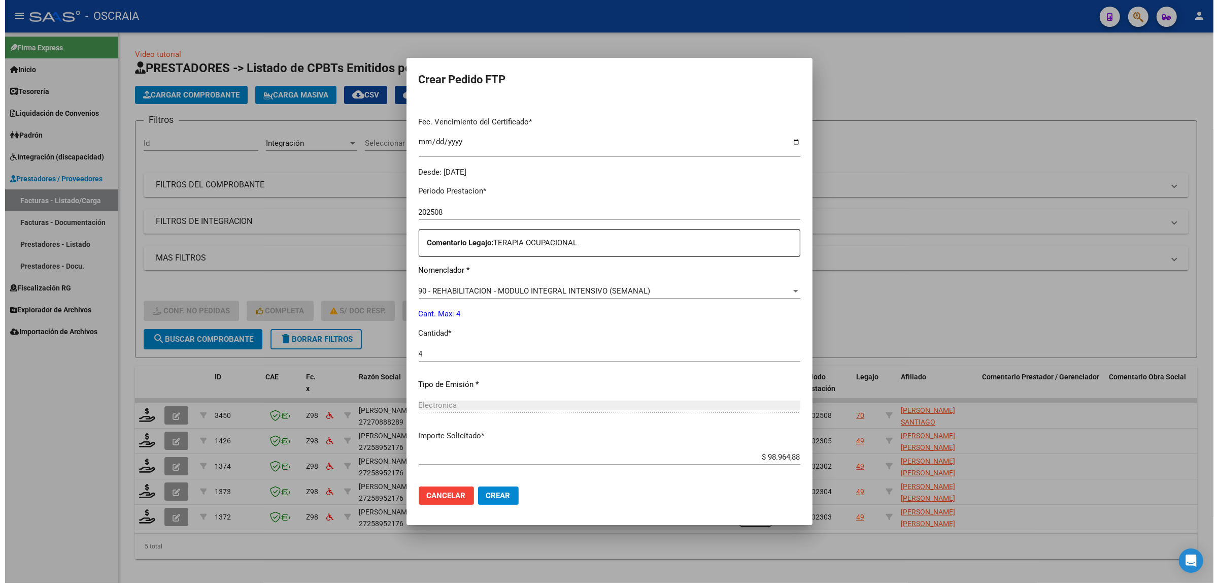
scroll to position [301, 0]
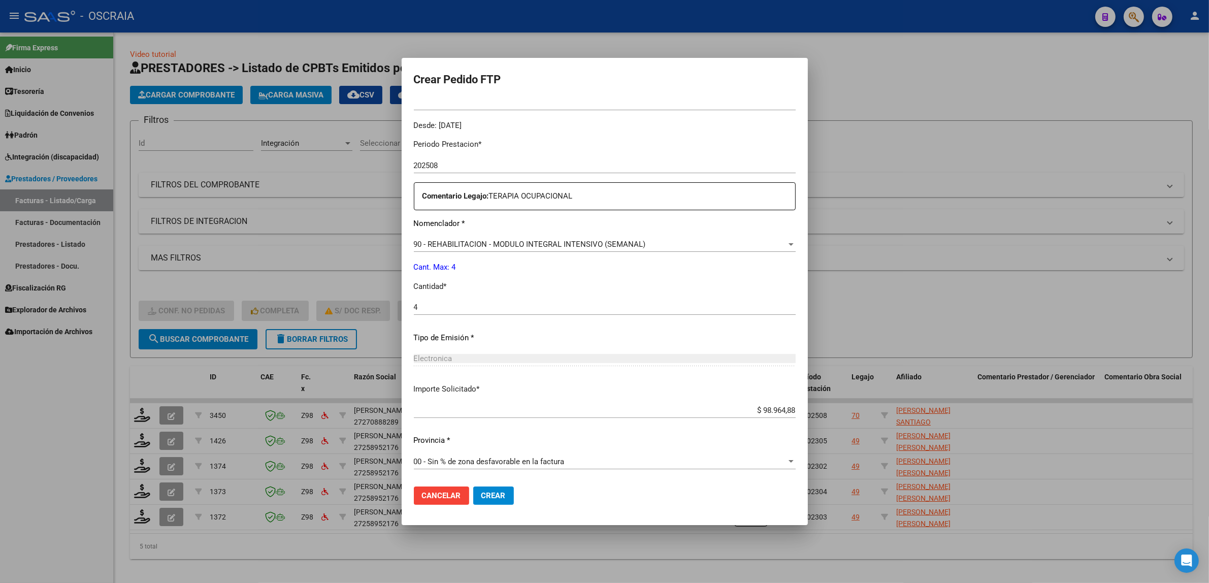
click at [538, 494] on mat-dialog-actions "Cancelar Crear" at bounding box center [605, 495] width 382 height 35
click at [489, 502] on button "Crear" at bounding box center [493, 495] width 41 height 18
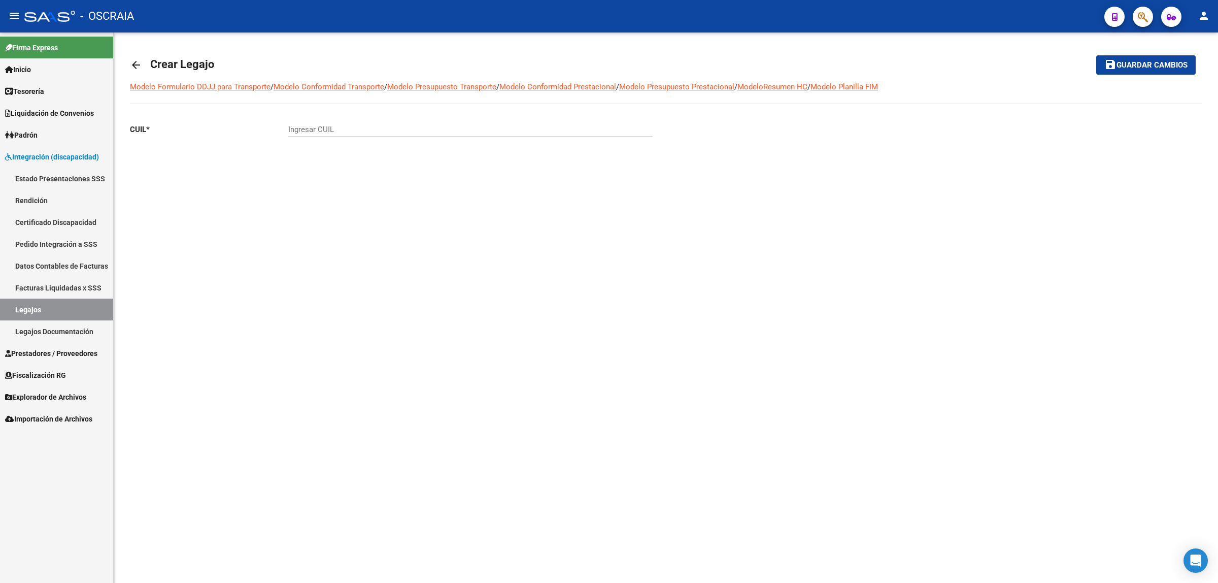
click at [1151, 13] on button "button" at bounding box center [1143, 17] width 20 height 20
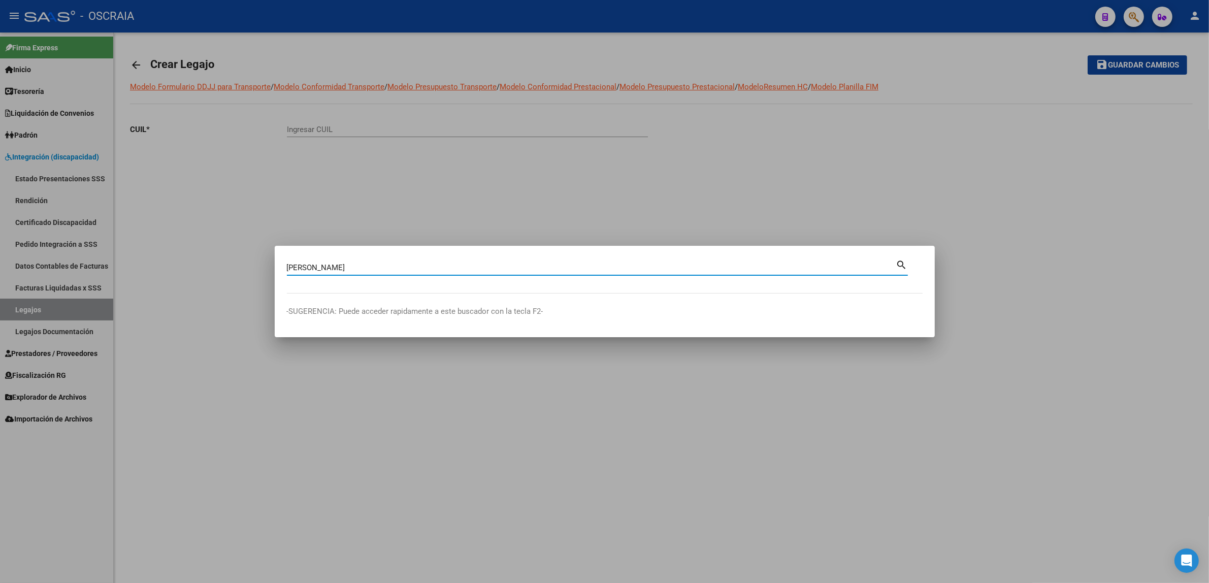
type input "SAMUEL"
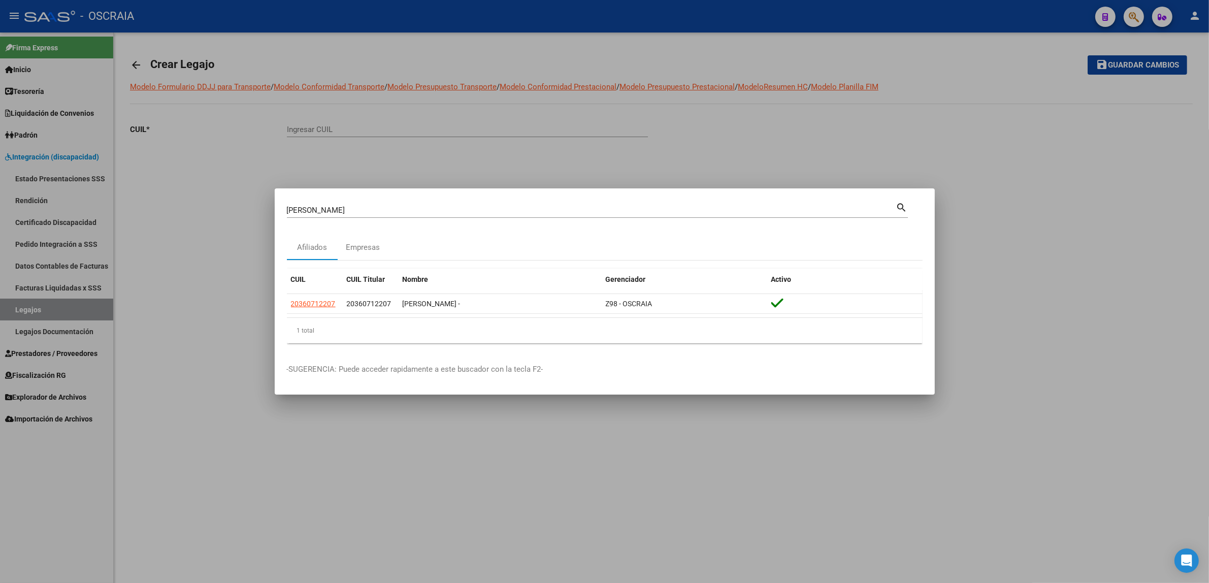
click at [389, 216] on div "SAMUEL Buscar (apellido, dni, cuil, nro traspaso, cuit, obra social)" at bounding box center [591, 210] width 609 height 15
drag, startPoint x: 387, startPoint y: 212, endPoint x: 112, endPoint y: 208, distance: 275.2
click at [112, 208] on div "SAMUEL Buscar (apellido, dni, cuil, nro traspaso, cuit, obra social) search Afi…" at bounding box center [604, 291] width 1209 height 583
type input "PACHECO"
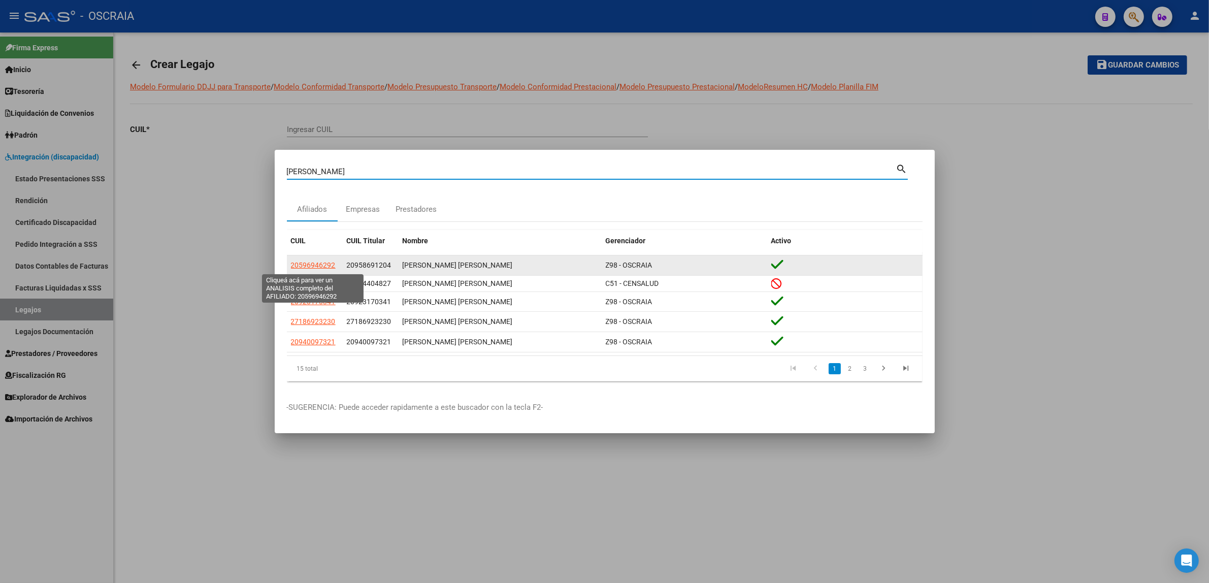
click at [321, 267] on span "20596946292" at bounding box center [313, 265] width 45 height 8
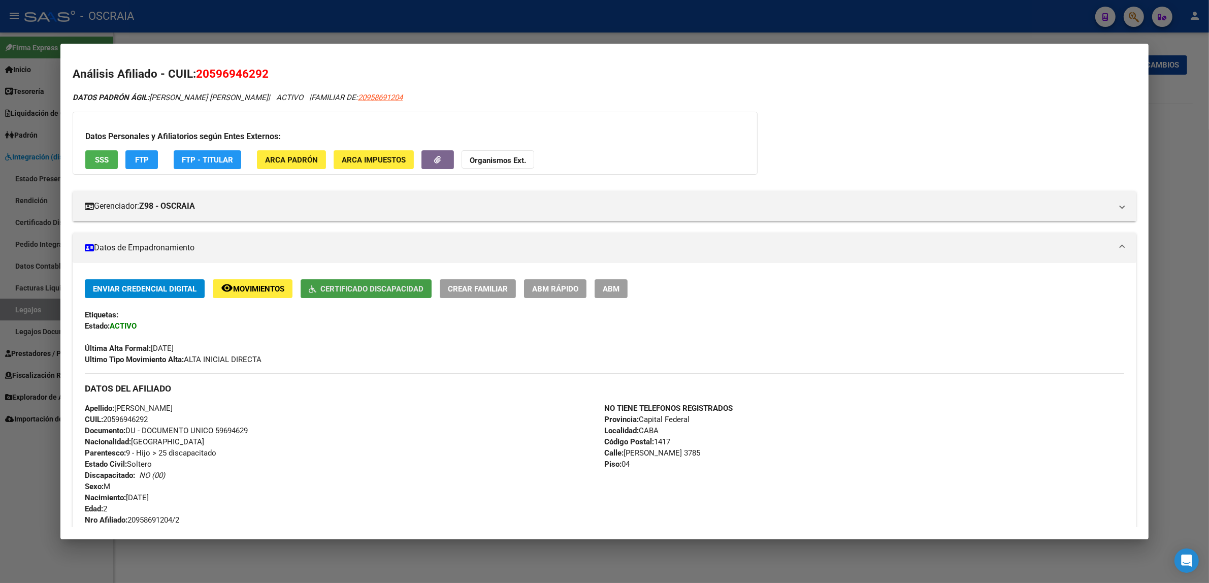
click at [370, 280] on button "Certificado Discapacidad" at bounding box center [366, 288] width 131 height 19
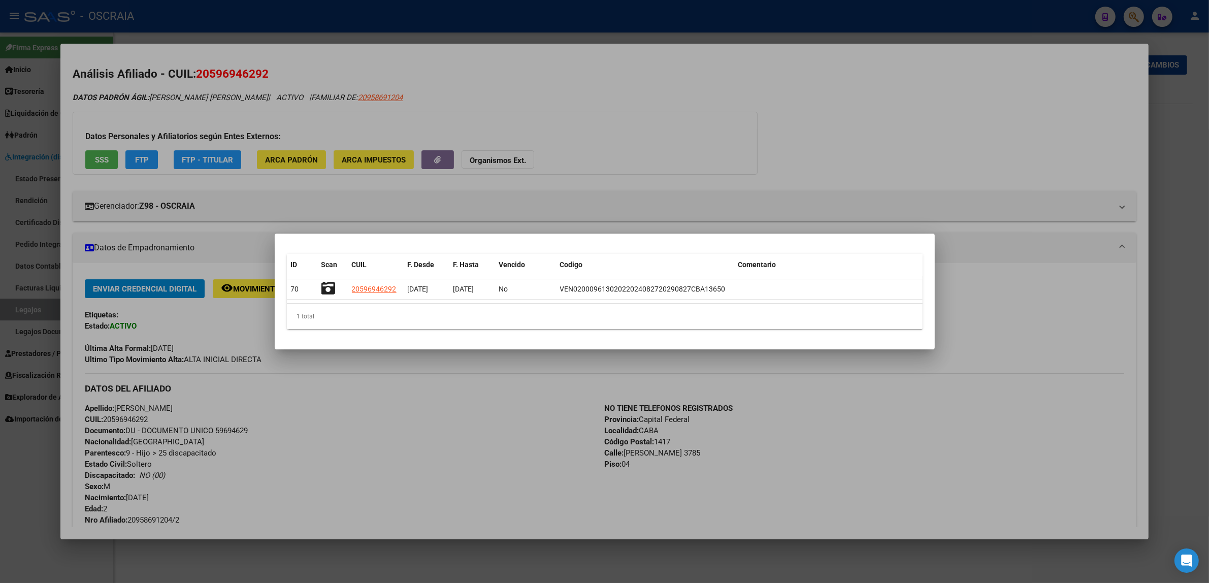
click at [331, 196] on div at bounding box center [604, 291] width 1209 height 583
